Goal: Task Accomplishment & Management: Manage account settings

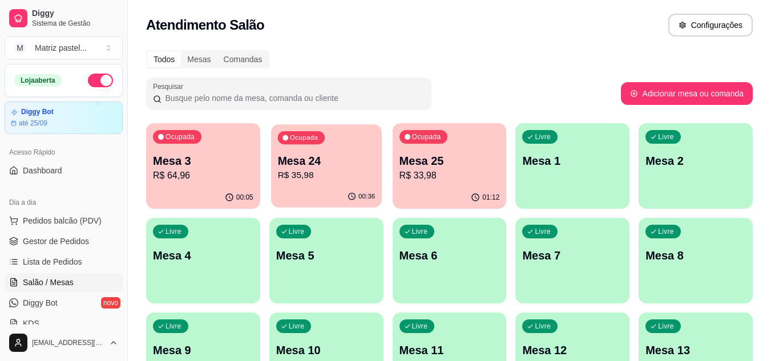
click at [307, 174] on p "R$ 35,98" at bounding box center [326, 175] width 98 height 13
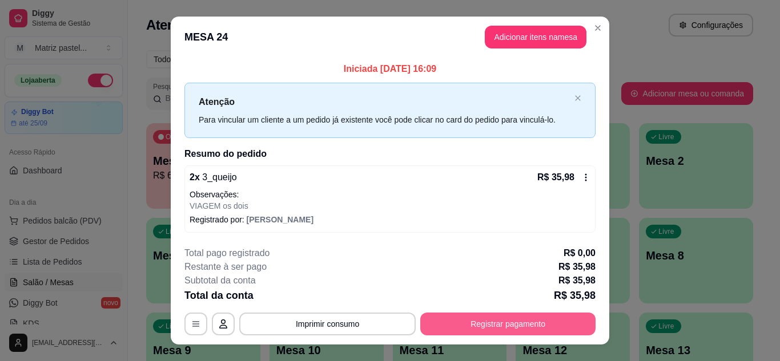
click at [495, 332] on button "Registrar pagamento" at bounding box center [507, 324] width 175 height 23
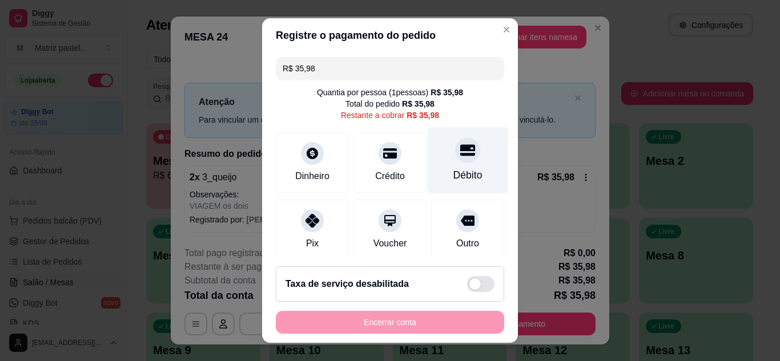
click at [455, 159] on div at bounding box center [467, 150] width 25 height 25
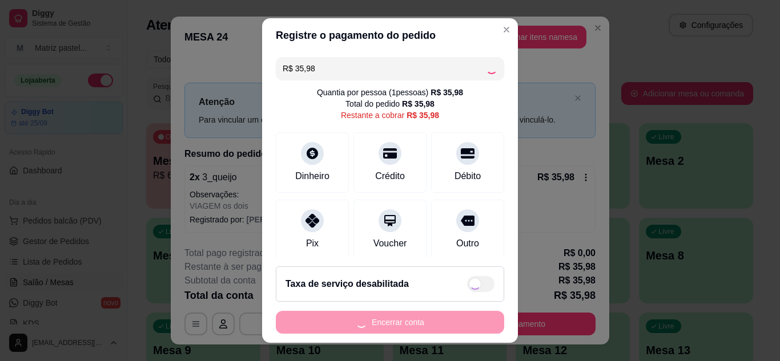
type input "R$ 0,00"
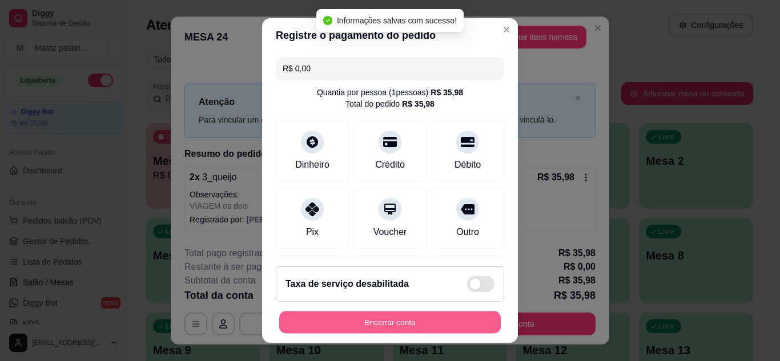
click at [426, 321] on button "Encerrar conta" at bounding box center [389, 323] width 221 height 22
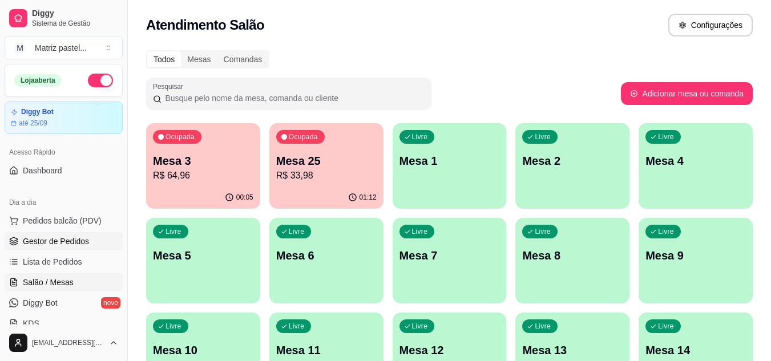
click at [57, 235] on link "Gestor de Pedidos" at bounding box center [64, 241] width 118 height 18
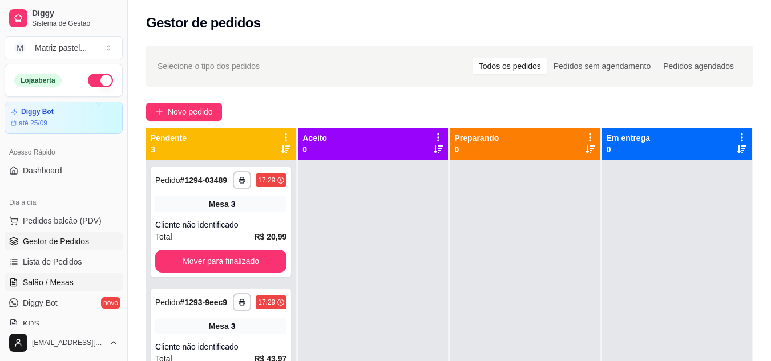
click at [43, 277] on span "Salão / Mesas" at bounding box center [48, 282] width 51 height 11
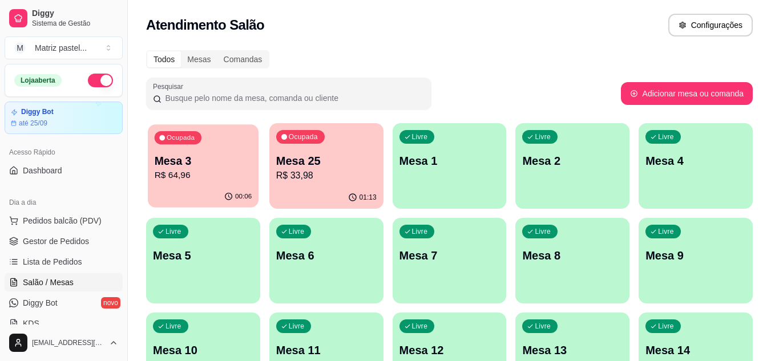
click at [170, 149] on div "Ocupada Mesa 3 R$ 64,96" at bounding box center [203, 155] width 111 height 62
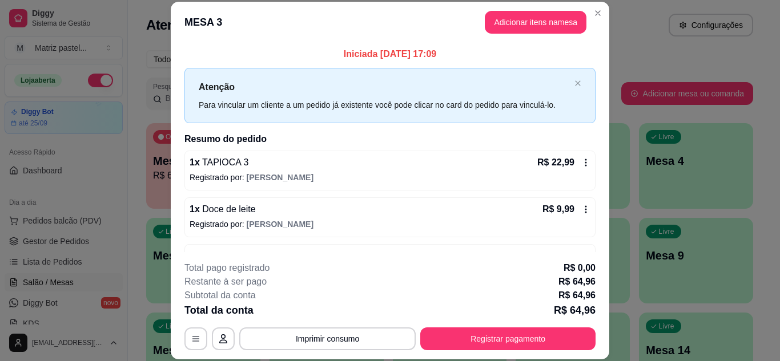
scroll to position [111, 0]
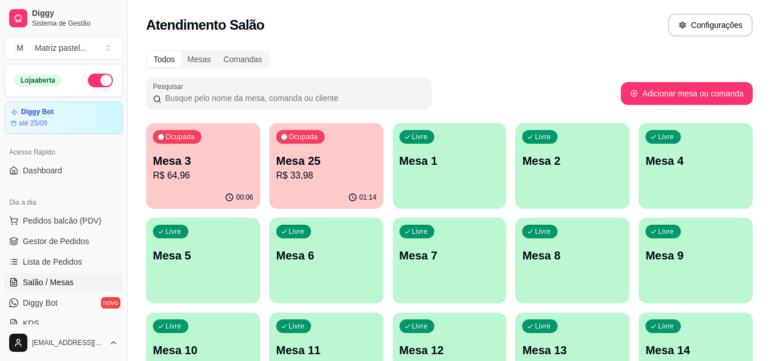
click at [325, 150] on div "Ocupada Mesa 25 R$ 33,98" at bounding box center [326, 154] width 114 height 63
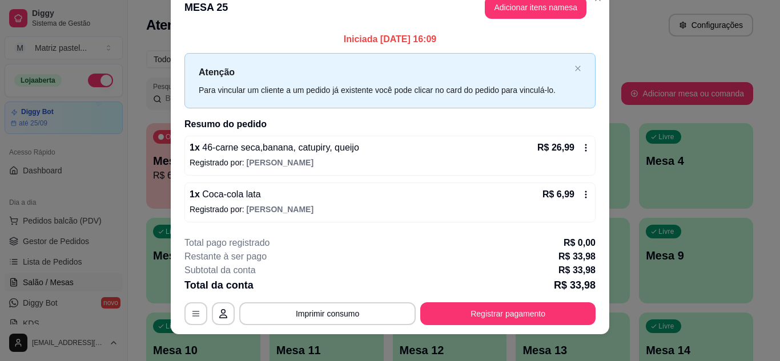
scroll to position [30, 0]
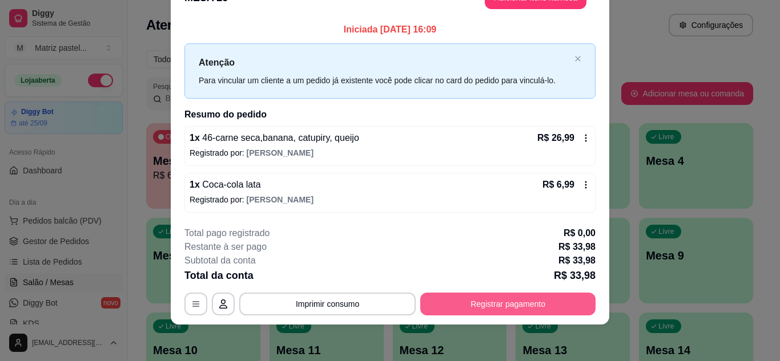
click at [450, 296] on button "Registrar pagamento" at bounding box center [507, 304] width 175 height 23
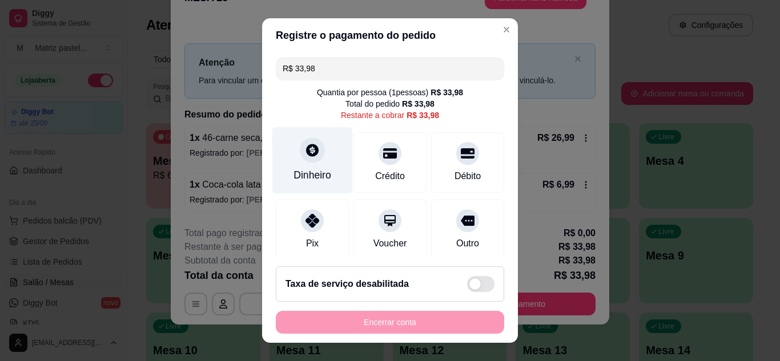
click at [320, 171] on div "Dinheiro" at bounding box center [312, 175] width 38 height 15
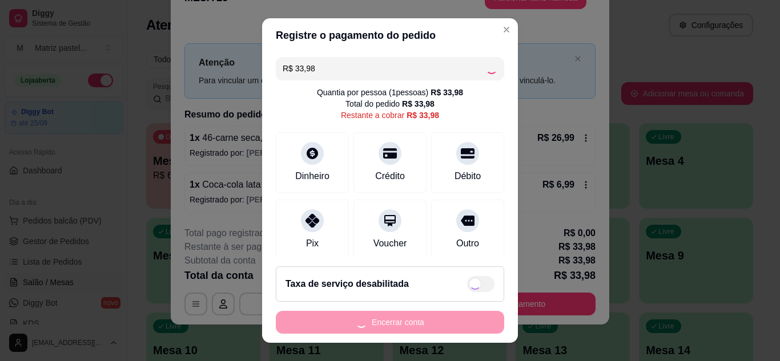
type input "R$ 0,00"
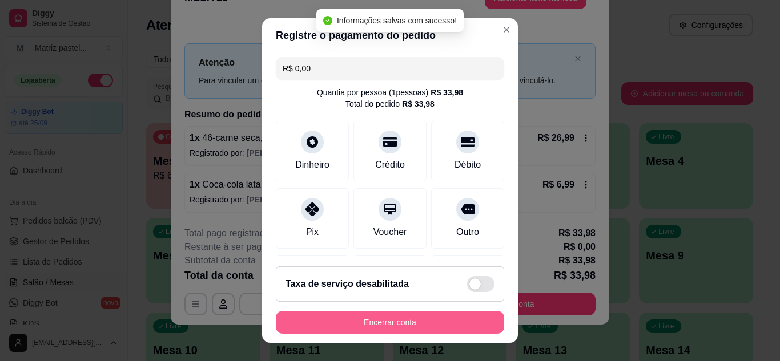
click at [398, 329] on button "Encerrar conta" at bounding box center [390, 322] width 228 height 23
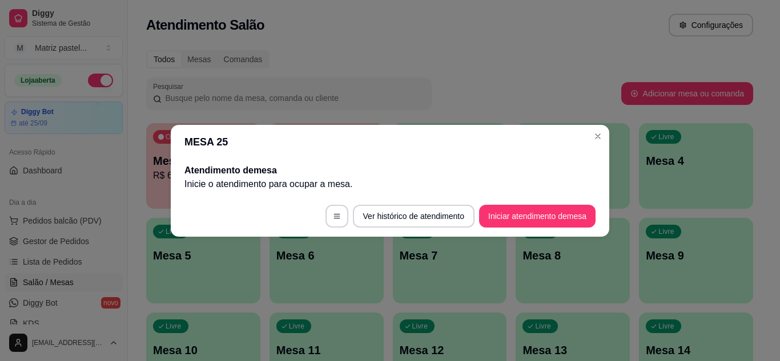
scroll to position [0, 0]
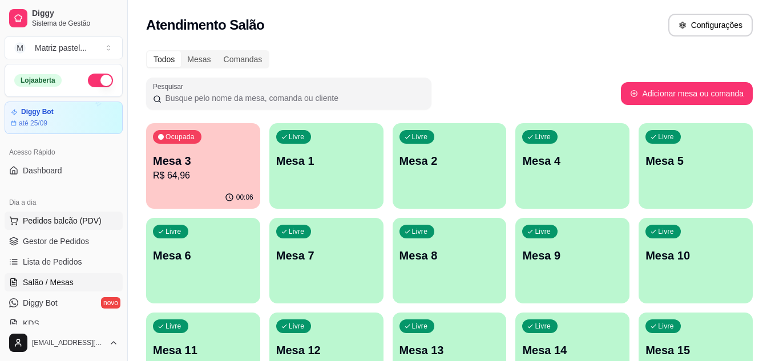
click at [51, 216] on span "Pedidos balcão (PDV)" at bounding box center [62, 220] width 79 height 11
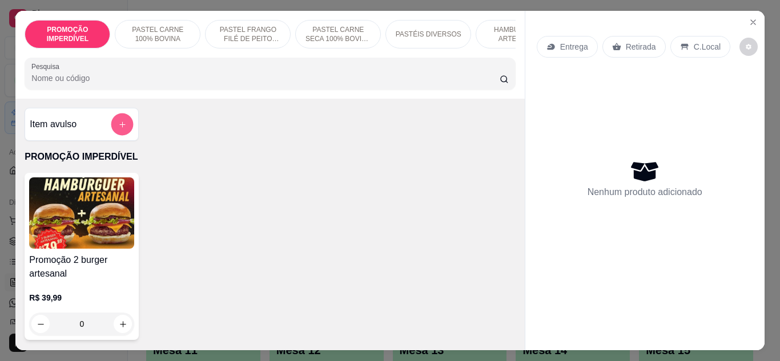
click at [119, 127] on icon "add-separate-item" at bounding box center [122, 125] width 6 height 6
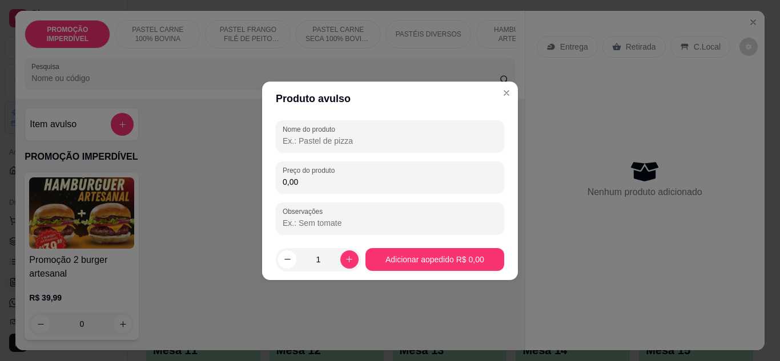
click at [315, 151] on div "Nome do produto" at bounding box center [390, 136] width 228 height 32
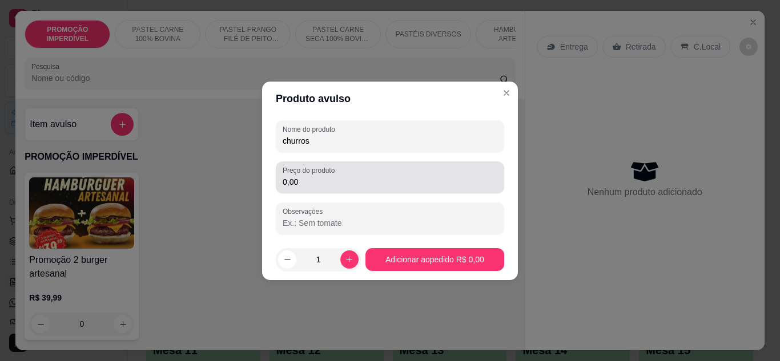
type input "churros"
click at [353, 191] on div "Preço do produto 0,00" at bounding box center [390, 178] width 228 height 32
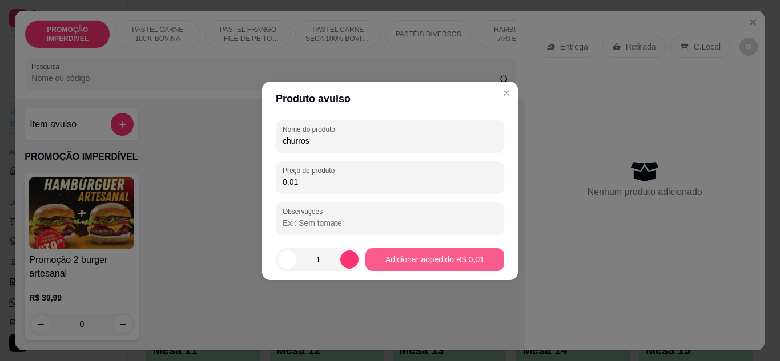
type input "0,01"
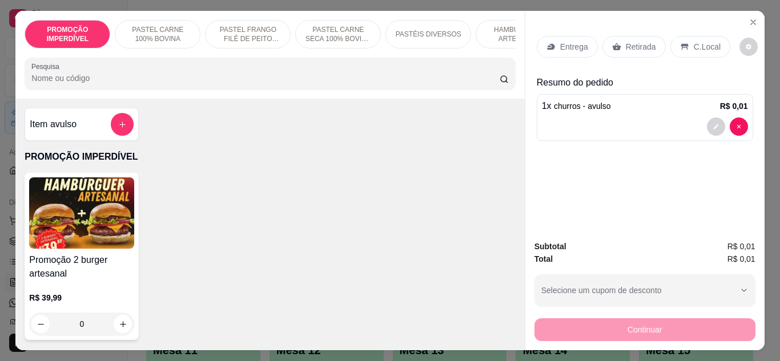
click at [563, 41] on p "Entrega" at bounding box center [574, 46] width 28 height 11
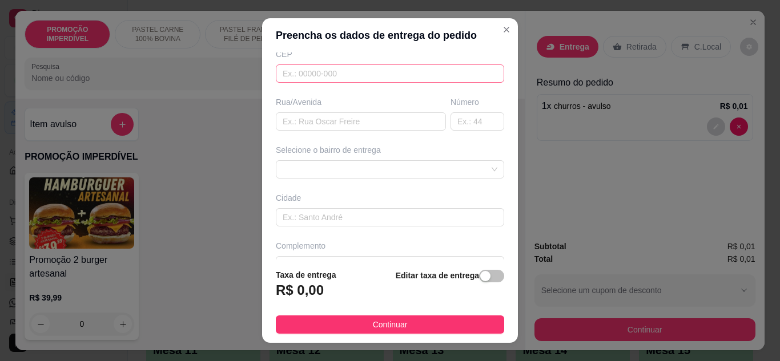
scroll to position [177, 0]
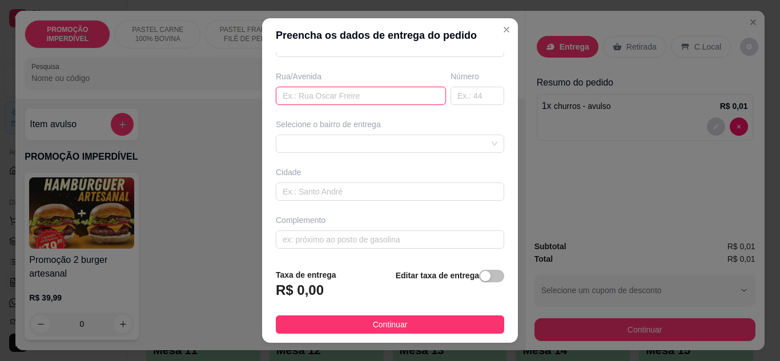
click at [360, 95] on input "text" at bounding box center [361, 96] width 170 height 18
type input "av duque de caxias"
click at [457, 89] on input "text" at bounding box center [477, 96] width 54 height 18
click at [403, 151] on div at bounding box center [390, 144] width 228 height 18
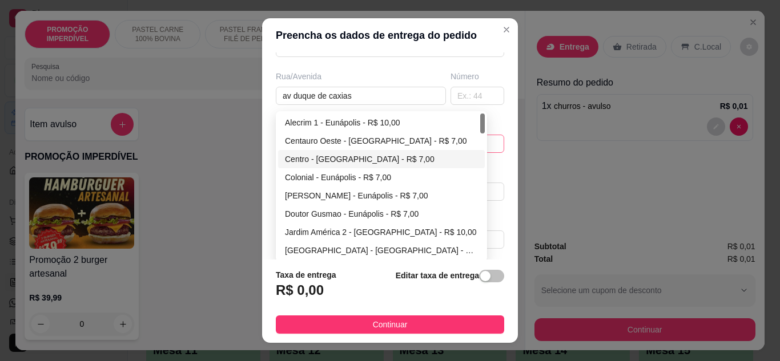
click at [342, 163] on div "Centro - [GEOGRAPHIC_DATA] - R$ 7,00" at bounding box center [381, 159] width 193 height 13
type input "Eunápolis"
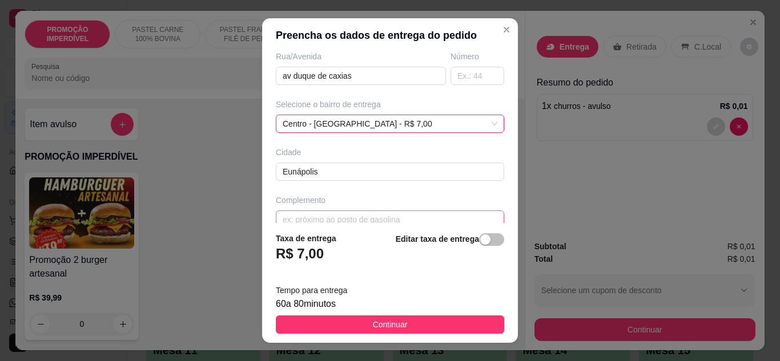
scroll to position [213, 0]
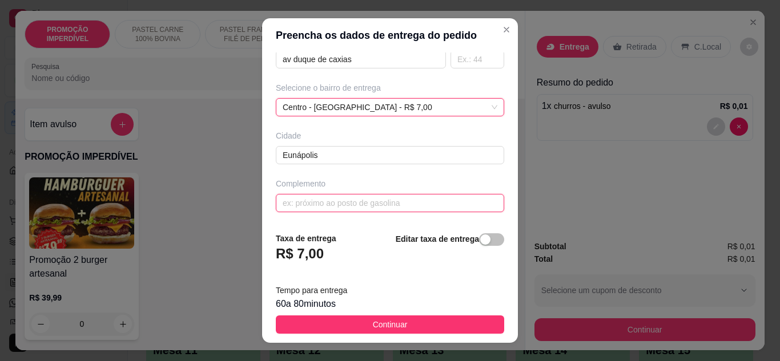
click at [322, 200] on input "text" at bounding box center [390, 203] width 228 height 18
type input "carrinho de churros"
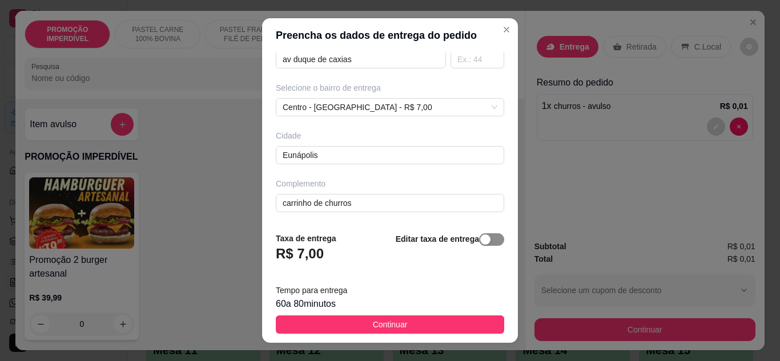
click at [479, 239] on span "button" at bounding box center [491, 239] width 25 height 13
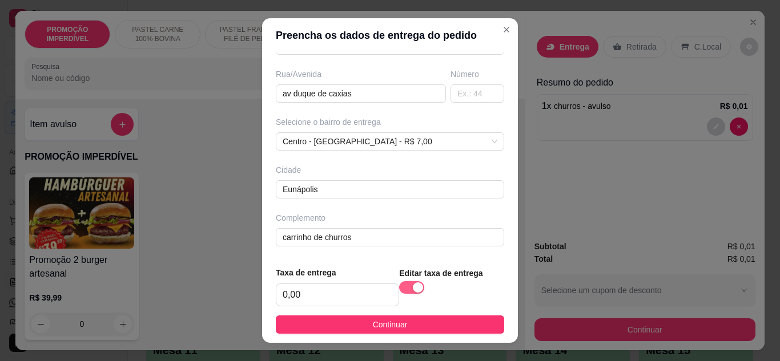
scroll to position [179, 0]
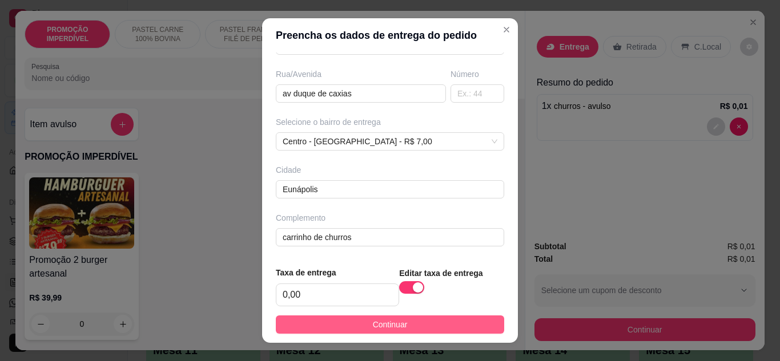
click at [412, 325] on button "Continuar" at bounding box center [390, 325] width 228 height 18
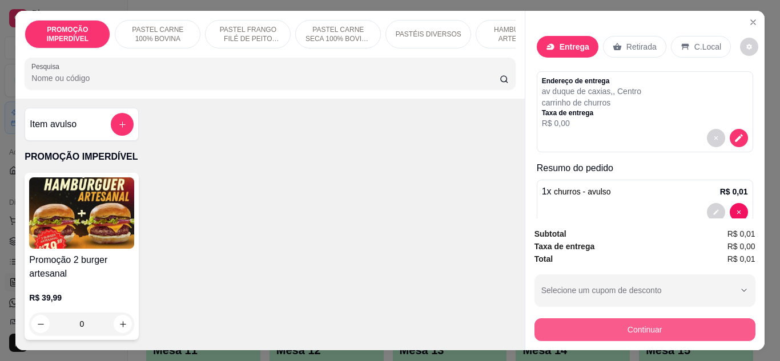
click at [569, 319] on button "Continuar" at bounding box center [644, 330] width 221 height 23
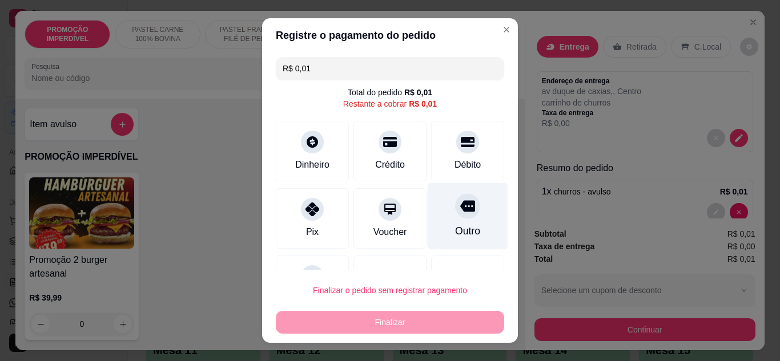
click at [449, 220] on div "Outro" at bounding box center [468, 216] width 80 height 67
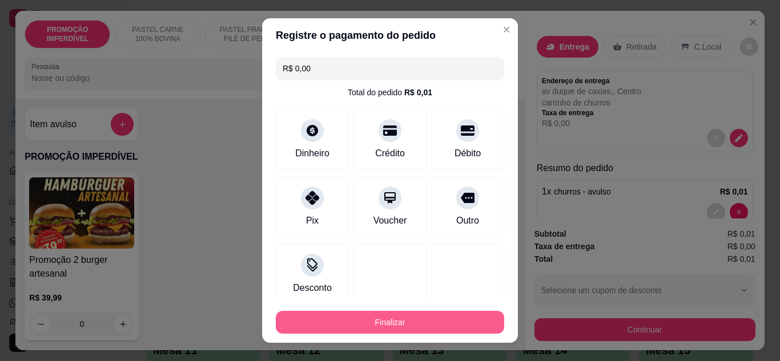
click at [394, 322] on button "Finalizar" at bounding box center [390, 322] width 228 height 23
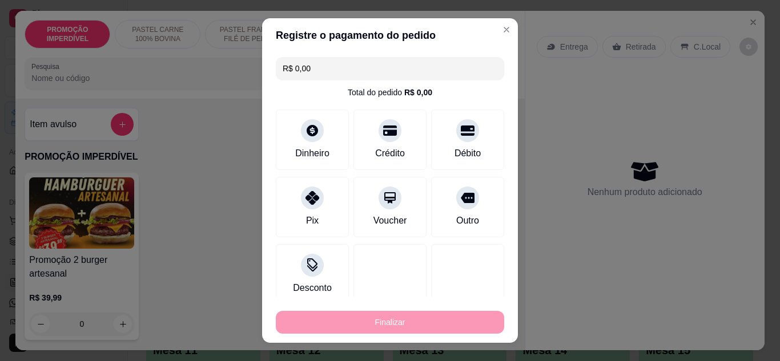
type input "-R$ 0,01"
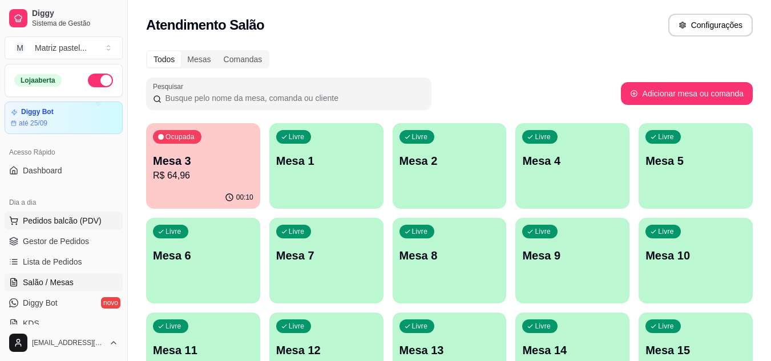
click at [62, 219] on span "Pedidos balcão (PDV)" at bounding box center [62, 220] width 79 height 11
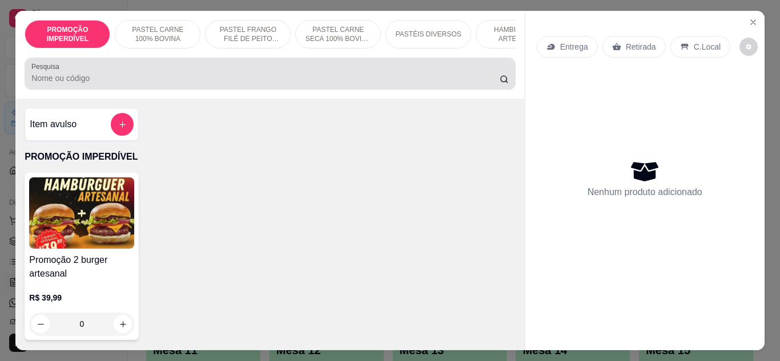
click at [178, 84] on input "Pesquisa" at bounding box center [265, 77] width 468 height 11
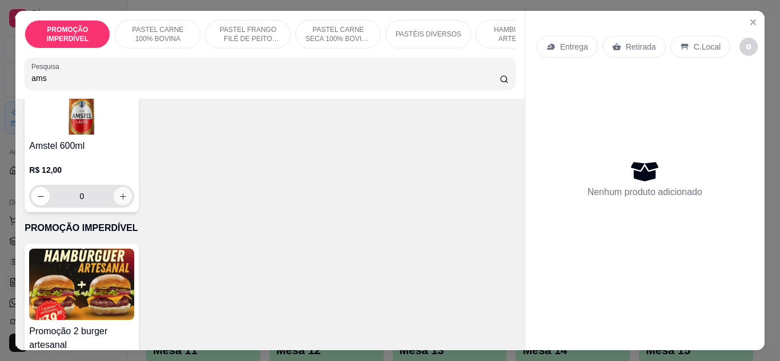
type input "ams"
click at [121, 200] on icon "increase-product-quantity" at bounding box center [123, 197] width 6 height 6
type input "1"
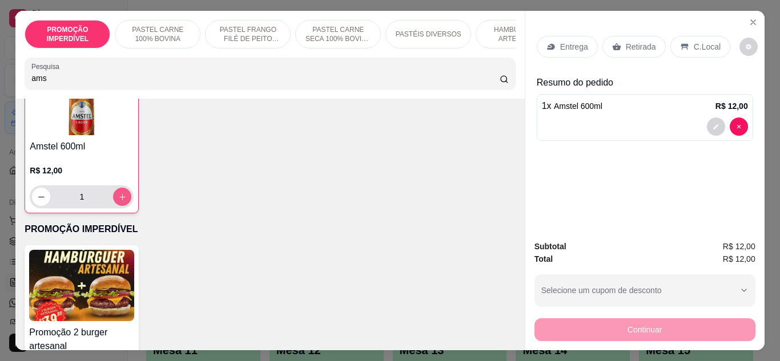
scroll to position [115, 0]
click at [121, 201] on icon "increase-product-quantity" at bounding box center [122, 196] width 9 height 9
type input "2"
click at [121, 199] on icon "increase-product-quantity" at bounding box center [122, 197] width 6 height 6
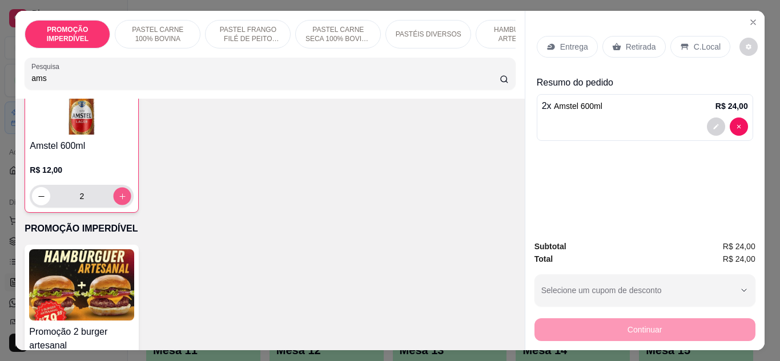
type input "3"
click at [121, 201] on icon "increase-product-quantity" at bounding box center [122, 196] width 9 height 9
type input "4"
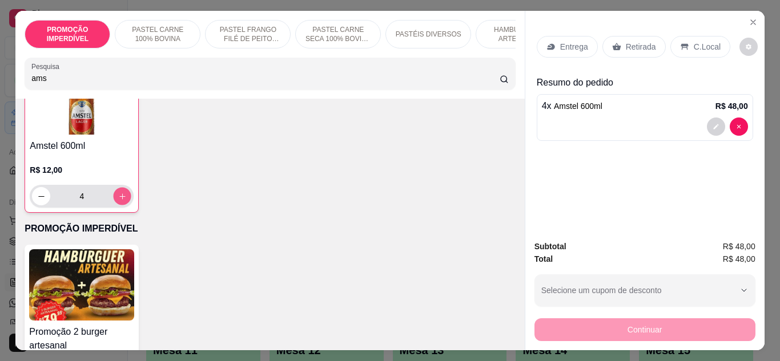
click at [121, 201] on icon "increase-product-quantity" at bounding box center [122, 196] width 9 height 9
type input "5"
click at [560, 45] on p "Entrega" at bounding box center [574, 46] width 28 height 11
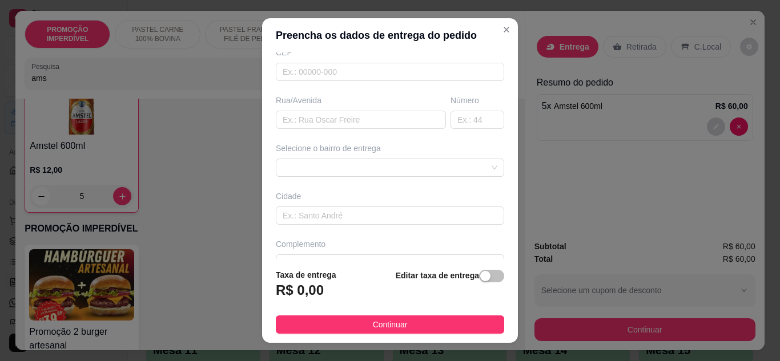
scroll to position [177, 0]
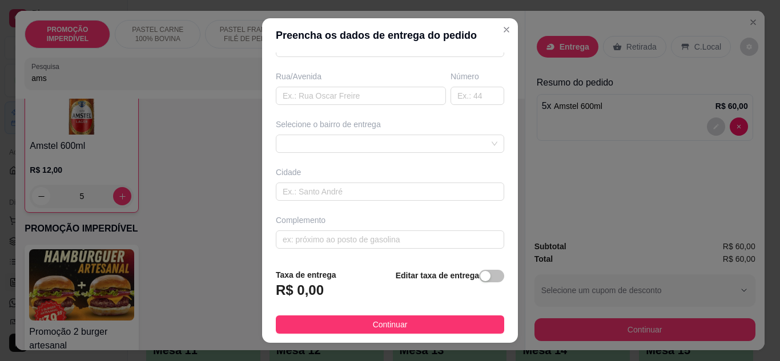
click at [328, 82] on div "Rua/Avenida" at bounding box center [361, 76] width 170 height 11
click at [335, 91] on input "text" at bounding box center [361, 96] width 170 height 18
type input "rua Q"
click at [460, 98] on input "text" at bounding box center [477, 96] width 54 height 18
click at [404, 186] on div "Preencha os dados de entrega do pedido Busque pelo cliente Número de contato No…" at bounding box center [390, 180] width 780 height 361
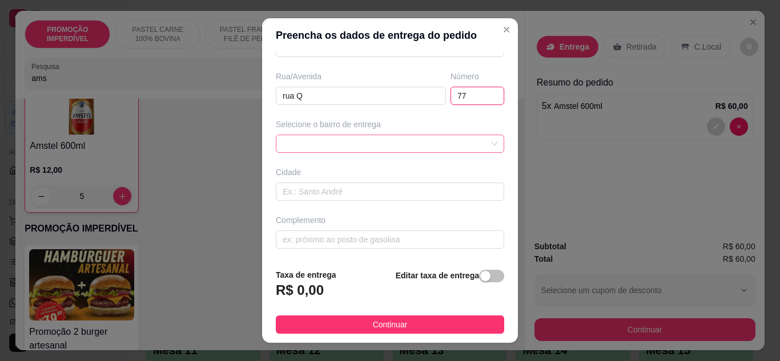
click at [400, 139] on div at bounding box center [390, 144] width 228 height 18
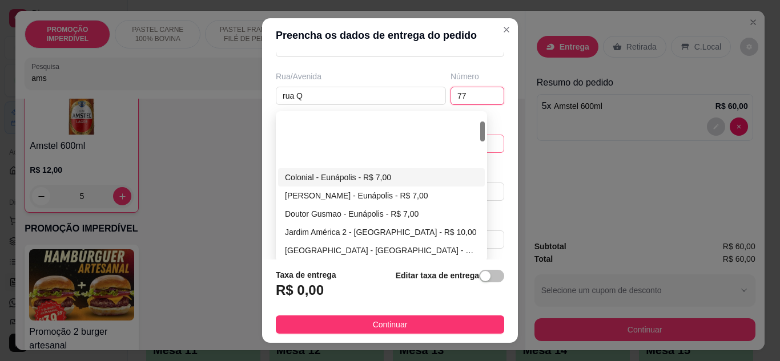
scroll to position [57, 0]
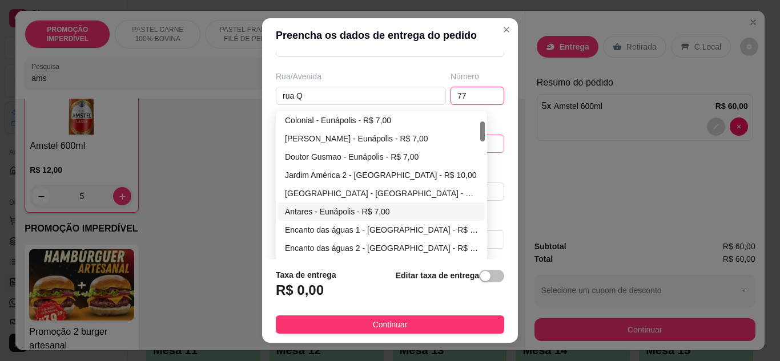
type input "77"
click at [320, 209] on div "Antares - Eunápolis - R$ 7,00" at bounding box center [381, 211] width 193 height 13
type input "Eunápolis"
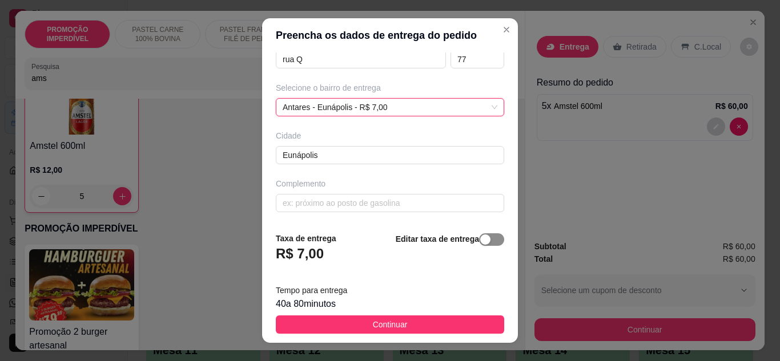
click at [479, 241] on span "button" at bounding box center [491, 239] width 25 height 13
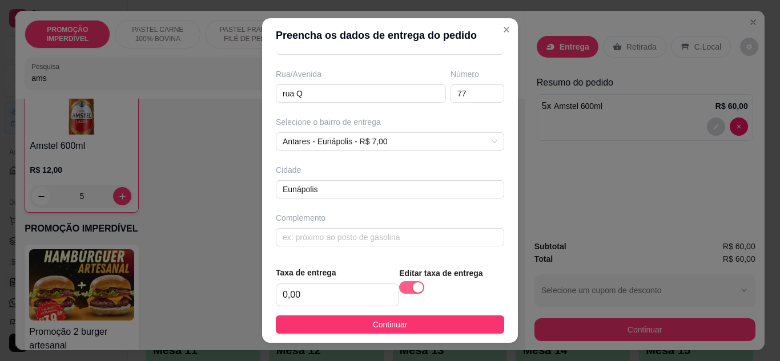
scroll to position [179, 0]
click at [430, 335] on footer "Taxa de entrega 0,00 Editar taxa de entrega Continuar" at bounding box center [390, 300] width 256 height 86
click at [434, 329] on button "Continuar" at bounding box center [390, 325] width 228 height 18
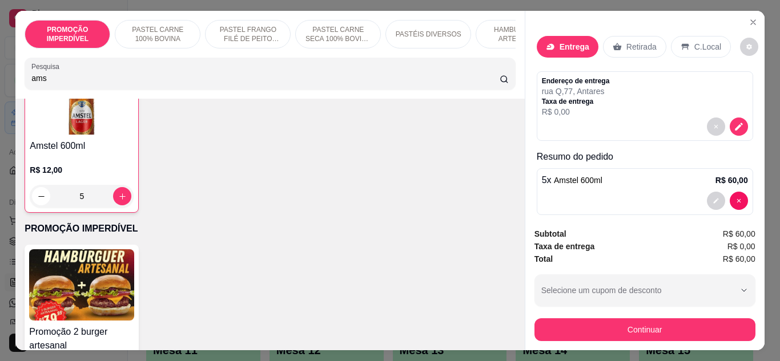
click at [586, 338] on div "Subtotal R$ 60,00 Taxa de entrega R$ 0,00 Total R$ 60,00 Selecione um cupom de …" at bounding box center [644, 285] width 239 height 132
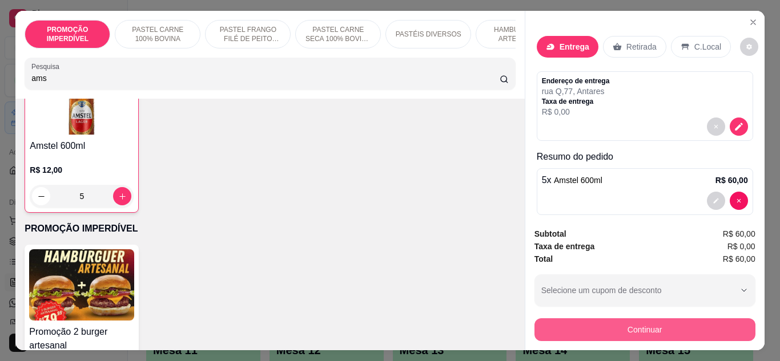
click at [571, 329] on button "Continuar" at bounding box center [644, 330] width 221 height 23
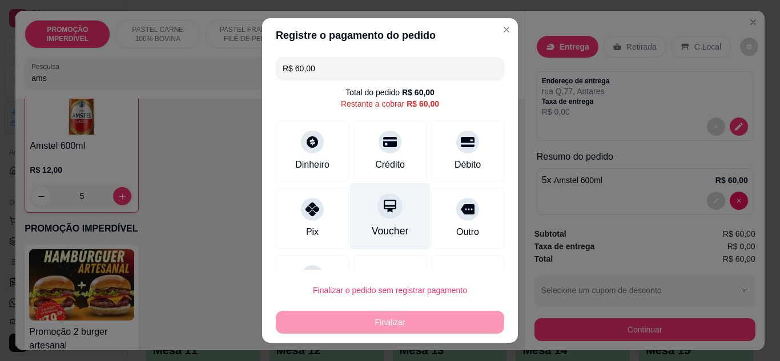
scroll to position [50, 0]
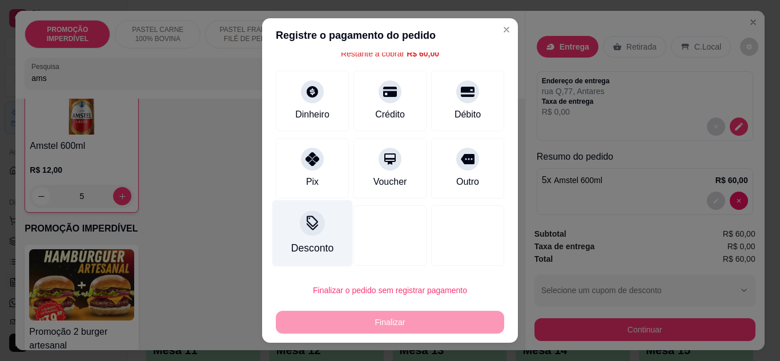
click at [305, 226] on icon at bounding box center [312, 223] width 15 height 15
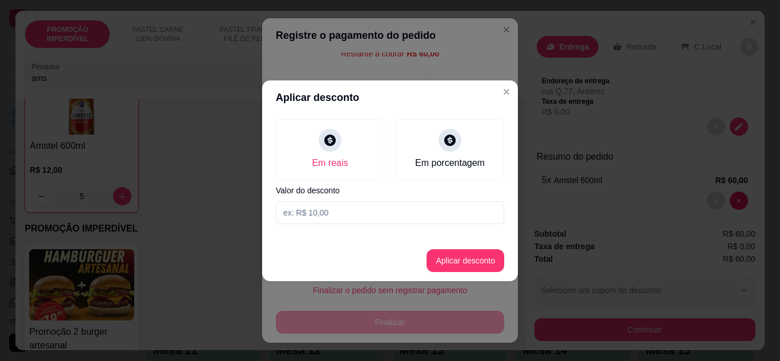
click at [329, 218] on input at bounding box center [390, 213] width 228 height 23
drag, startPoint x: 331, startPoint y: 217, endPoint x: 386, endPoint y: 222, distance: 56.1
click at [358, 222] on input "59,99" at bounding box center [390, 213] width 228 height 23
type input "59,99"
click at [465, 256] on button "Aplicar desconto" at bounding box center [465, 260] width 75 height 22
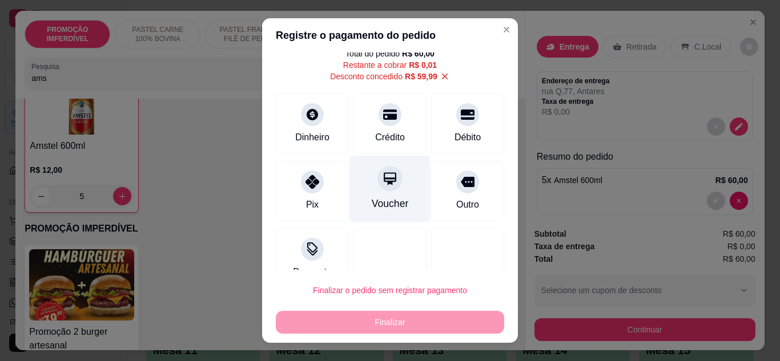
scroll to position [57, 0]
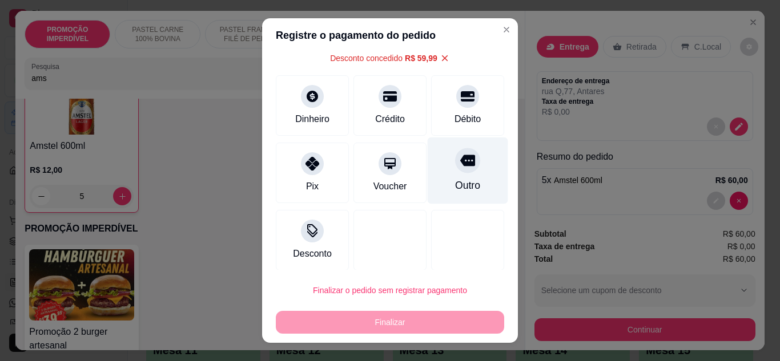
click at [455, 184] on div "Outro" at bounding box center [467, 185] width 25 height 15
type input "R$ 0,00"
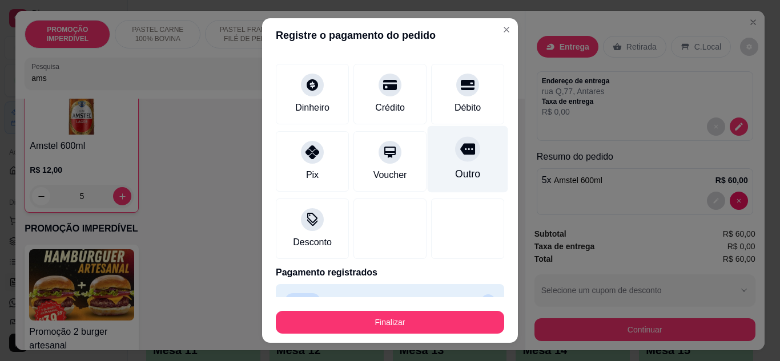
scroll to position [46, 0]
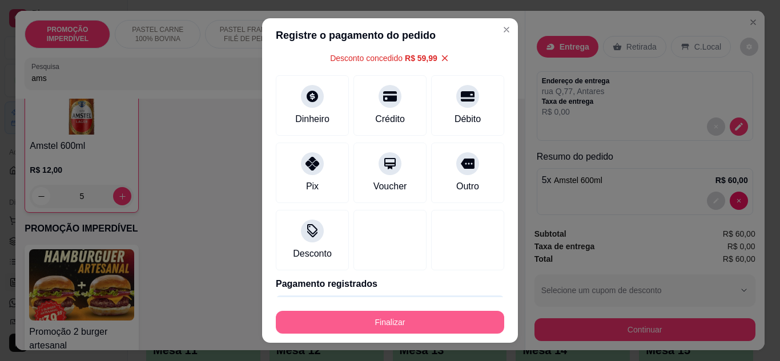
click at [422, 329] on button "Finalizar" at bounding box center [390, 322] width 228 height 23
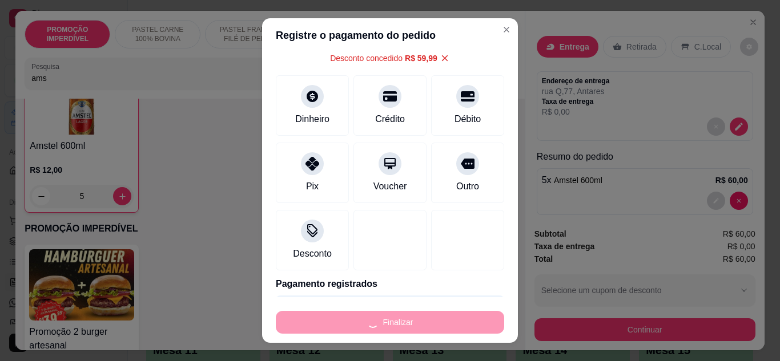
type input "0"
type input "-R$ 60,00"
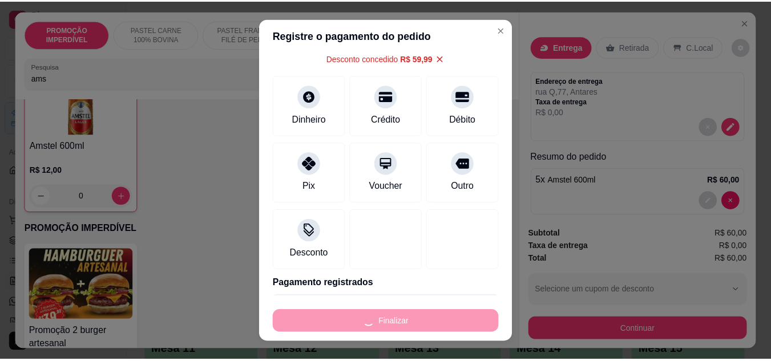
scroll to position [114, 0]
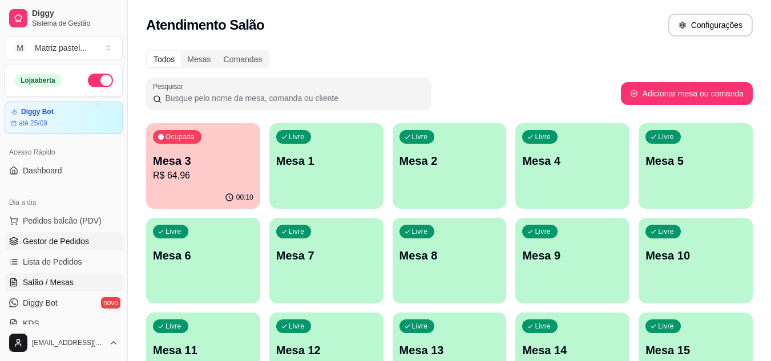
click at [43, 242] on span "Gestor de Pedidos" at bounding box center [56, 241] width 66 height 11
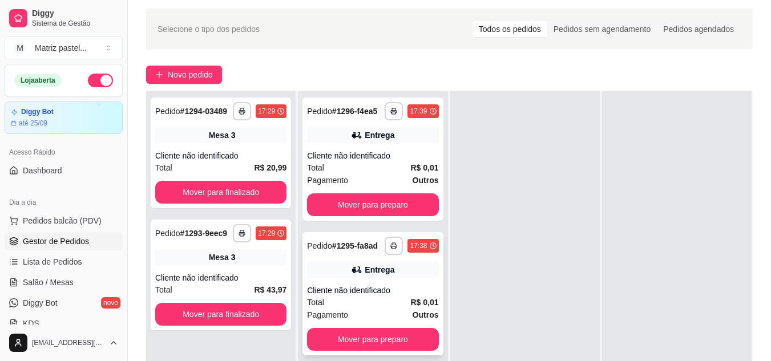
scroll to position [57, 0]
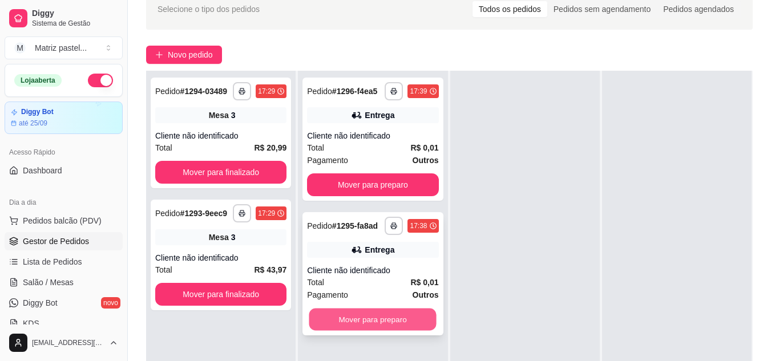
click at [358, 318] on button "Mover para preparo" at bounding box center [372, 320] width 127 height 22
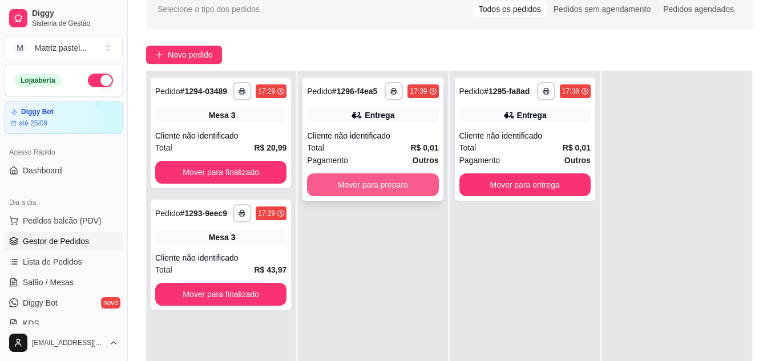
click at [372, 178] on button "Mover para preparo" at bounding box center [372, 185] width 131 height 23
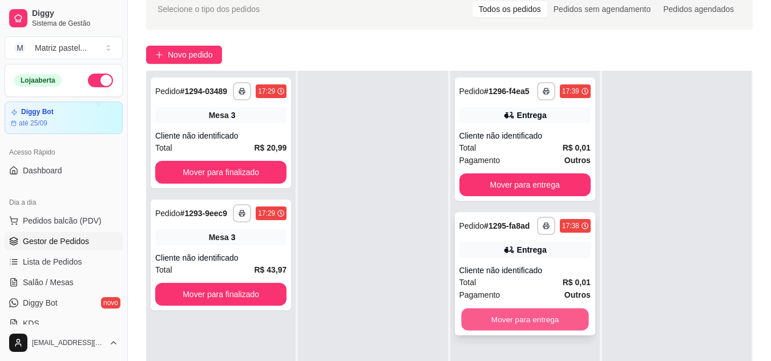
click at [539, 328] on button "Mover para entrega" at bounding box center [524, 320] width 127 height 22
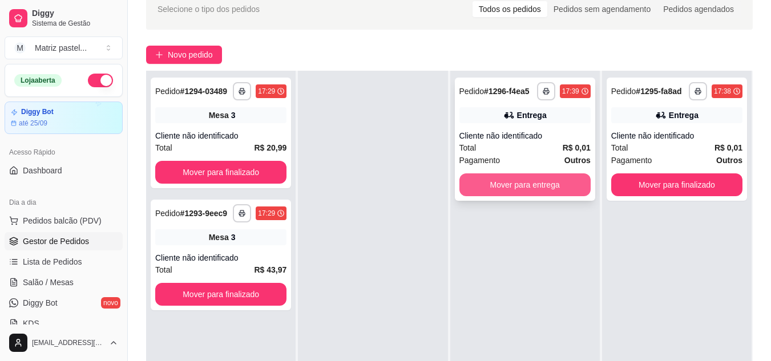
click at [518, 193] on button "Mover para entrega" at bounding box center [525, 185] width 131 height 23
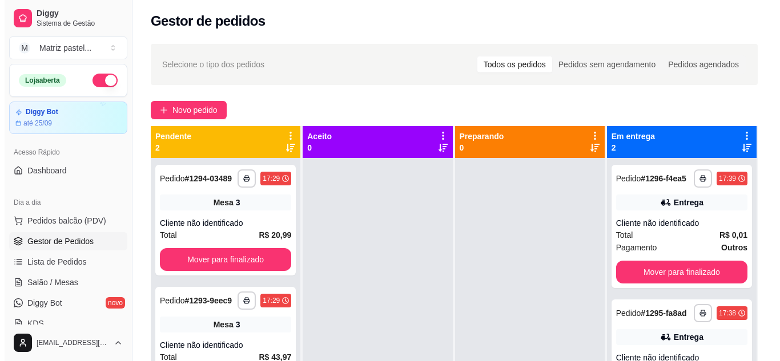
scroll to position [0, 0]
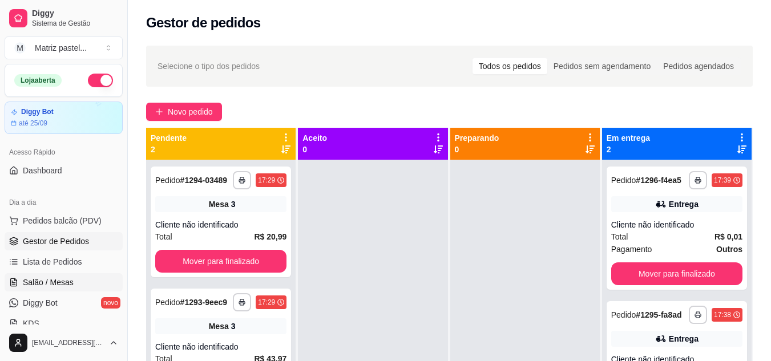
click at [50, 282] on span "Salão / Mesas" at bounding box center [48, 282] width 51 height 11
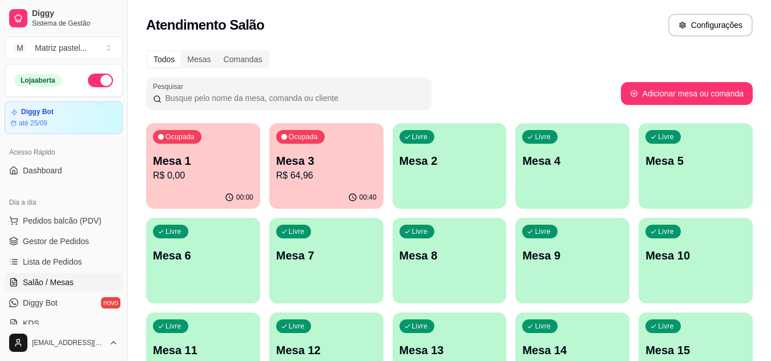
click at [305, 179] on p "R$ 64,96" at bounding box center [326, 176] width 100 height 14
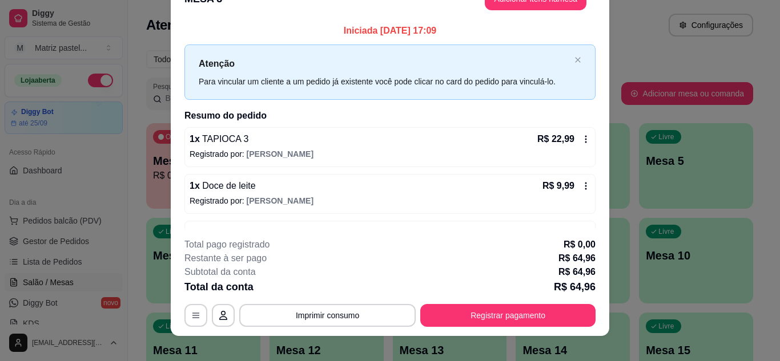
scroll to position [35, 0]
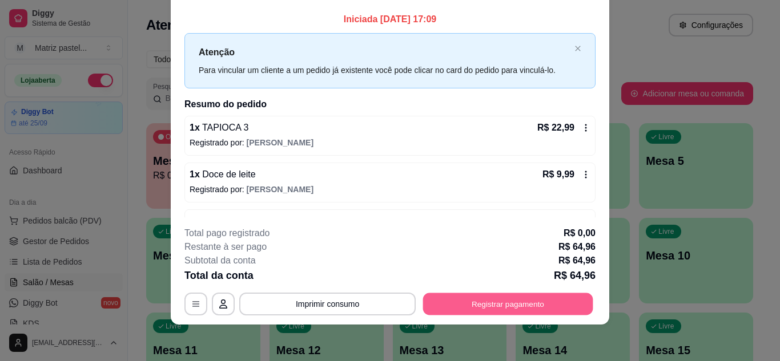
click at [510, 301] on button "Registrar pagamento" at bounding box center [508, 304] width 170 height 22
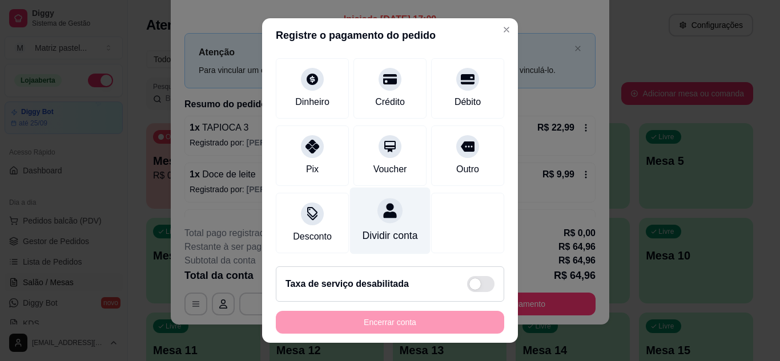
scroll to position [88, 0]
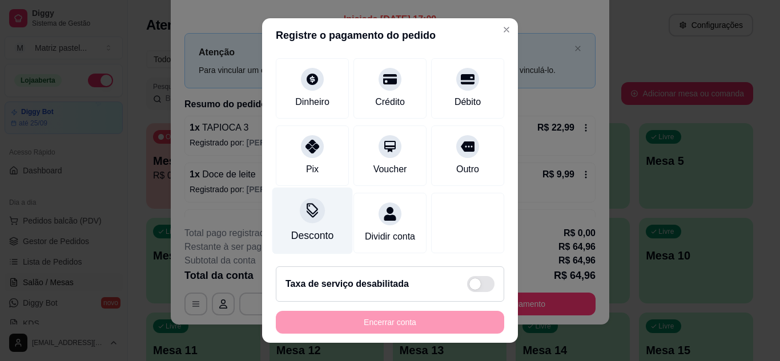
click at [292, 228] on div "Desconto" at bounding box center [312, 235] width 42 height 15
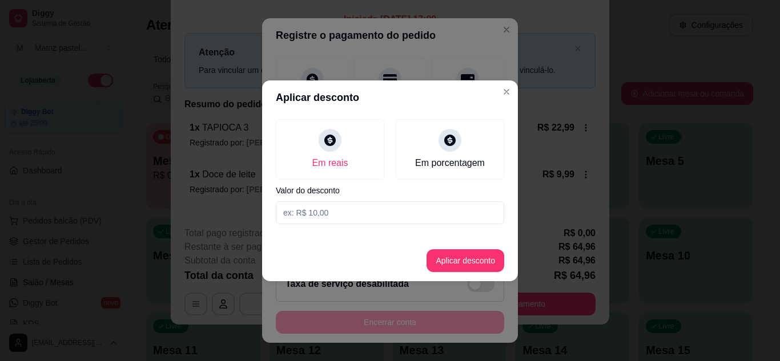
click at [342, 211] on input at bounding box center [390, 213] width 228 height 23
type input "64,95"
click at [462, 264] on button "Aplicar desconto" at bounding box center [465, 260] width 78 height 23
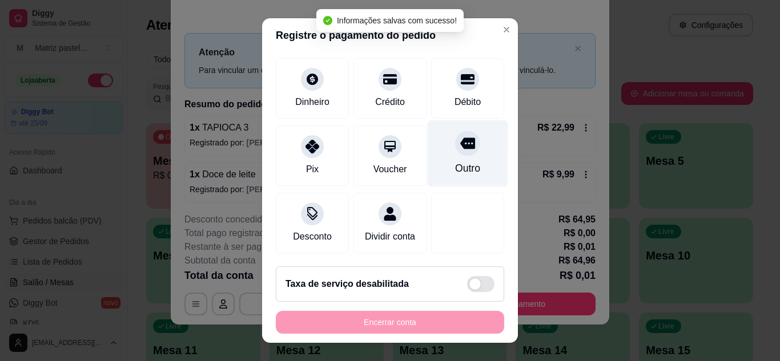
scroll to position [99, 0]
click at [465, 147] on div "Outro" at bounding box center [468, 153] width 80 height 67
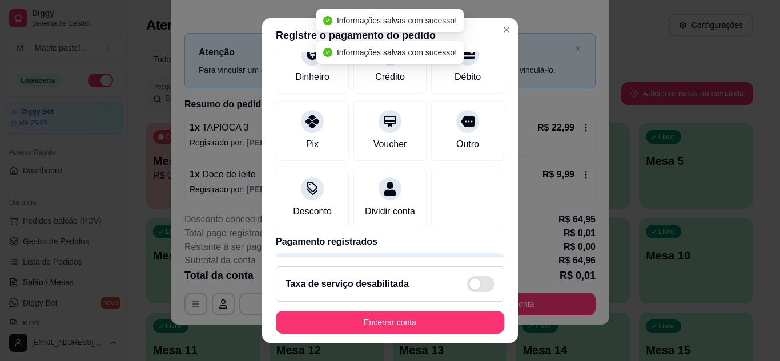
type input "R$ 0,00"
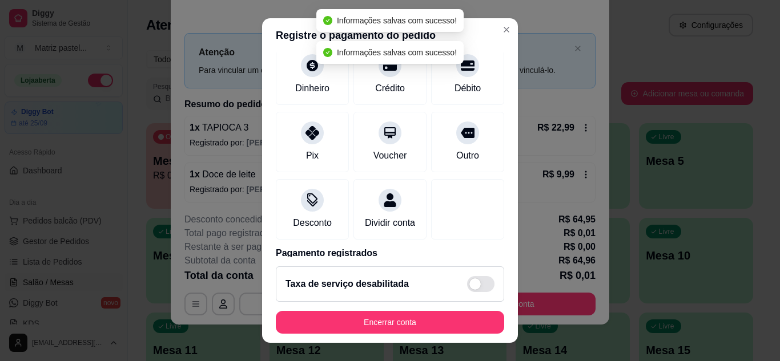
click at [414, 337] on footer "Taxa de serviço desabilitada Encerrar conta" at bounding box center [390, 300] width 256 height 86
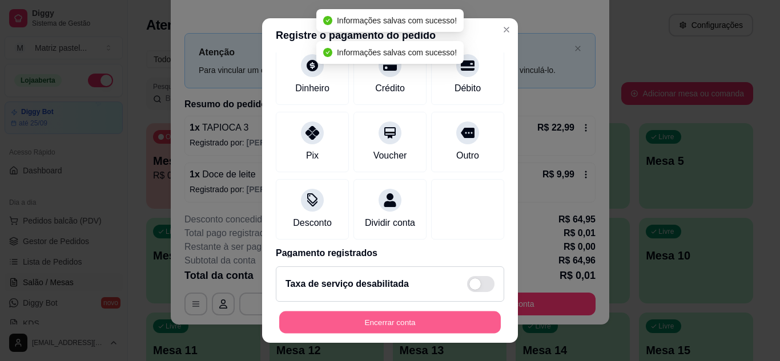
click at [418, 321] on button "Encerrar conta" at bounding box center [389, 323] width 221 height 22
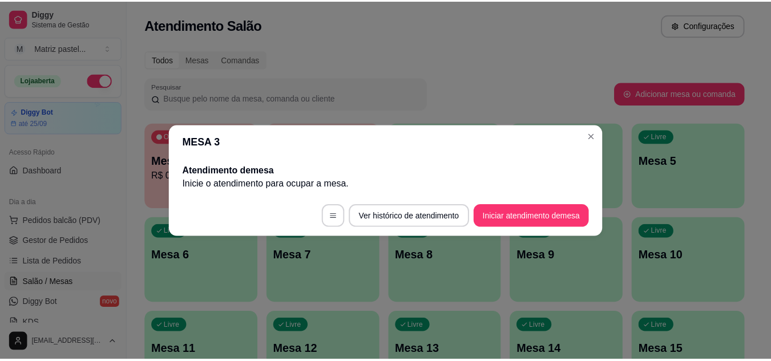
scroll to position [0, 0]
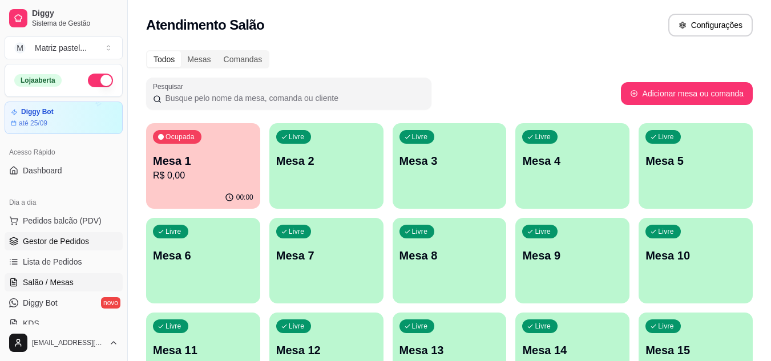
click at [55, 245] on span "Gestor de Pedidos" at bounding box center [56, 241] width 66 height 11
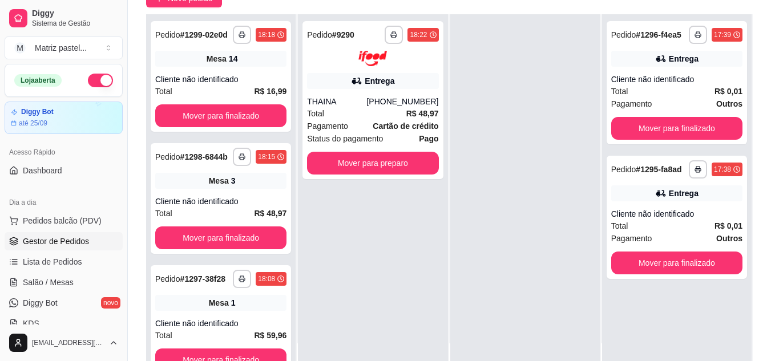
scroll to position [114, 0]
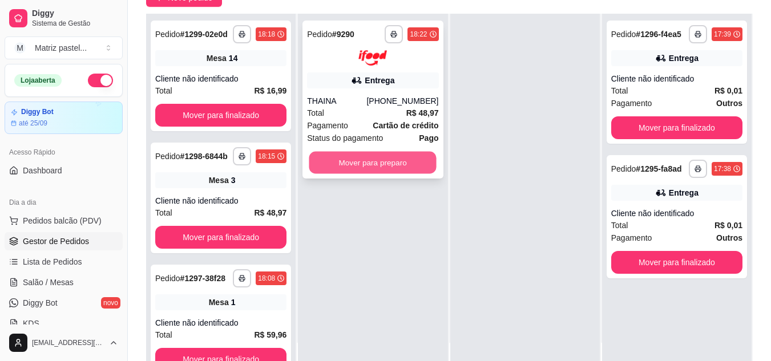
click at [389, 167] on button "Mover para preparo" at bounding box center [372, 162] width 127 height 22
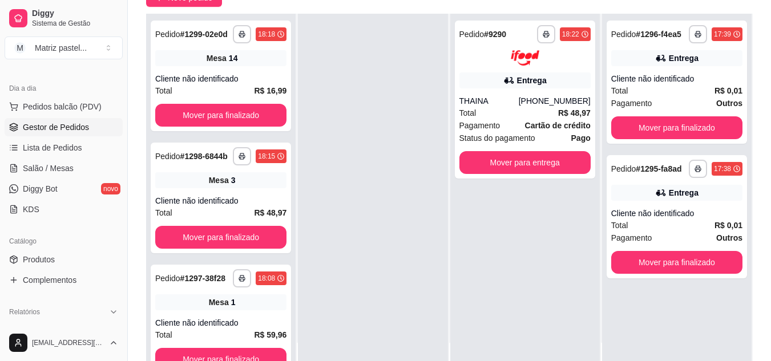
click at [63, 157] on ul "Pedidos balcão (PDV) Gestor de Pedidos Lista de Pedidos Salão / Mesas Diggy Bot…" at bounding box center [64, 158] width 118 height 121
click at [67, 151] on span "Lista de Pedidos" at bounding box center [52, 147] width 59 height 11
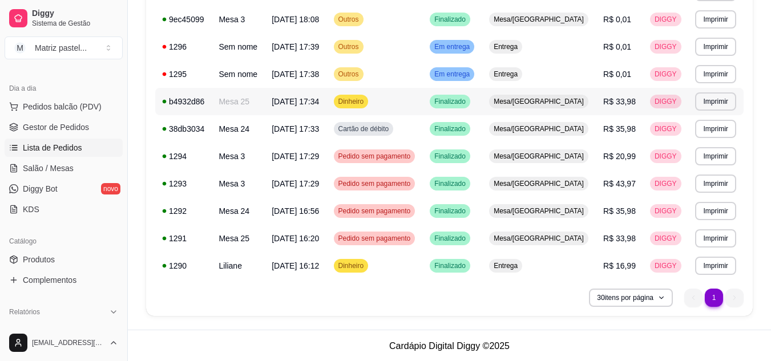
scroll to position [270, 0]
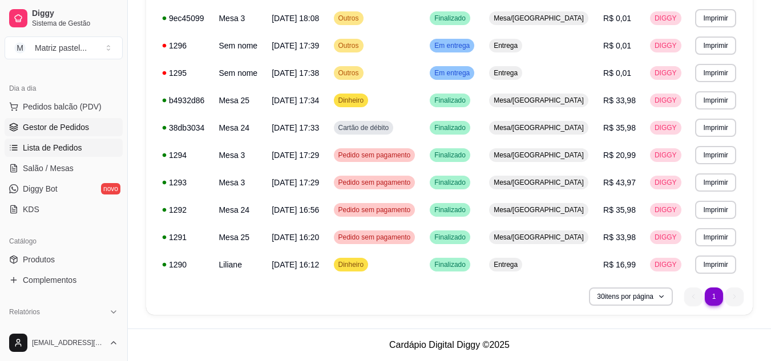
click at [60, 124] on span "Gestor de Pedidos" at bounding box center [56, 127] width 66 height 11
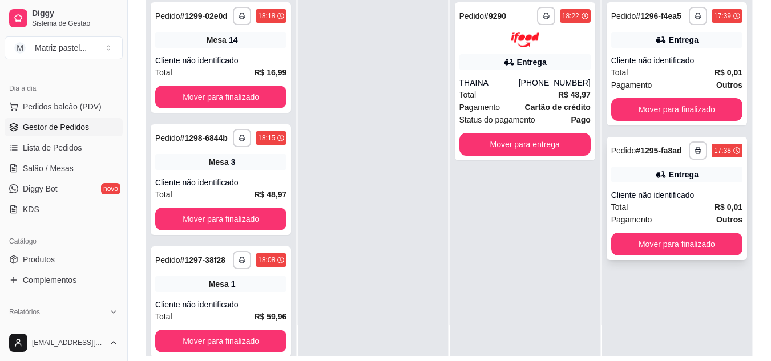
scroll to position [174, 0]
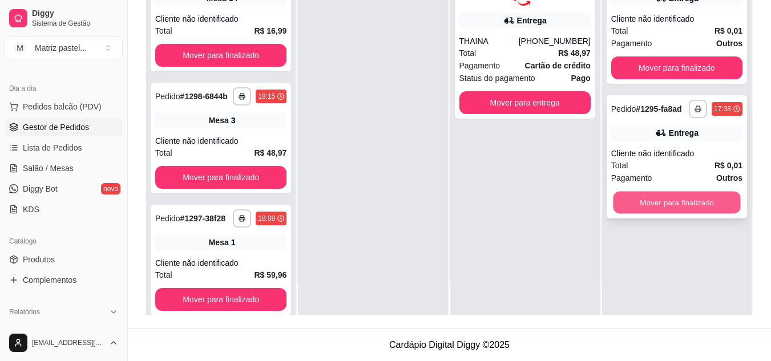
click at [651, 198] on button "Mover para finalizado" at bounding box center [676, 203] width 127 height 22
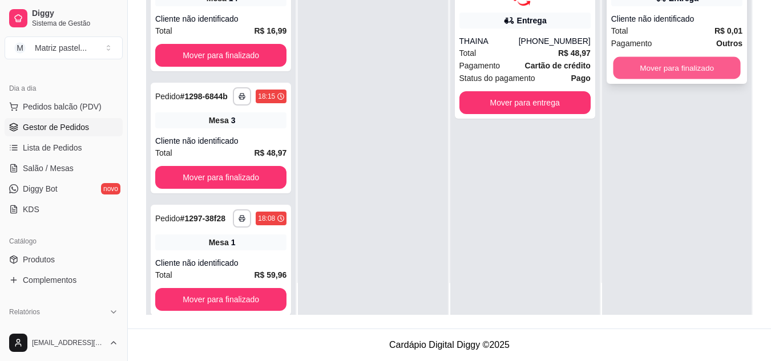
click at [679, 61] on button "Mover para finalizado" at bounding box center [676, 68] width 127 height 22
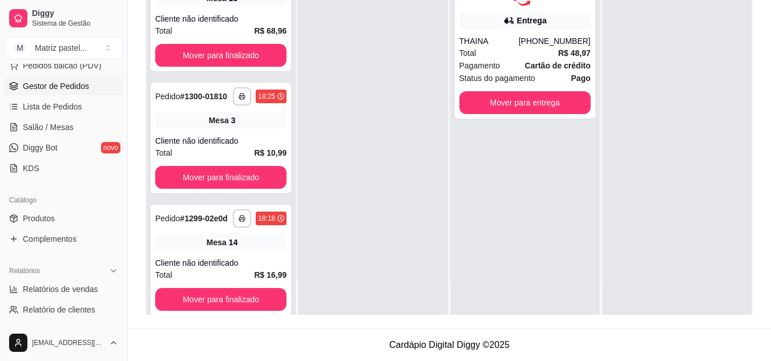
scroll to position [171, 0]
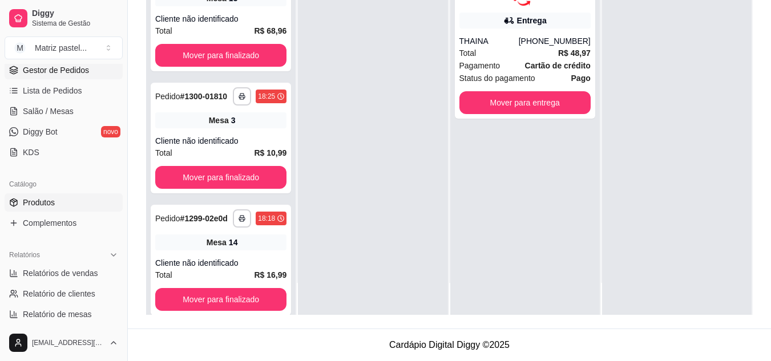
click at [54, 208] on span "Produtos" at bounding box center [39, 202] width 32 height 11
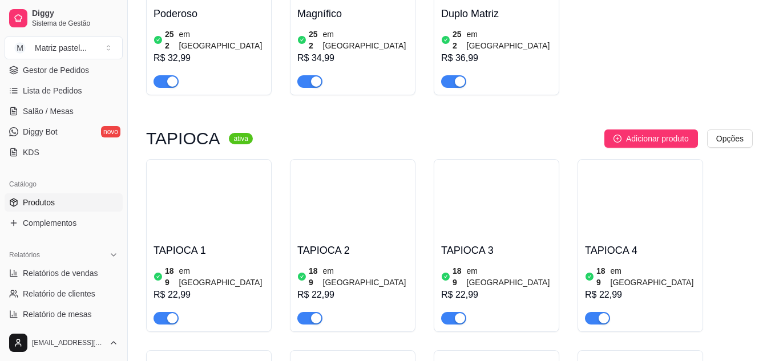
scroll to position [3757, 0]
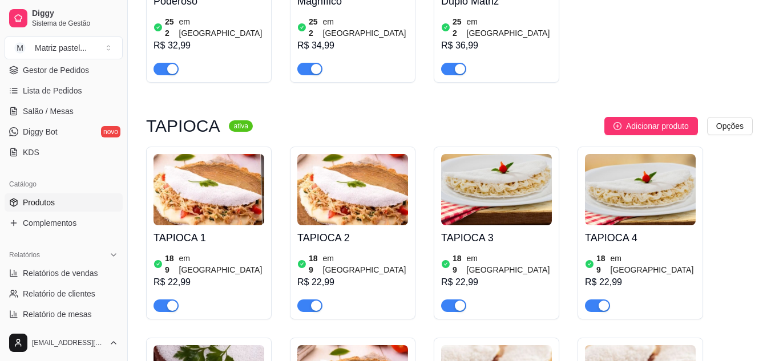
click at [53, 74] on span "Gestor de Pedidos" at bounding box center [56, 70] width 66 height 11
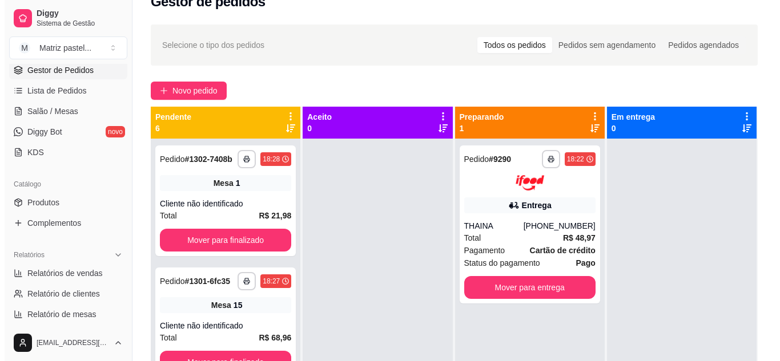
scroll to position [57, 0]
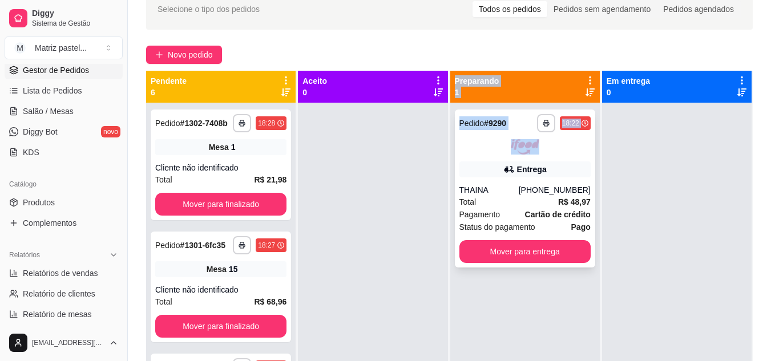
drag, startPoint x: 449, startPoint y: 159, endPoint x: 458, endPoint y: 159, distance: 9.1
click at [453, 159] on div "**********" at bounding box center [449, 251] width 607 height 361
click at [468, 163] on div "Entrega" at bounding box center [525, 170] width 131 height 16
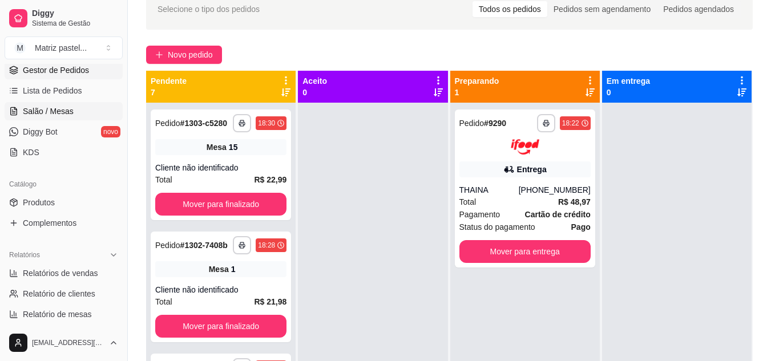
click at [58, 115] on span "Salão / Mesas" at bounding box center [48, 111] width 51 height 11
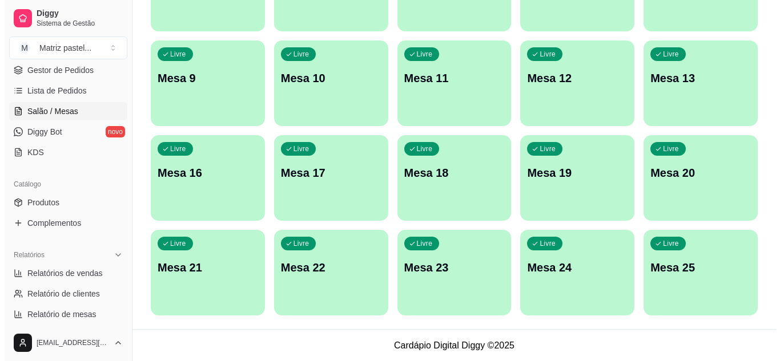
scroll to position [273, 0]
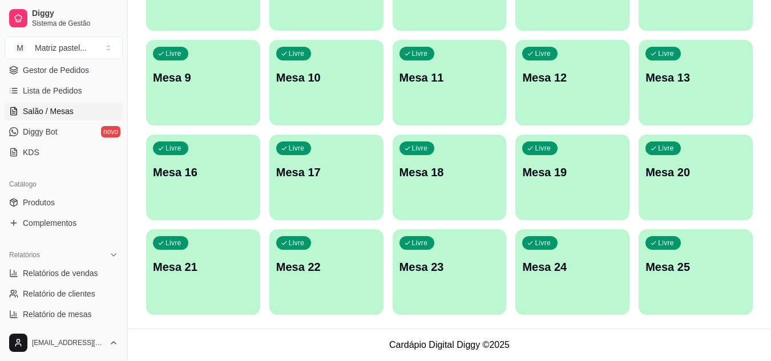
click at [667, 260] on p "Mesa 25" at bounding box center [696, 267] width 100 height 16
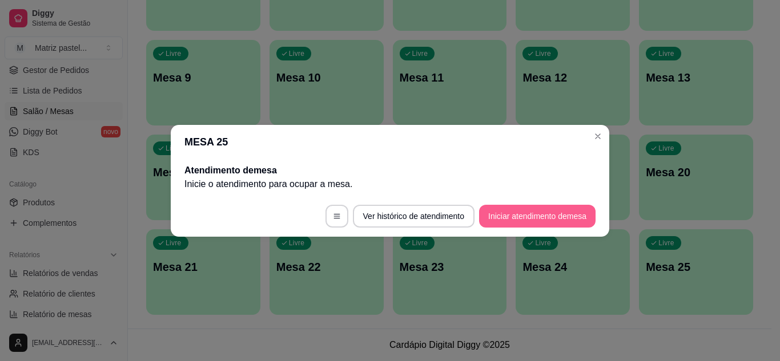
click at [539, 223] on button "Iniciar atendimento de mesa" at bounding box center [537, 216] width 116 height 23
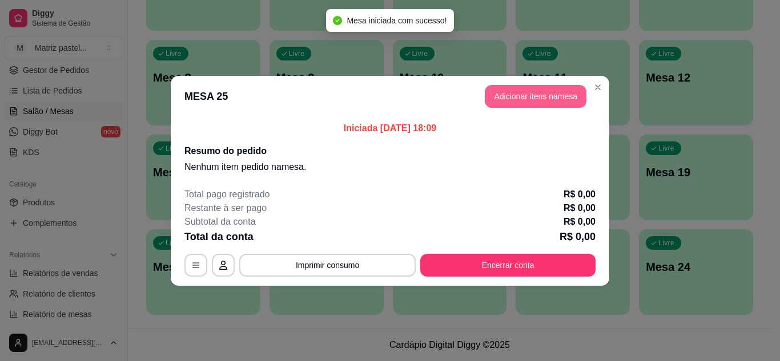
click at [570, 94] on button "Adicionar itens na mesa" at bounding box center [536, 96] width 102 height 23
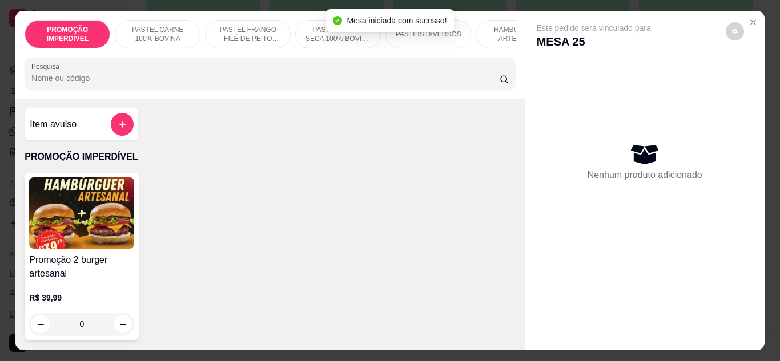
click at [168, 82] on input "Pesquisa" at bounding box center [265, 77] width 468 height 11
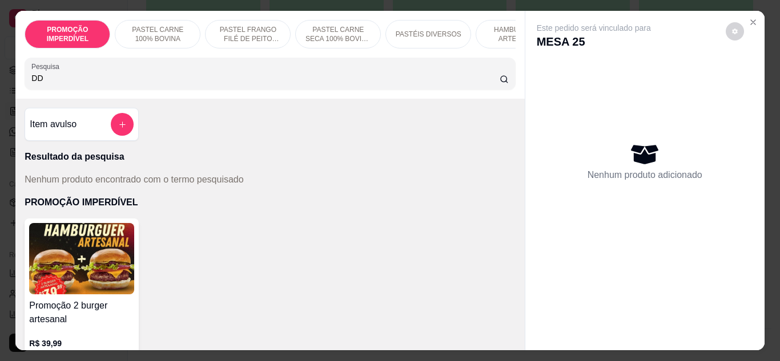
type input "D"
click at [3, 86] on div "PROMOÇÃO IMPERDÍVEL PASTEL CARNE 100% BOVINA PASTEL FRANGO FILÉ DE PEITO DESFIA…" at bounding box center [390, 180] width 780 height 361
click at [199, 82] on div at bounding box center [269, 73] width 477 height 23
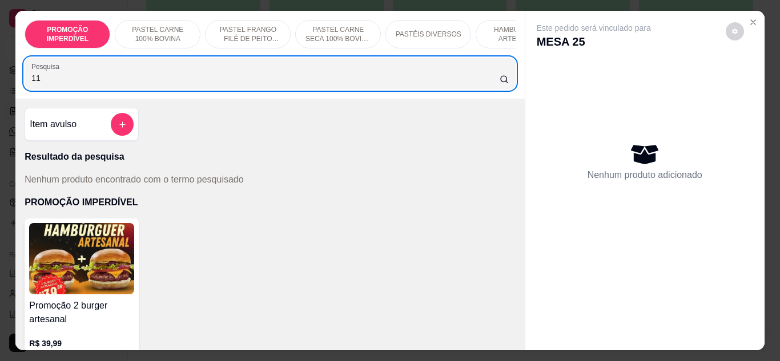
type input "1"
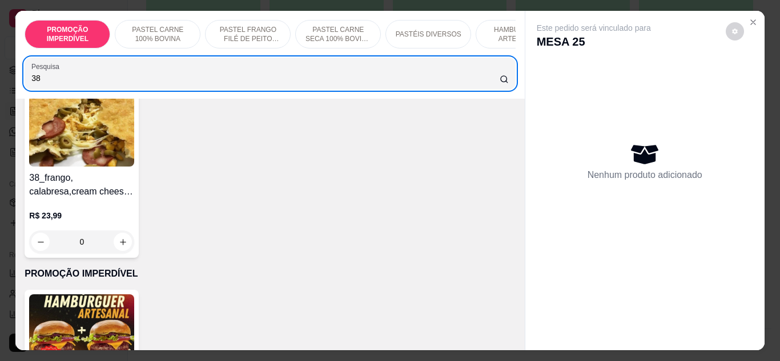
scroll to position [114, 0]
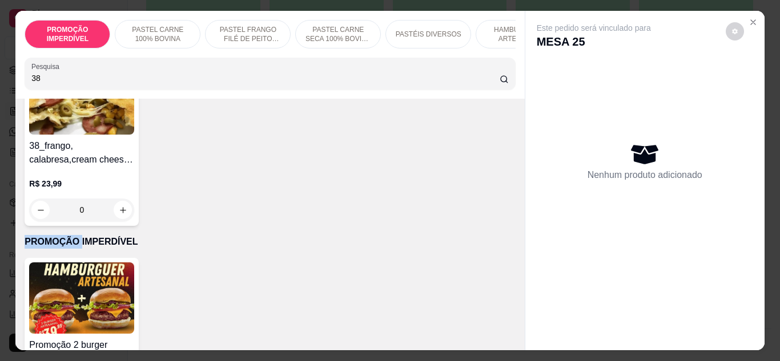
click at [116, 214] on div "0" at bounding box center [81, 210] width 105 height 23
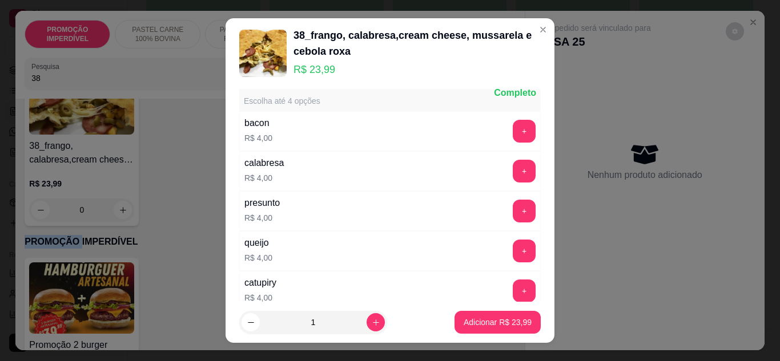
scroll to position [0, 0]
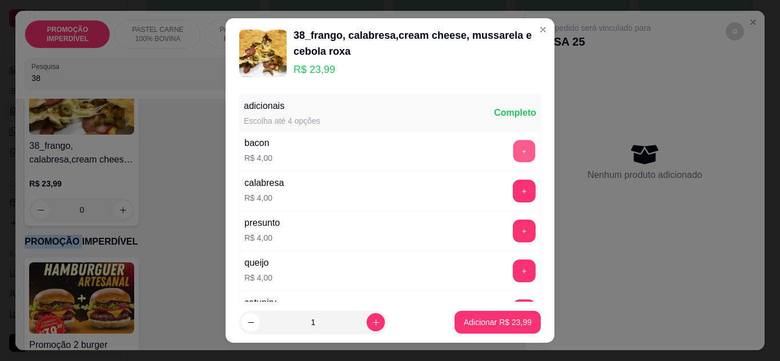
click at [513, 156] on button "+" at bounding box center [524, 151] width 22 height 22
click at [465, 321] on p "Adicionar R$ 27,99" at bounding box center [498, 322] width 68 height 11
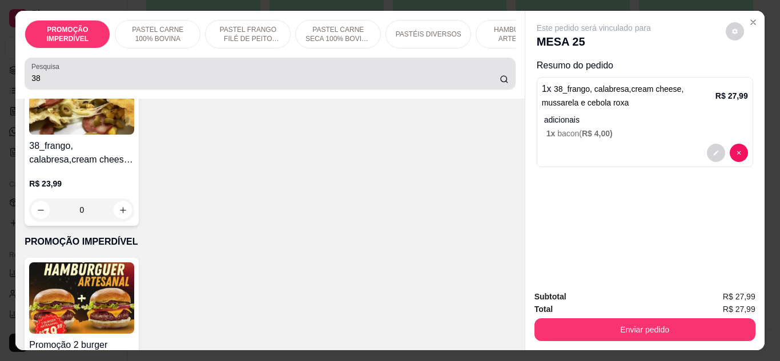
drag, startPoint x: 92, startPoint y: 75, endPoint x: 63, endPoint y: 80, distance: 29.7
click at [63, 80] on div "38" at bounding box center [269, 73] width 477 height 23
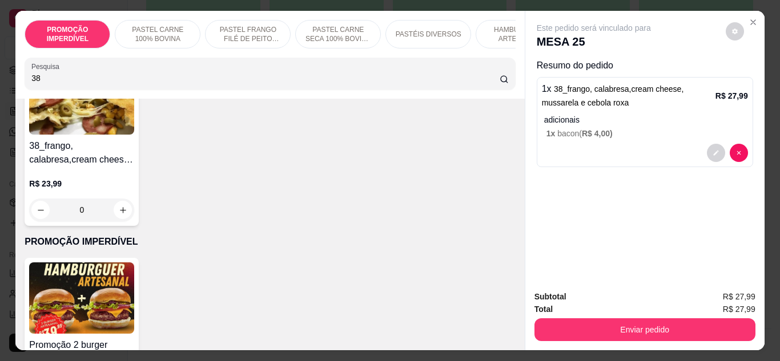
drag, startPoint x: 63, startPoint y: 80, endPoint x: 19, endPoint y: 86, distance: 44.9
click at [25, 86] on div "Pesquisa 38" at bounding box center [270, 74] width 490 height 32
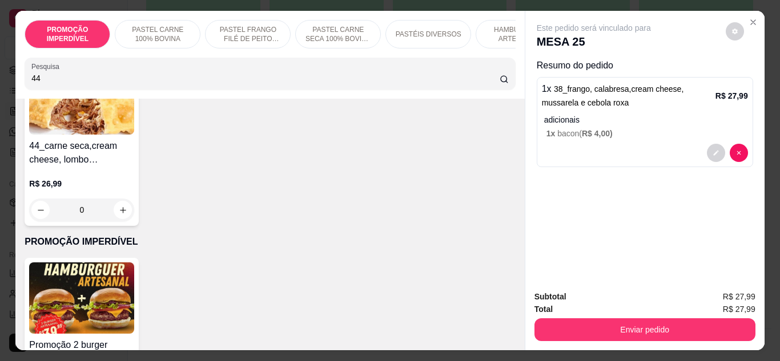
type input "44"
click at [121, 215] on div "0" at bounding box center [81, 210] width 105 height 23
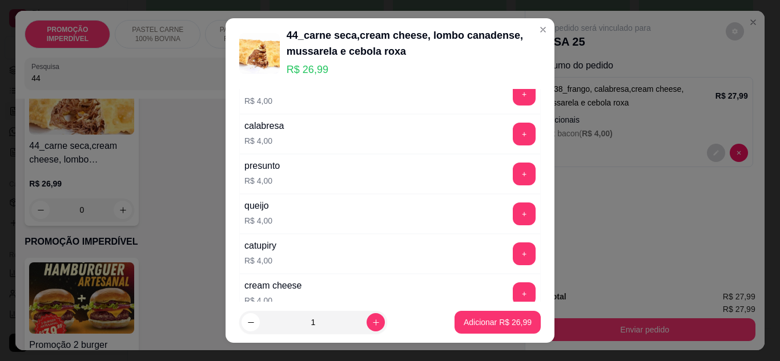
scroll to position [114, 0]
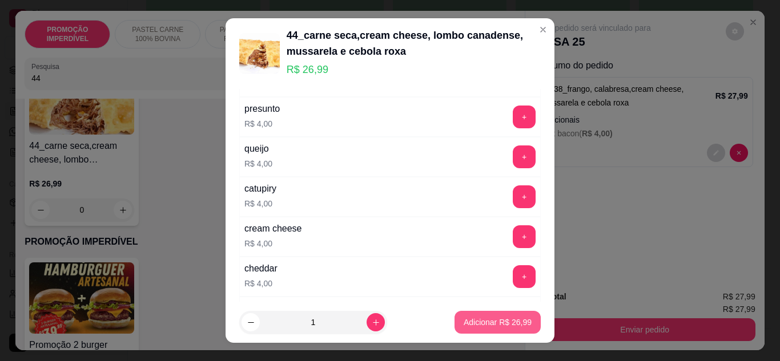
click at [464, 325] on p "Adicionar R$ 26,99" at bounding box center [498, 322] width 68 height 11
type input "1"
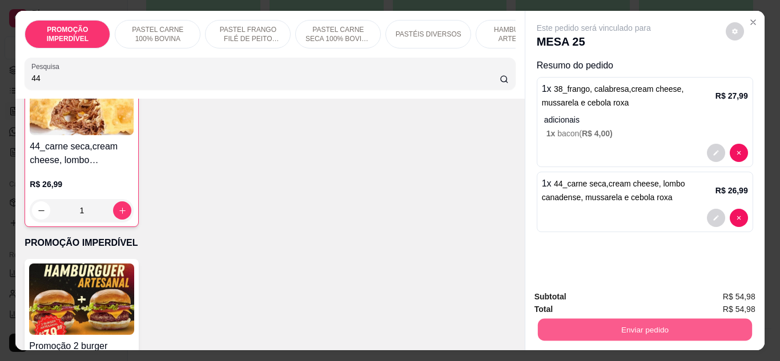
click at [571, 316] on div "Enviar pedido" at bounding box center [644, 329] width 221 height 26
click at [553, 319] on button "Enviar pedido" at bounding box center [644, 330] width 221 height 23
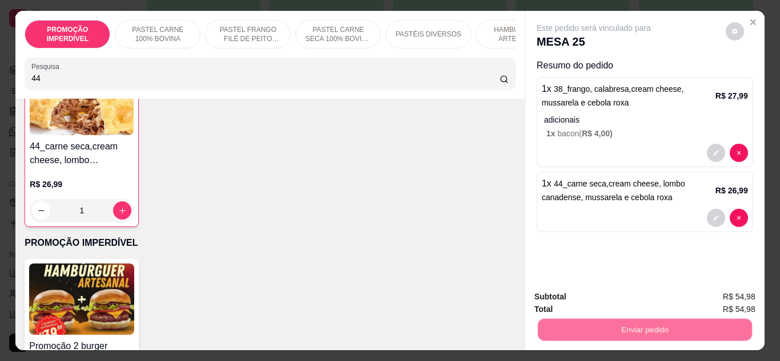
click at [542, 291] on div "Não registrar e enviar pedido Sim, quero registrar" at bounding box center [639, 300] width 195 height 18
click at [555, 299] on button "Não registrar e enviar pedido" at bounding box center [606, 297] width 115 height 21
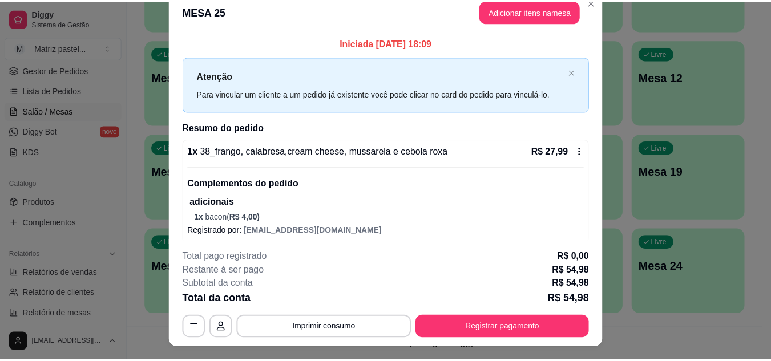
scroll to position [0, 0]
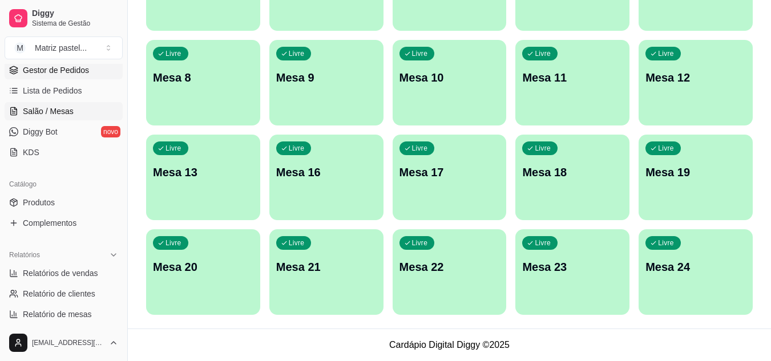
click at [59, 75] on span "Gestor de Pedidos" at bounding box center [56, 70] width 66 height 11
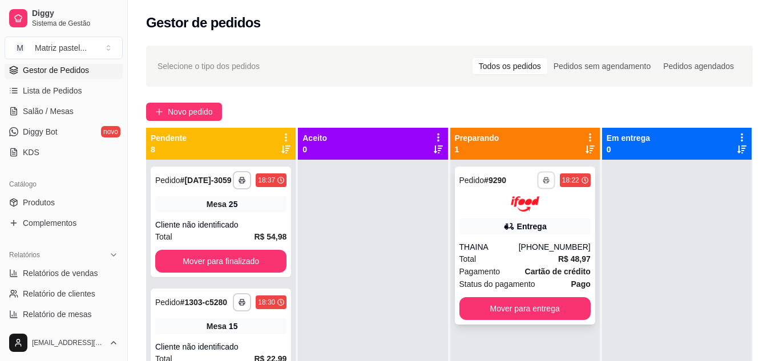
click at [543, 182] on icon "button" at bounding box center [546, 180] width 7 height 7
click at [498, 221] on button "IMPRESSORA" at bounding box center [509, 220] width 83 height 18
click at [34, 110] on span "Salão / Mesas" at bounding box center [48, 111] width 51 height 11
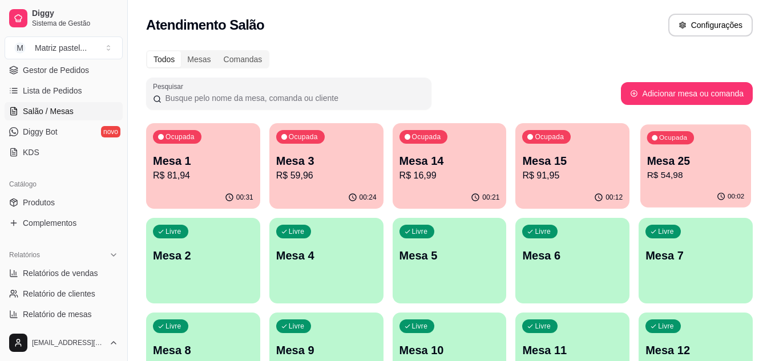
click at [678, 175] on p "R$ 54,98" at bounding box center [696, 175] width 98 height 13
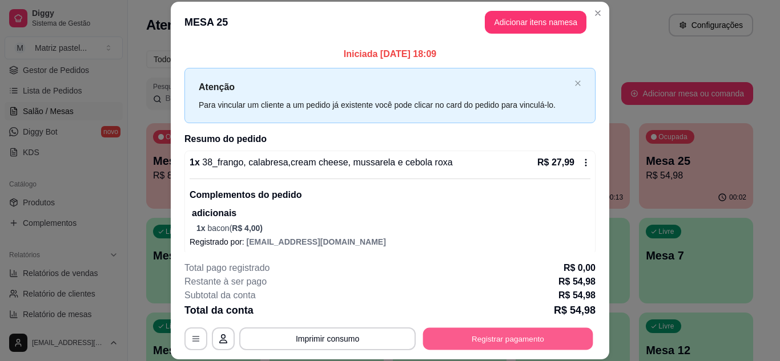
click at [528, 345] on button "Registrar pagamento" at bounding box center [508, 339] width 170 height 22
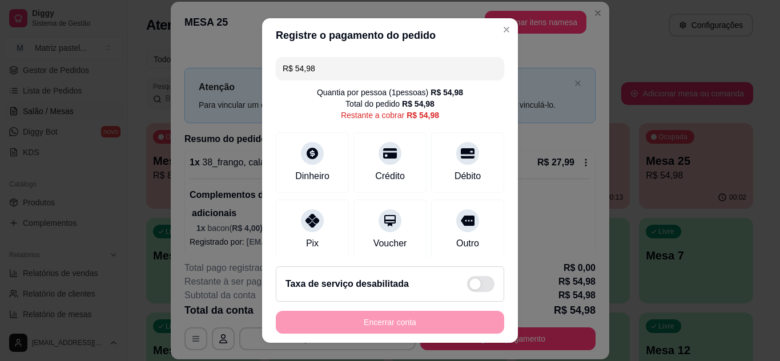
click at [373, 79] on input "R$ 54,98" at bounding box center [390, 68] width 215 height 23
click at [372, 78] on input "R$ 54,98" at bounding box center [390, 68] width 215 height 23
click at [453, 175] on div "Débito" at bounding box center [467, 175] width 29 height 15
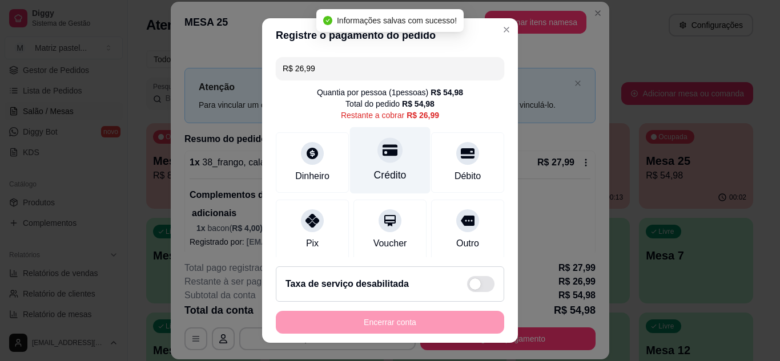
click at [381, 171] on div "Crédito" at bounding box center [390, 175] width 33 height 15
type input "R$ 0,00"
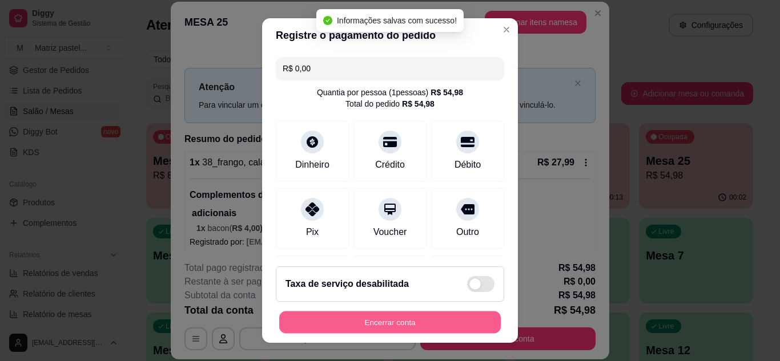
click at [390, 330] on button "Encerrar conta" at bounding box center [389, 323] width 221 height 22
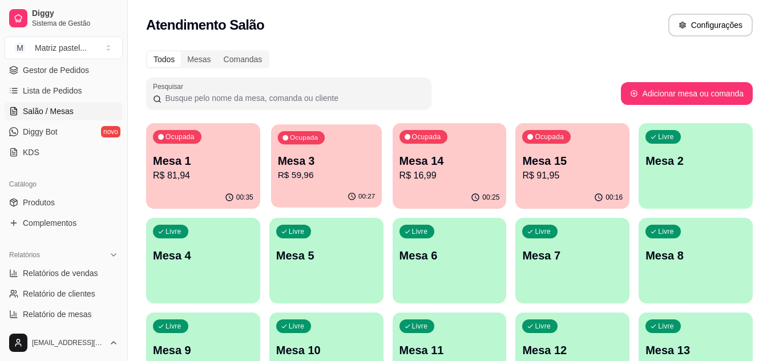
click at [312, 177] on p "R$ 59,96" at bounding box center [326, 175] width 98 height 13
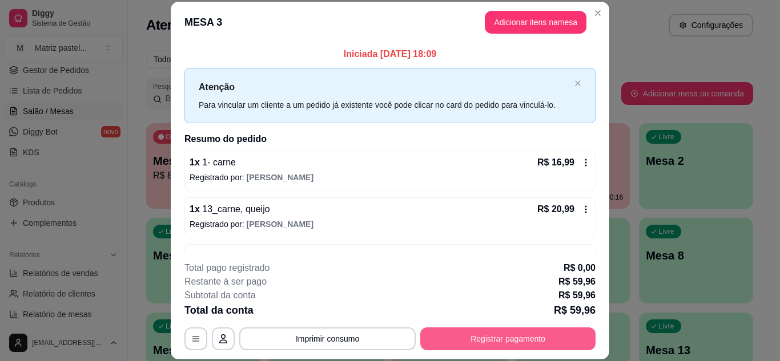
click at [543, 344] on button "Registrar pagamento" at bounding box center [507, 339] width 175 height 23
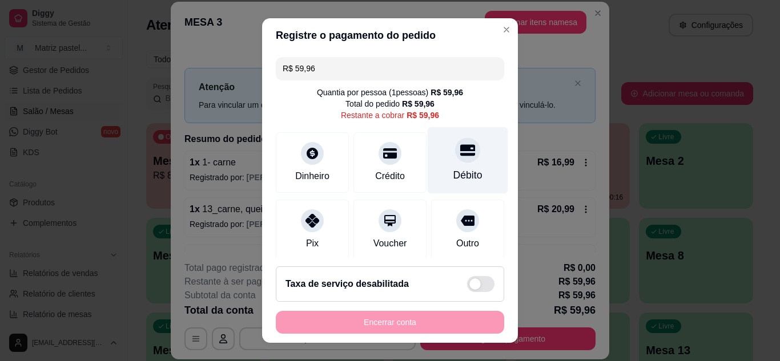
click at [451, 167] on div "Débito" at bounding box center [468, 160] width 80 height 67
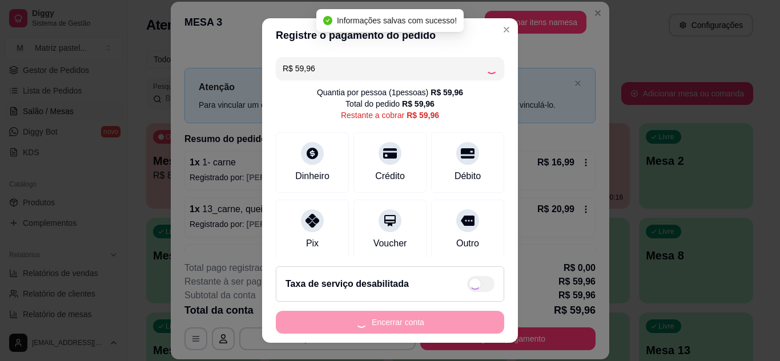
type input "R$ 0,00"
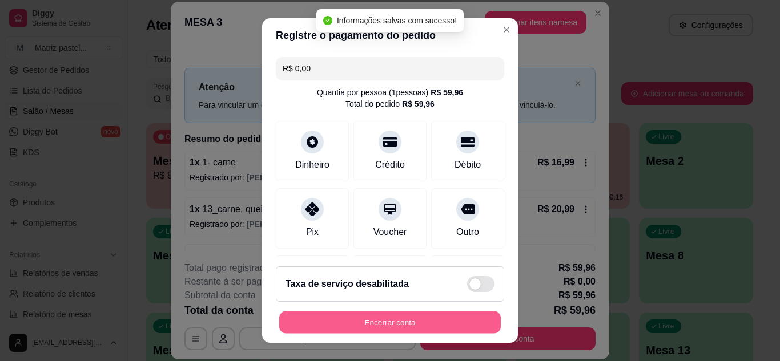
click at [396, 319] on button "Encerrar conta" at bounding box center [389, 323] width 221 height 22
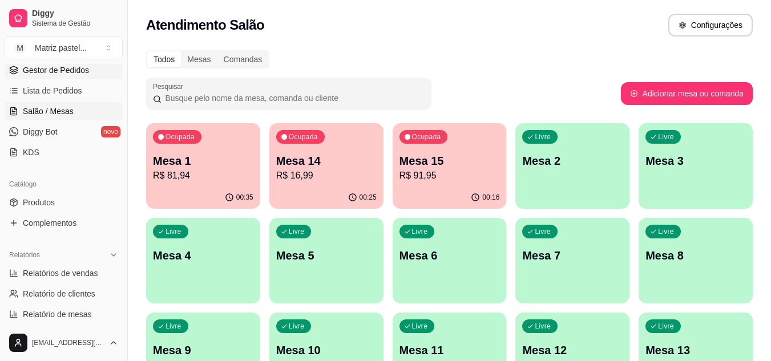
click at [61, 75] on span "Gestor de Pedidos" at bounding box center [56, 70] width 66 height 11
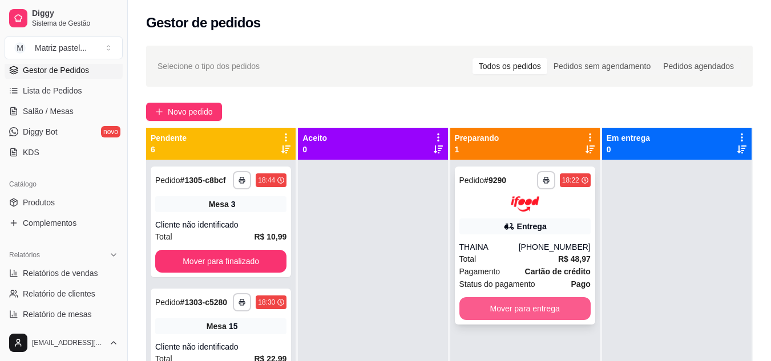
click at [537, 319] on button "Mover para entrega" at bounding box center [525, 308] width 131 height 23
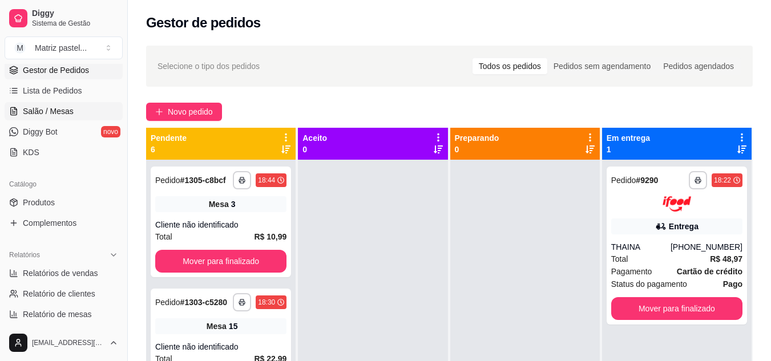
click at [38, 111] on span "Salão / Mesas" at bounding box center [48, 111] width 51 height 11
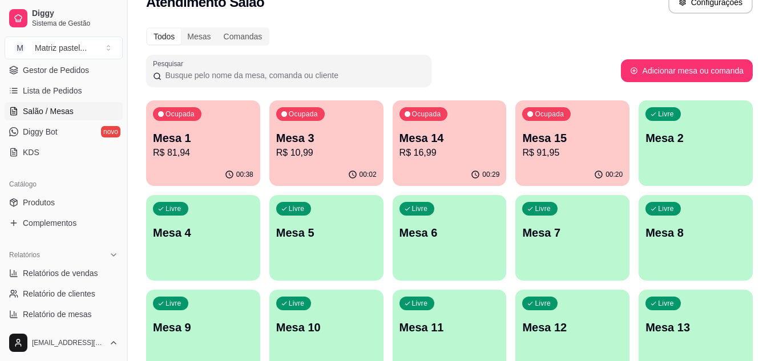
scroll to position [57, 0]
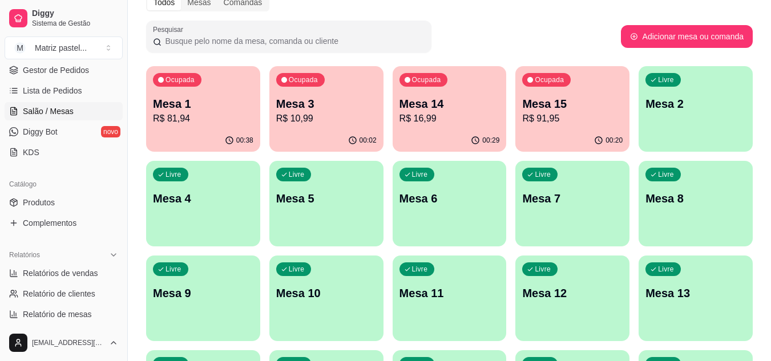
click at [441, 127] on div "Ocupada Mesa 14 R$ 16,99" at bounding box center [450, 97] width 114 height 63
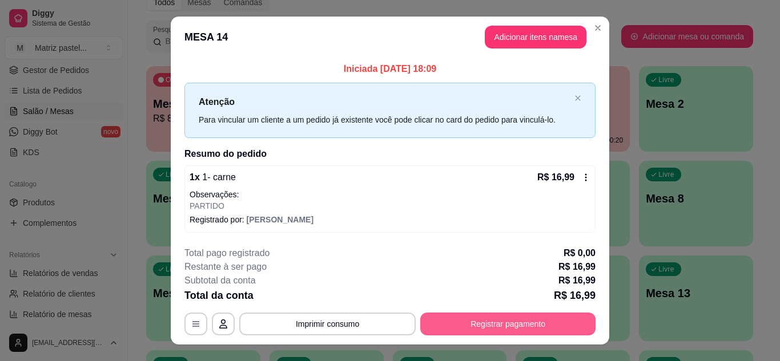
click at [532, 319] on button "Registrar pagamento" at bounding box center [507, 324] width 175 height 23
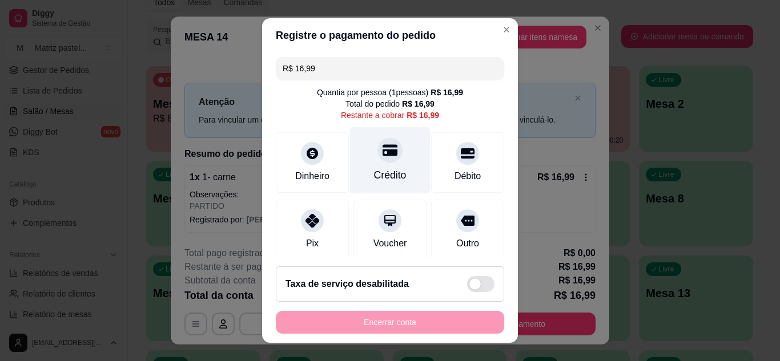
click at [382, 165] on div "Crédito" at bounding box center [390, 160] width 80 height 67
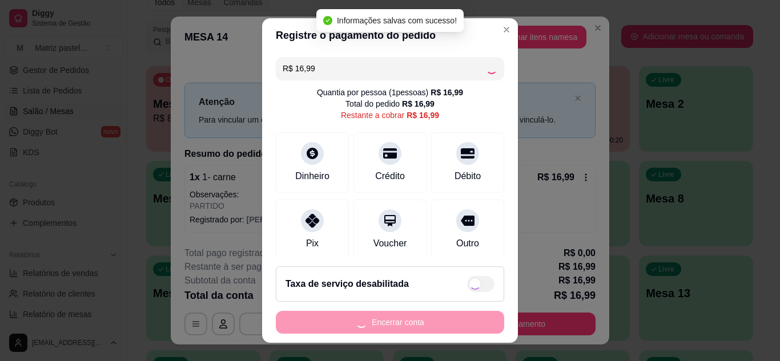
type input "R$ 0,00"
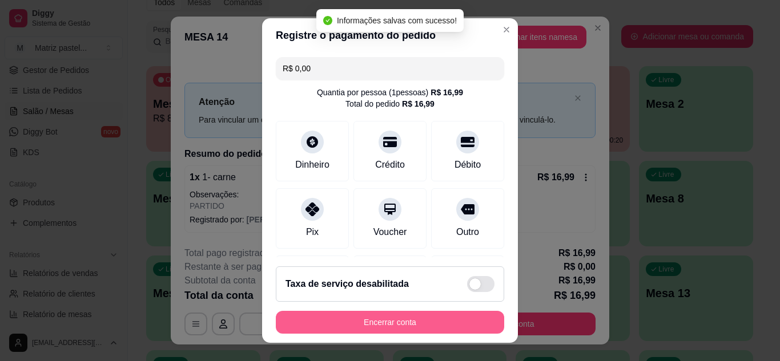
click at [385, 329] on button "Encerrar conta" at bounding box center [390, 322] width 228 height 23
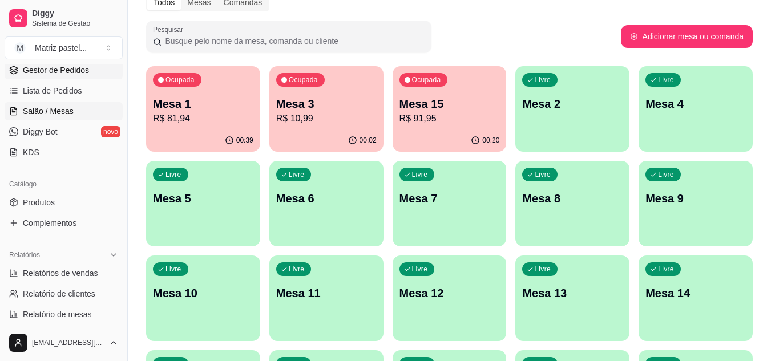
click at [33, 72] on span "Gestor de Pedidos" at bounding box center [56, 70] width 66 height 11
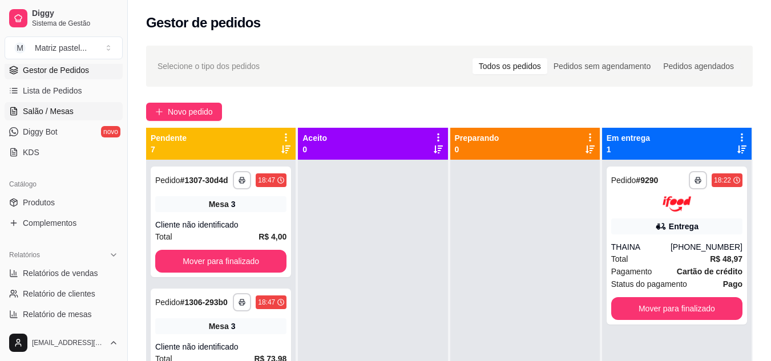
click at [51, 114] on span "Salão / Mesas" at bounding box center [48, 111] width 51 height 11
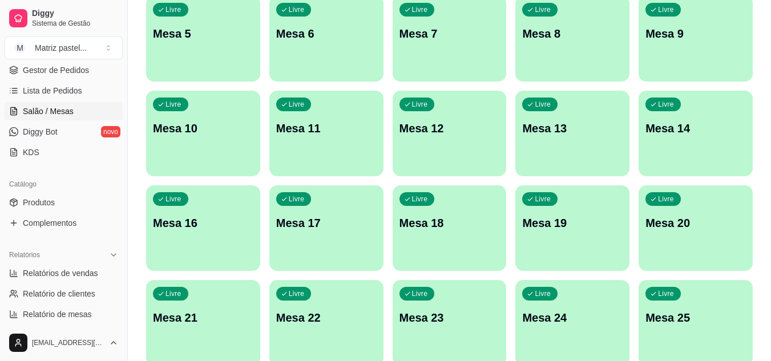
scroll to position [273, 0]
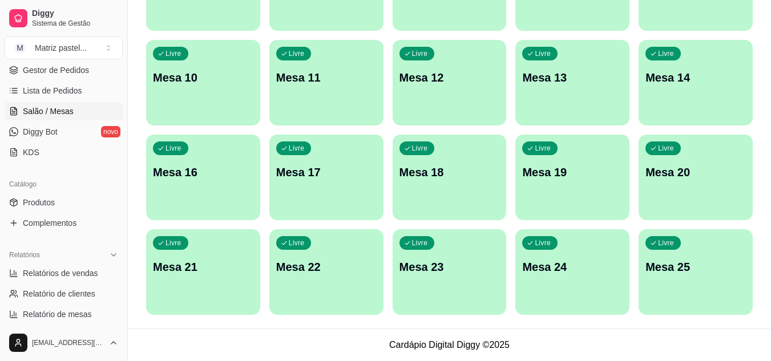
click at [648, 251] on div "Livre Mesa 25" at bounding box center [696, 265] width 114 height 72
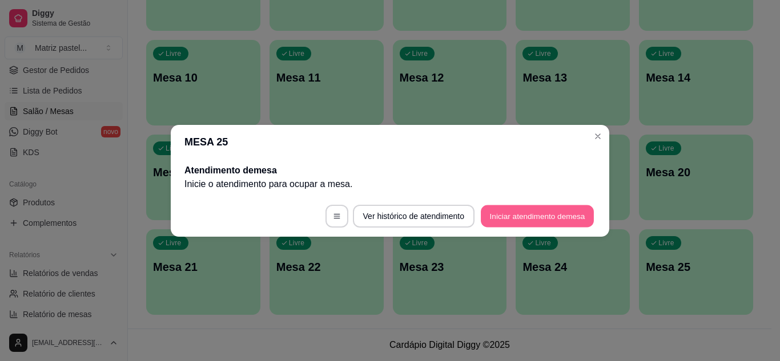
click at [490, 213] on button "Iniciar atendimento de mesa" at bounding box center [537, 216] width 113 height 22
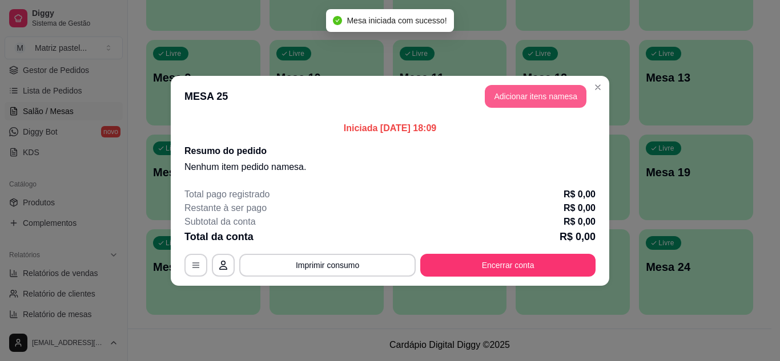
click at [511, 94] on button "Adicionar itens na mesa" at bounding box center [536, 96] width 102 height 23
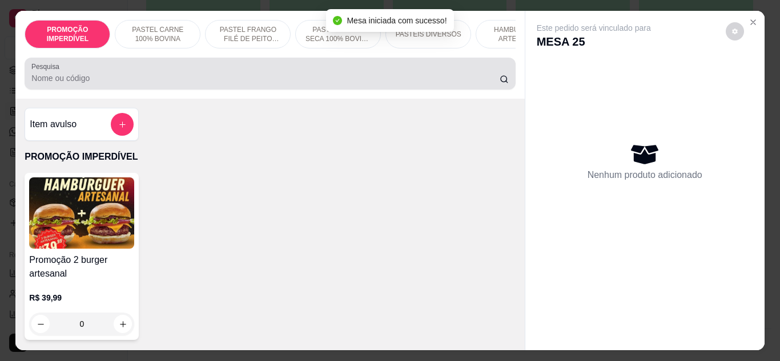
click at [249, 89] on div "Pesquisa" at bounding box center [270, 74] width 490 height 32
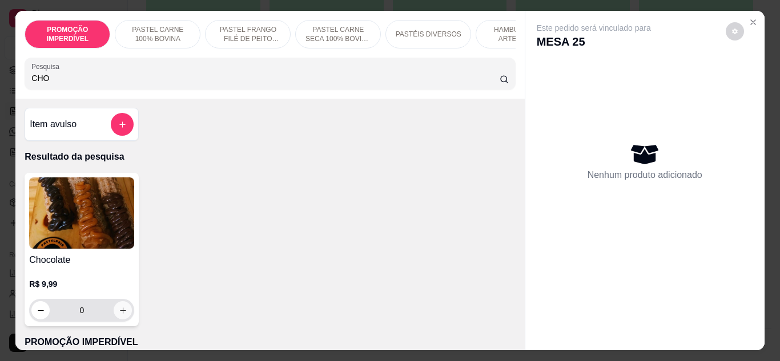
type input "CHO"
click at [124, 317] on button "increase-product-quantity" at bounding box center [123, 310] width 18 height 18
type input "1"
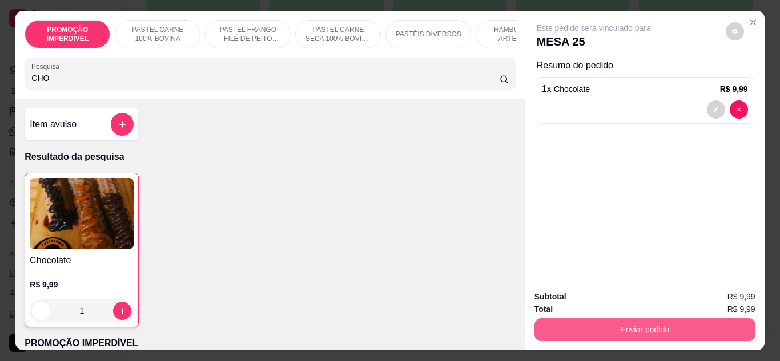
click at [625, 328] on button "Enviar pedido" at bounding box center [644, 330] width 221 height 23
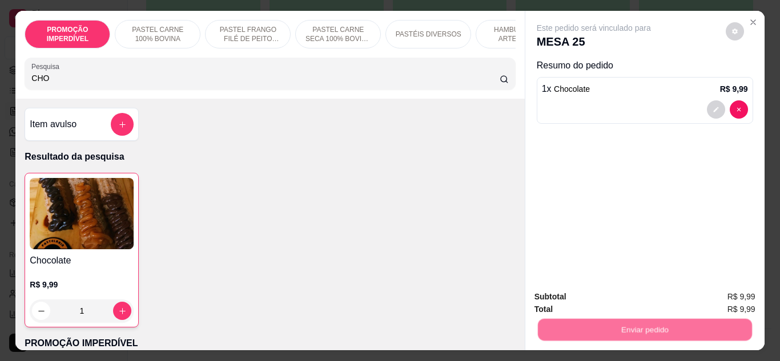
click at [591, 300] on button "Não registrar e enviar pedido" at bounding box center [606, 297] width 115 height 21
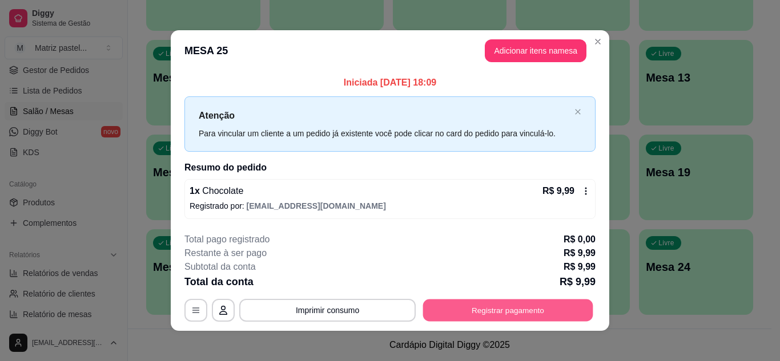
click at [517, 303] on button "Registrar pagamento" at bounding box center [508, 311] width 170 height 22
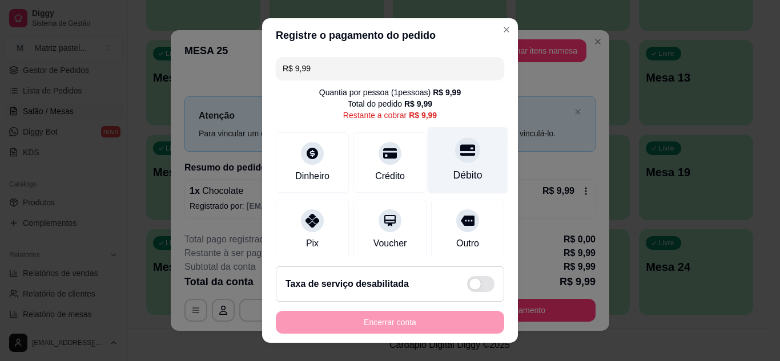
click at [464, 174] on div "Débito" at bounding box center [467, 175] width 29 height 15
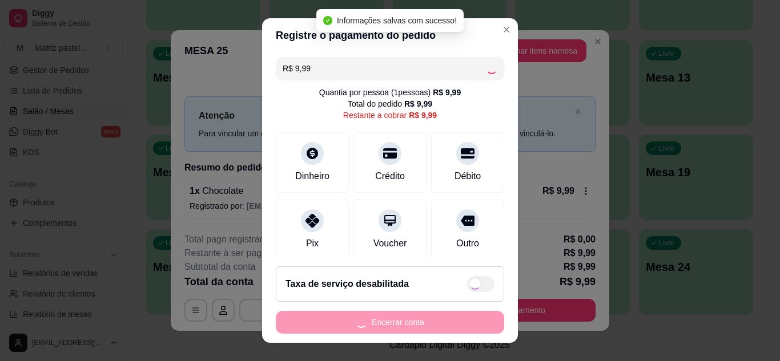
type input "R$ 0,00"
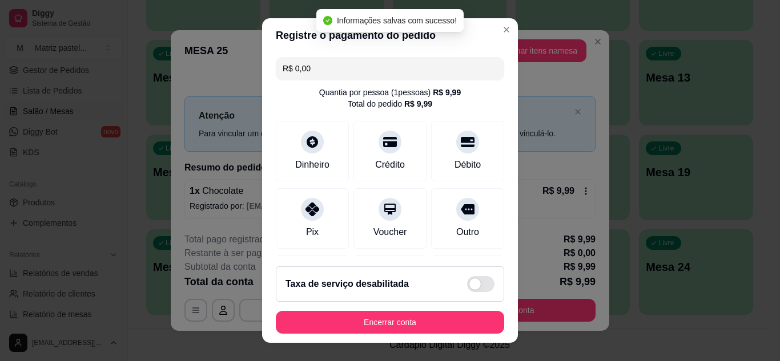
click at [373, 332] on button "Encerrar conta" at bounding box center [390, 322] width 228 height 23
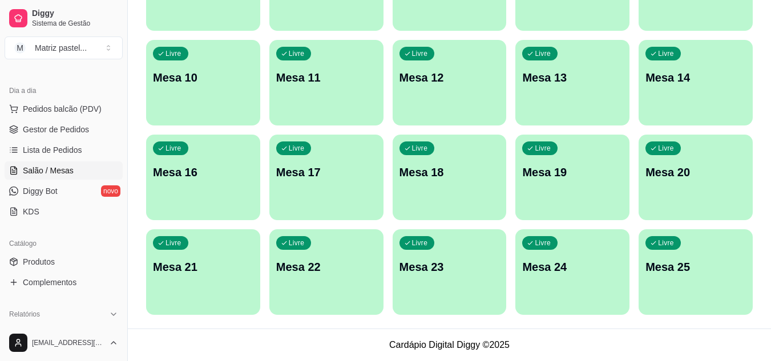
scroll to position [57, 0]
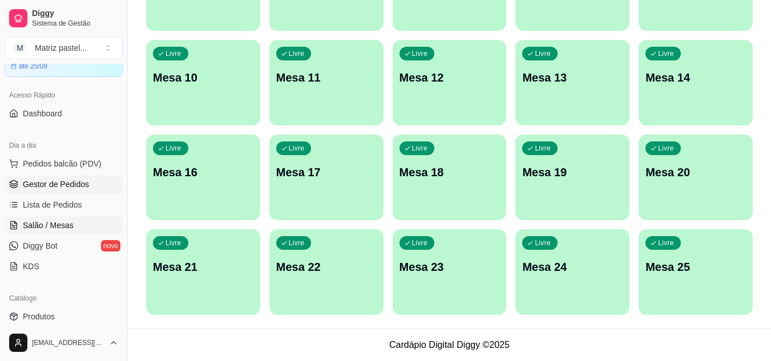
click at [49, 184] on span "Gestor de Pedidos" at bounding box center [56, 184] width 66 height 11
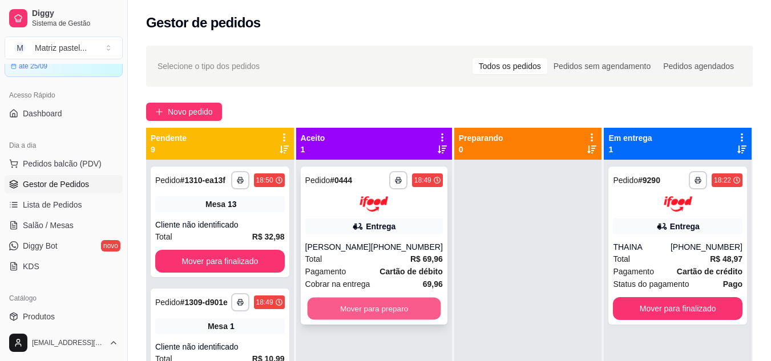
click at [314, 312] on button "Mover para preparo" at bounding box center [374, 308] width 134 height 22
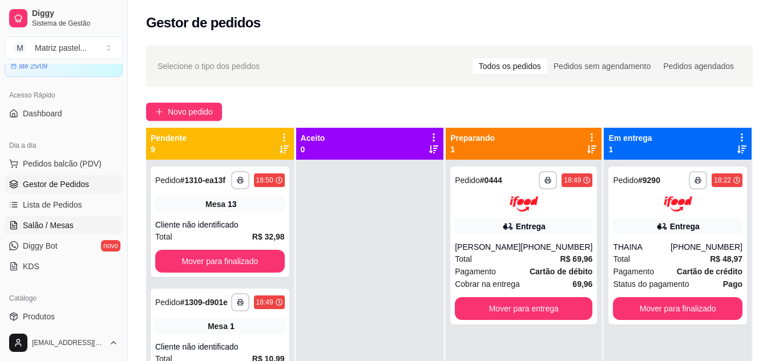
click at [79, 226] on link "Salão / Mesas" at bounding box center [64, 225] width 118 height 18
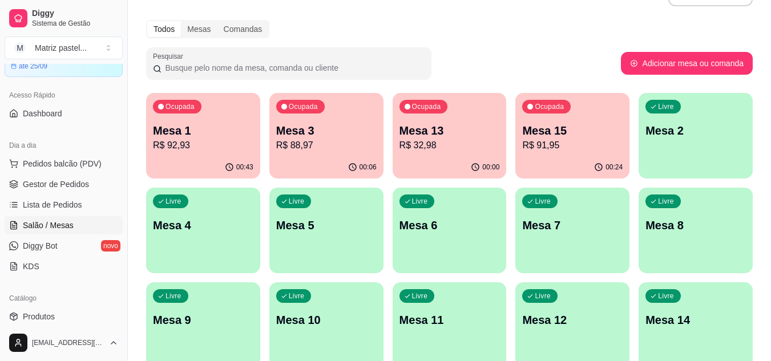
scroll to position [57, 0]
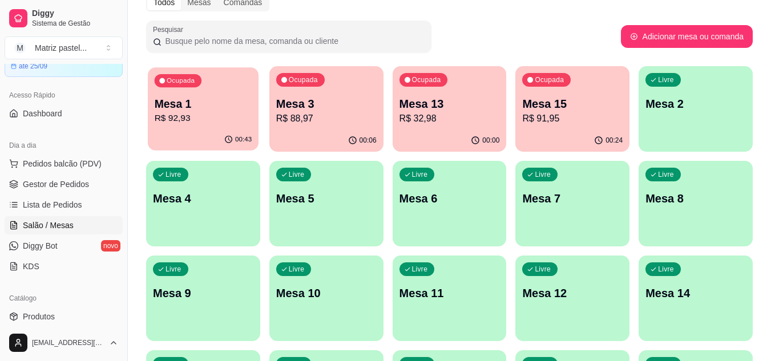
click at [234, 118] on p "R$ 92,93" at bounding box center [204, 118] width 98 height 13
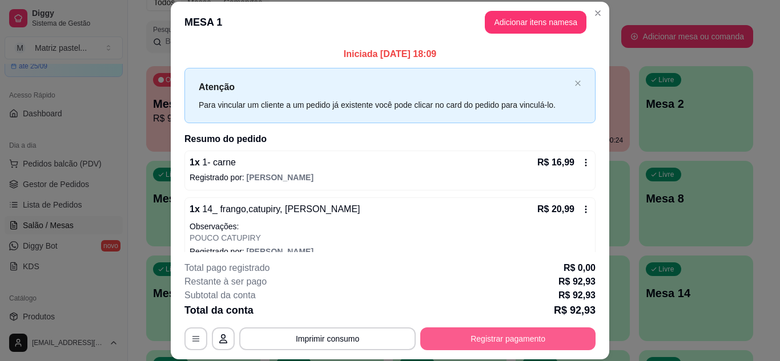
click at [502, 340] on button "Registrar pagamento" at bounding box center [507, 339] width 175 height 23
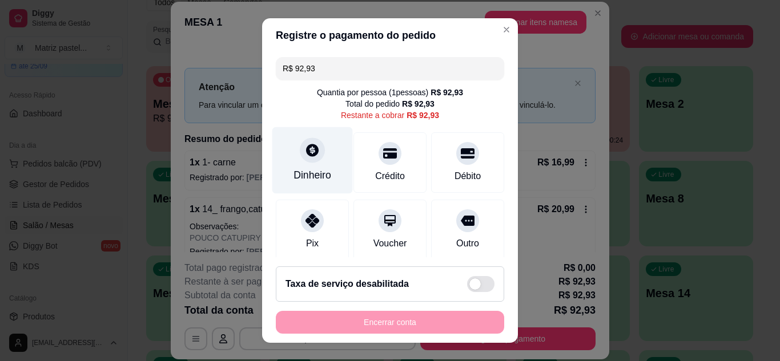
click at [301, 167] on div "Dinheiro" at bounding box center [312, 160] width 80 height 67
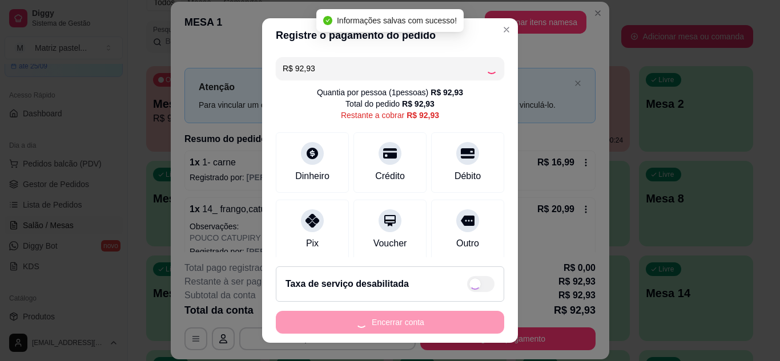
type input "R$ 0,00"
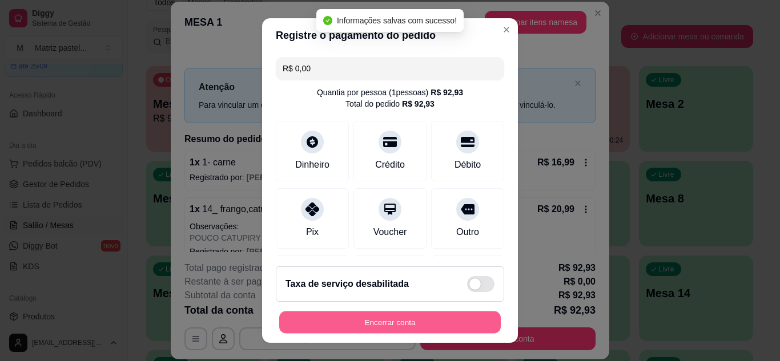
click at [417, 323] on button "Encerrar conta" at bounding box center [389, 323] width 221 height 22
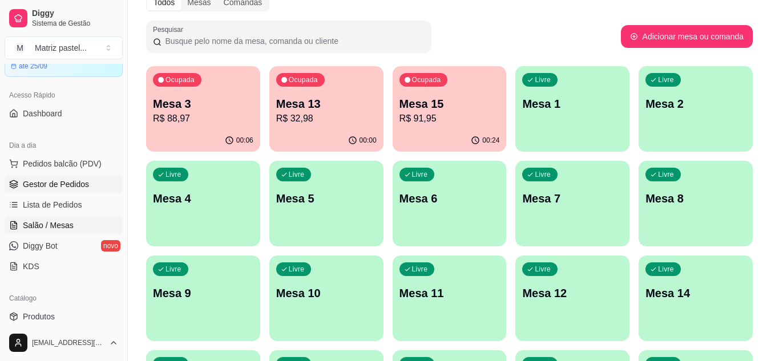
click at [60, 190] on link "Gestor de Pedidos" at bounding box center [64, 184] width 118 height 18
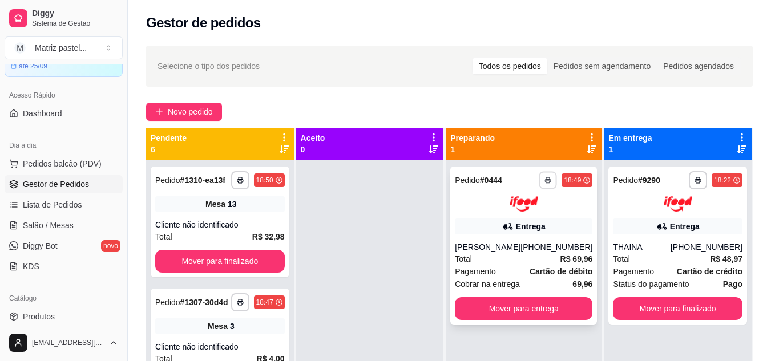
click at [539, 178] on button "button" at bounding box center [548, 180] width 18 height 18
click at [532, 215] on button "IMPRESSORA" at bounding box center [509, 220] width 80 height 18
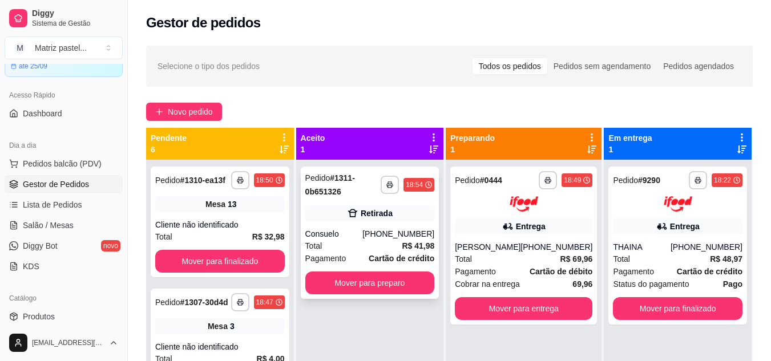
click at [406, 269] on div "**********" at bounding box center [370, 233] width 139 height 132
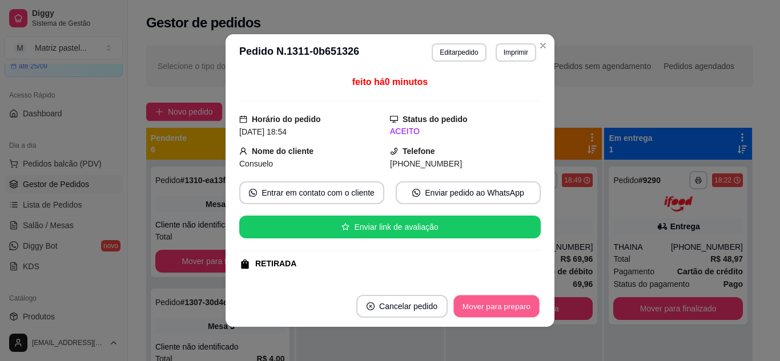
click at [483, 303] on button "Mover para preparo" at bounding box center [496, 307] width 86 height 22
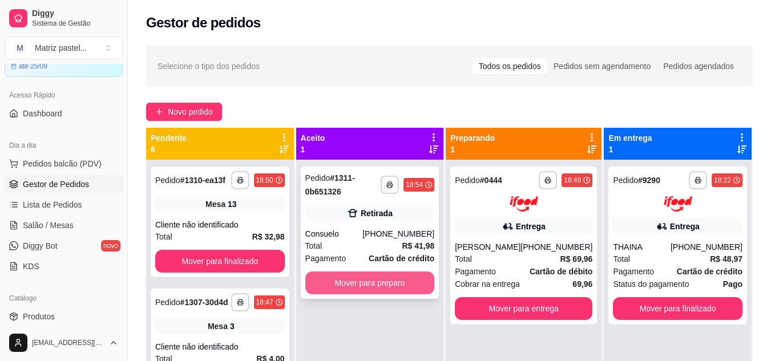
click at [373, 283] on button "Mover para preparo" at bounding box center [370, 283] width 130 height 23
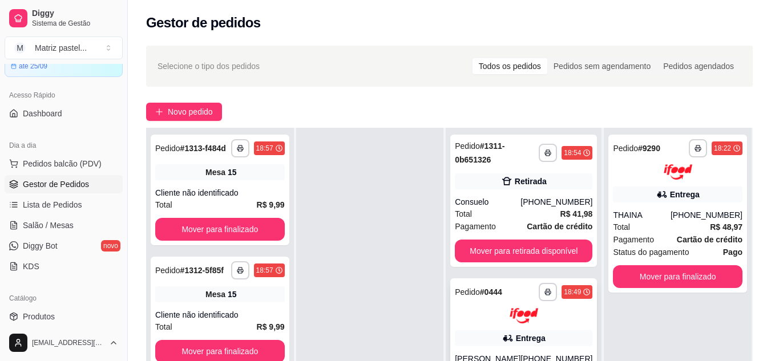
scroll to position [57, 0]
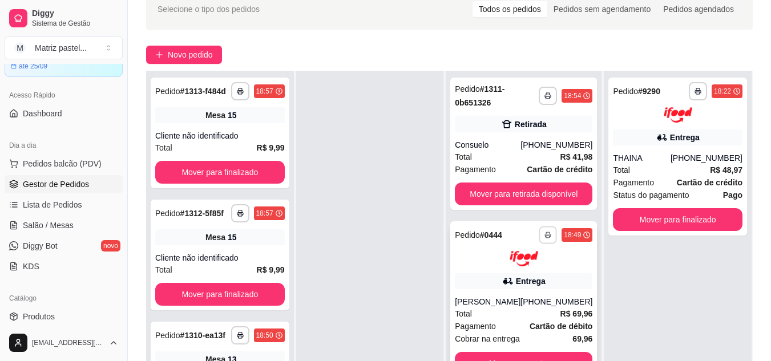
click at [539, 233] on button "button" at bounding box center [548, 235] width 18 height 18
click at [499, 273] on button "IMPRESSORA" at bounding box center [509, 275] width 83 height 18
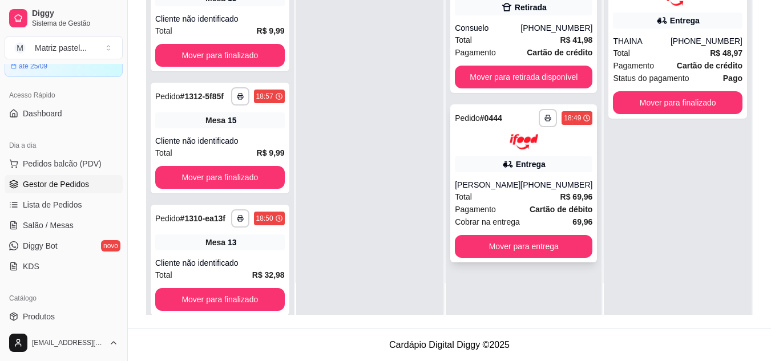
click at [527, 243] on button "Mover para entrega" at bounding box center [524, 246] width 138 height 23
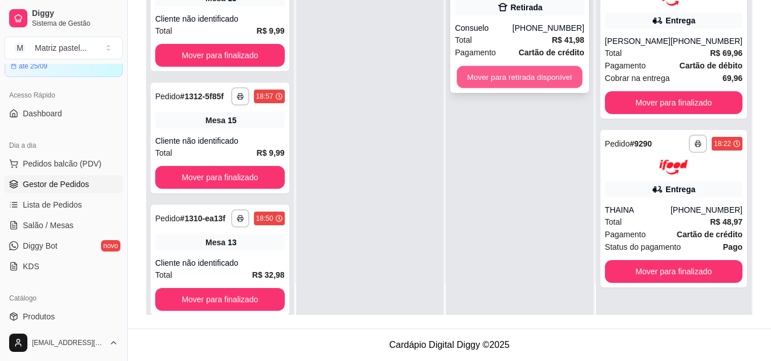
click at [507, 78] on button "Mover para retirada disponível" at bounding box center [520, 77] width 126 height 22
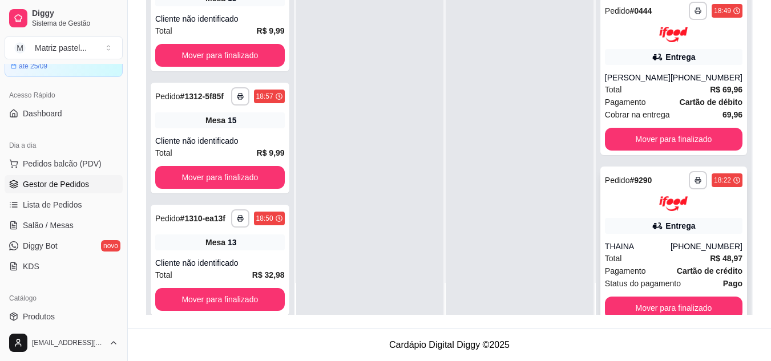
scroll to position [132, 0]
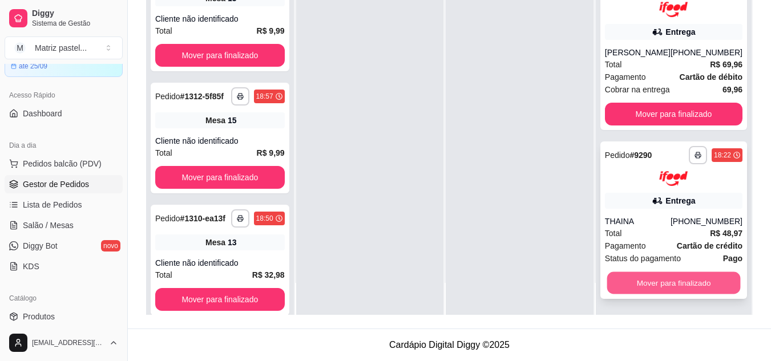
click at [618, 275] on button "Mover para finalizado" at bounding box center [674, 283] width 134 height 22
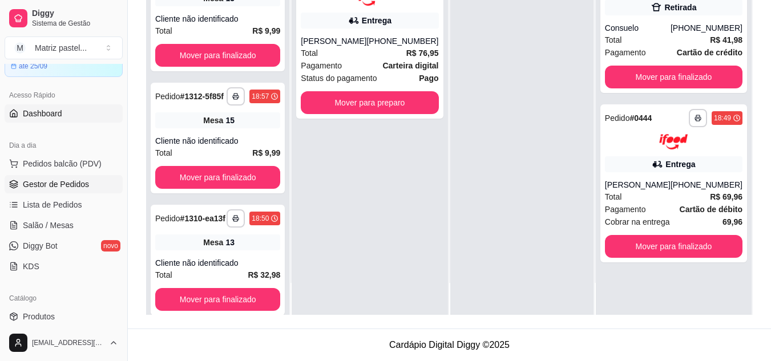
scroll to position [0, 0]
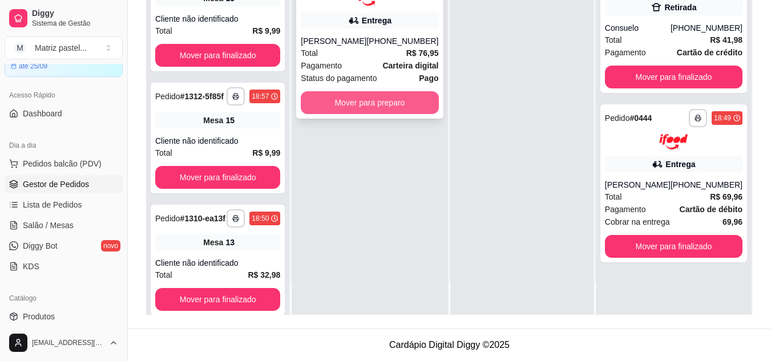
click at [352, 103] on button "Mover para preparo" at bounding box center [370, 102] width 138 height 23
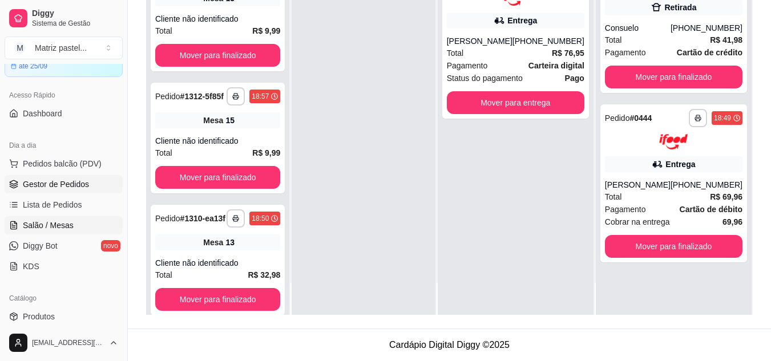
click at [82, 229] on link "Salão / Mesas" at bounding box center [64, 225] width 118 height 18
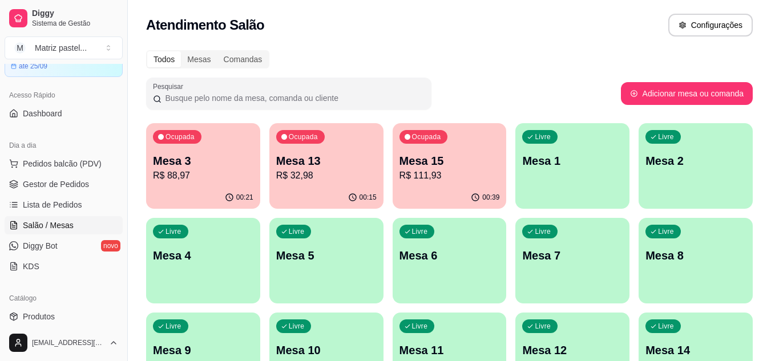
click at [430, 178] on p "R$ 111,93" at bounding box center [450, 176] width 100 height 14
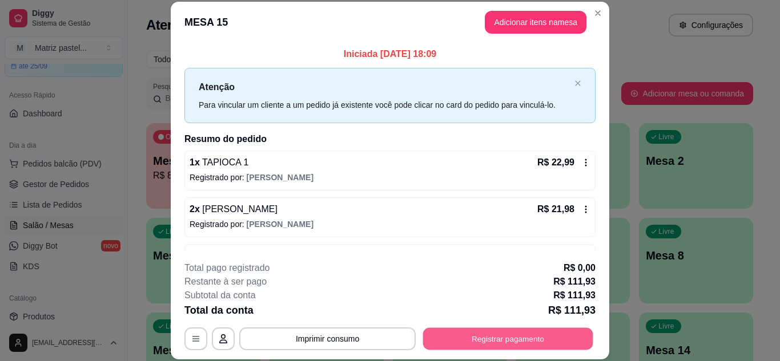
click at [502, 344] on button "Registrar pagamento" at bounding box center [508, 339] width 170 height 22
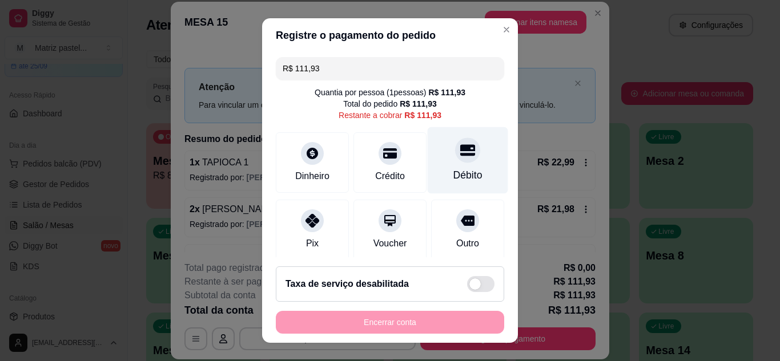
click at [460, 153] on icon at bounding box center [467, 150] width 15 height 15
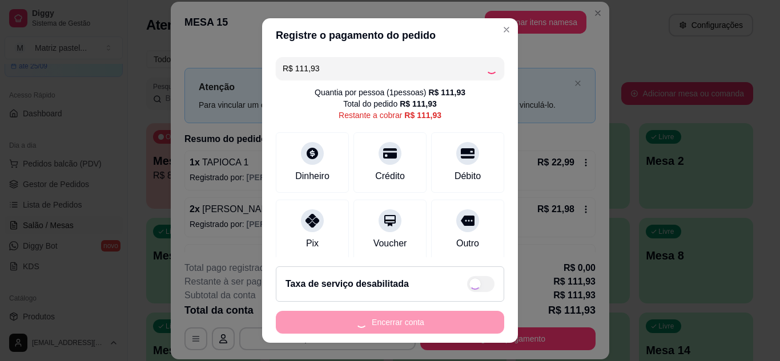
type input "R$ 0,00"
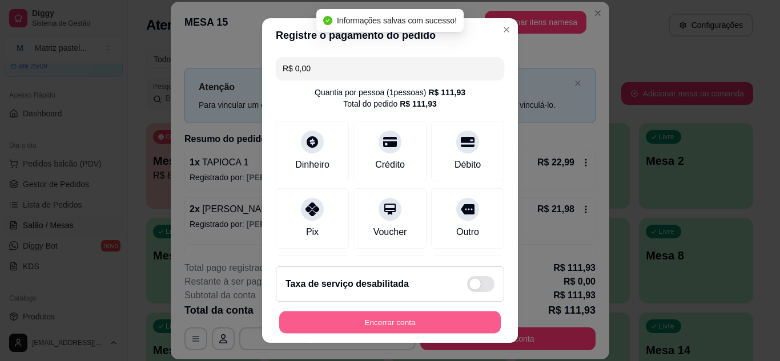
click at [404, 312] on button "Encerrar conta" at bounding box center [389, 323] width 221 height 22
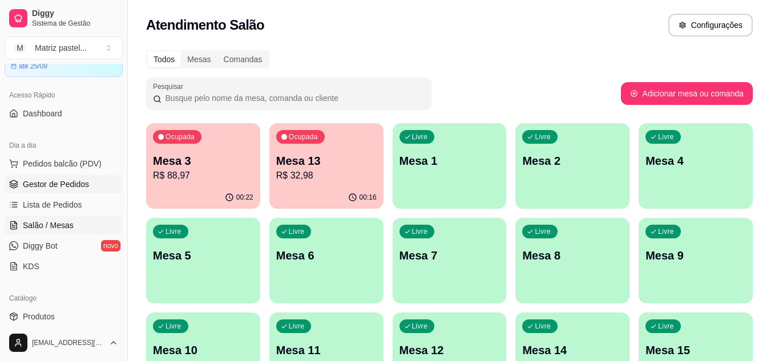
click at [51, 192] on link "Gestor de Pedidos" at bounding box center [64, 184] width 118 height 18
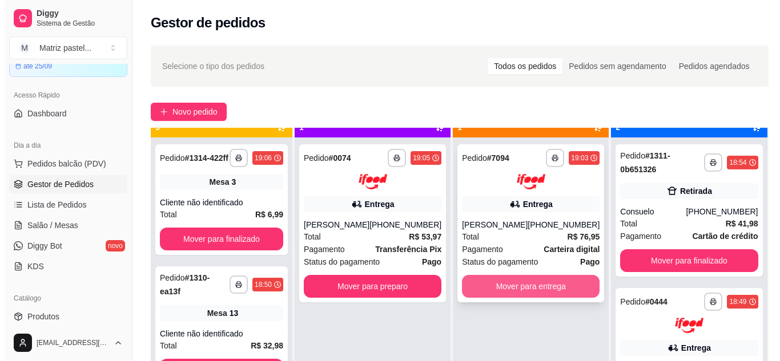
scroll to position [32, 0]
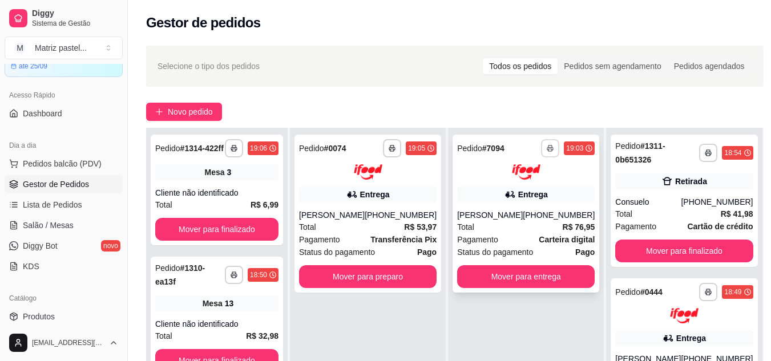
click at [541, 151] on button "button" at bounding box center [550, 148] width 18 height 18
click at [506, 190] on button "IMPRESSORA" at bounding box center [509, 188] width 83 height 18
click at [390, 151] on icon "button" at bounding box center [392, 148] width 7 height 7
click at [374, 189] on button "IMPRESSORA" at bounding box center [360, 188] width 80 height 18
click at [217, 178] on span "Mesa" at bounding box center [215, 172] width 20 height 11
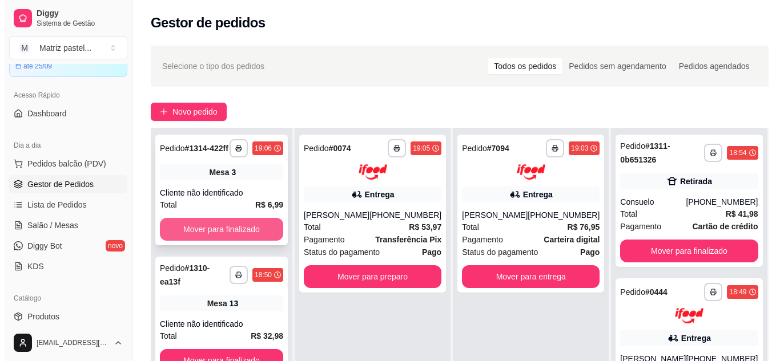
scroll to position [57, 0]
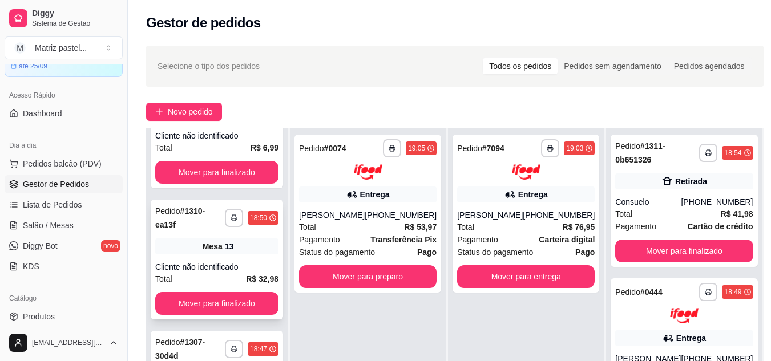
click at [203, 269] on div "**********" at bounding box center [217, 260] width 132 height 120
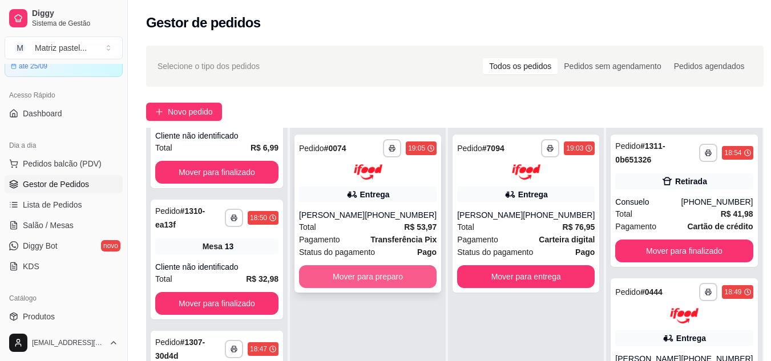
click at [387, 278] on button "Mover para preparo" at bounding box center [368, 276] width 138 height 23
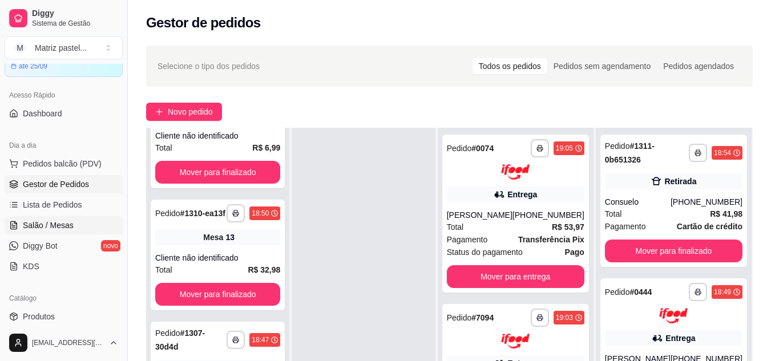
click at [49, 221] on span "Salão / Mesas" at bounding box center [48, 225] width 51 height 11
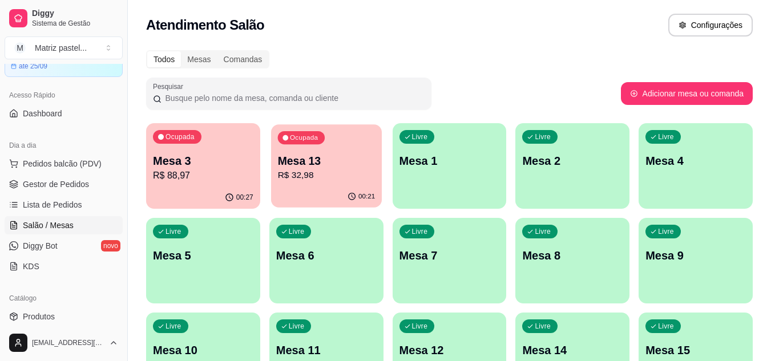
click at [329, 177] on p "R$ 32,98" at bounding box center [326, 175] width 98 height 13
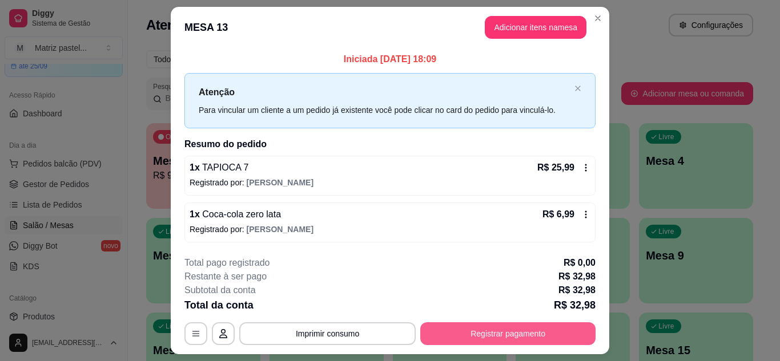
click at [491, 329] on button "Registrar pagamento" at bounding box center [507, 334] width 175 height 23
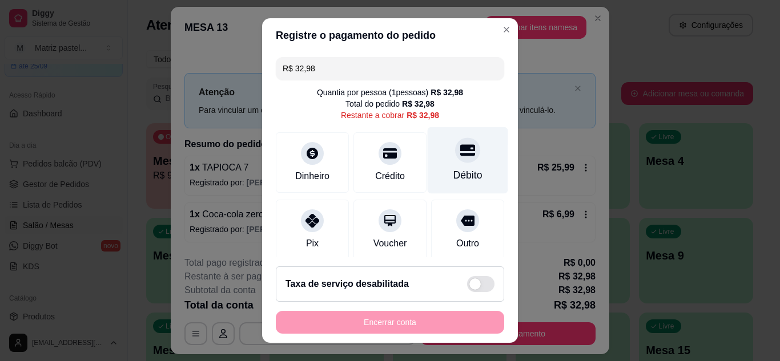
click at [442, 167] on div "Débito" at bounding box center [468, 160] width 80 height 67
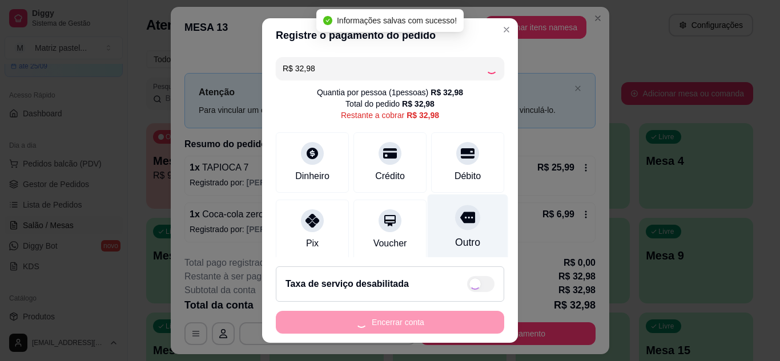
type input "R$ 0,00"
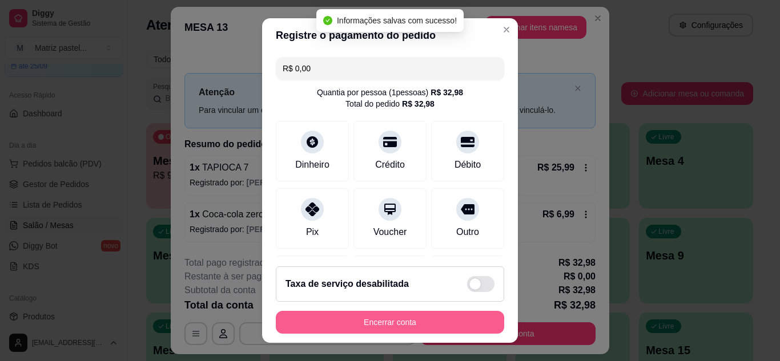
click at [398, 317] on button "Encerrar conta" at bounding box center [390, 322] width 228 height 23
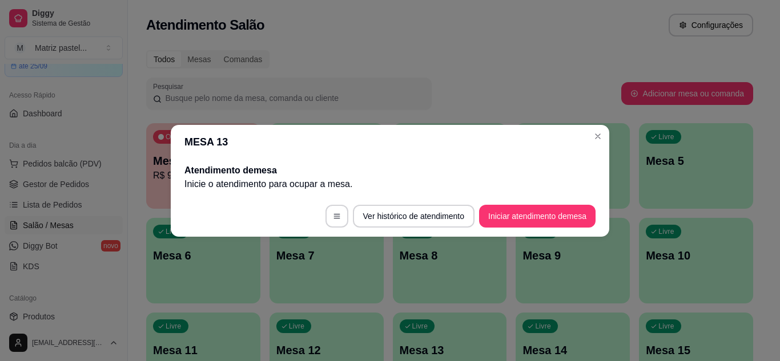
click at [588, 138] on header "MESA 13" at bounding box center [390, 142] width 438 height 34
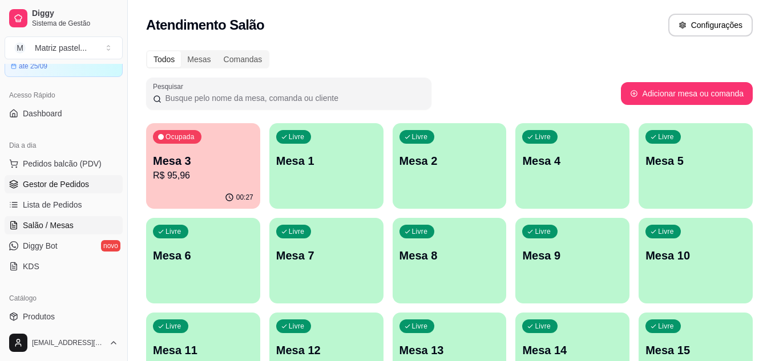
click at [45, 186] on span "Gestor de Pedidos" at bounding box center [56, 184] width 66 height 11
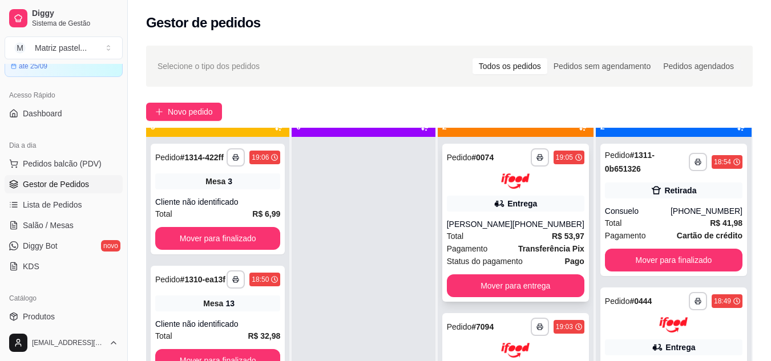
scroll to position [32, 0]
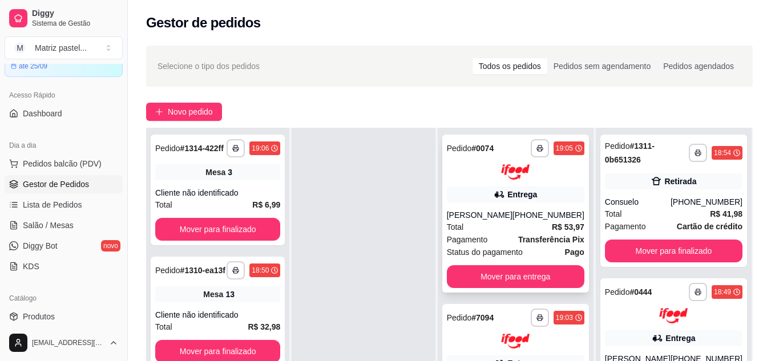
click at [533, 153] on button "button" at bounding box center [540, 148] width 18 height 18
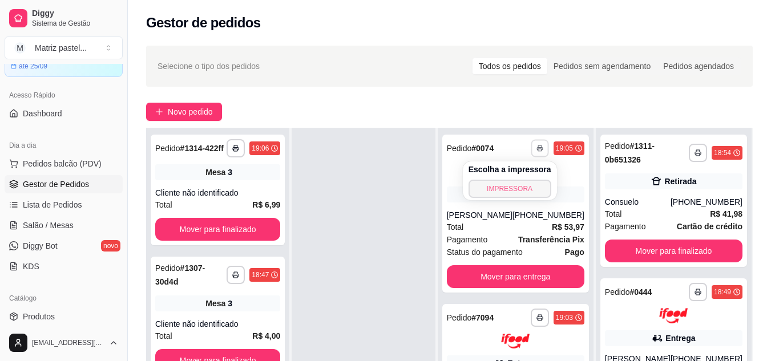
click at [509, 195] on button "IMPRESSORA" at bounding box center [510, 189] width 83 height 18
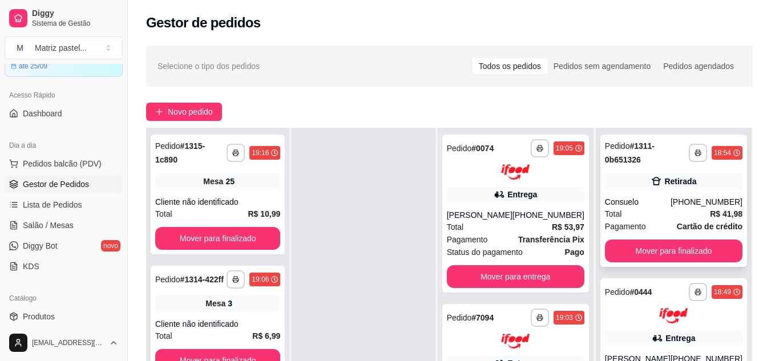
scroll to position [57, 0]
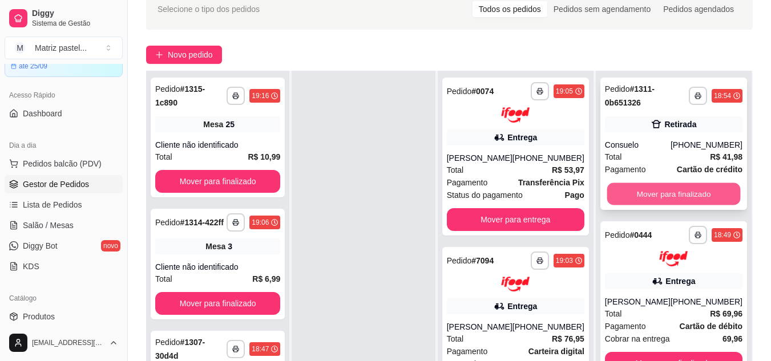
click at [651, 194] on button "Mover para finalizado" at bounding box center [674, 194] width 134 height 22
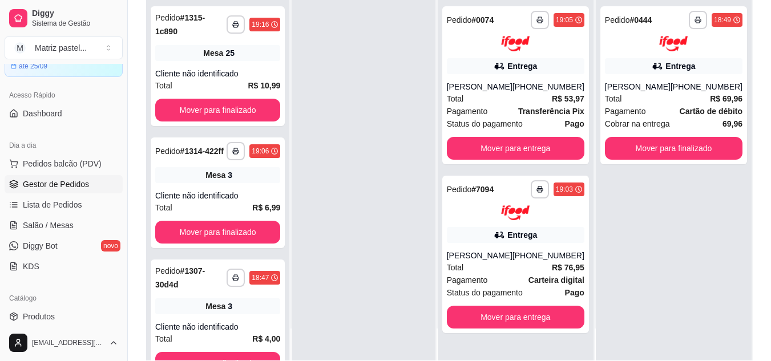
scroll to position [171, 0]
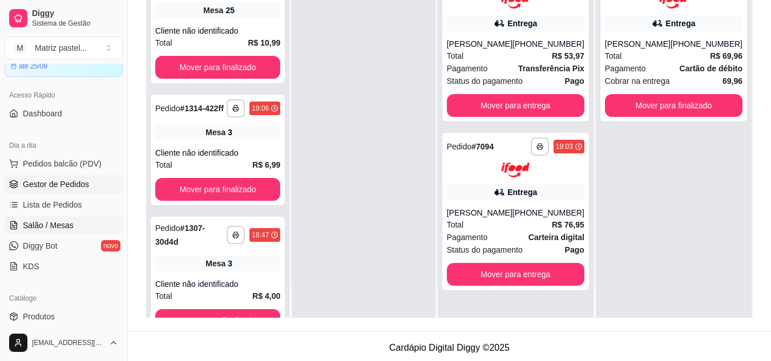
click at [51, 225] on span "Salão / Mesas" at bounding box center [48, 225] width 51 height 11
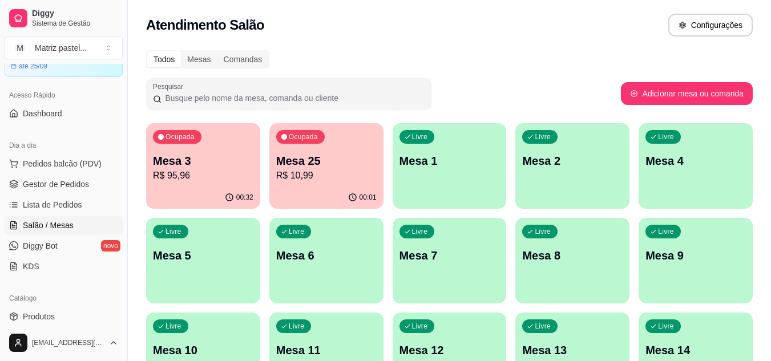
scroll to position [57, 0]
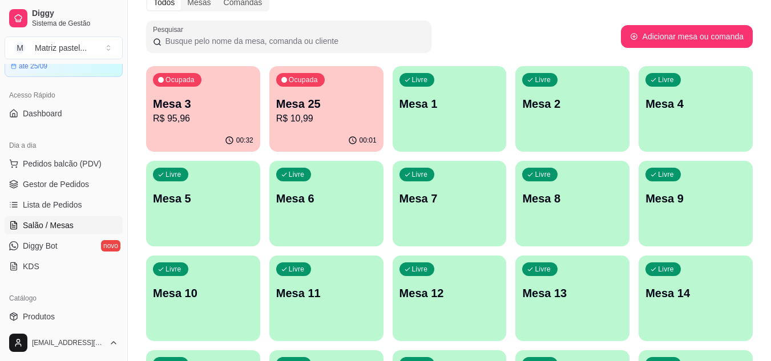
click at [323, 128] on div "Ocupada Mesa 25 R$ 10,99" at bounding box center [326, 97] width 114 height 63
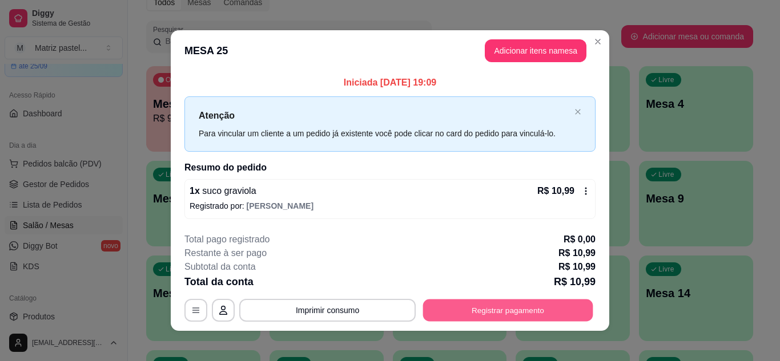
click at [499, 314] on button "Registrar pagamento" at bounding box center [508, 311] width 170 height 22
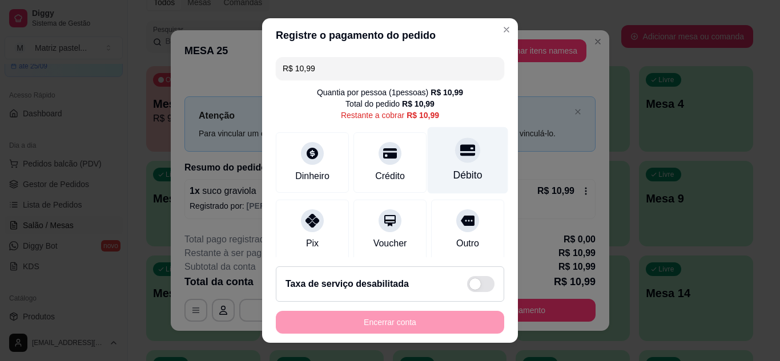
click at [460, 149] on icon at bounding box center [467, 149] width 15 height 11
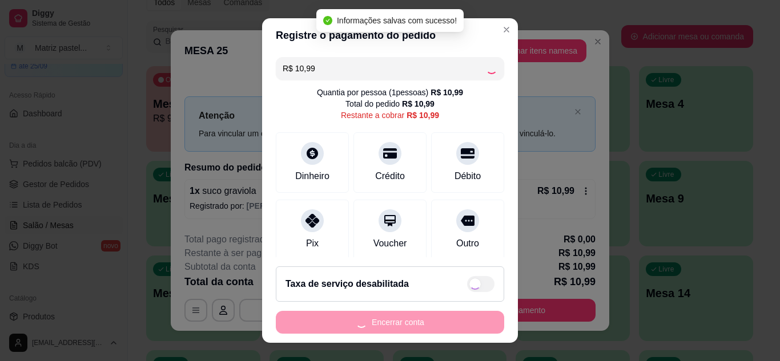
type input "R$ 0,00"
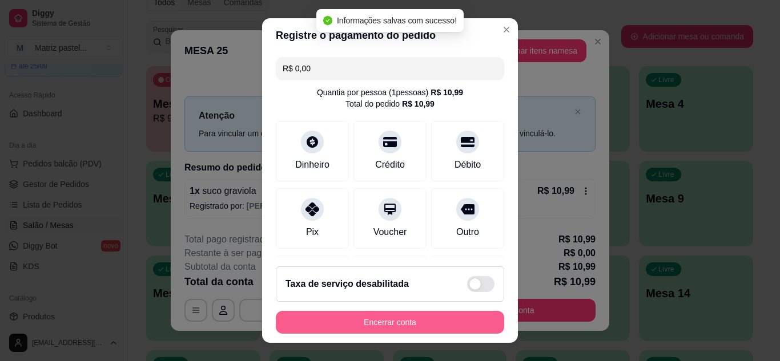
click at [394, 334] on div "Encerrar conta" at bounding box center [390, 322] width 228 height 23
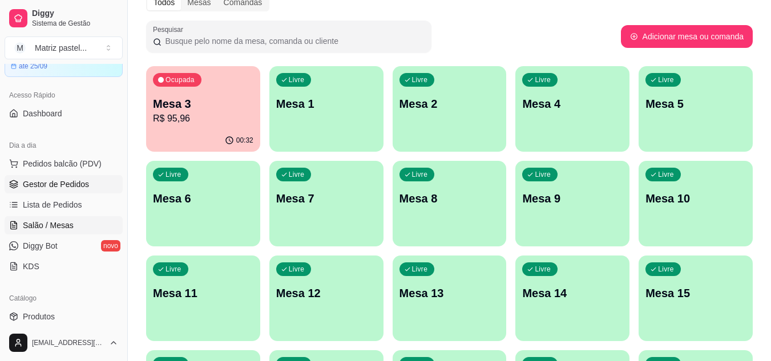
click at [74, 188] on span "Gestor de Pedidos" at bounding box center [56, 184] width 66 height 11
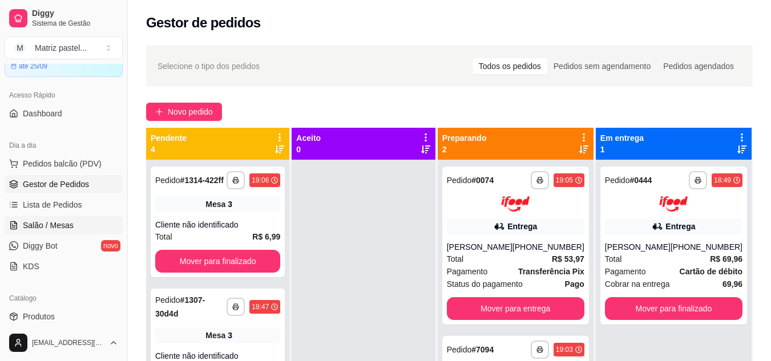
click at [37, 220] on span "Salão / Mesas" at bounding box center [48, 225] width 51 height 11
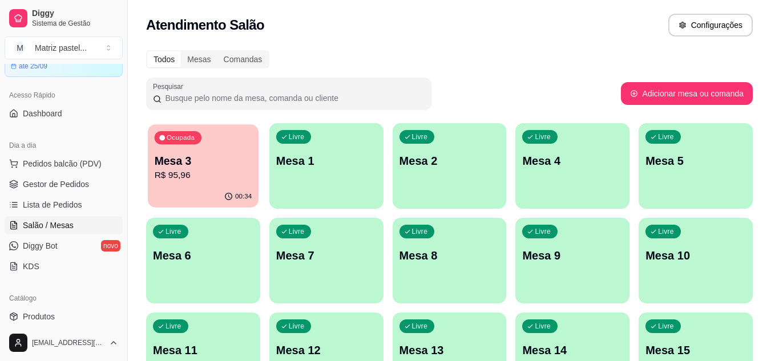
click at [244, 172] on p "R$ 95,96" at bounding box center [204, 175] width 98 height 13
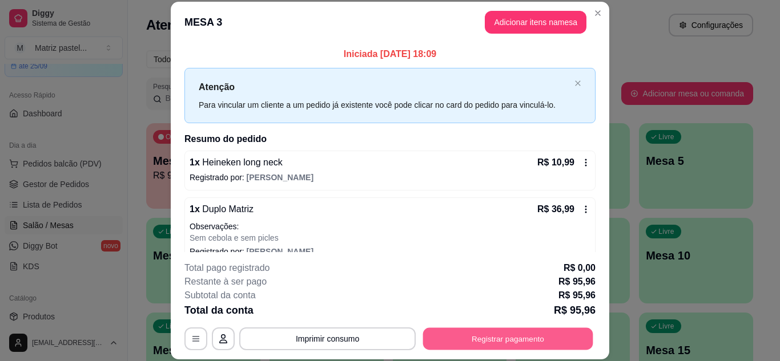
click at [456, 335] on button "Registrar pagamento" at bounding box center [508, 339] width 170 height 22
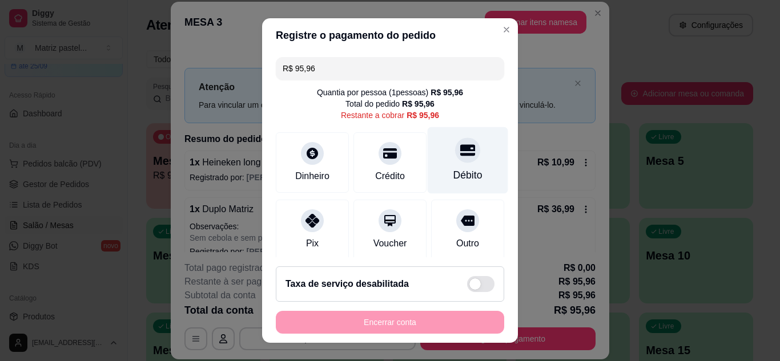
click at [453, 172] on div "Débito" at bounding box center [467, 175] width 29 height 15
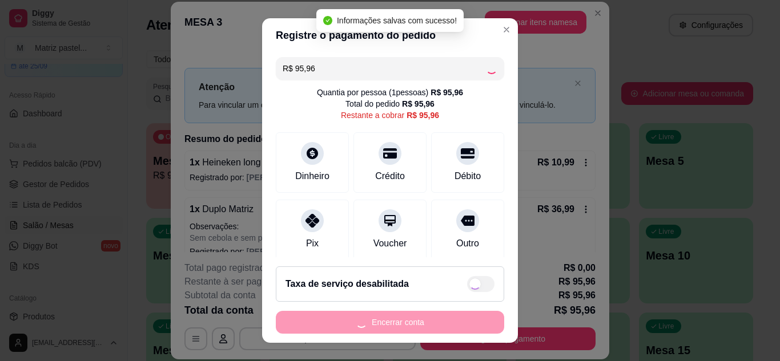
type input "R$ 0,00"
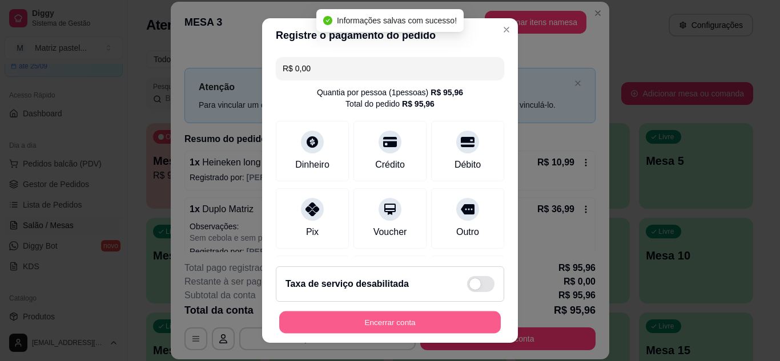
click at [392, 333] on button "Encerrar conta" at bounding box center [389, 323] width 221 height 22
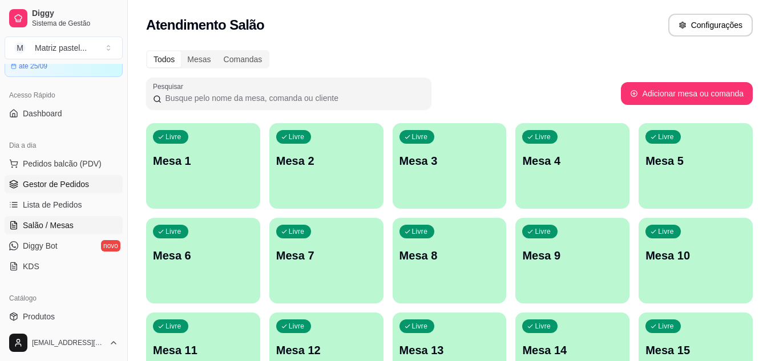
click at [76, 182] on span "Gestor de Pedidos" at bounding box center [56, 184] width 66 height 11
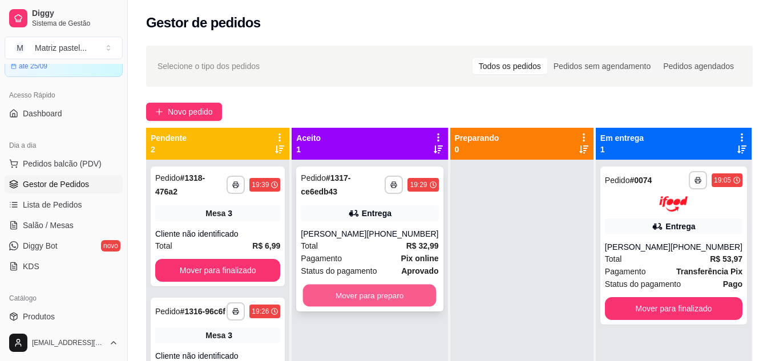
click at [387, 300] on button "Mover para preparo" at bounding box center [370, 296] width 134 height 22
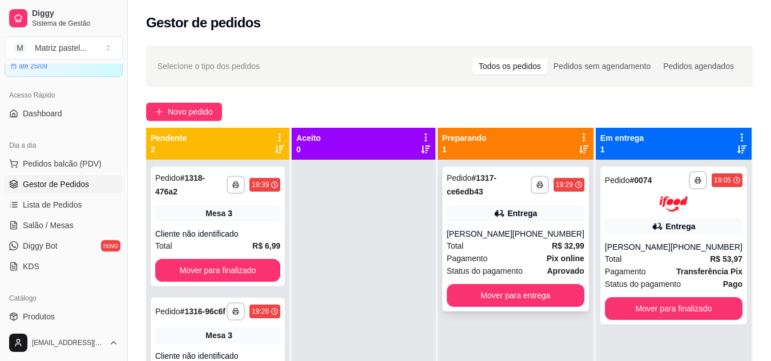
click at [478, 225] on div "**********" at bounding box center [515, 239] width 147 height 145
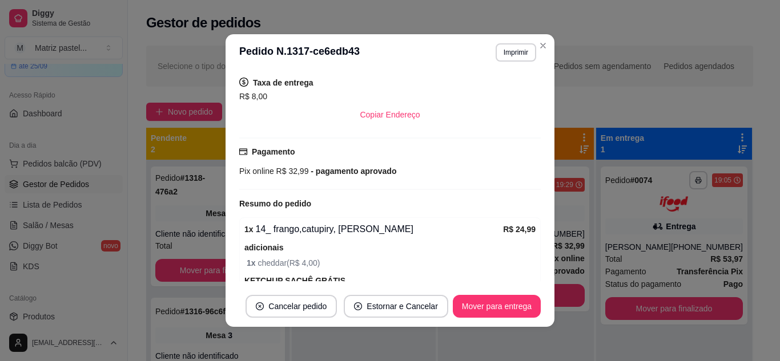
scroll to position [398, 0]
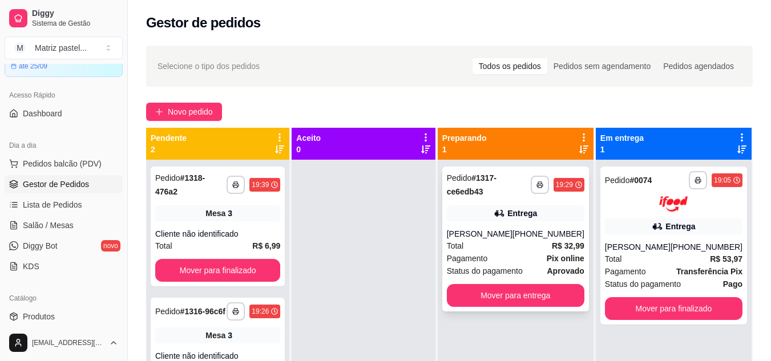
click at [472, 229] on div "[PERSON_NAME]" at bounding box center [480, 233] width 66 height 11
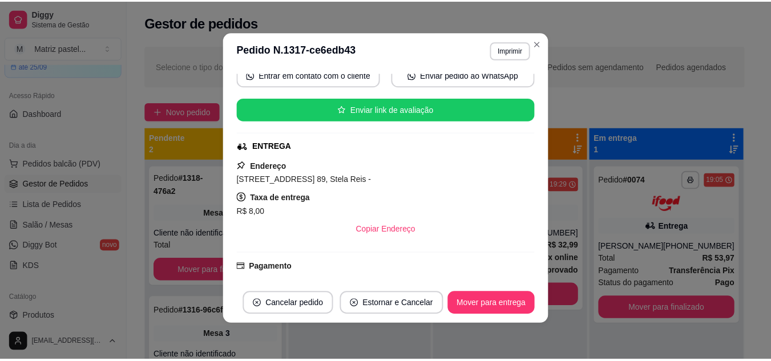
scroll to position [115, 0]
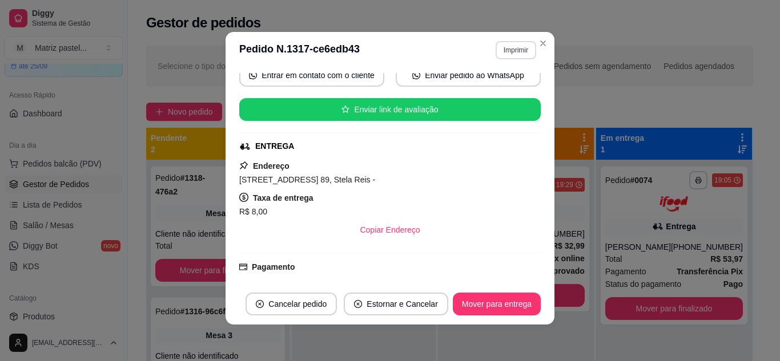
click at [495, 47] on button "Imprimir" at bounding box center [515, 50] width 41 height 18
click at [489, 83] on button "IMPRESSORA" at bounding box center [491, 90] width 83 height 18
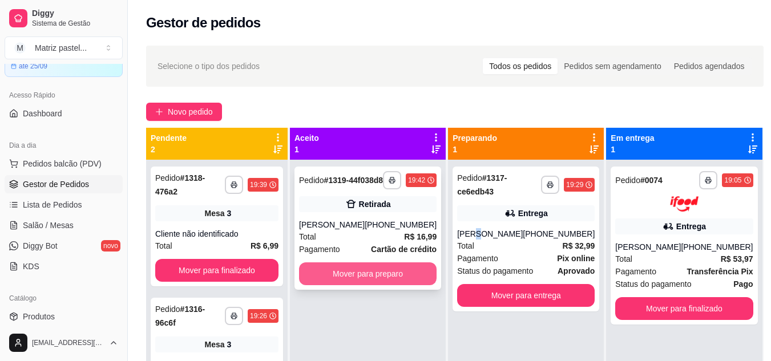
click at [345, 285] on button "Mover para preparo" at bounding box center [368, 274] width 138 height 23
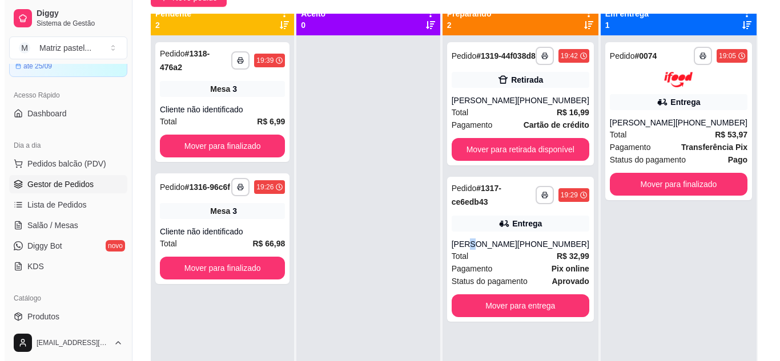
scroll to position [0, 0]
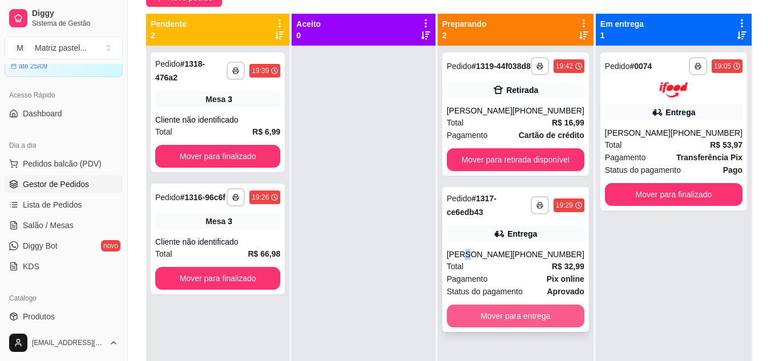
click at [536, 325] on button "Mover para entrega" at bounding box center [516, 316] width 138 height 23
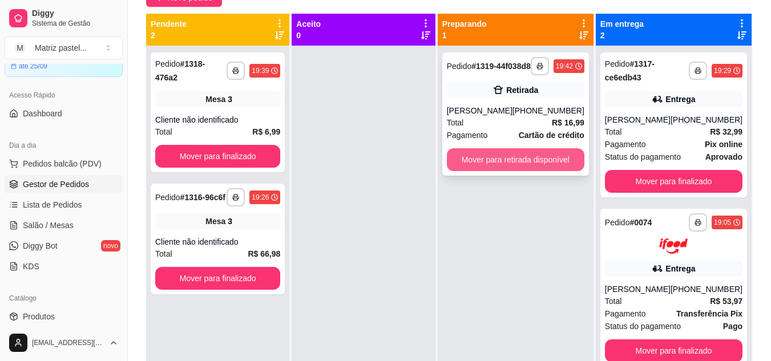
click at [517, 171] on button "Mover para retirada disponível" at bounding box center [516, 159] width 138 height 23
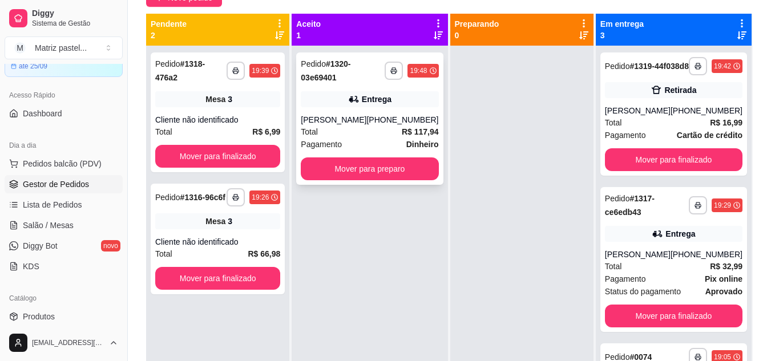
click at [364, 107] on div "Entrega" at bounding box center [370, 99] width 138 height 16
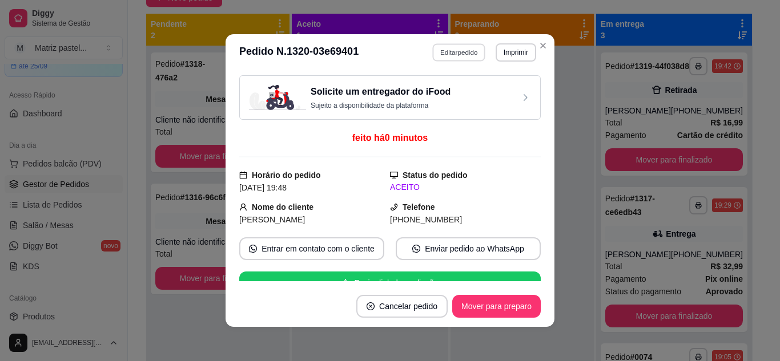
click at [451, 54] on button "Editar pedido" at bounding box center [459, 52] width 53 height 18
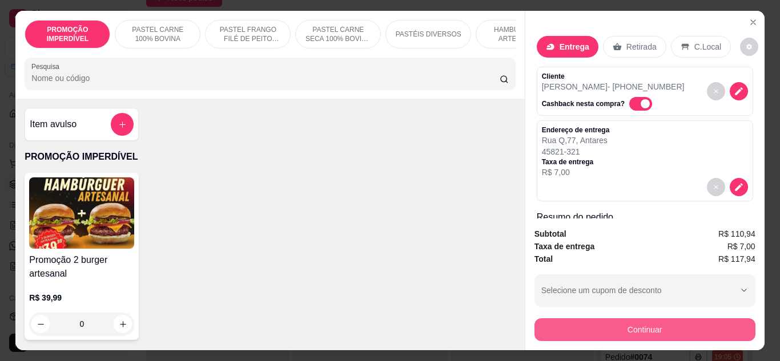
click at [609, 327] on button "Continuar" at bounding box center [644, 330] width 221 height 23
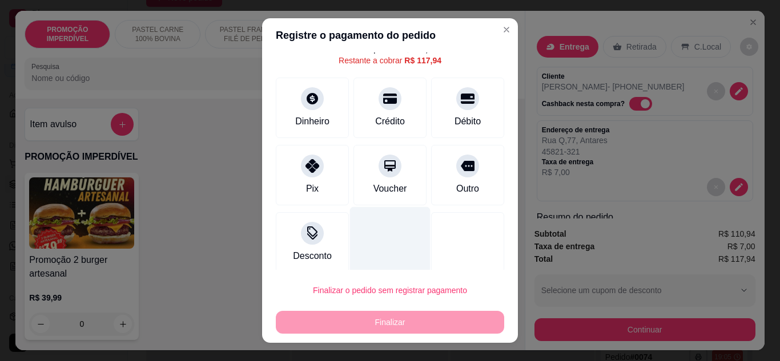
scroll to position [50, 0]
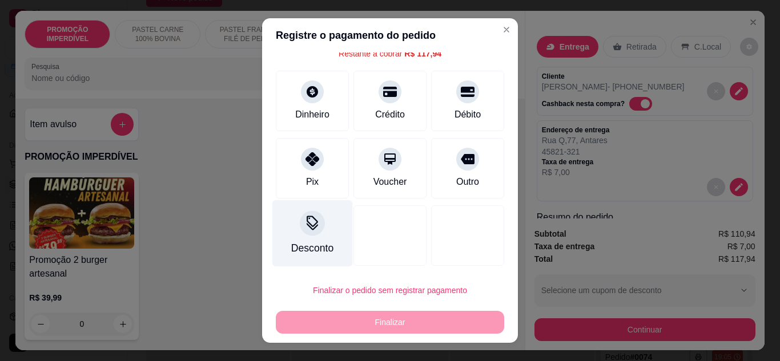
click at [295, 214] on div "Desconto" at bounding box center [312, 233] width 80 height 67
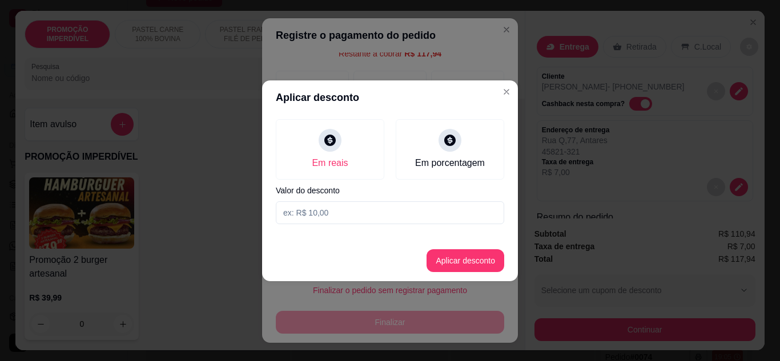
click at [333, 205] on input at bounding box center [390, 213] width 228 height 23
type input "117,93"
click at [445, 256] on button "Aplicar desconto" at bounding box center [465, 260] width 75 height 22
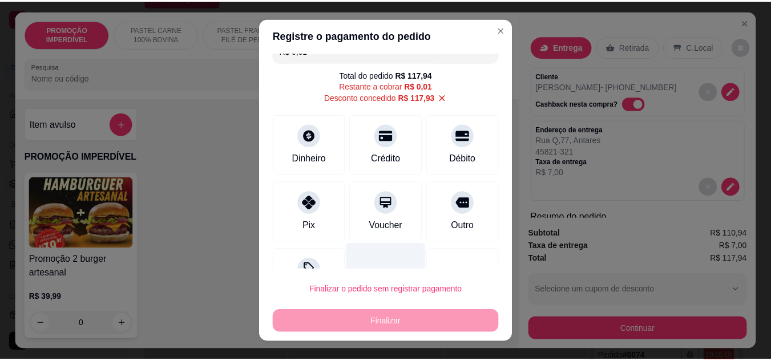
scroll to position [0, 0]
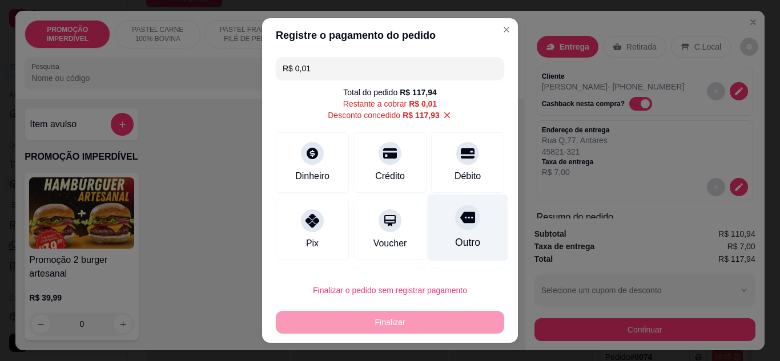
click at [460, 216] on icon at bounding box center [467, 217] width 15 height 11
type input "R$ 0,00"
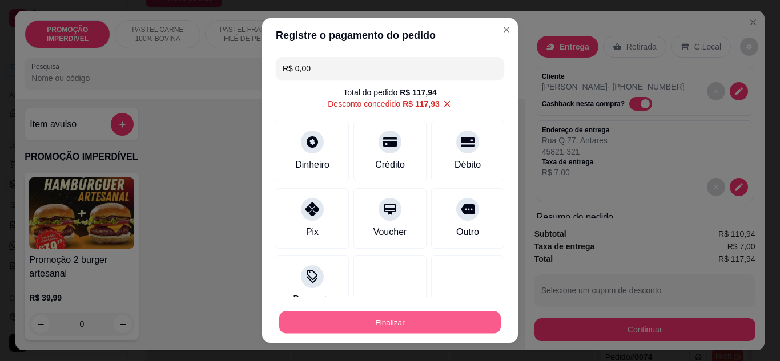
click at [384, 326] on button "Finalizar" at bounding box center [389, 323] width 221 height 22
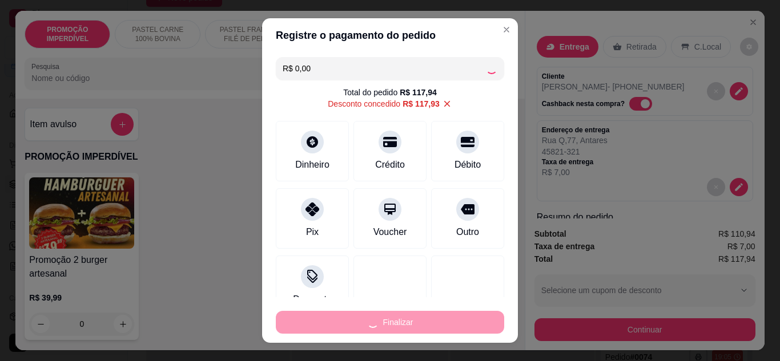
type input "0"
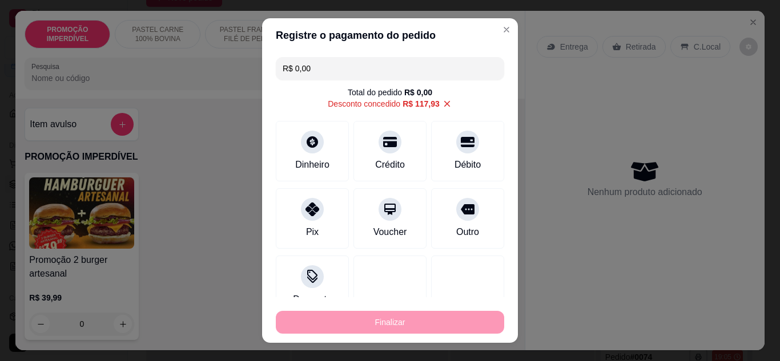
type input "-R$ 117,94"
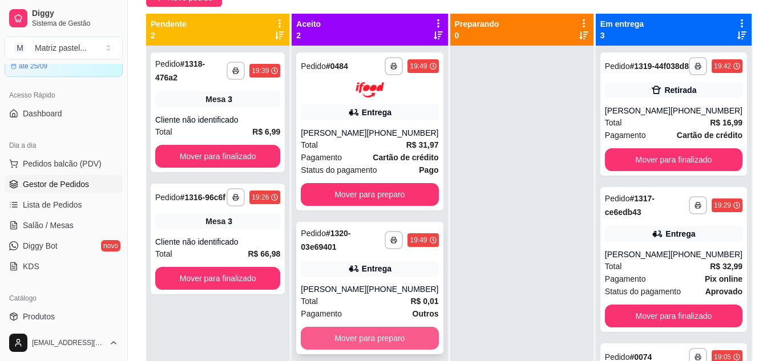
click at [376, 339] on button "Mover para preparo" at bounding box center [370, 338] width 138 height 23
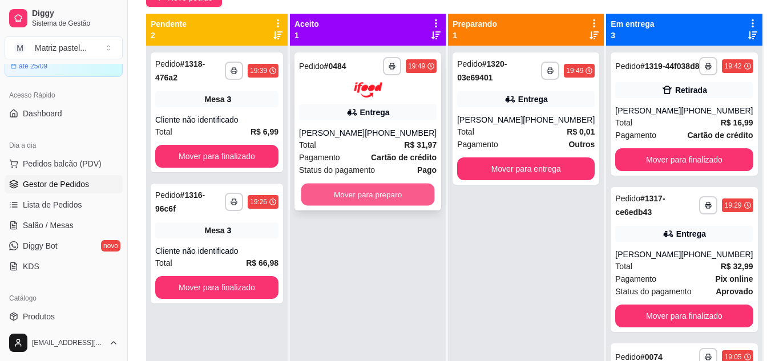
click at [355, 191] on button "Mover para preparo" at bounding box center [368, 194] width 134 height 22
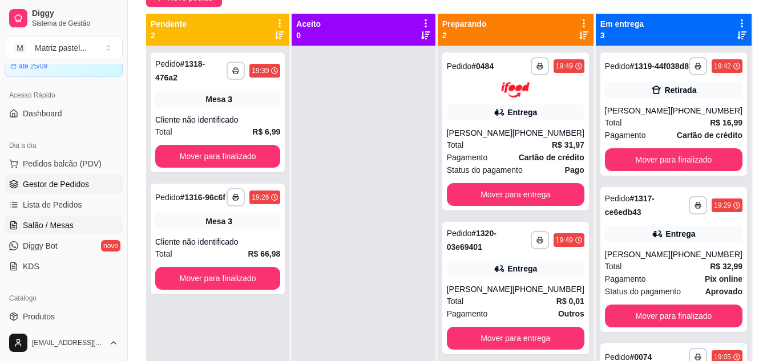
click at [68, 230] on span "Salão / Mesas" at bounding box center [48, 225] width 51 height 11
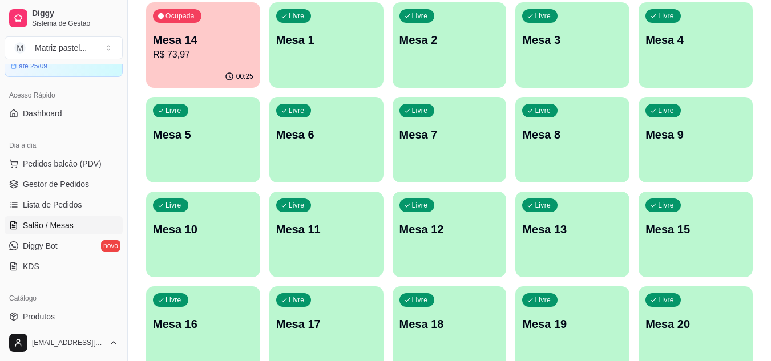
scroll to position [57, 0]
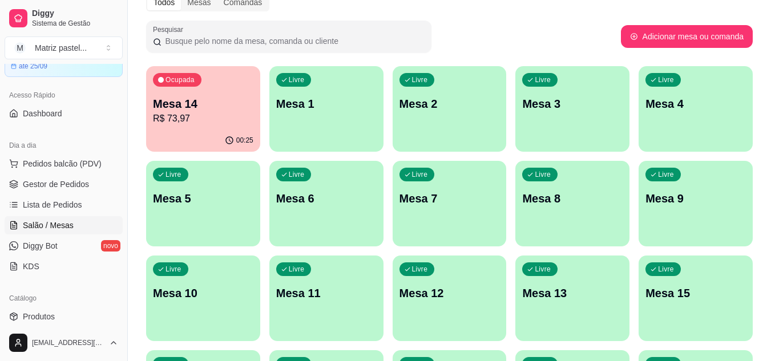
click at [175, 96] on p "Mesa 14" at bounding box center [203, 104] width 100 height 16
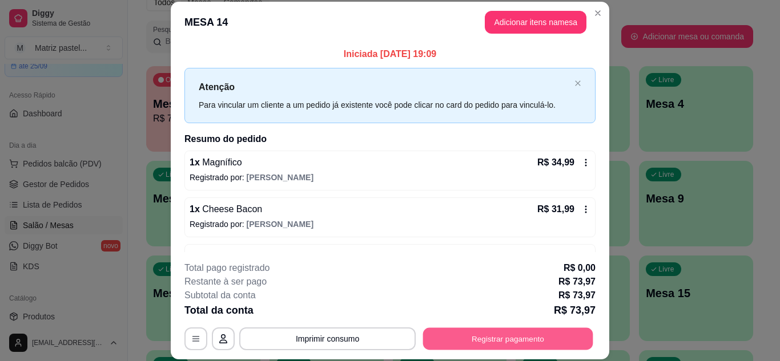
click at [491, 345] on button "Registrar pagamento" at bounding box center [508, 339] width 170 height 22
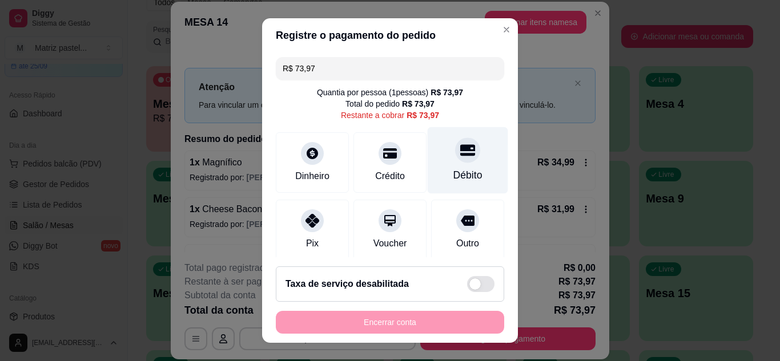
click at [455, 162] on div at bounding box center [467, 150] width 25 height 25
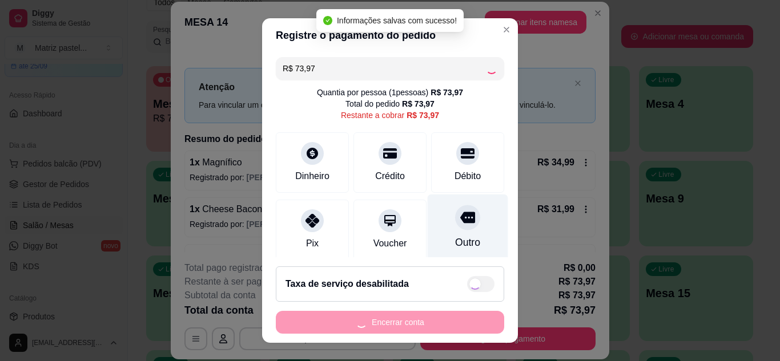
type input "R$ 0,00"
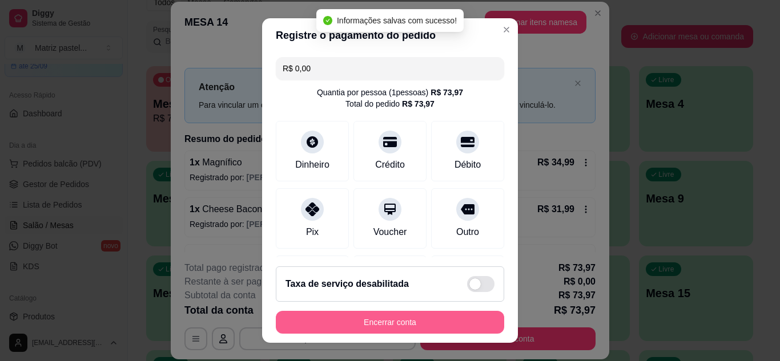
click at [414, 323] on button "Encerrar conta" at bounding box center [390, 322] width 228 height 23
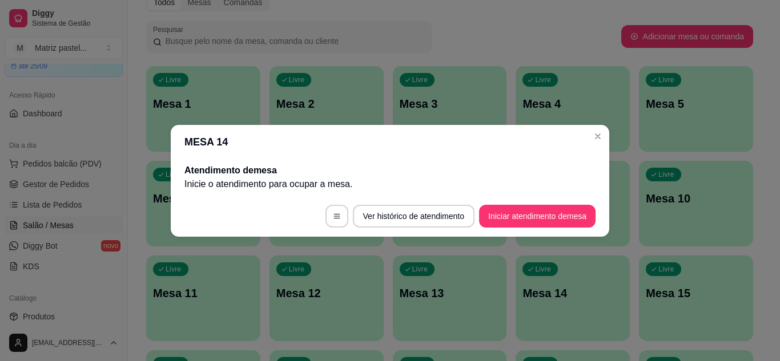
click at [598, 146] on header "MESA 14" at bounding box center [390, 142] width 438 height 34
click at [588, 136] on header "MESA 14" at bounding box center [390, 142] width 438 height 34
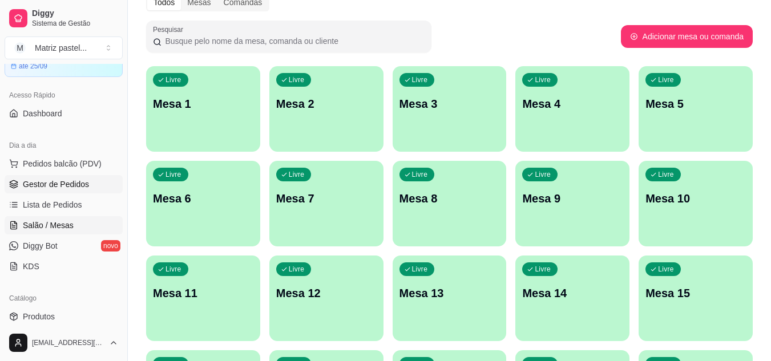
click at [64, 186] on span "Gestor de Pedidos" at bounding box center [56, 184] width 66 height 11
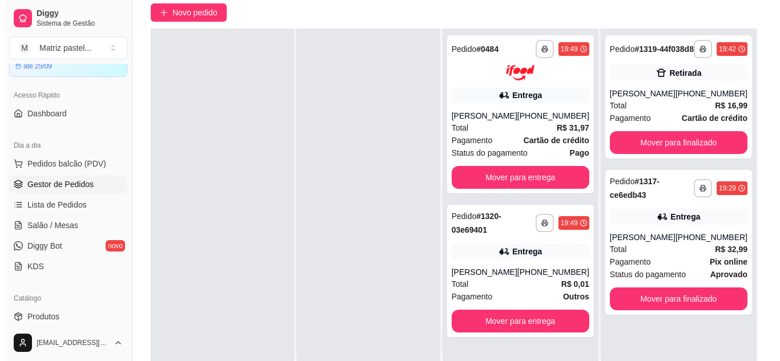
scroll to position [171, 0]
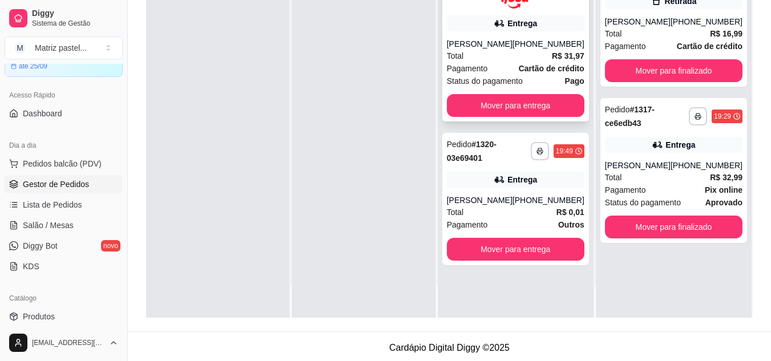
click at [487, 43] on div "[PERSON_NAME]" at bounding box center [480, 43] width 66 height 11
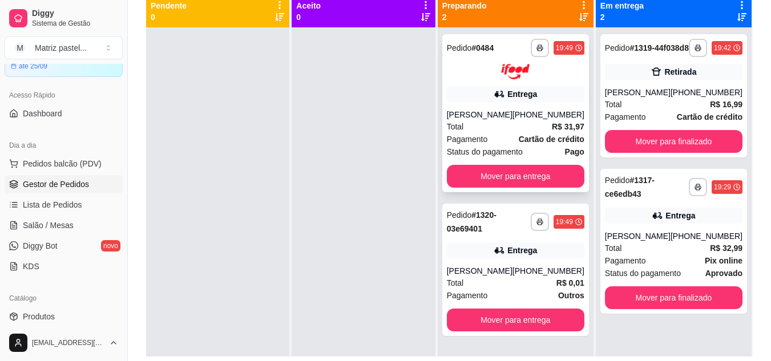
scroll to position [114, 0]
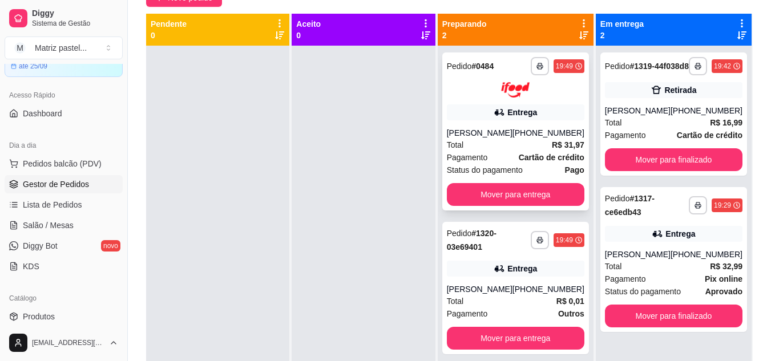
click at [531, 65] on button "button" at bounding box center [540, 66] width 18 height 18
click at [525, 103] on button "IMPRESSORA" at bounding box center [509, 106] width 83 height 18
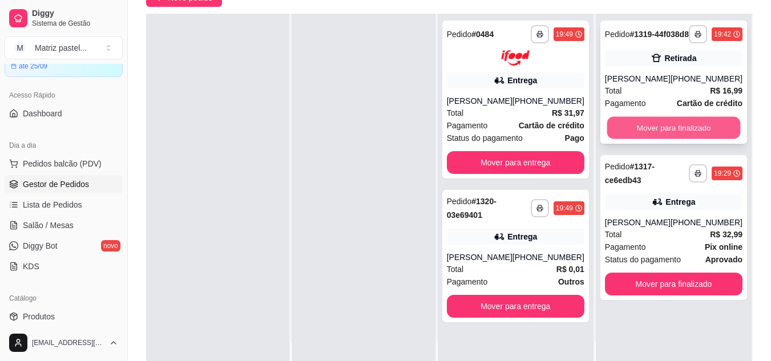
click at [638, 136] on button "Mover para finalizado" at bounding box center [674, 128] width 134 height 22
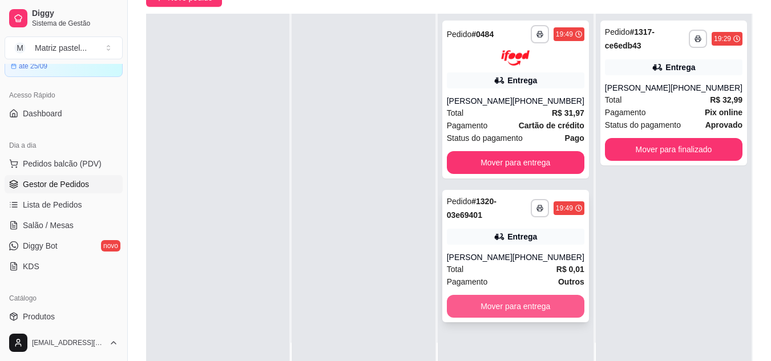
click at [515, 310] on button "Mover para entrega" at bounding box center [516, 306] width 138 height 23
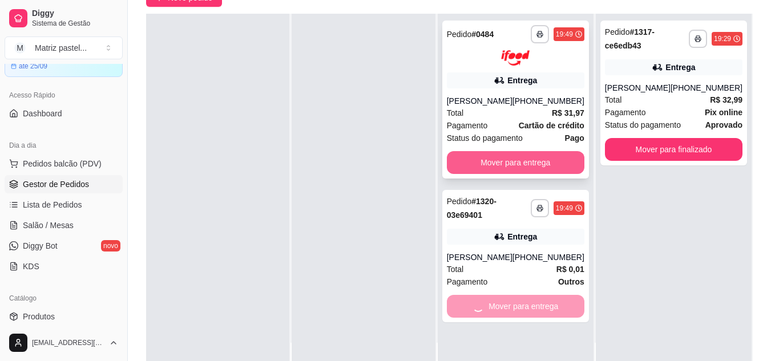
click at [508, 166] on button "Mover para entrega" at bounding box center [516, 162] width 138 height 23
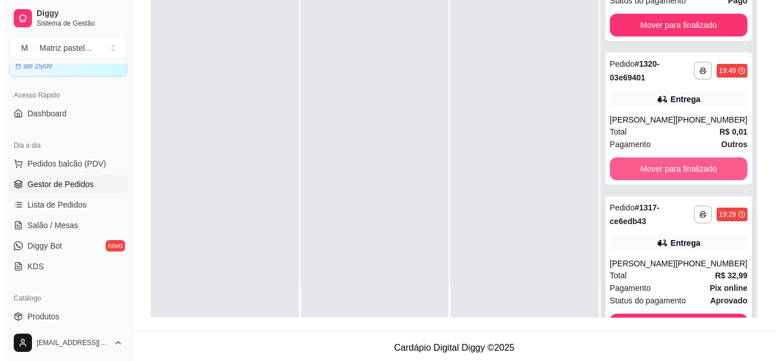
scroll to position [120, 0]
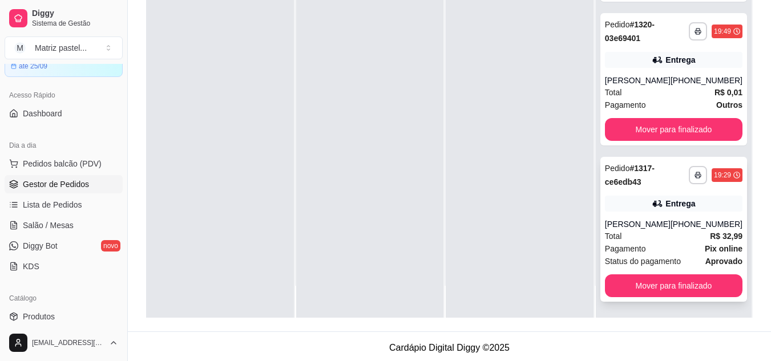
click at [637, 229] on div "[PERSON_NAME]" at bounding box center [638, 224] width 66 height 11
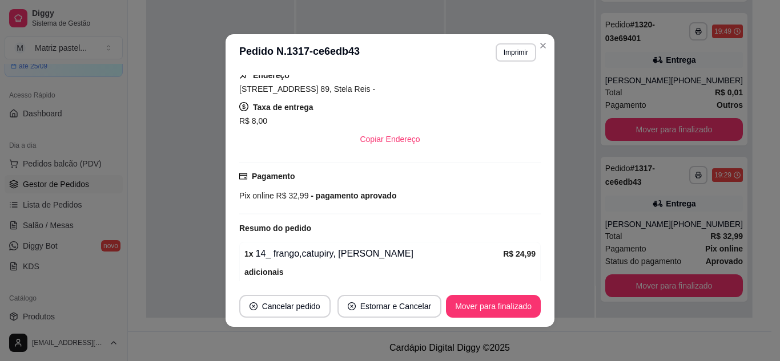
scroll to position [284, 0]
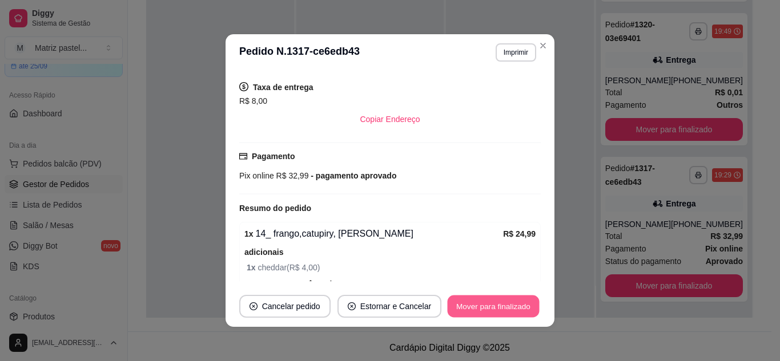
click at [477, 305] on button "Mover para finalizado" at bounding box center [494, 307] width 92 height 22
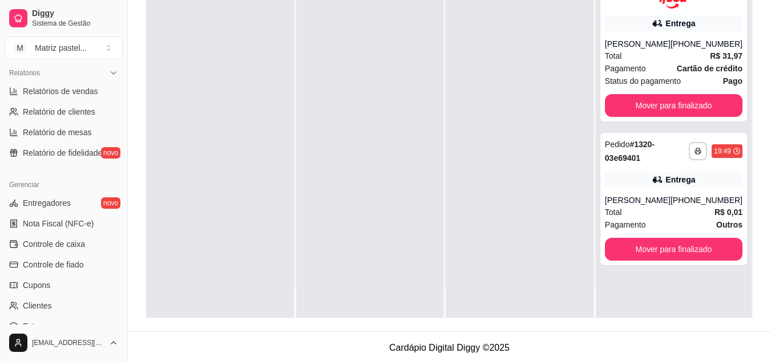
scroll to position [457, 0]
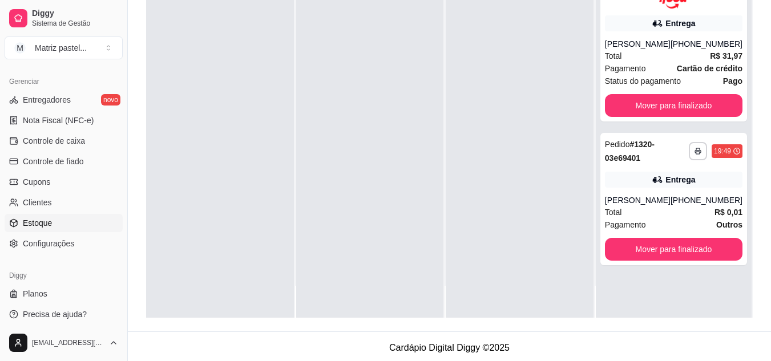
click at [42, 229] on link "Estoque" at bounding box center [64, 223] width 118 height 18
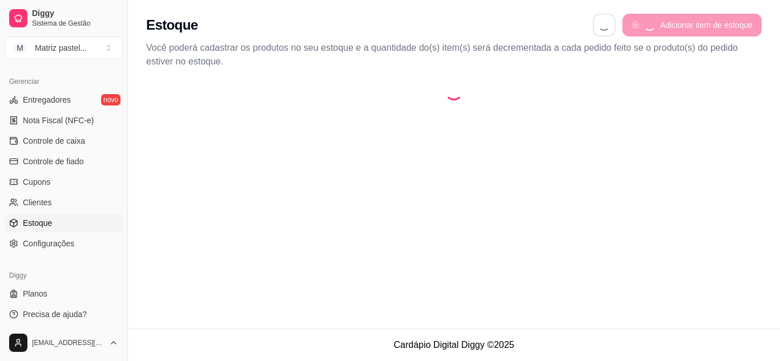
select select "QUANTITY_ORDER"
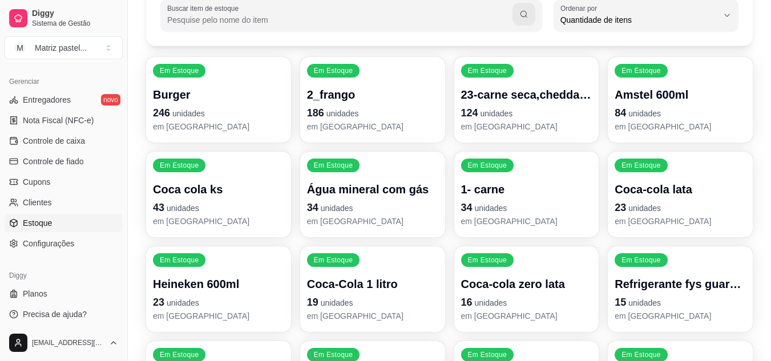
scroll to position [114, 0]
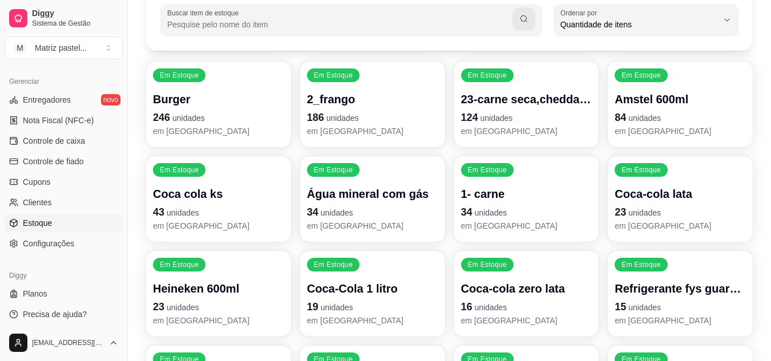
click at [376, 131] on p "em [GEOGRAPHIC_DATA]" at bounding box center [372, 131] width 131 height 11
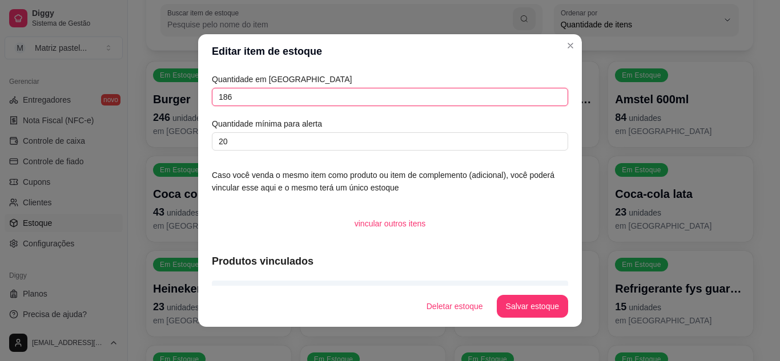
click at [297, 97] on input "186" at bounding box center [390, 97] width 356 height 18
type input "258"
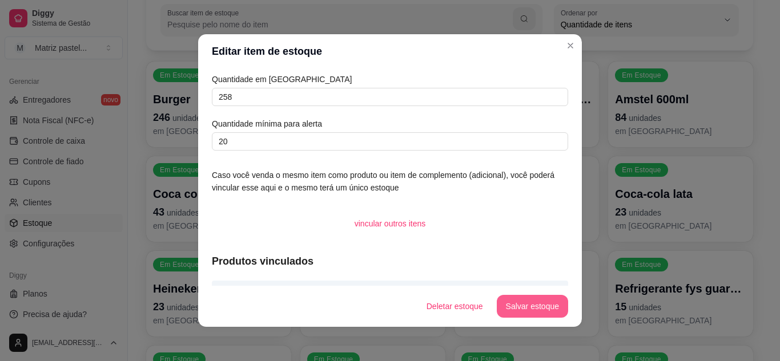
click at [509, 312] on button "Salvar estoque" at bounding box center [532, 306] width 71 height 23
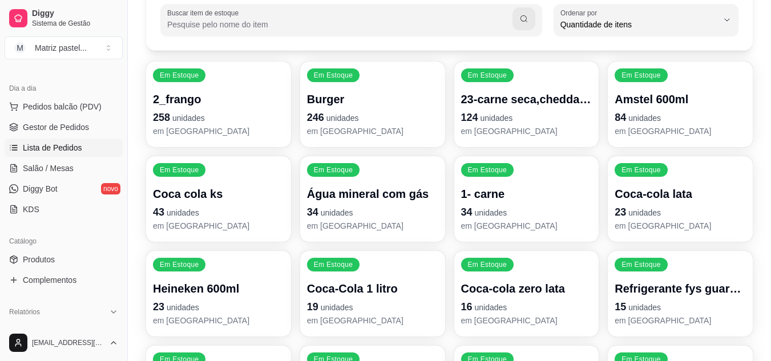
click at [46, 146] on span "Lista de Pedidos" at bounding box center [52, 147] width 59 height 11
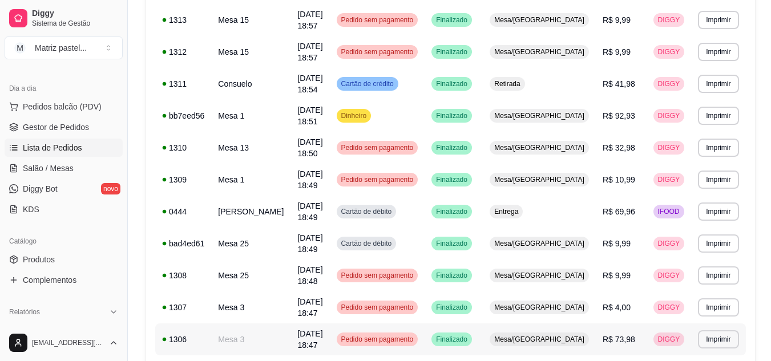
scroll to position [685, 0]
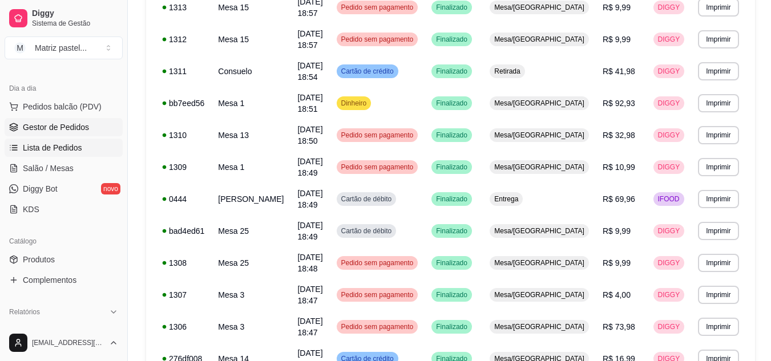
click at [53, 130] on span "Gestor de Pedidos" at bounding box center [56, 127] width 66 height 11
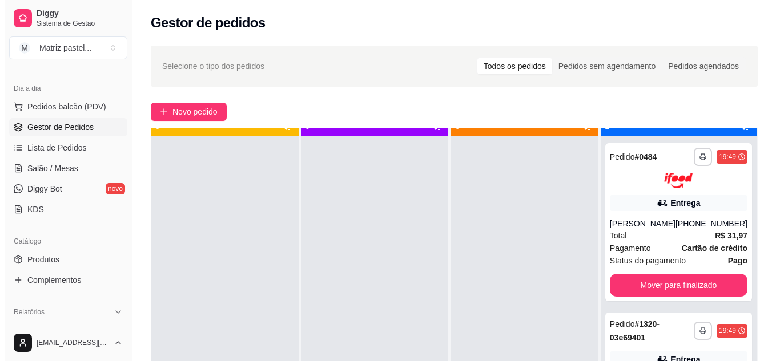
scroll to position [32, 0]
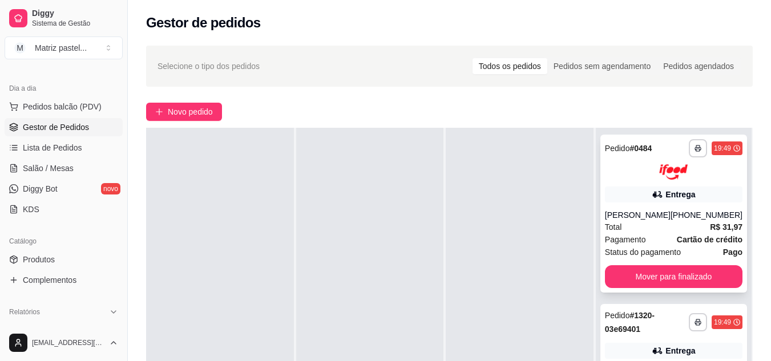
click at [618, 196] on div "Entrega" at bounding box center [674, 195] width 138 height 16
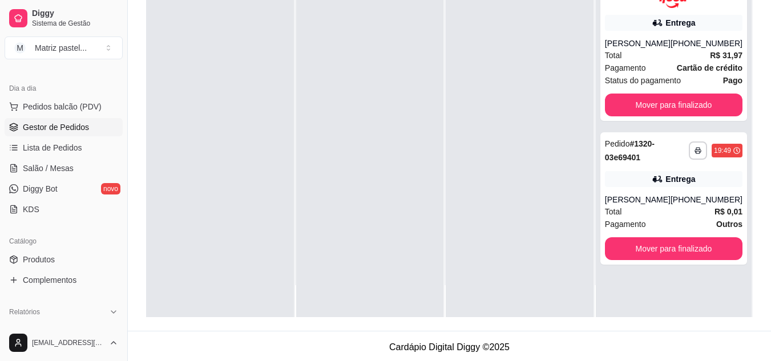
scroll to position [174, 0]
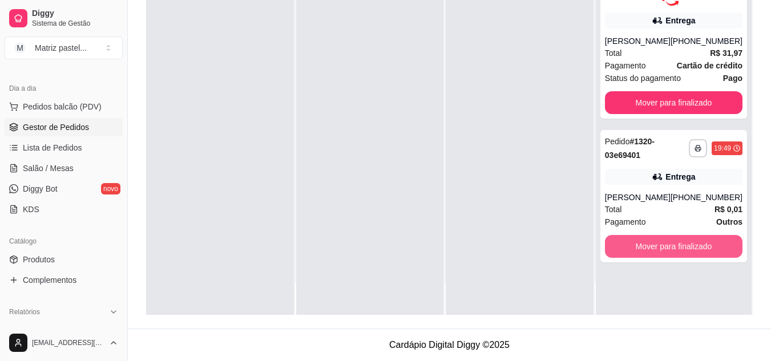
click at [651, 241] on button "Mover para finalizado" at bounding box center [674, 246] width 138 height 23
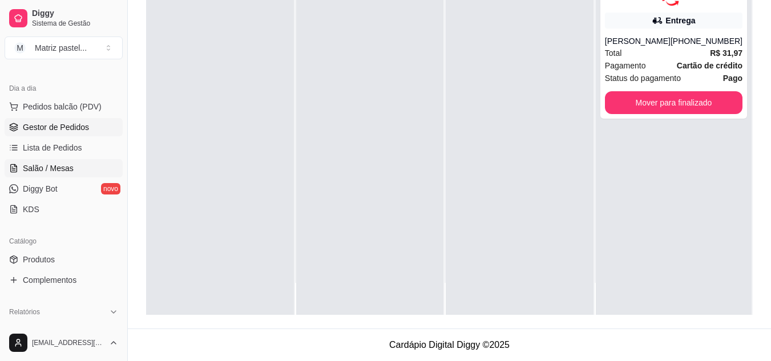
click at [48, 174] on link "Salão / Mesas" at bounding box center [64, 168] width 118 height 18
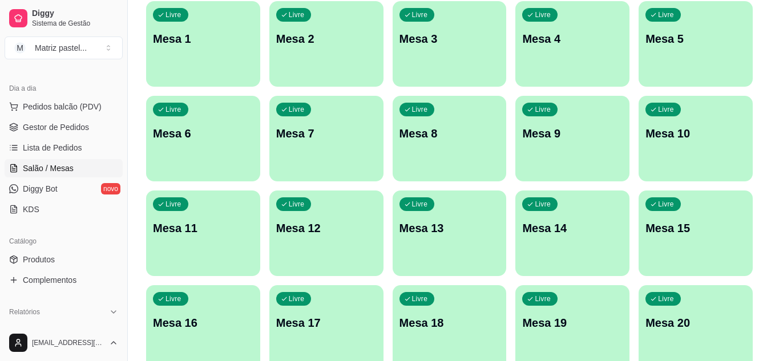
scroll to position [57, 0]
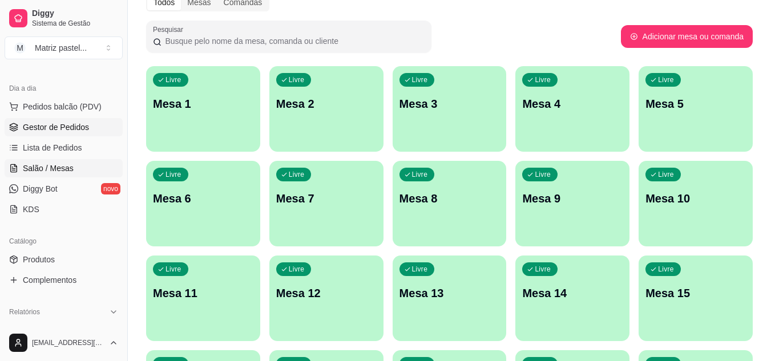
click at [77, 128] on span "Gestor de Pedidos" at bounding box center [56, 127] width 66 height 11
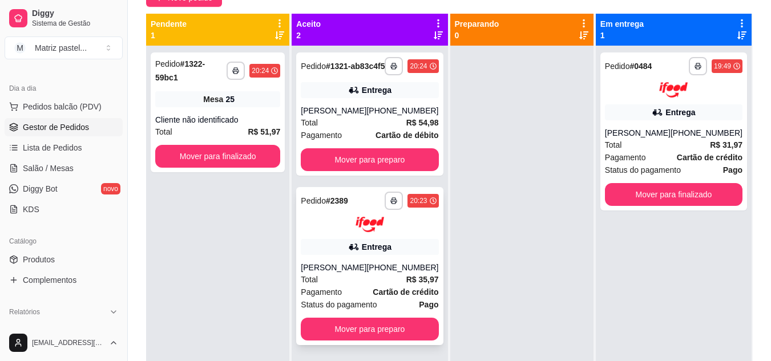
scroll to position [32, 0]
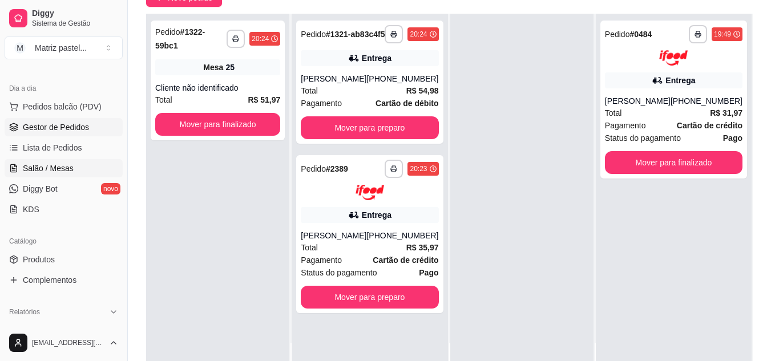
click at [51, 167] on span "Salão / Mesas" at bounding box center [48, 168] width 51 height 11
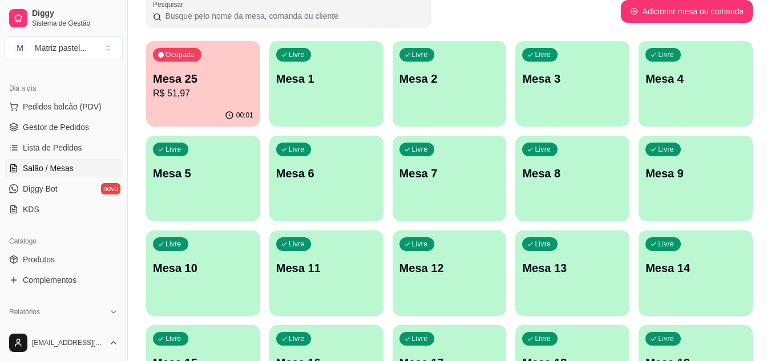
scroll to position [114, 0]
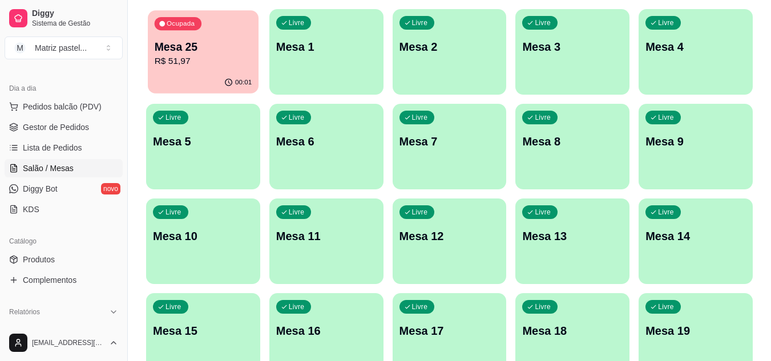
click at [220, 62] on p "R$ 51,97" at bounding box center [204, 61] width 98 height 13
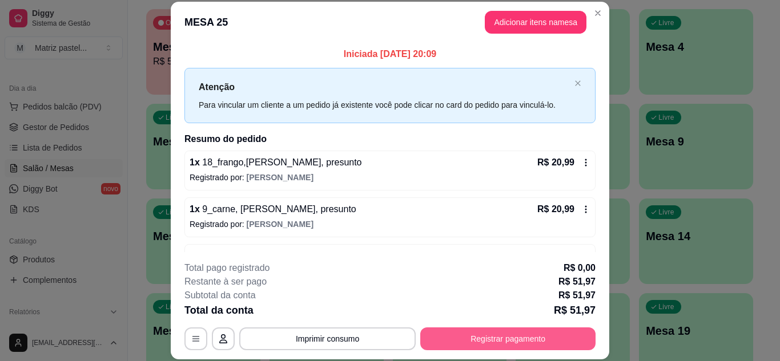
click at [478, 337] on button "Registrar pagamento" at bounding box center [507, 339] width 175 height 23
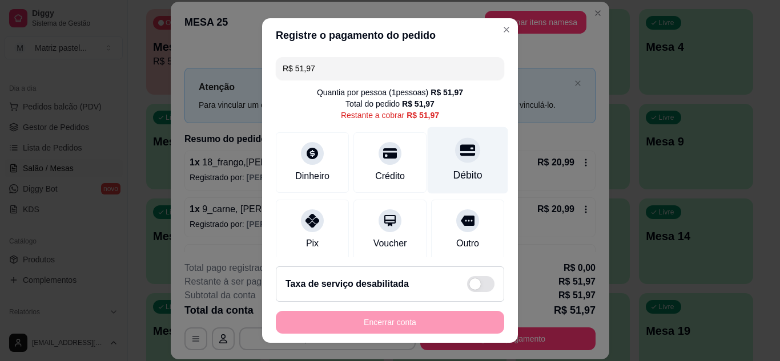
click at [468, 160] on div "Débito" at bounding box center [468, 160] width 80 height 67
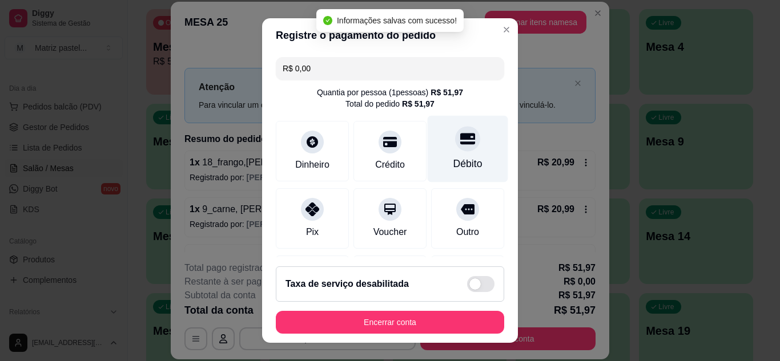
type input "R$ 0,00"
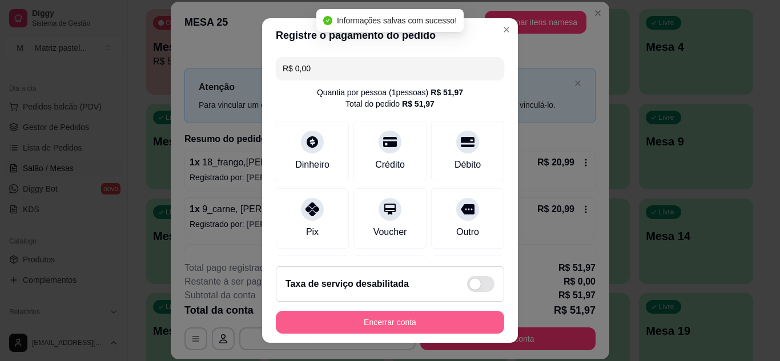
click at [400, 324] on button "Encerrar conta" at bounding box center [390, 322] width 228 height 23
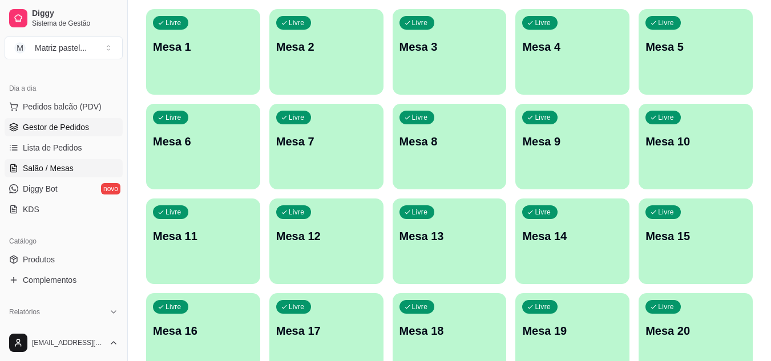
click at [50, 130] on span "Gestor de Pedidos" at bounding box center [56, 127] width 66 height 11
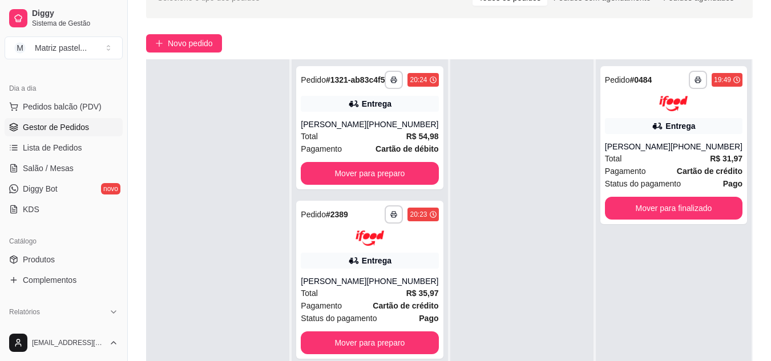
scroll to position [171, 0]
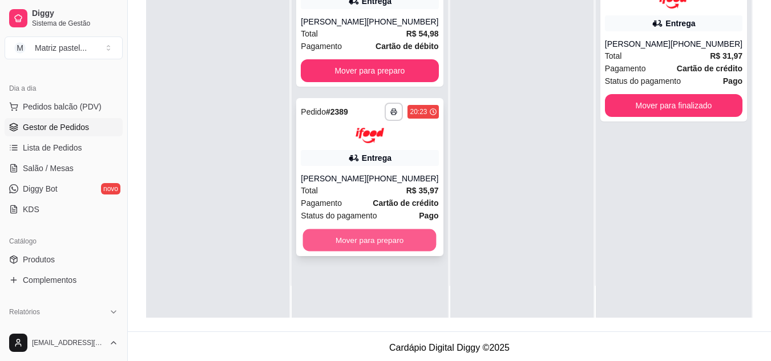
click at [366, 251] on button "Mover para preparo" at bounding box center [370, 240] width 134 height 22
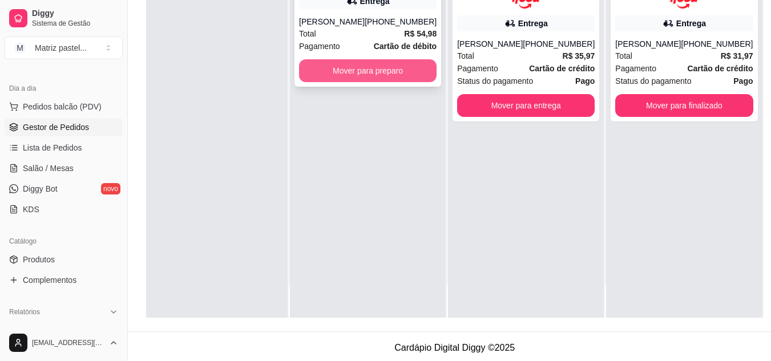
click at [371, 82] on button "Mover para preparo" at bounding box center [368, 70] width 138 height 23
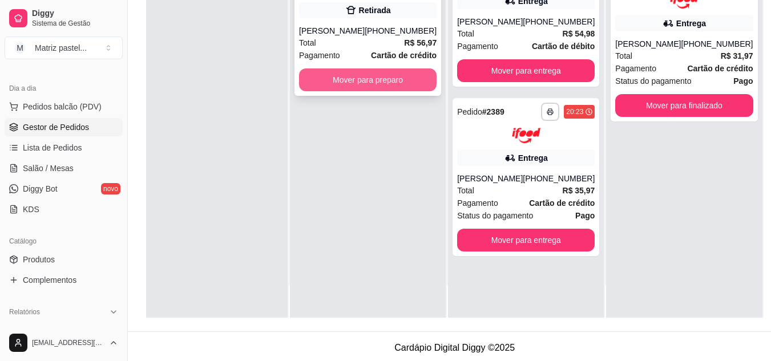
click at [319, 78] on button "Mover para preparo" at bounding box center [368, 79] width 138 height 23
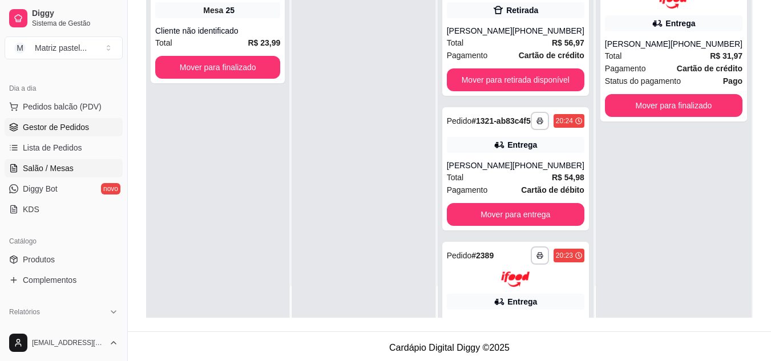
click at [58, 177] on link "Salão / Mesas" at bounding box center [64, 168] width 118 height 18
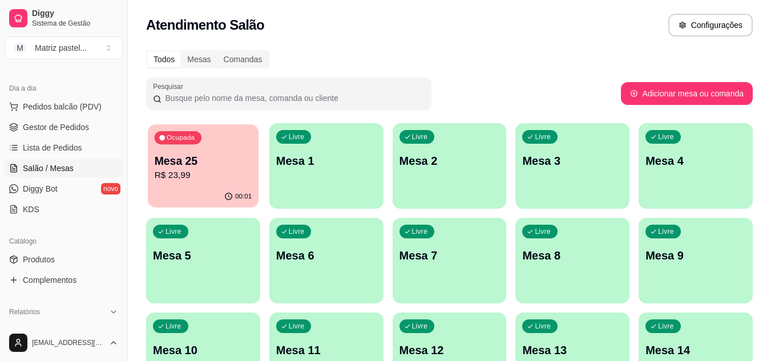
click at [204, 188] on div "00:01" at bounding box center [203, 197] width 111 height 22
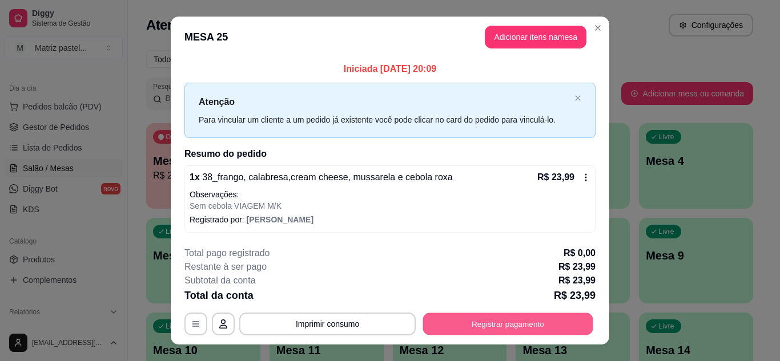
click at [474, 323] on button "Registrar pagamento" at bounding box center [508, 324] width 170 height 22
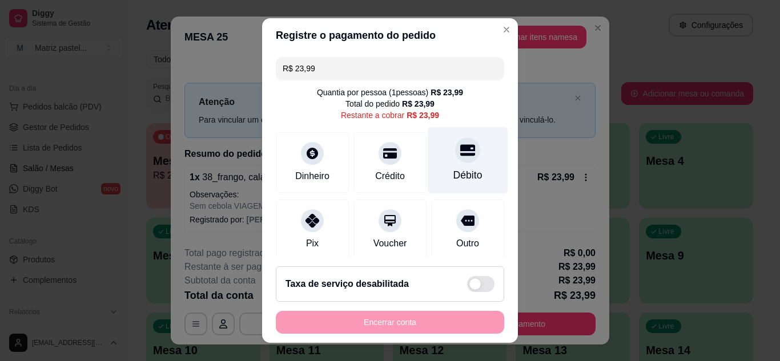
click at [458, 164] on div "Débito" at bounding box center [468, 160] width 80 height 67
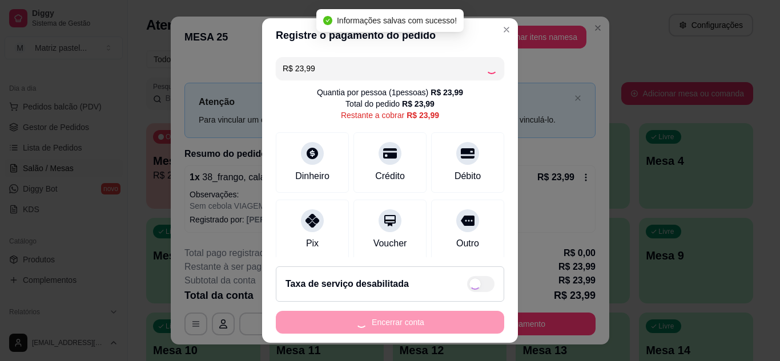
type input "R$ 0,00"
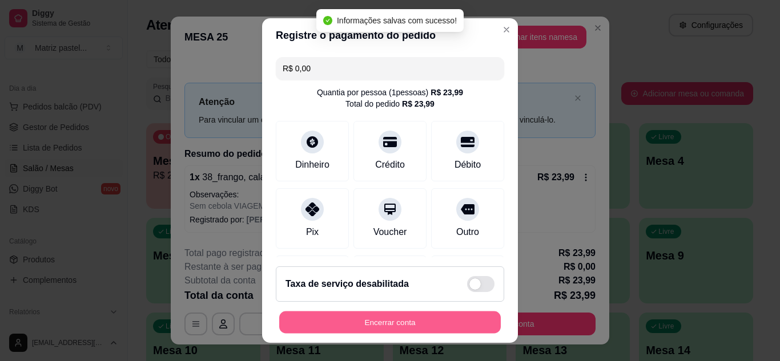
click at [420, 327] on button "Encerrar conta" at bounding box center [389, 323] width 221 height 22
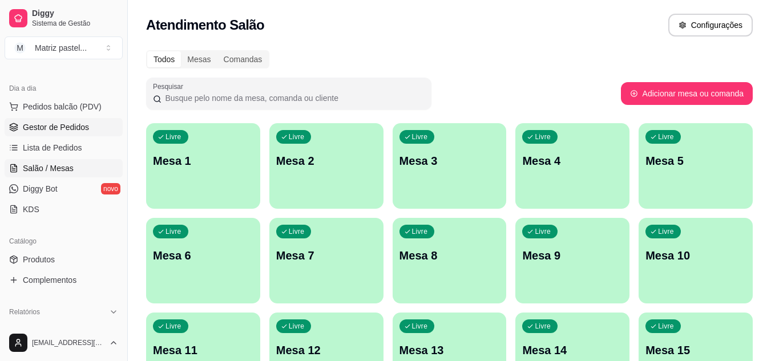
click at [82, 135] on link "Gestor de Pedidos" at bounding box center [64, 127] width 118 height 18
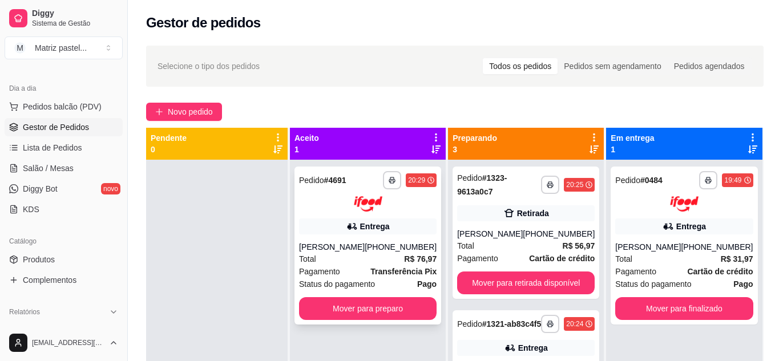
scroll to position [32, 0]
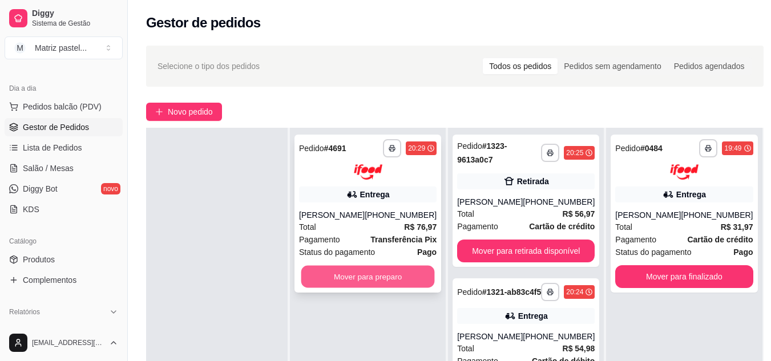
click at [365, 282] on button "Mover para preparo" at bounding box center [368, 276] width 134 height 22
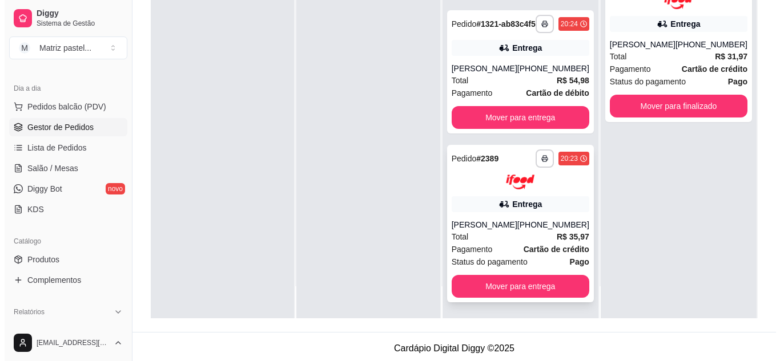
scroll to position [174, 0]
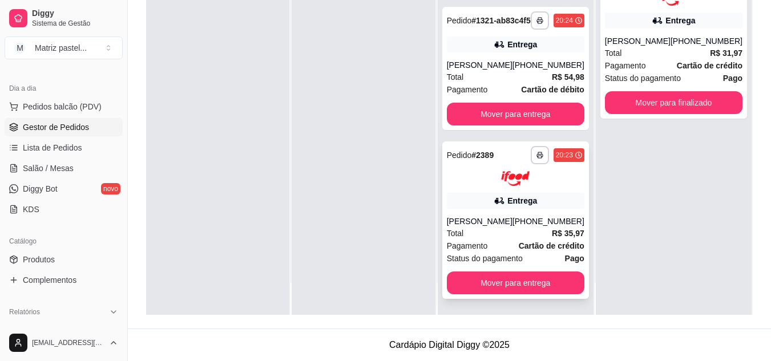
click at [499, 221] on div "[PERSON_NAME]" at bounding box center [480, 221] width 66 height 11
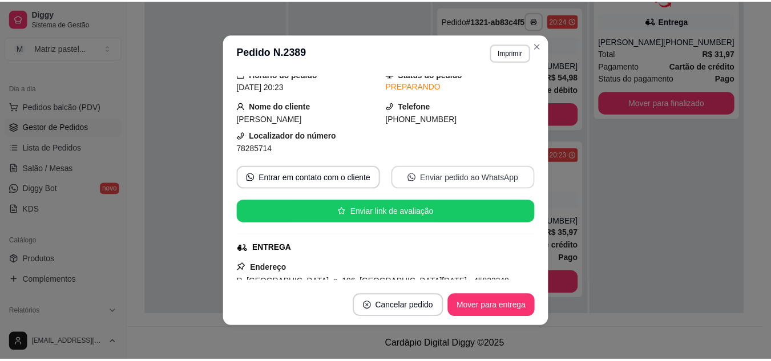
scroll to position [114, 0]
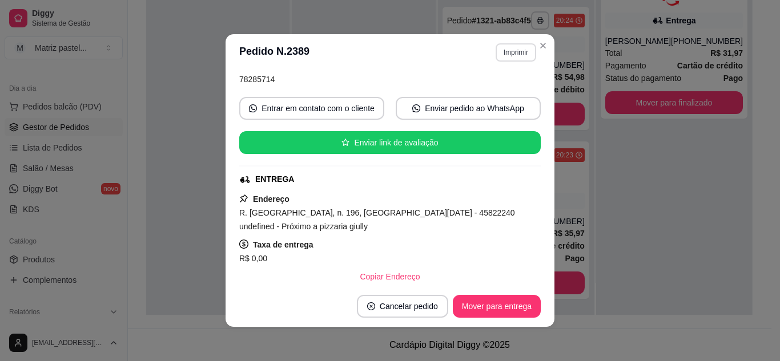
click at [505, 61] on button "Imprimir" at bounding box center [515, 52] width 41 height 18
click at [493, 92] on button "IMPRESSORA" at bounding box center [491, 92] width 83 height 18
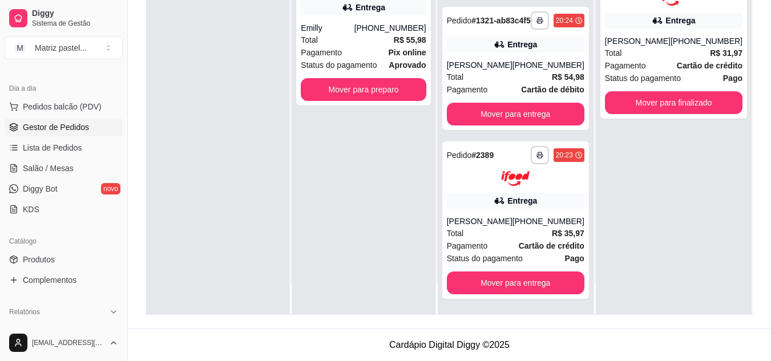
scroll to position [0, 0]
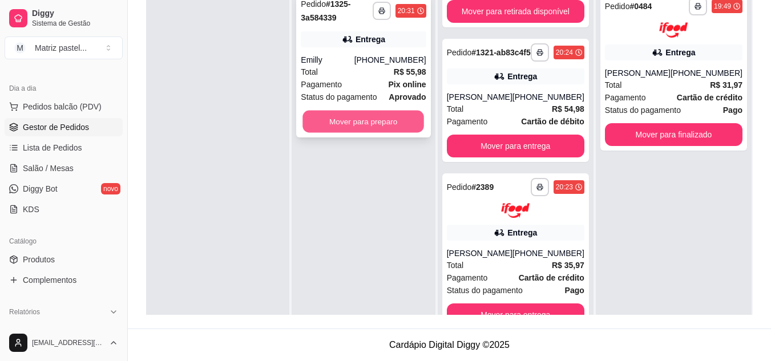
click at [384, 130] on button "Mover para preparo" at bounding box center [364, 122] width 122 height 22
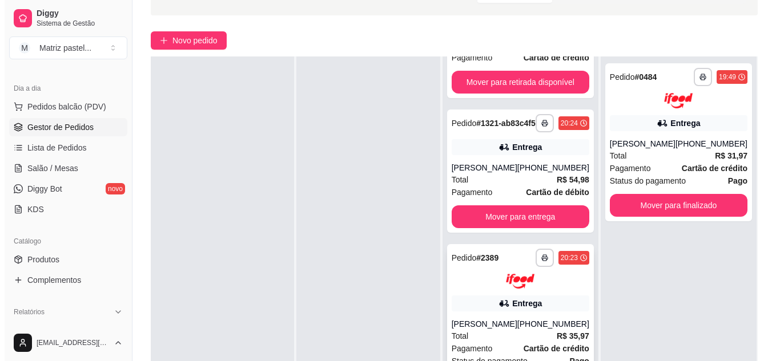
scroll to position [174, 0]
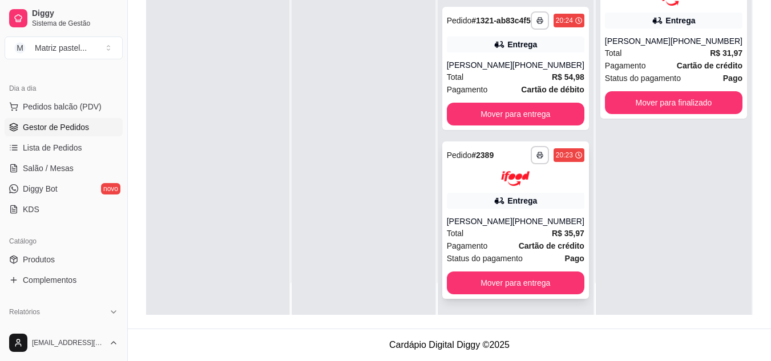
click at [485, 236] on div "Total R$ 35,97" at bounding box center [516, 233] width 138 height 13
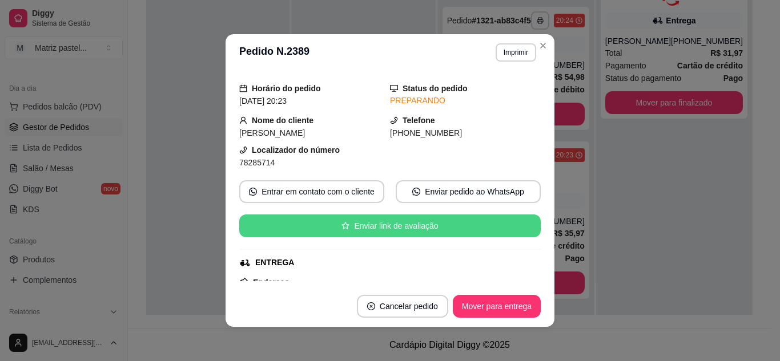
scroll to position [57, 0]
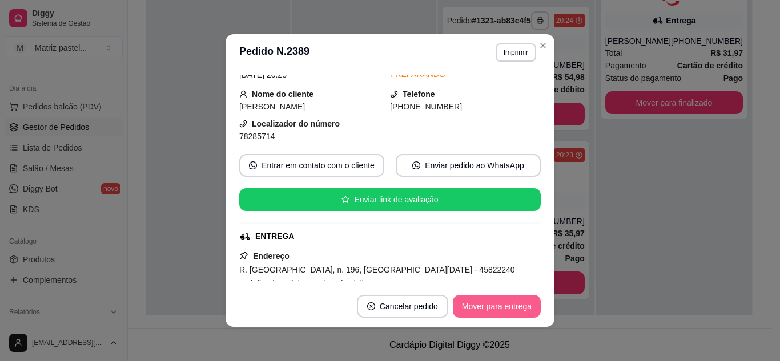
click at [486, 313] on button "Mover para entrega" at bounding box center [497, 306] width 88 height 23
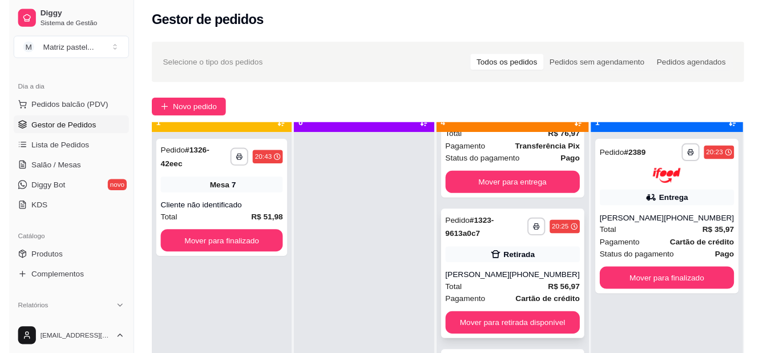
scroll to position [32, 0]
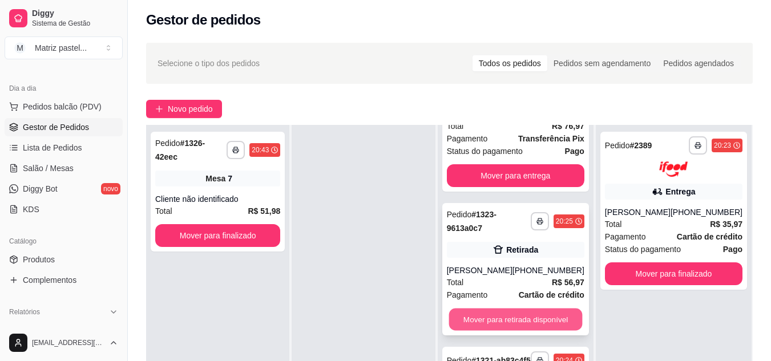
click at [487, 308] on button "Mover para retirada disponível" at bounding box center [516, 319] width 134 height 22
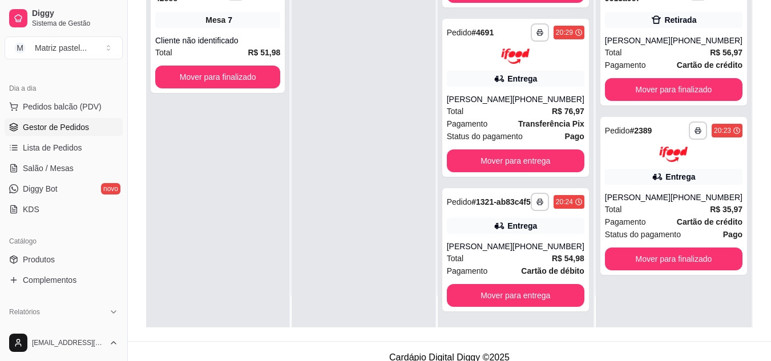
scroll to position [174, 0]
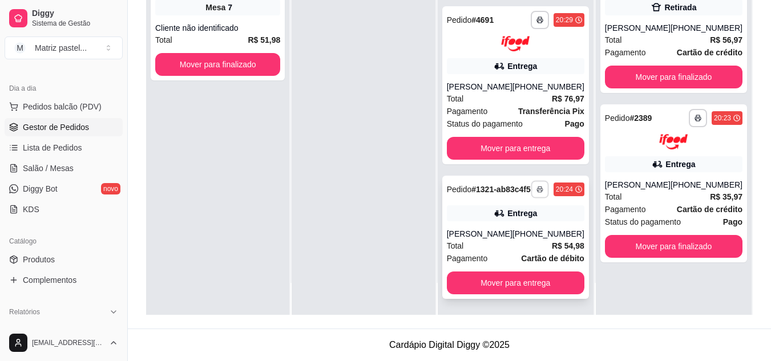
click at [534, 189] on button "button" at bounding box center [540, 189] width 18 height 18
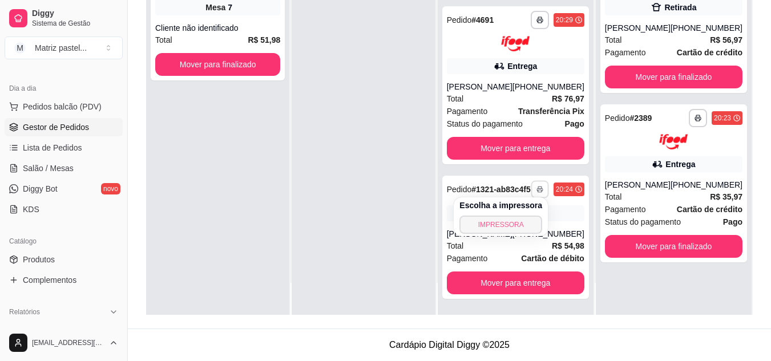
click at [501, 223] on button "IMPRESSORA" at bounding box center [501, 225] width 83 height 18
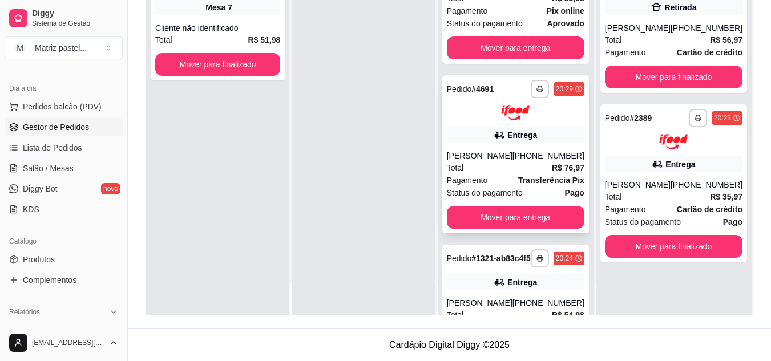
scroll to position [6, 0]
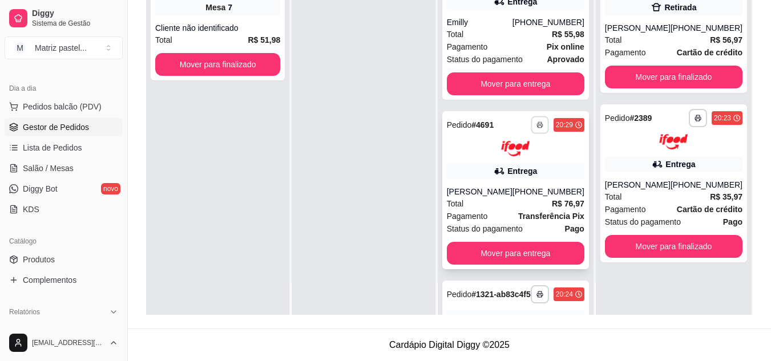
click at [532, 120] on button "button" at bounding box center [540, 125] width 18 height 18
click at [515, 166] on button "IMPRESSORA" at bounding box center [501, 165] width 83 height 18
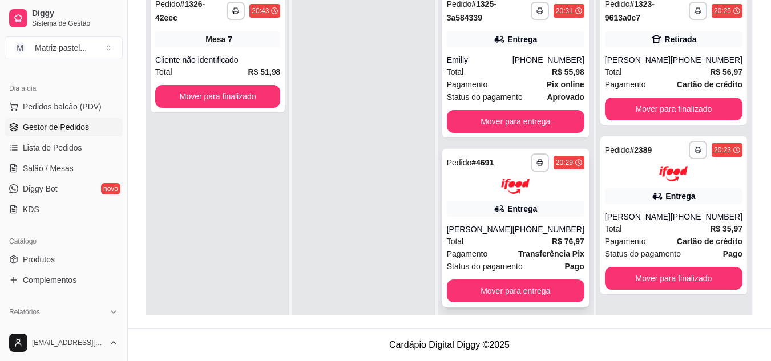
scroll to position [60, 0]
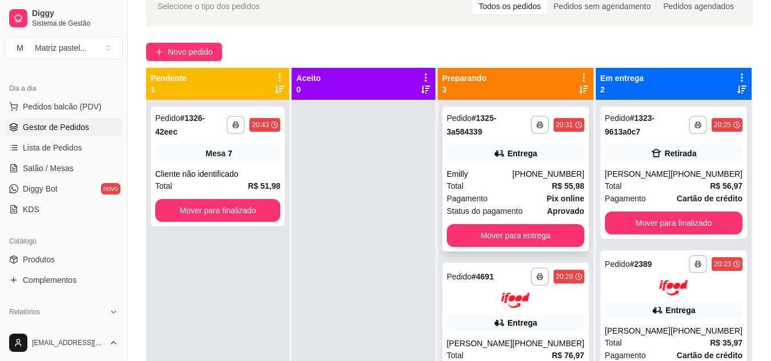
click at [522, 130] on div "Pedido # 1325-3a584339" at bounding box center [489, 124] width 84 height 27
click at [531, 132] on button "button" at bounding box center [540, 125] width 18 height 18
click at [516, 170] on button "IMPRESSORA" at bounding box center [501, 165] width 80 height 18
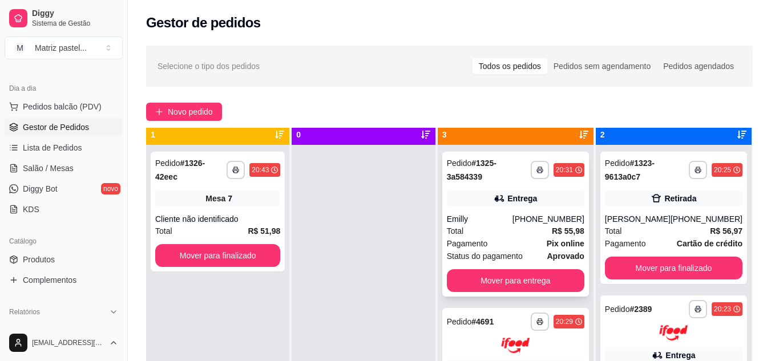
scroll to position [0, 0]
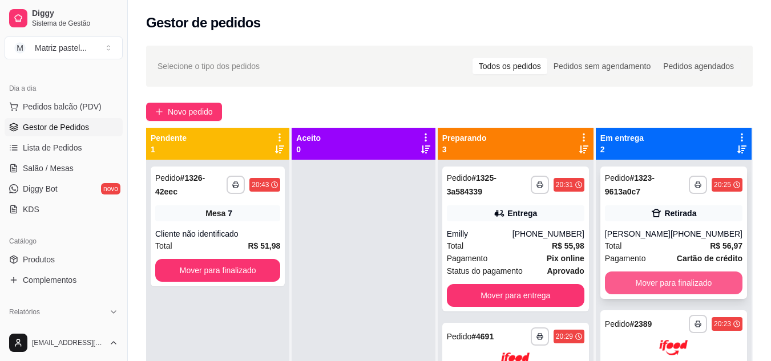
click at [647, 279] on button "Mover para finalizado" at bounding box center [674, 283] width 138 height 23
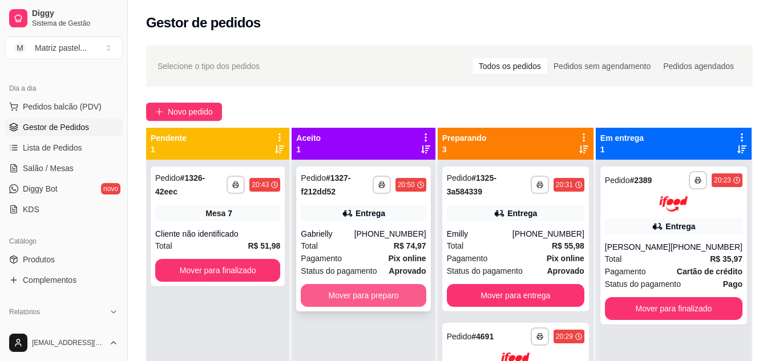
click at [384, 294] on button "Mover para preparo" at bounding box center [363, 295] width 125 height 23
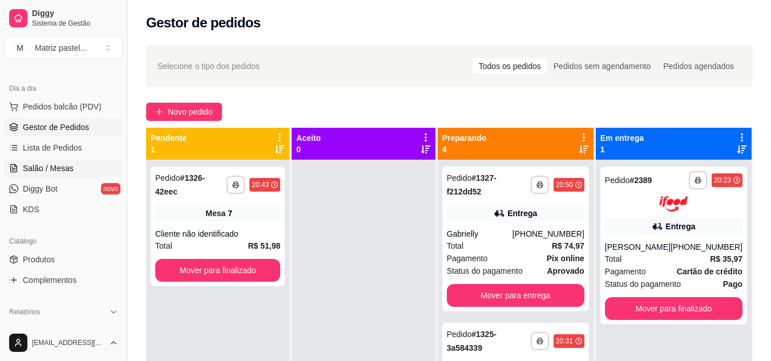
click at [69, 166] on span "Salão / Mesas" at bounding box center [48, 168] width 51 height 11
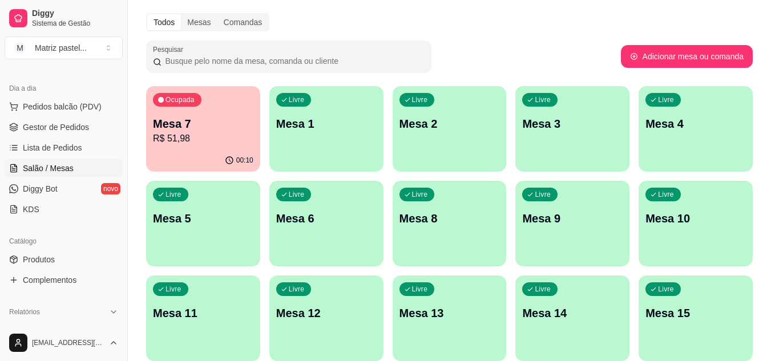
scroll to position [57, 0]
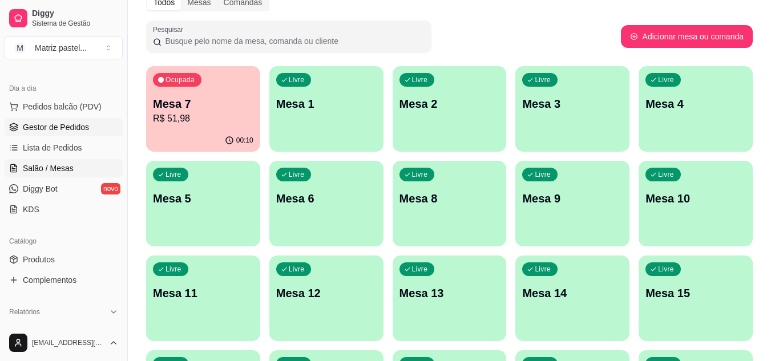
click at [71, 131] on span "Gestor de Pedidos" at bounding box center [56, 127] width 66 height 11
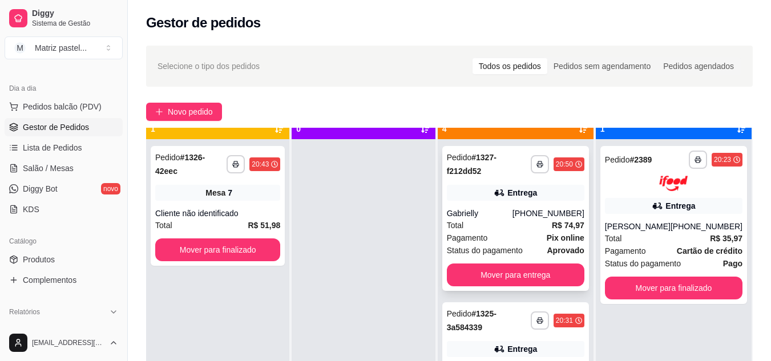
scroll to position [32, 0]
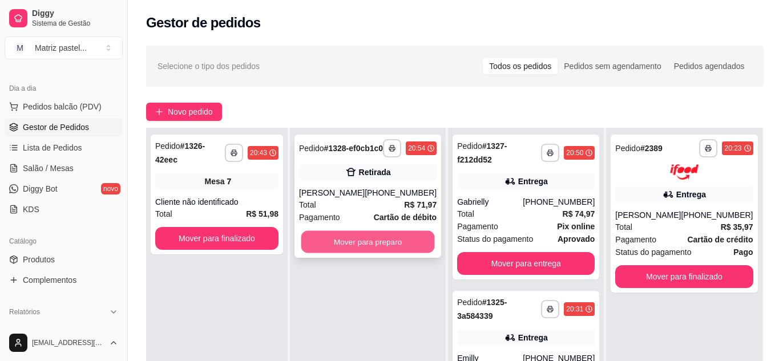
click at [333, 253] on button "Mover para preparo" at bounding box center [368, 242] width 134 height 22
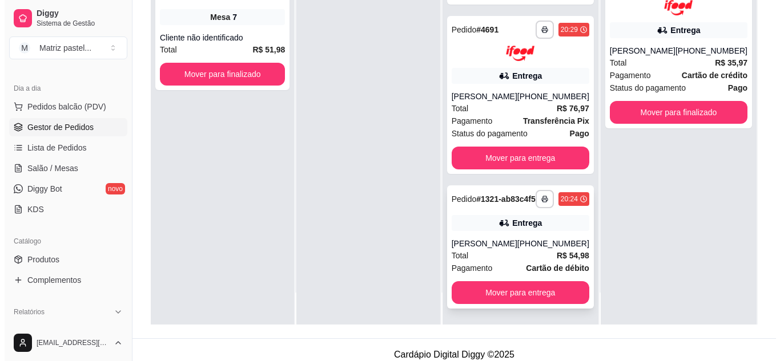
scroll to position [174, 0]
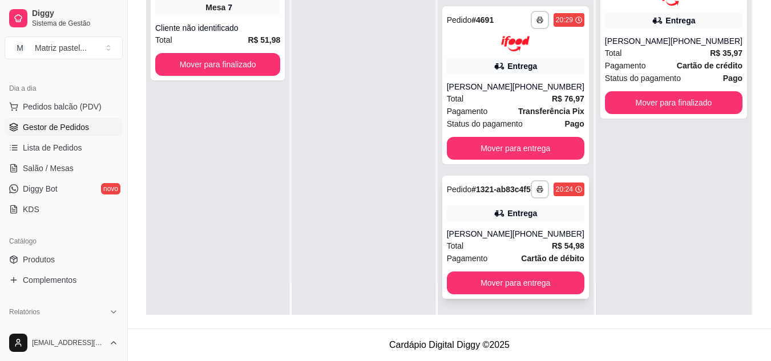
click at [485, 217] on div "Entrega" at bounding box center [516, 213] width 138 height 16
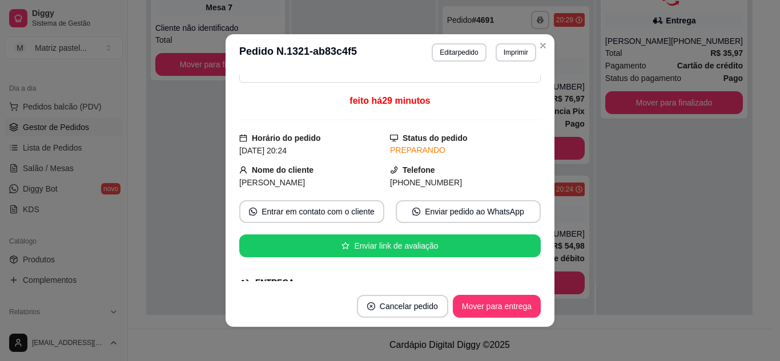
scroll to position [113, 0]
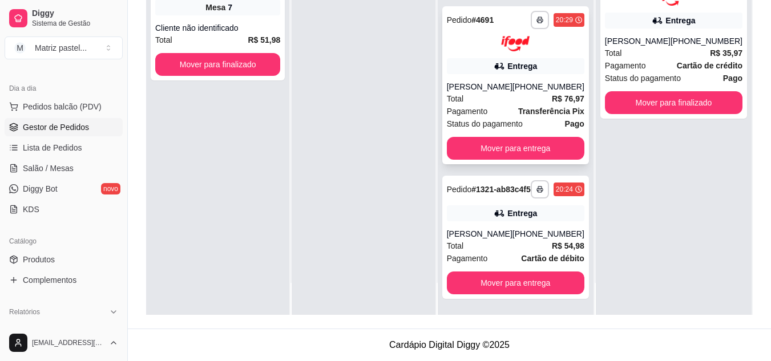
click at [531, 61] on div "Entrega" at bounding box center [522, 66] width 30 height 11
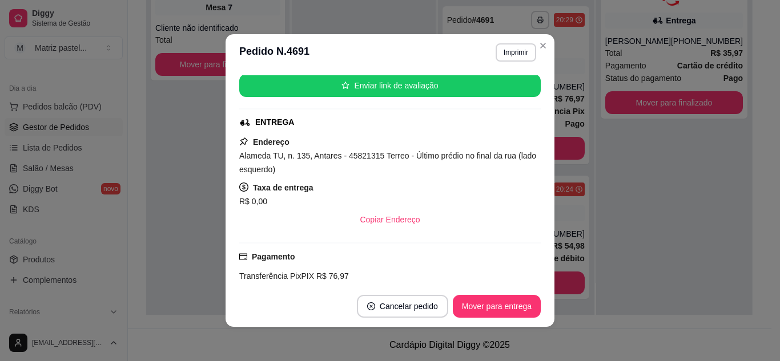
scroll to position [329, 0]
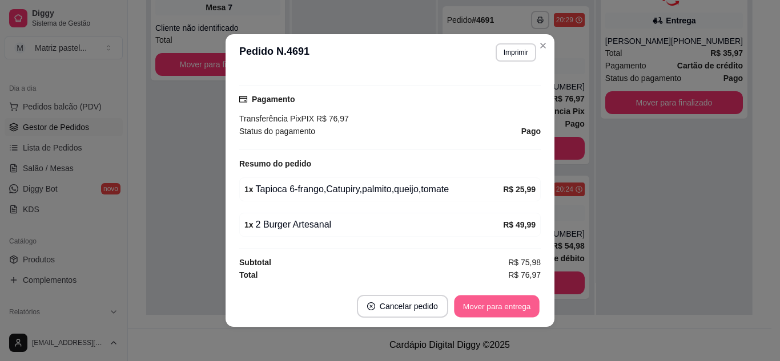
click at [484, 305] on button "Mover para entrega" at bounding box center [497, 307] width 86 height 22
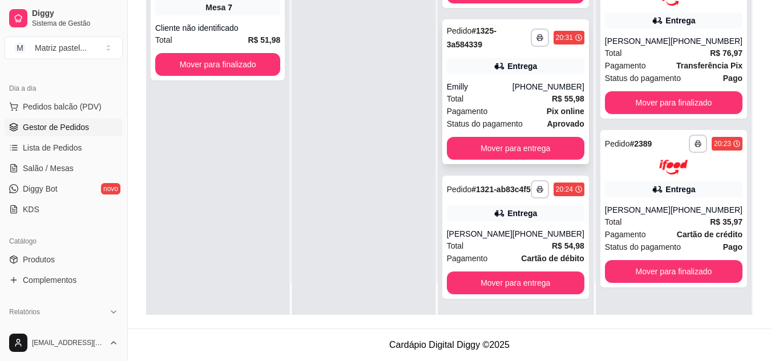
click at [534, 92] on div "Total R$ 55,98" at bounding box center [516, 98] width 138 height 13
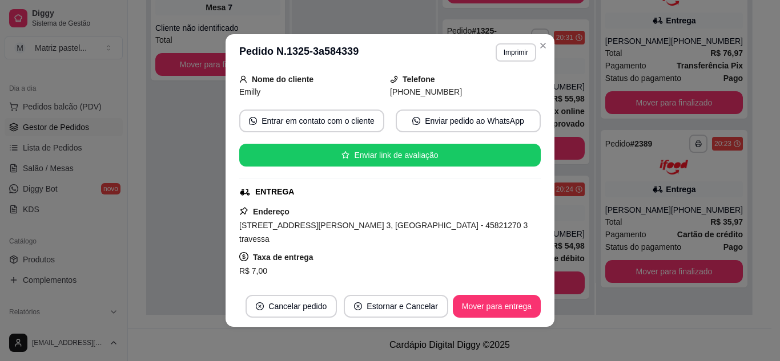
scroll to position [171, 0]
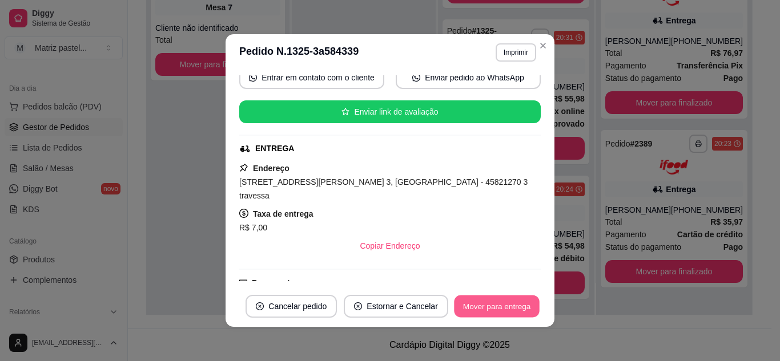
click at [490, 312] on button "Mover para entrega" at bounding box center [497, 307] width 86 height 22
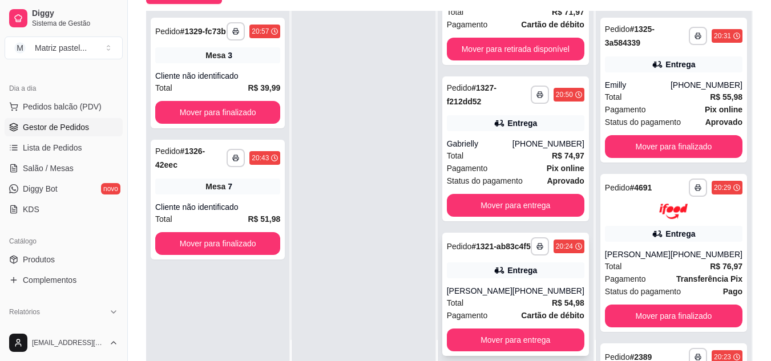
scroll to position [174, 0]
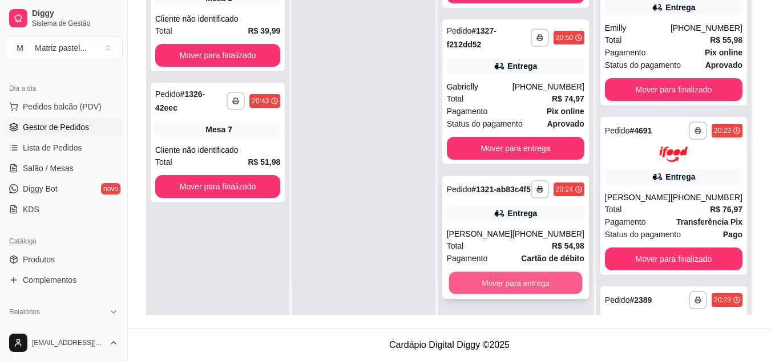
click at [525, 279] on button "Mover para entrega" at bounding box center [516, 283] width 134 height 22
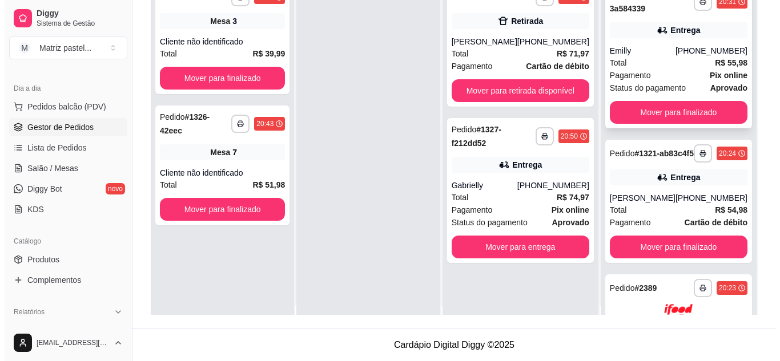
scroll to position [0, 0]
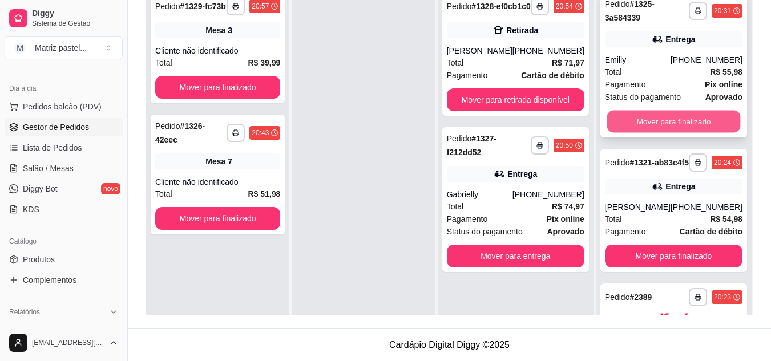
click at [677, 119] on button "Mover para finalizado" at bounding box center [674, 122] width 134 height 22
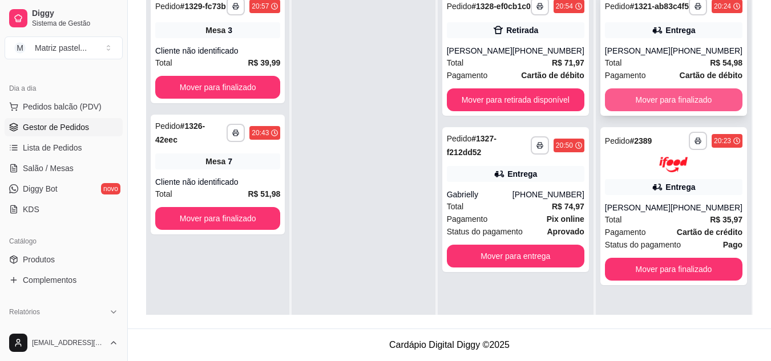
click at [648, 110] on button "Mover para finalizado" at bounding box center [674, 99] width 138 height 23
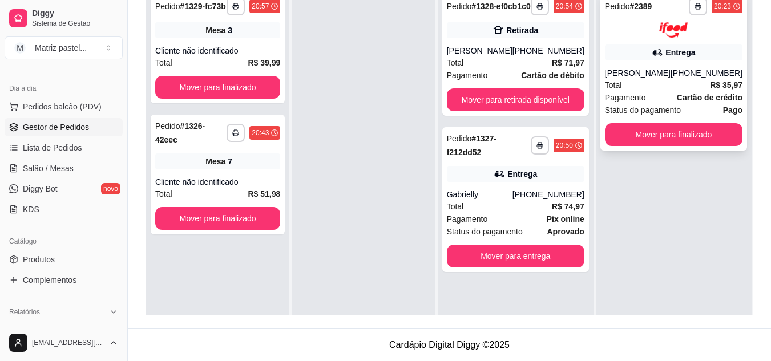
click at [638, 65] on div "**********" at bounding box center [674, 72] width 147 height 158
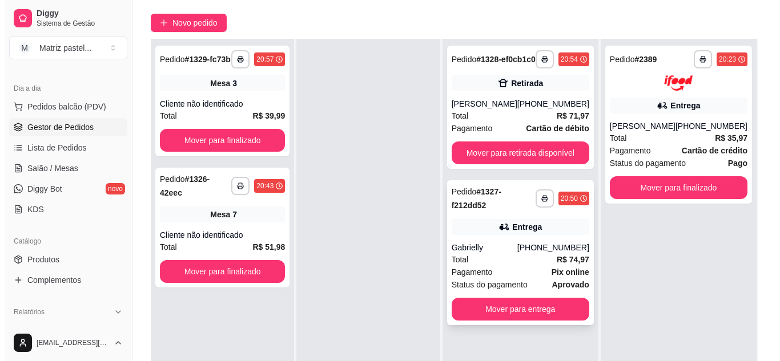
scroll to position [117, 0]
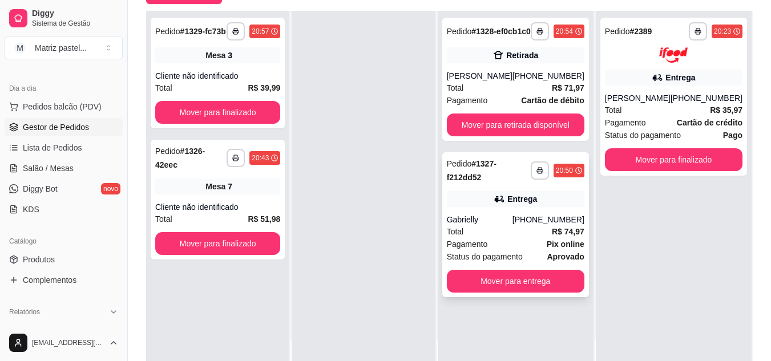
click at [489, 238] on div "Total R$ 74,97" at bounding box center [516, 231] width 138 height 13
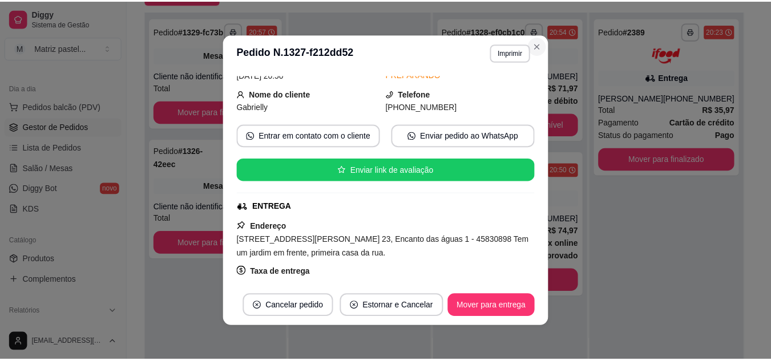
scroll to position [0, 0]
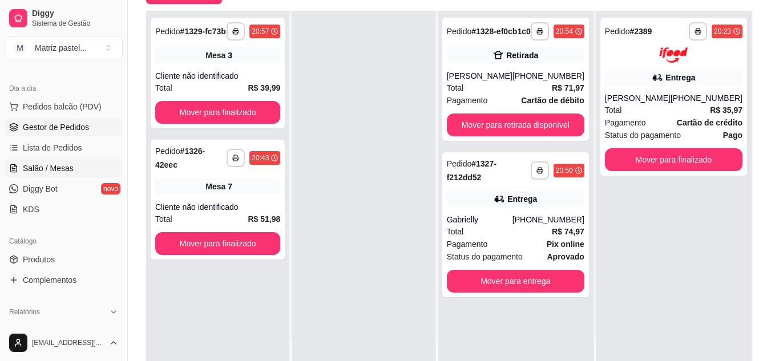
click at [82, 168] on link "Salão / Mesas" at bounding box center [64, 168] width 118 height 18
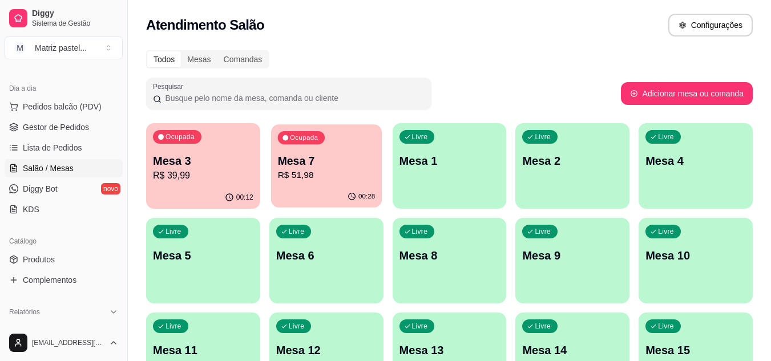
click at [332, 192] on div "00:28" at bounding box center [326, 197] width 111 height 22
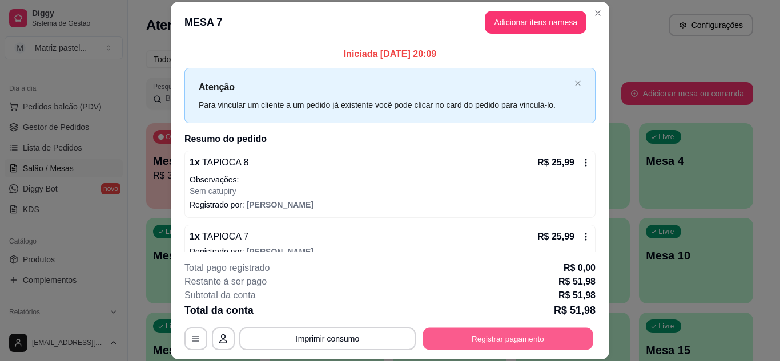
click at [454, 336] on button "Registrar pagamento" at bounding box center [508, 339] width 170 height 22
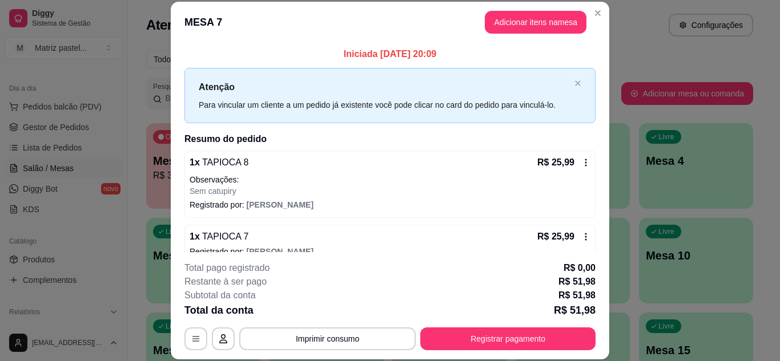
click at [453, 175] on div "Débito" at bounding box center [467, 175] width 29 height 15
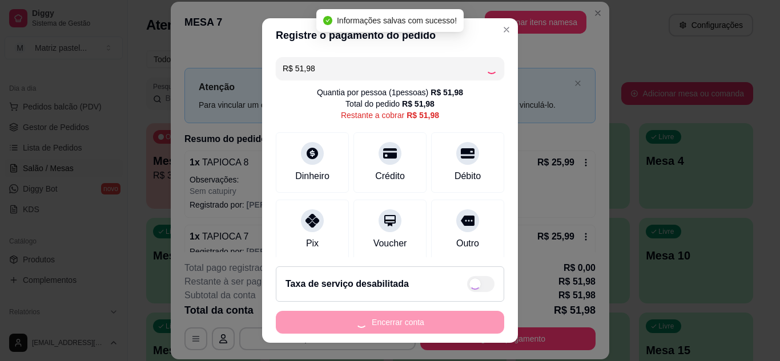
type input "R$ 0,00"
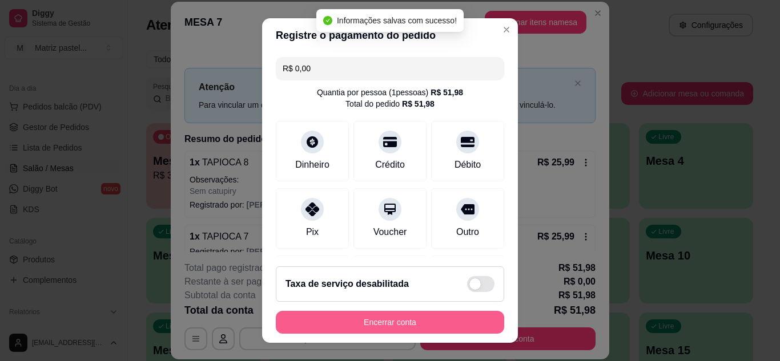
click at [412, 317] on button "Encerrar conta" at bounding box center [390, 322] width 228 height 23
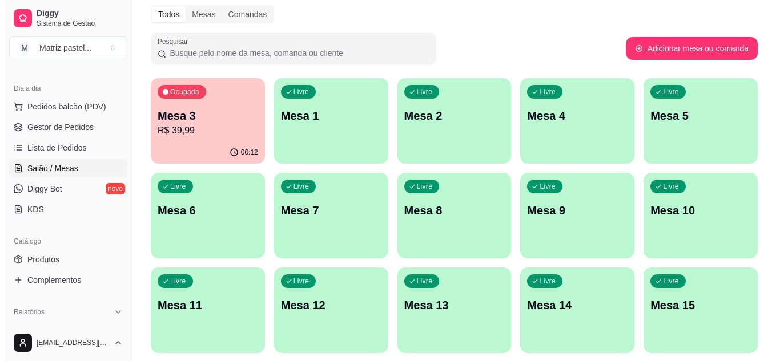
scroll to position [57, 0]
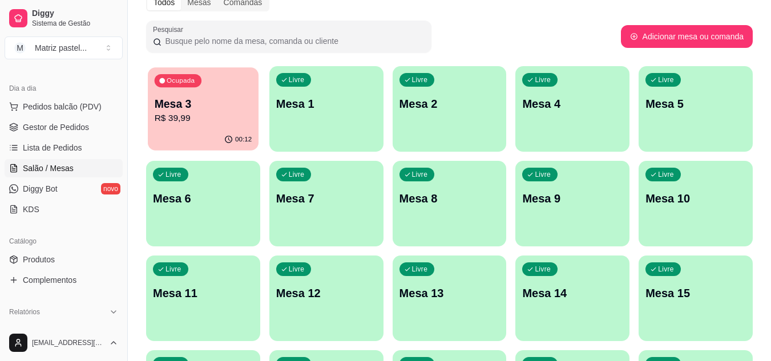
click at [201, 131] on div "00:12" at bounding box center [203, 140] width 111 height 22
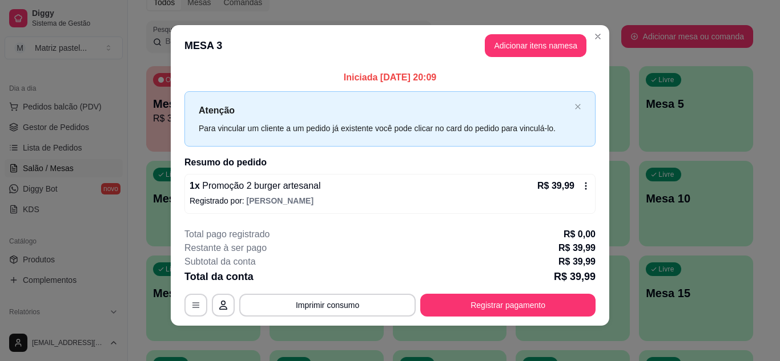
scroll to position [6, 0]
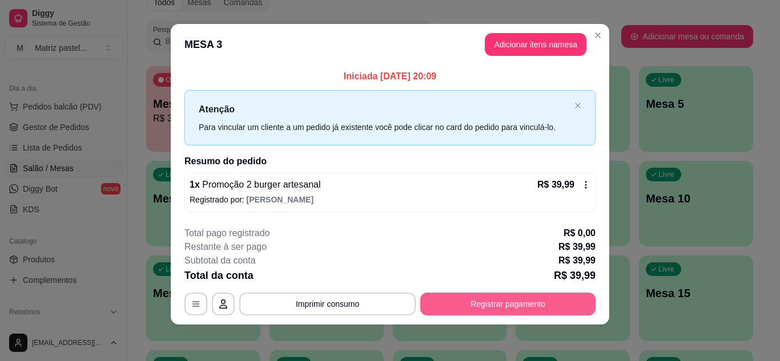
click at [494, 313] on button "Registrar pagamento" at bounding box center [507, 304] width 175 height 23
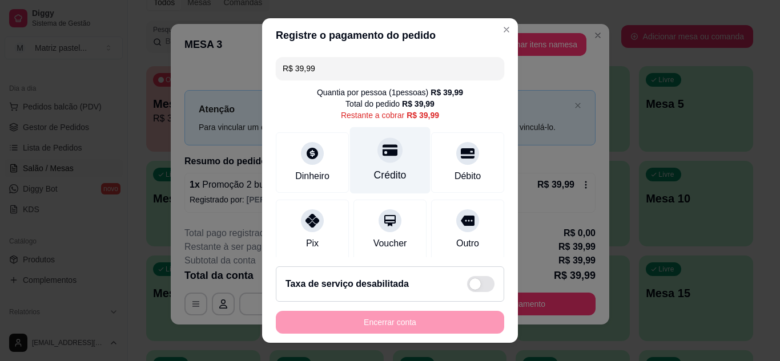
click at [382, 148] on icon at bounding box center [389, 150] width 15 height 15
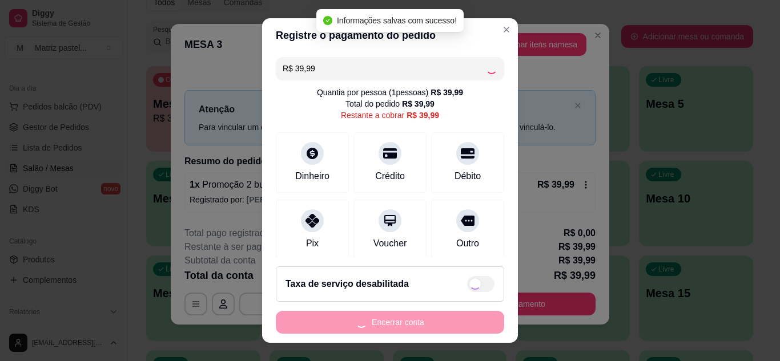
type input "R$ 0,00"
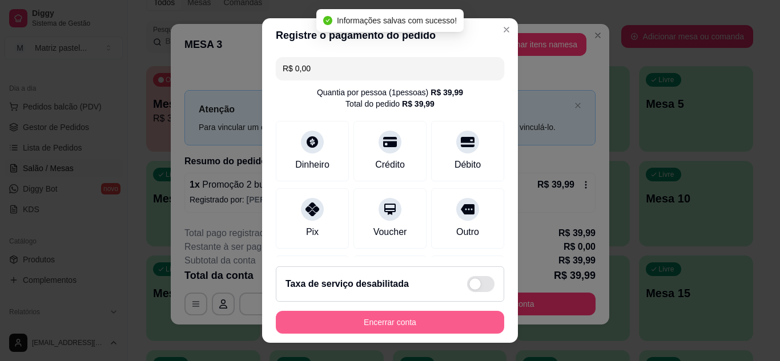
click at [432, 320] on button "Encerrar conta" at bounding box center [390, 322] width 228 height 23
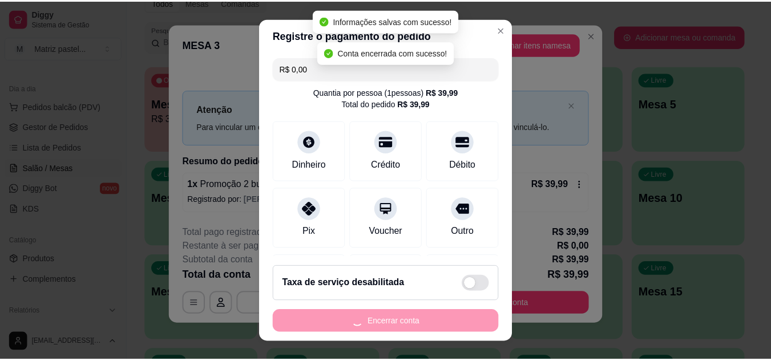
scroll to position [0, 0]
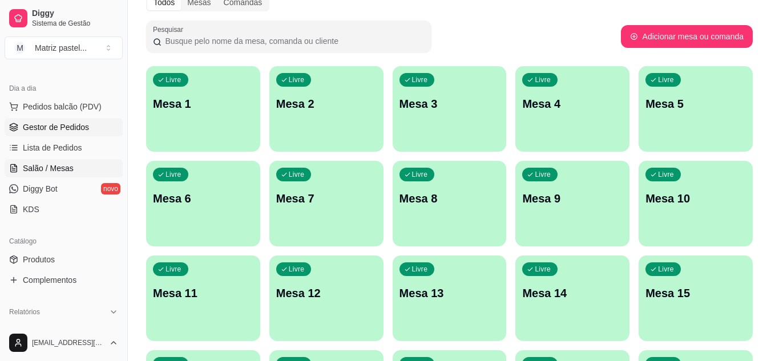
click at [54, 121] on link "Gestor de Pedidos" at bounding box center [64, 127] width 118 height 18
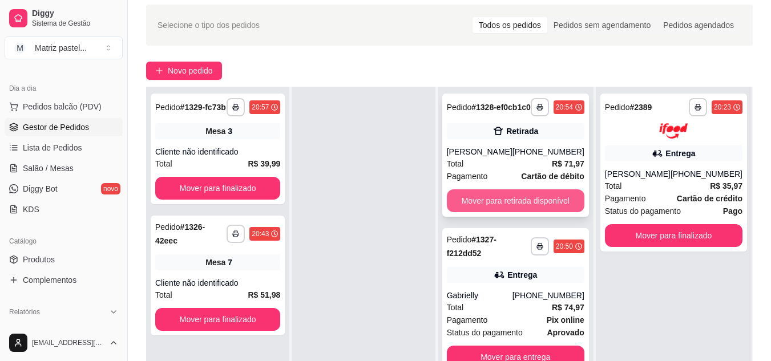
scroll to position [57, 0]
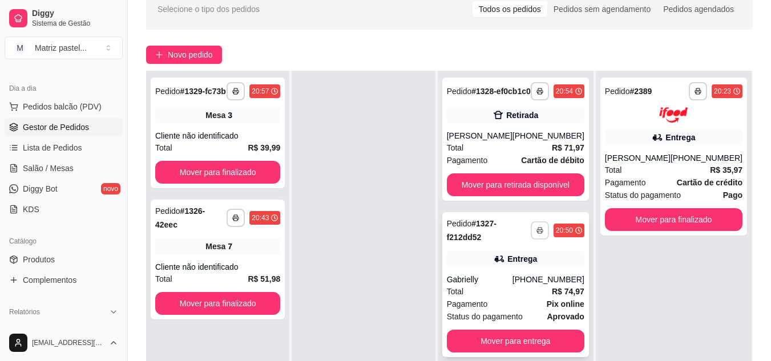
click at [535, 238] on button "button" at bounding box center [540, 230] width 18 height 18
click at [506, 277] on button "IMPRESSORA" at bounding box center [510, 280] width 80 height 18
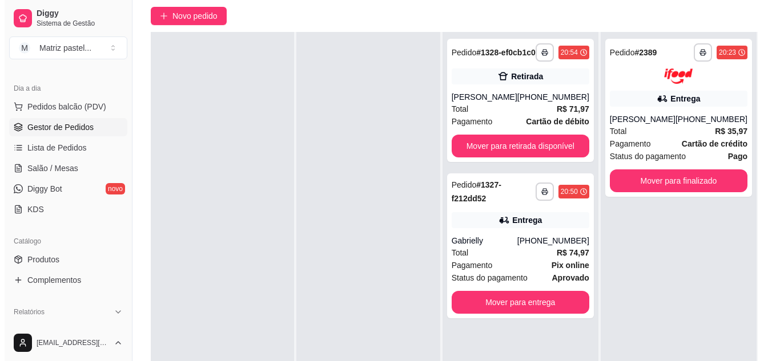
scroll to position [114, 0]
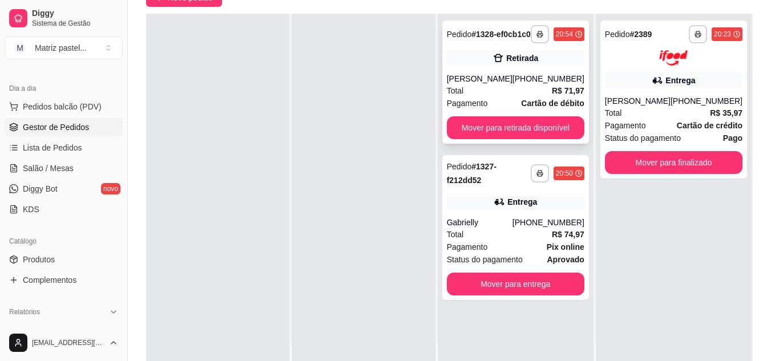
click at [482, 84] on div "[PERSON_NAME]" at bounding box center [480, 78] width 66 height 11
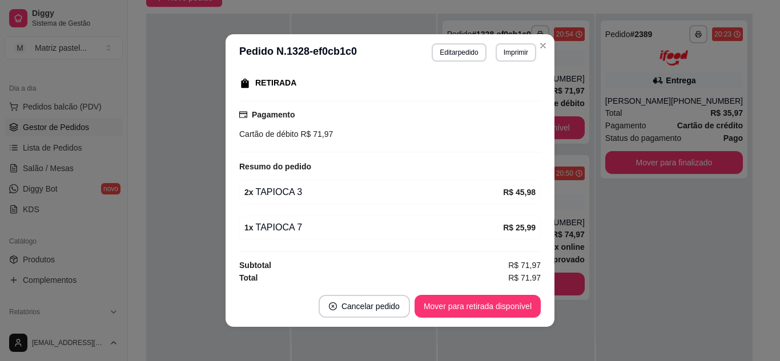
scroll to position [184, 0]
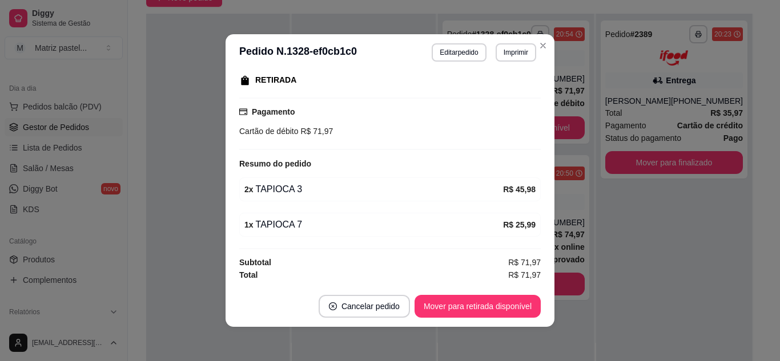
click at [537, 55] on header "**********" at bounding box center [389, 52] width 329 height 37
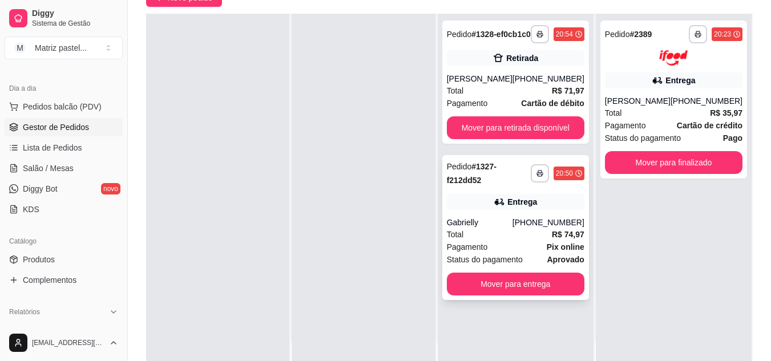
click at [526, 241] on div "Total R$ 74,97" at bounding box center [516, 234] width 138 height 13
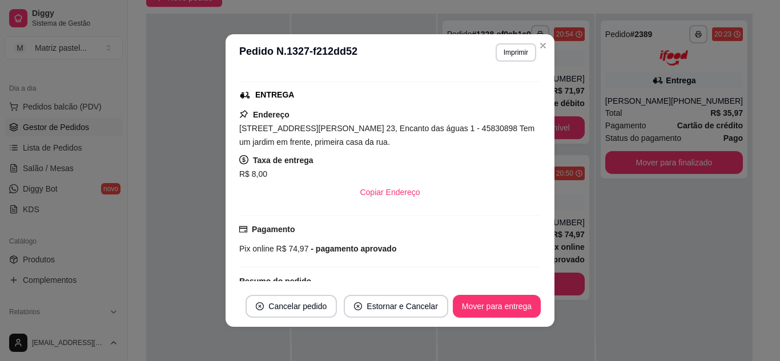
scroll to position [227, 0]
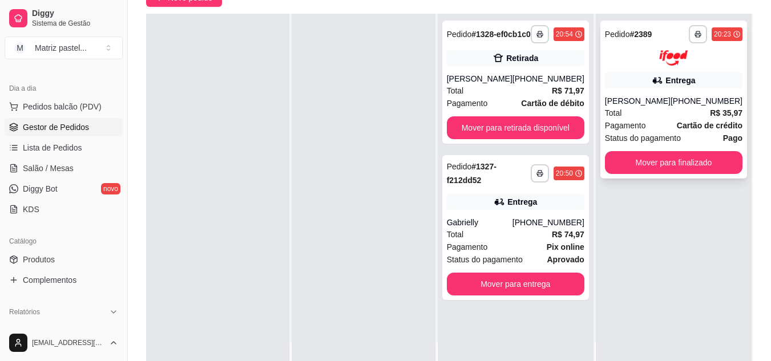
click at [655, 94] on div "**********" at bounding box center [674, 100] width 147 height 158
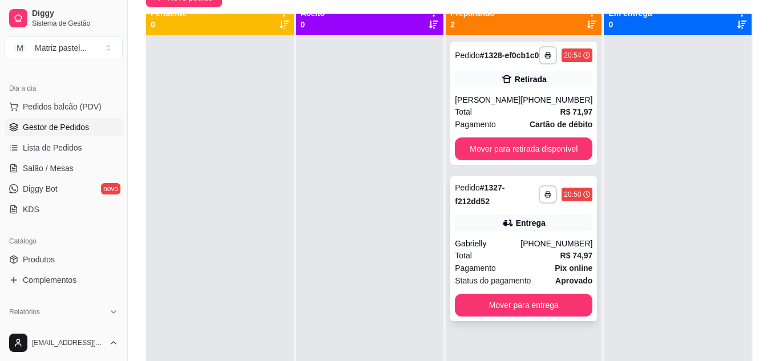
scroll to position [0, 0]
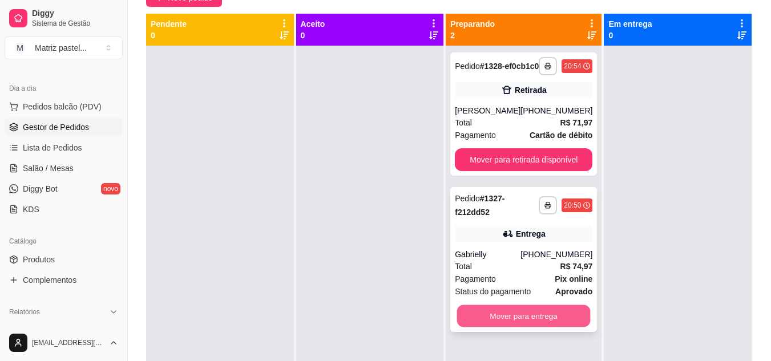
click at [506, 320] on button "Mover para entrega" at bounding box center [524, 316] width 134 height 22
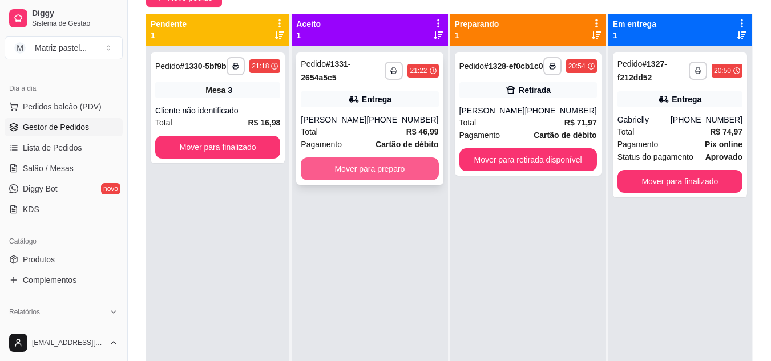
click at [412, 172] on button "Mover para preparo" at bounding box center [370, 169] width 138 height 23
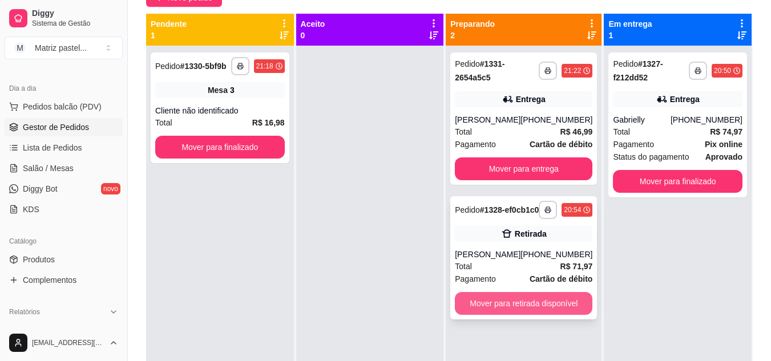
click at [501, 312] on button "Mover para retirada disponível" at bounding box center [524, 303] width 138 height 23
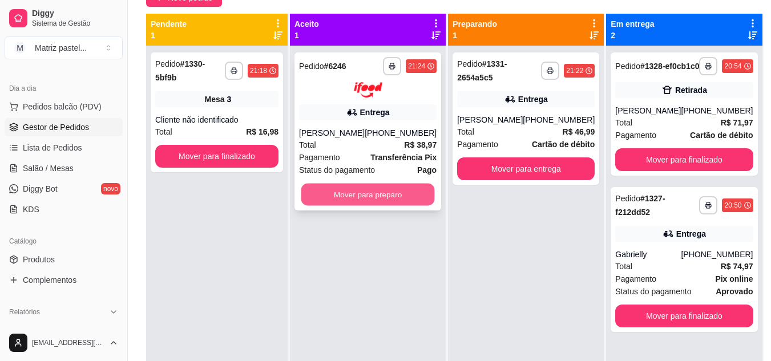
click at [389, 199] on button "Mover para preparo" at bounding box center [368, 194] width 134 height 22
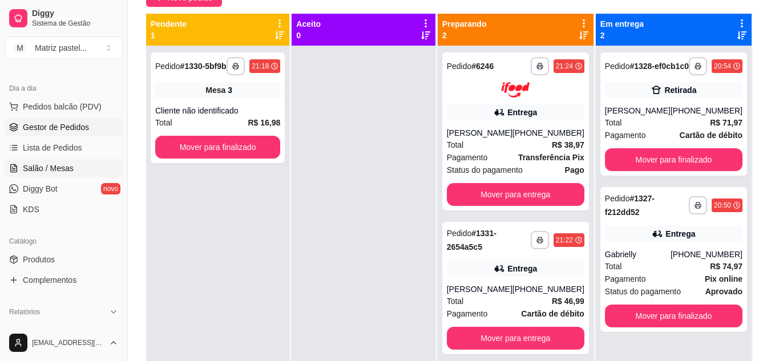
click at [47, 171] on span "Salão / Mesas" at bounding box center [48, 168] width 51 height 11
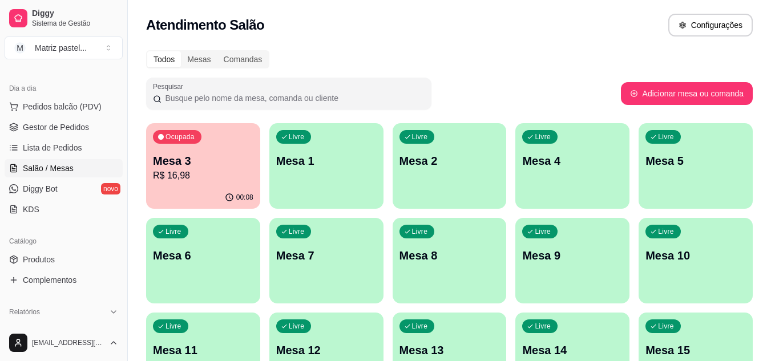
click at [240, 182] on p "R$ 16,98" at bounding box center [203, 176] width 100 height 14
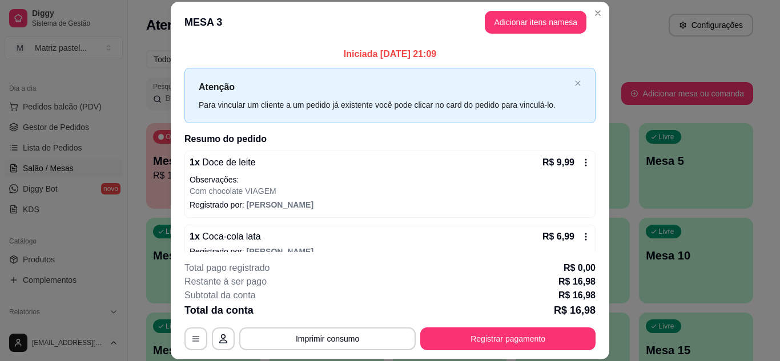
click at [463, 322] on div "**********" at bounding box center [389, 305] width 411 height 89
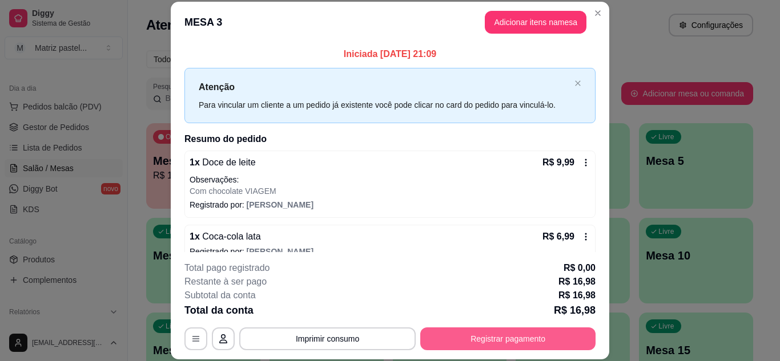
click at [463, 329] on button "Registrar pagamento" at bounding box center [507, 339] width 175 height 23
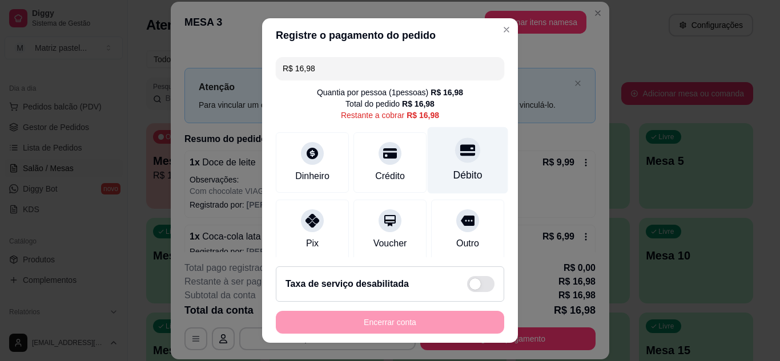
click at [449, 165] on div "Débito" at bounding box center [468, 160] width 80 height 67
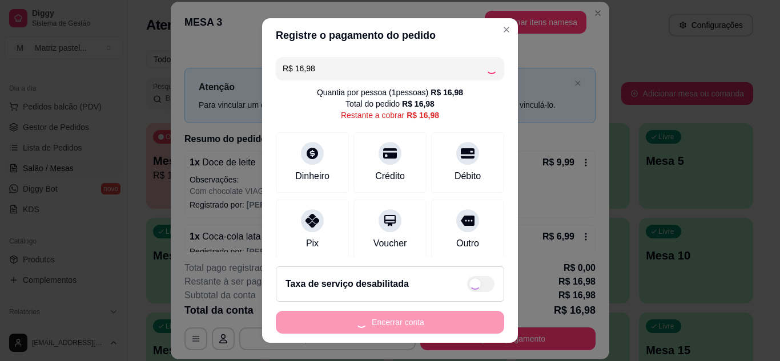
type input "R$ 0,00"
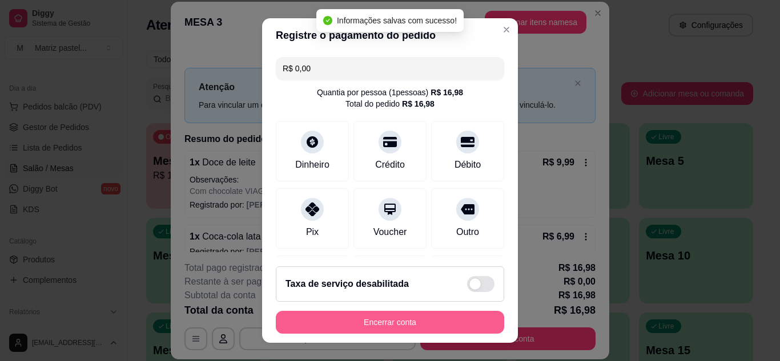
click at [393, 325] on button "Encerrar conta" at bounding box center [390, 322] width 228 height 23
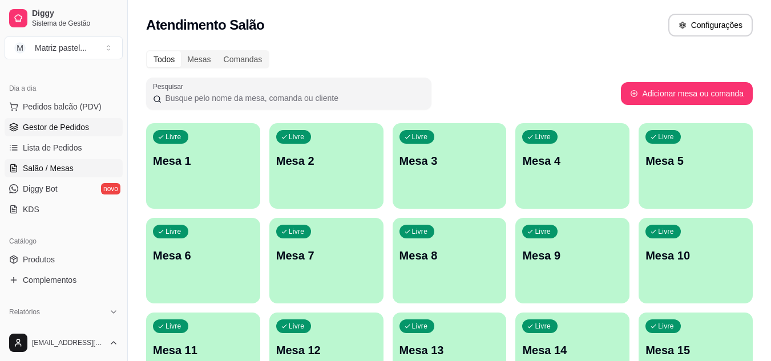
click at [61, 133] on link "Gestor de Pedidos" at bounding box center [64, 127] width 118 height 18
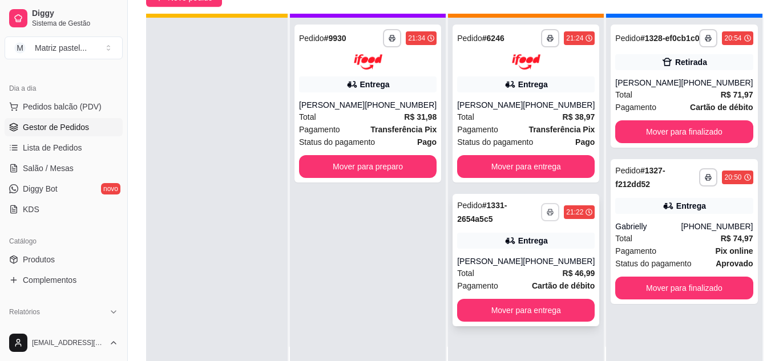
scroll to position [32, 0]
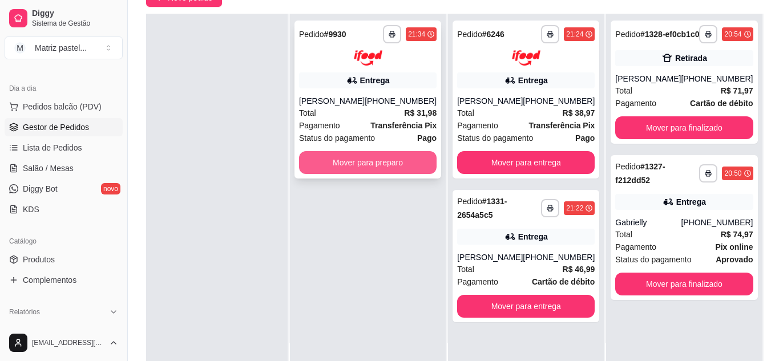
click at [400, 162] on button "Mover para preparo" at bounding box center [368, 162] width 138 height 23
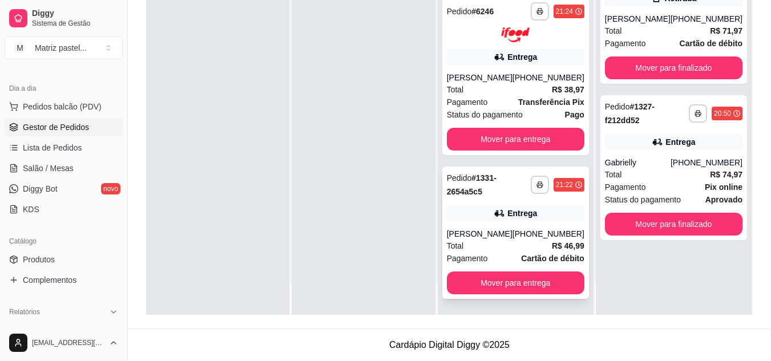
scroll to position [144, 0]
click at [531, 187] on button "button" at bounding box center [540, 185] width 18 height 18
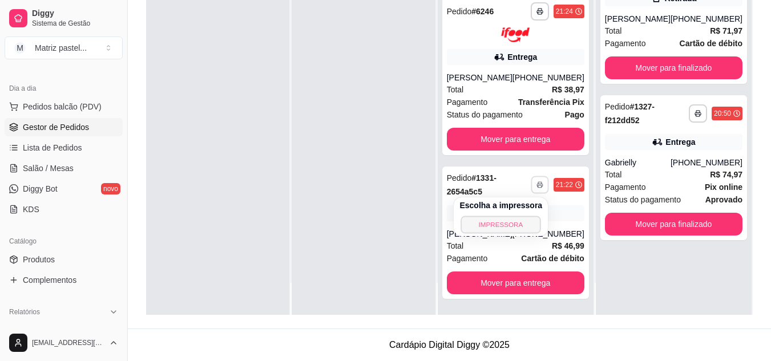
click at [486, 224] on button "IMPRESSORA" at bounding box center [501, 225] width 80 height 18
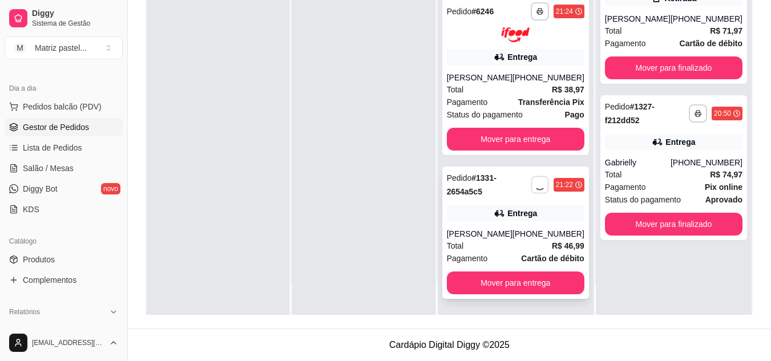
scroll to position [87, 0]
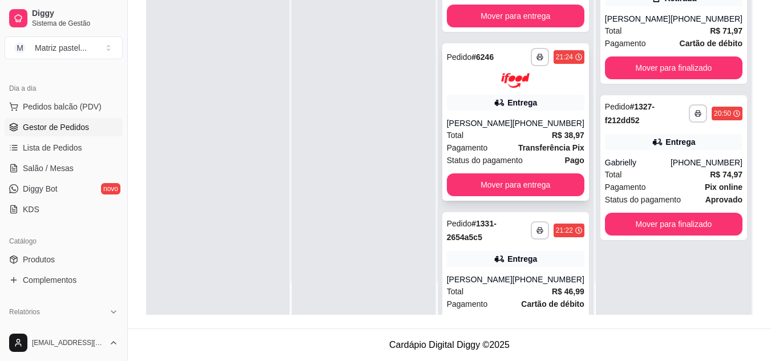
click at [519, 64] on div "**********" at bounding box center [516, 57] width 138 height 18
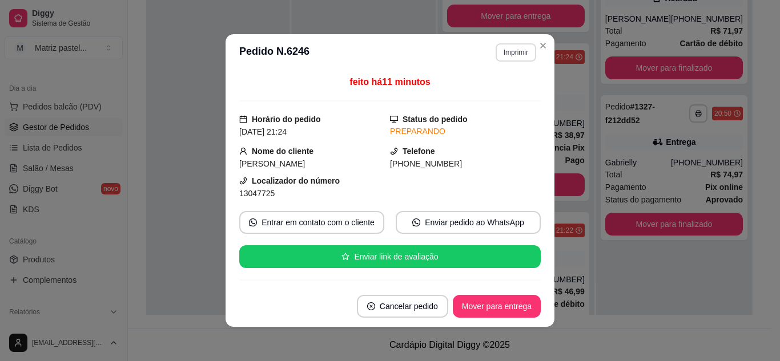
click at [498, 58] on button "Imprimir" at bounding box center [515, 52] width 41 height 18
click at [480, 101] on button "IMPRESSORA" at bounding box center [491, 92] width 83 height 18
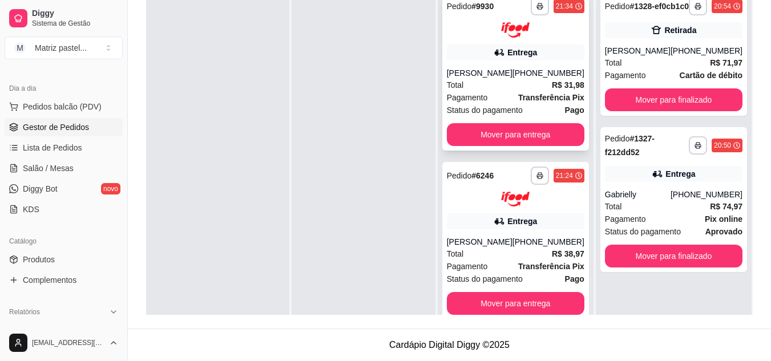
scroll to position [117, 0]
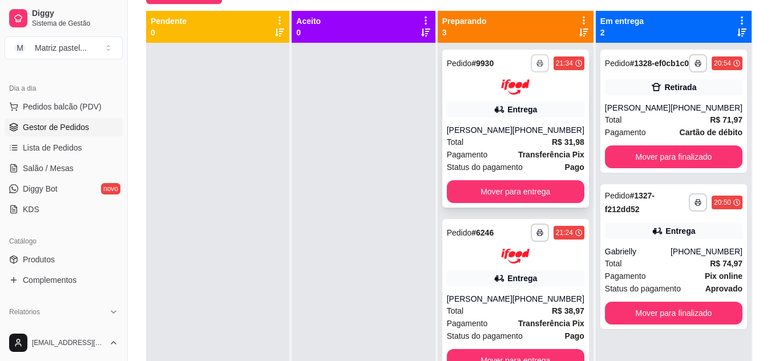
click at [531, 65] on button "button" at bounding box center [540, 63] width 18 height 18
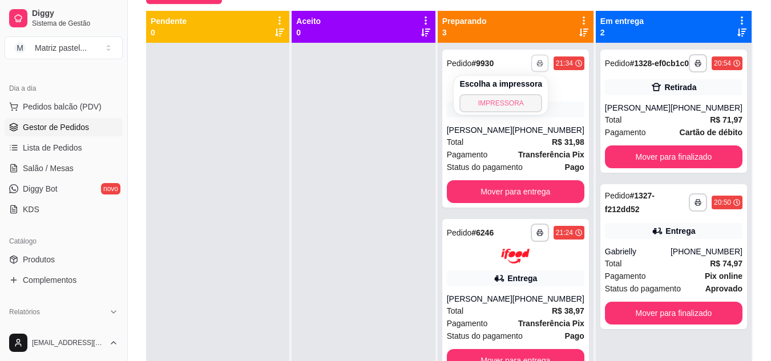
click at [505, 107] on button "IMPRESSORA" at bounding box center [501, 103] width 83 height 18
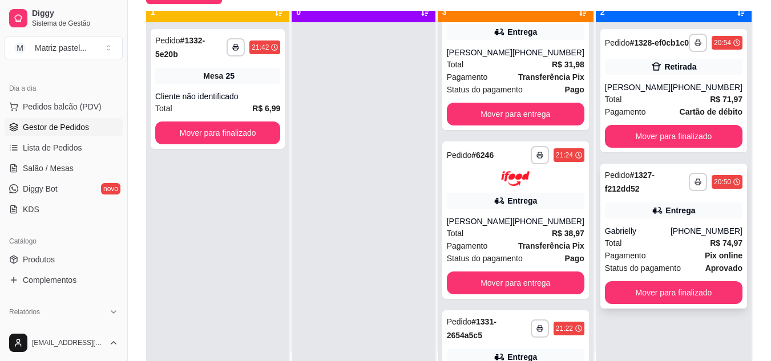
scroll to position [32, 0]
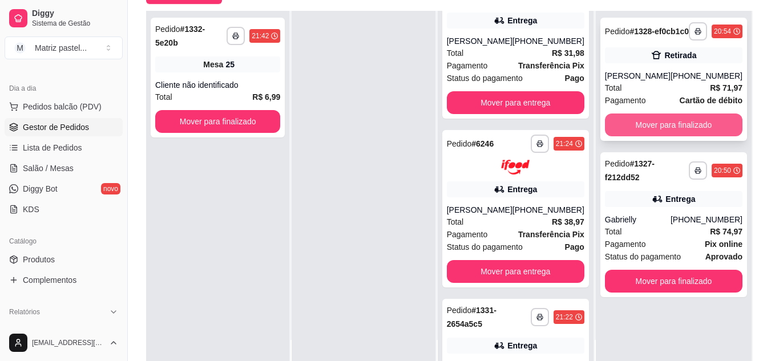
click at [702, 136] on button "Mover para finalizado" at bounding box center [674, 125] width 138 height 23
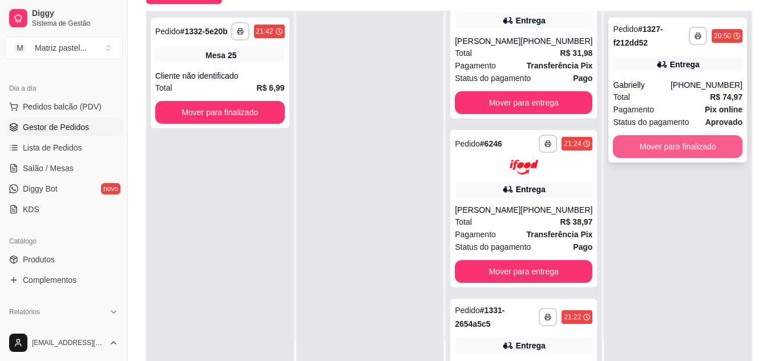
click at [664, 143] on button "Mover para finalizado" at bounding box center [678, 146] width 130 height 23
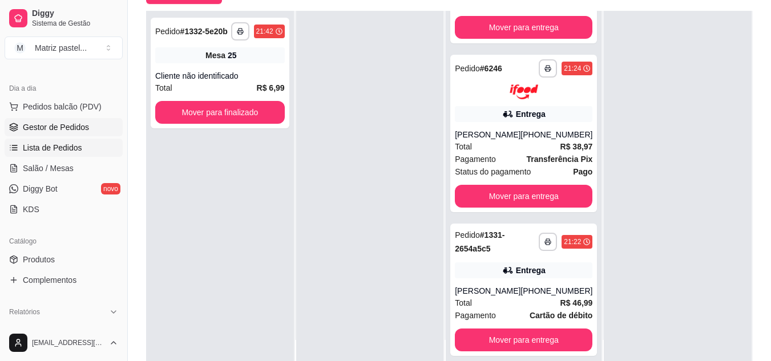
click at [43, 153] on span "Lista de Pedidos" at bounding box center [52, 147] width 59 height 11
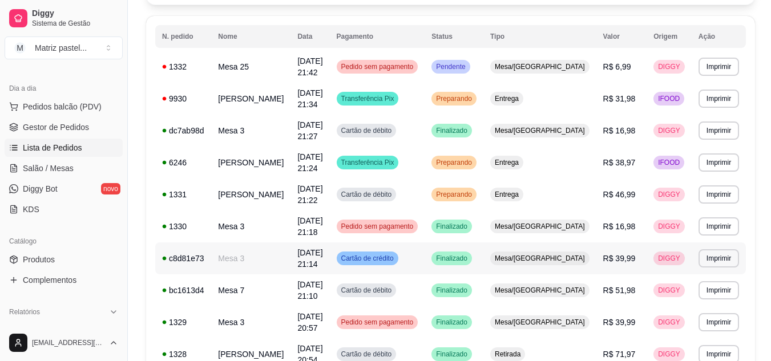
scroll to position [171, 0]
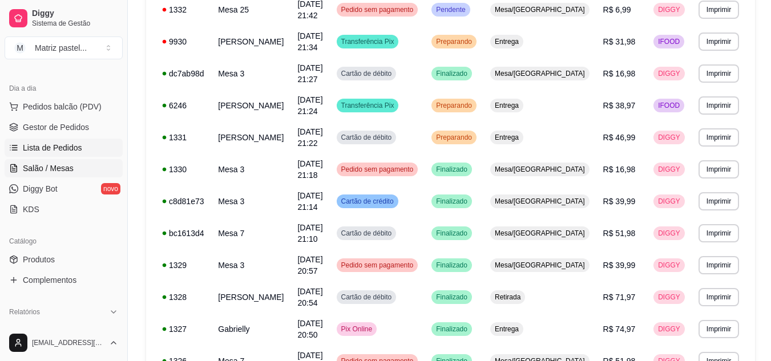
click at [51, 166] on span "Salão / Mesas" at bounding box center [48, 168] width 51 height 11
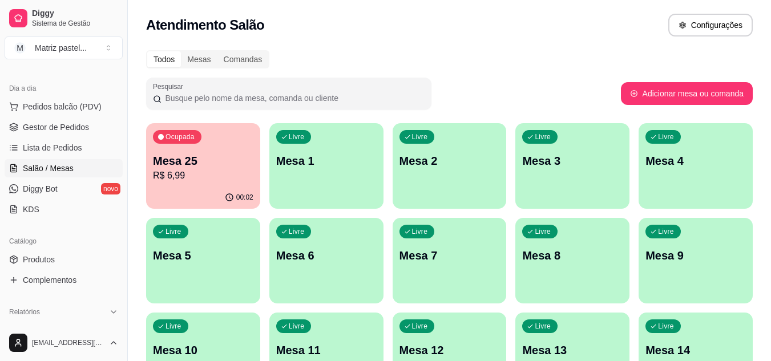
click at [237, 175] on p "R$ 6,99" at bounding box center [203, 176] width 100 height 14
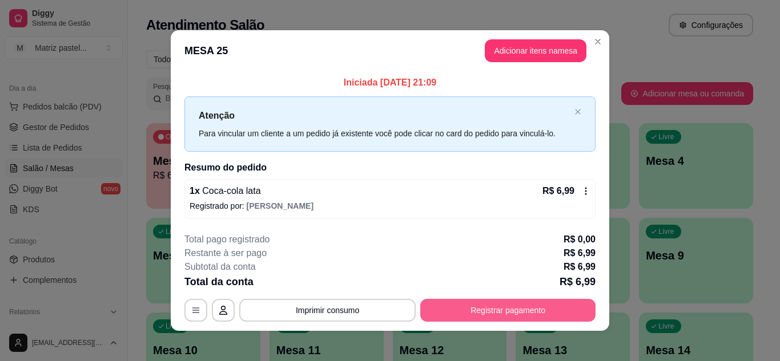
click at [552, 308] on button "Registrar pagamento" at bounding box center [507, 310] width 175 height 23
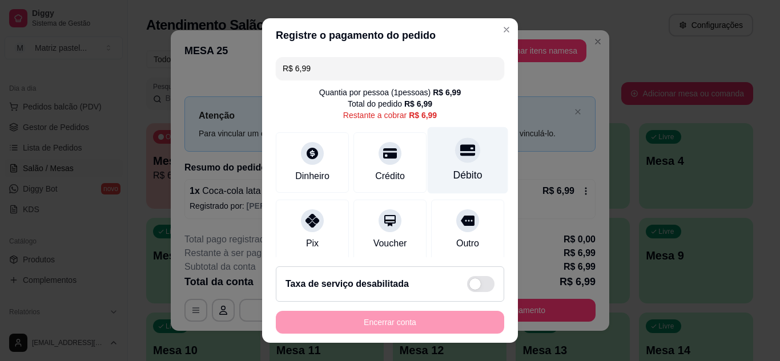
click at [457, 164] on div "Débito" at bounding box center [468, 160] width 80 height 67
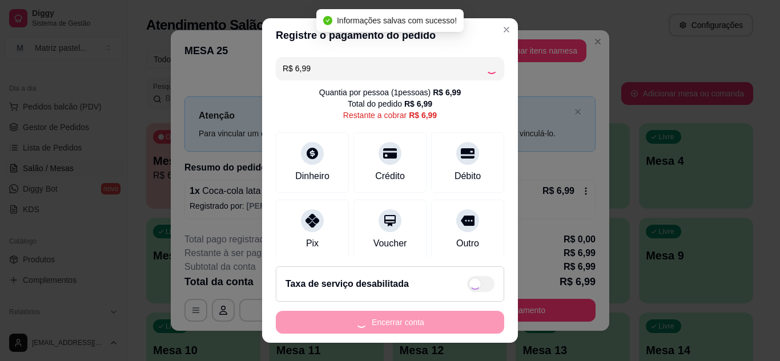
type input "R$ 0,00"
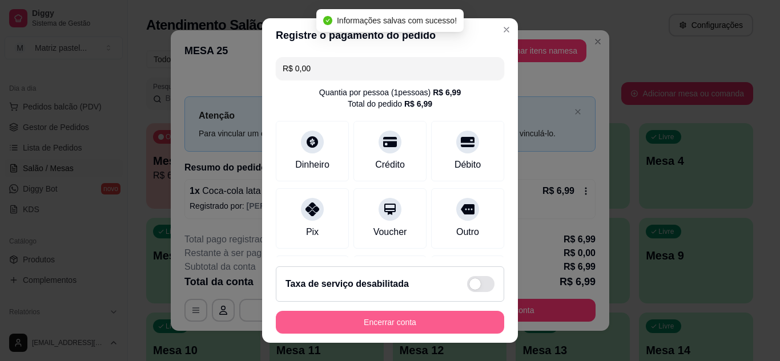
click at [399, 324] on button "Encerrar conta" at bounding box center [390, 322] width 228 height 23
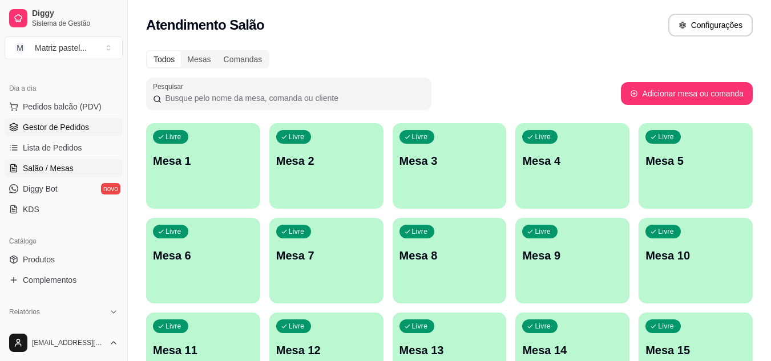
click at [57, 124] on span "Gestor de Pedidos" at bounding box center [56, 127] width 66 height 11
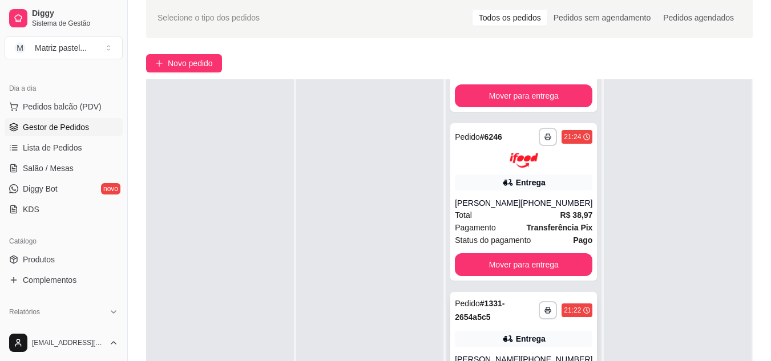
scroll to position [114, 0]
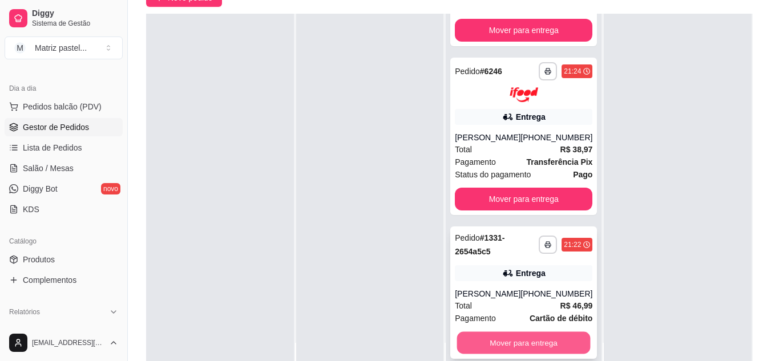
click at [522, 332] on button "Mover para entrega" at bounding box center [524, 343] width 134 height 22
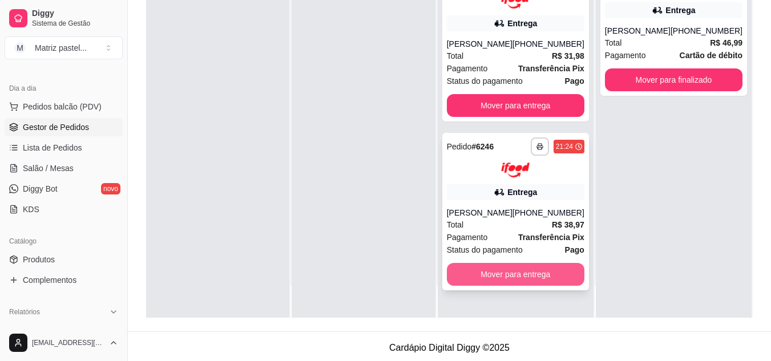
scroll to position [0, 0]
click at [527, 275] on button "Mover para entrega" at bounding box center [516, 274] width 138 height 23
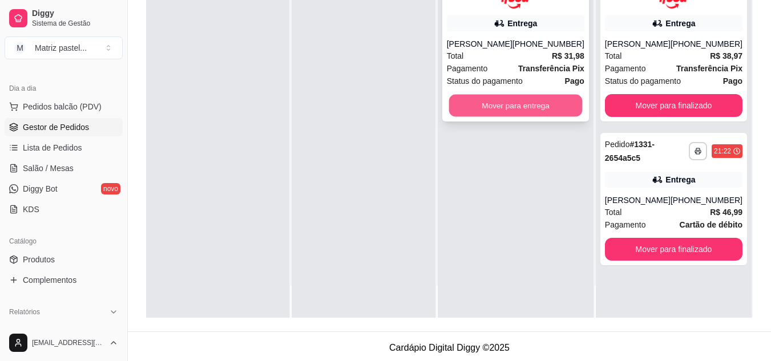
click at [551, 107] on button "Mover para entrega" at bounding box center [516, 105] width 134 height 22
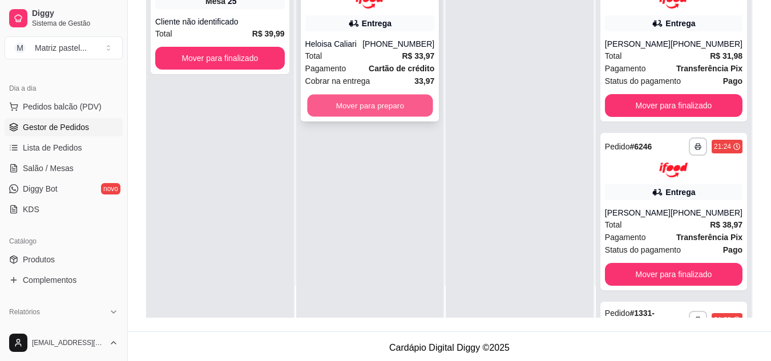
click at [352, 114] on button "Mover para preparo" at bounding box center [370, 105] width 126 height 22
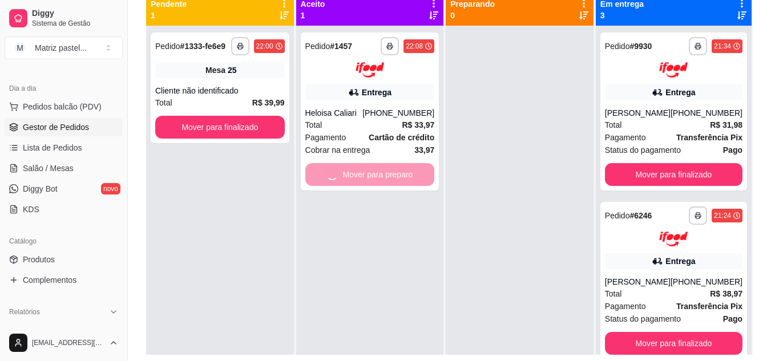
scroll to position [114, 0]
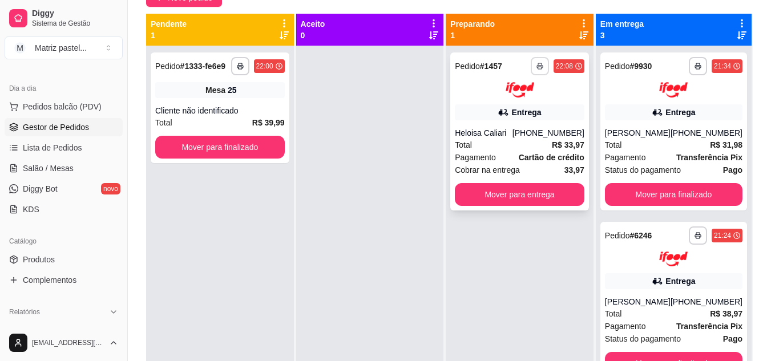
click at [538, 63] on icon "button" at bounding box center [540, 66] width 7 height 7
click at [506, 102] on button "IMPRESSORA" at bounding box center [509, 106] width 83 height 18
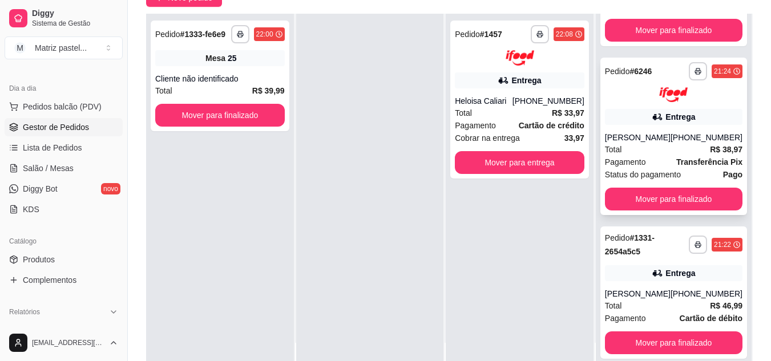
scroll to position [144, 0]
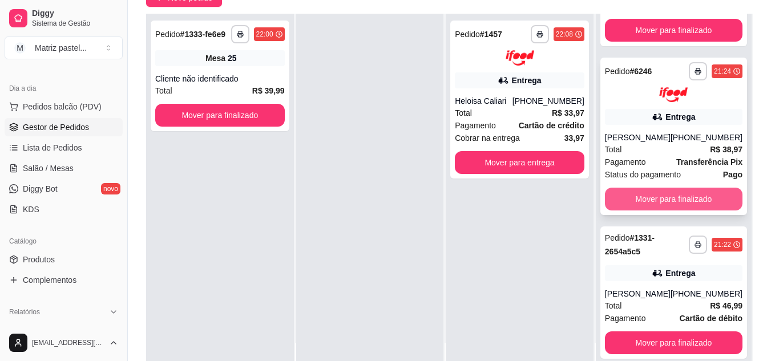
click at [646, 197] on button "Mover para finalizado" at bounding box center [674, 199] width 138 height 23
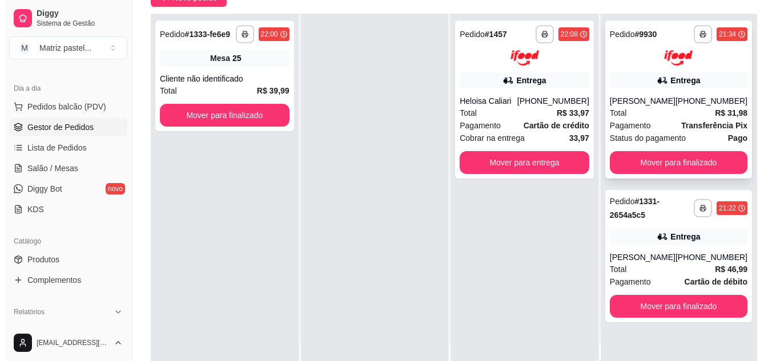
scroll to position [0, 0]
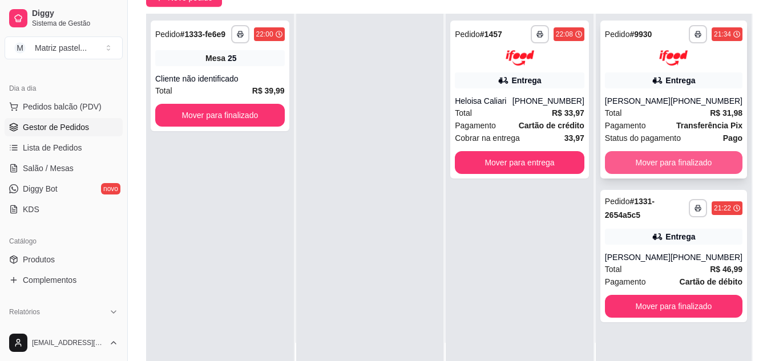
click at [649, 166] on button "Mover para finalizado" at bounding box center [674, 162] width 138 height 23
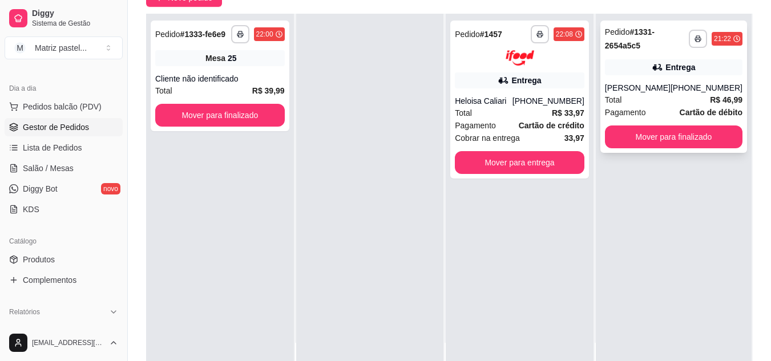
click at [660, 96] on div "Total R$ 46,99" at bounding box center [674, 100] width 138 height 13
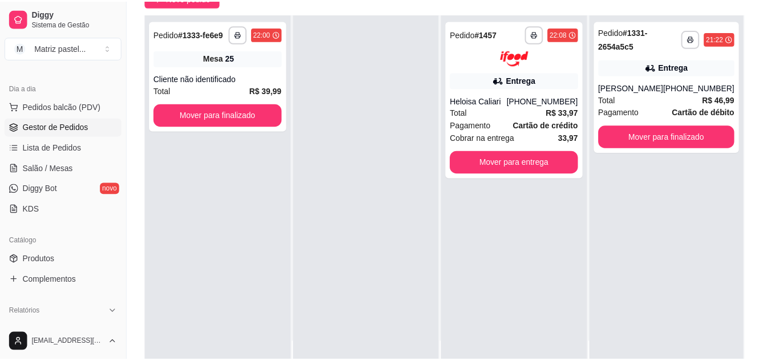
scroll to position [170, 0]
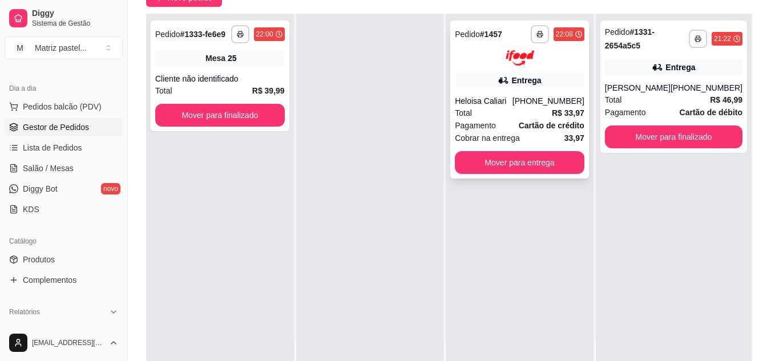
click at [528, 168] on button "Mover para entrega" at bounding box center [520, 162] width 130 height 23
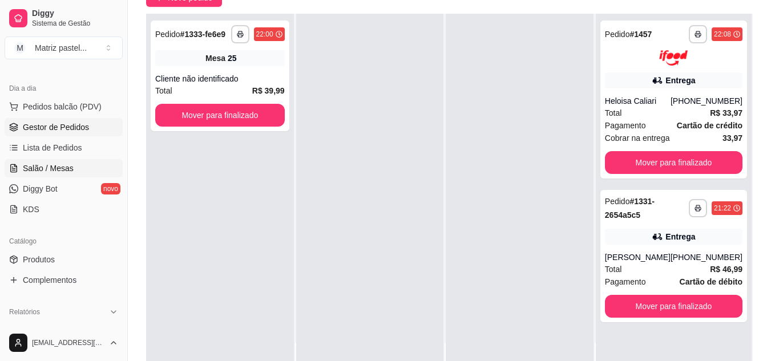
click at [30, 168] on span "Salão / Mesas" at bounding box center [48, 168] width 51 height 11
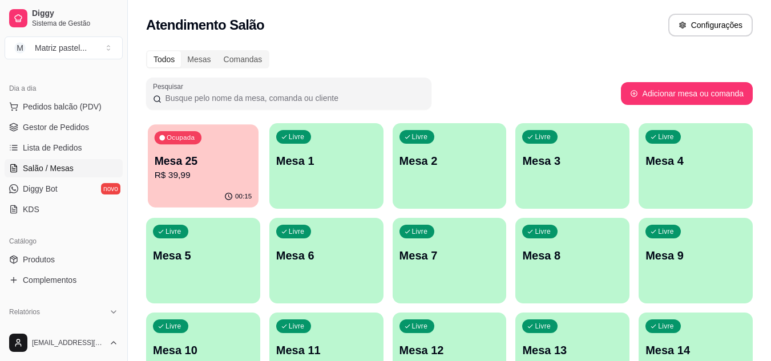
click at [224, 159] on p "Mesa 25" at bounding box center [204, 161] width 98 height 15
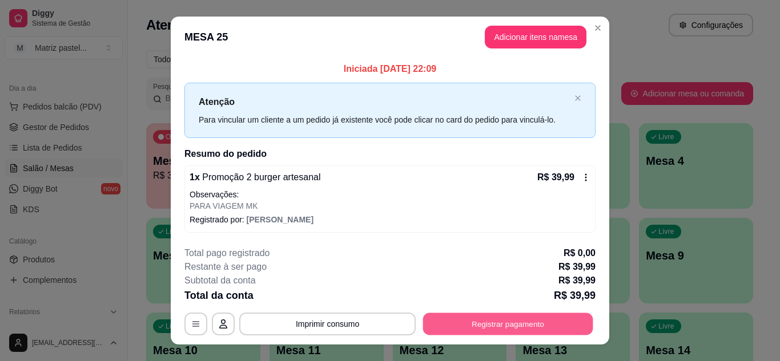
click at [486, 323] on button "Registrar pagamento" at bounding box center [508, 324] width 170 height 22
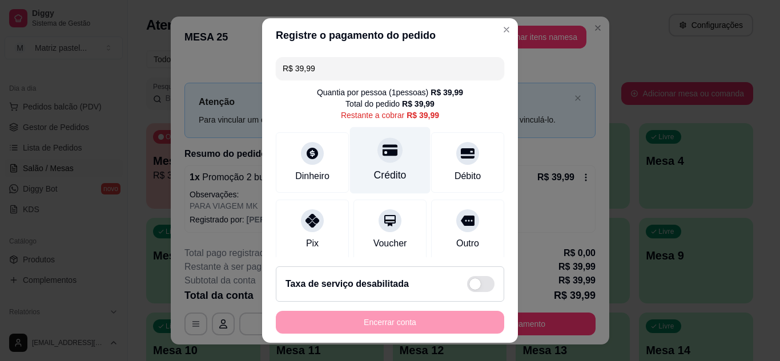
click at [382, 156] on icon at bounding box center [389, 149] width 15 height 11
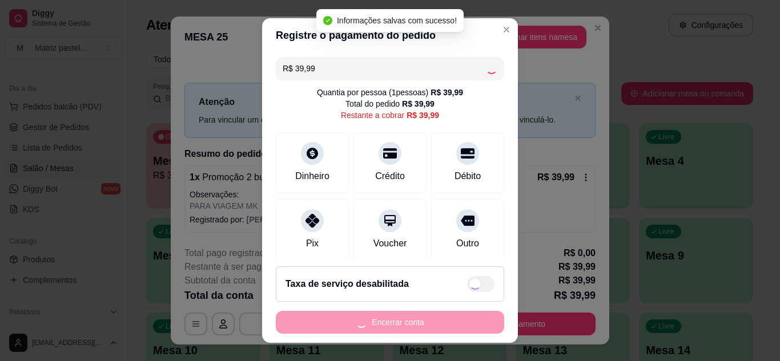
type input "R$ 0,00"
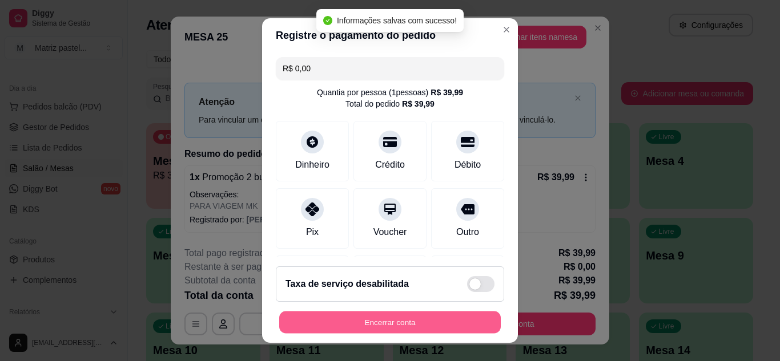
click at [439, 319] on button "Encerrar conta" at bounding box center [389, 323] width 221 height 22
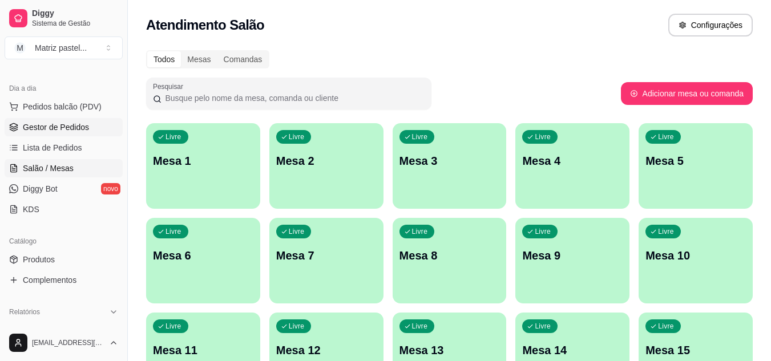
click at [31, 126] on span "Gestor de Pedidos" at bounding box center [56, 127] width 66 height 11
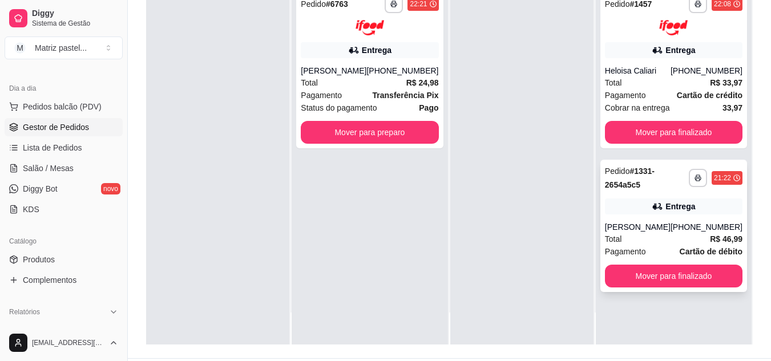
scroll to position [171, 0]
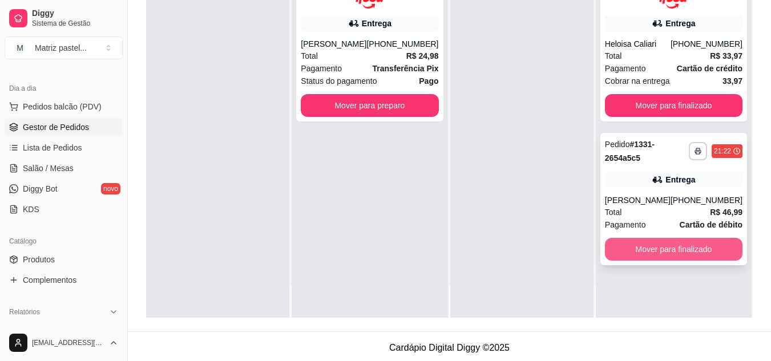
click at [630, 254] on button "Mover para finalizado" at bounding box center [674, 249] width 138 height 23
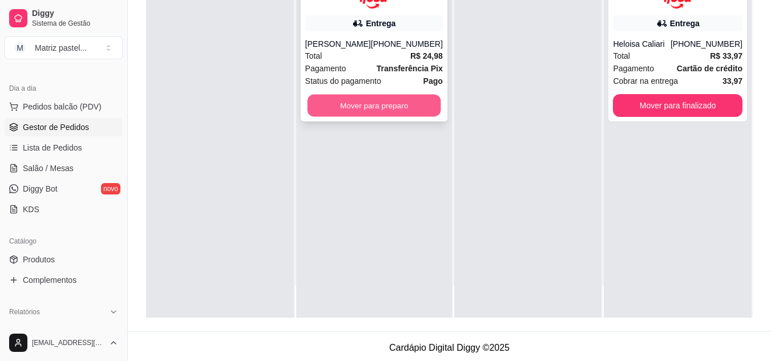
click at [395, 115] on button "Mover para preparo" at bounding box center [374, 105] width 134 height 22
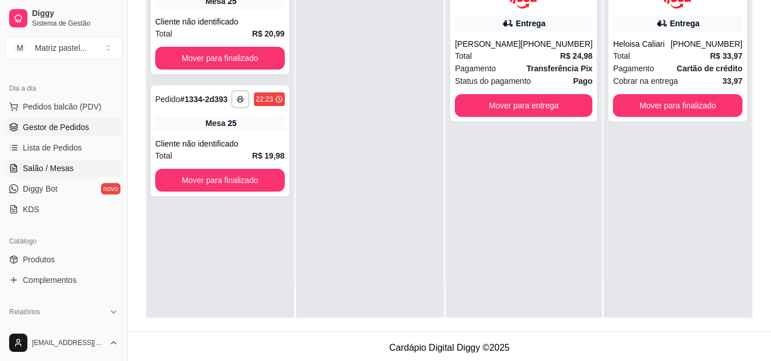
click at [36, 168] on span "Salão / Mesas" at bounding box center [48, 168] width 51 height 11
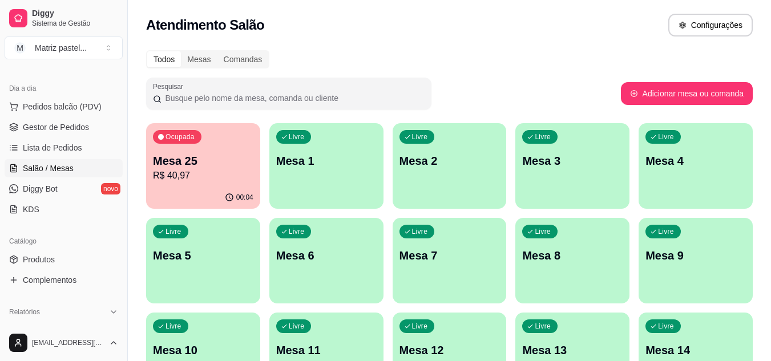
click at [174, 186] on div "Ocupada Mesa 25 R$ 40,97" at bounding box center [203, 154] width 114 height 63
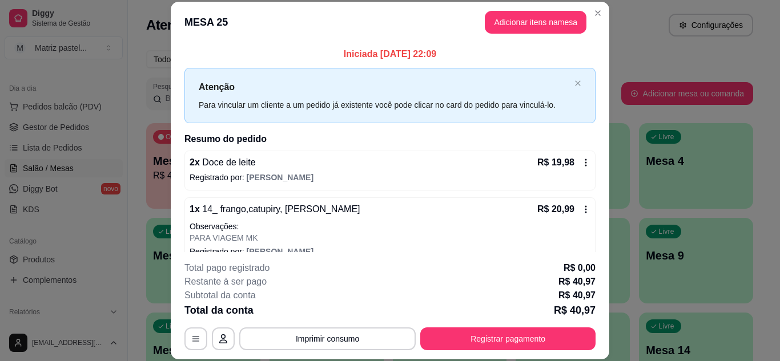
scroll to position [17, 0]
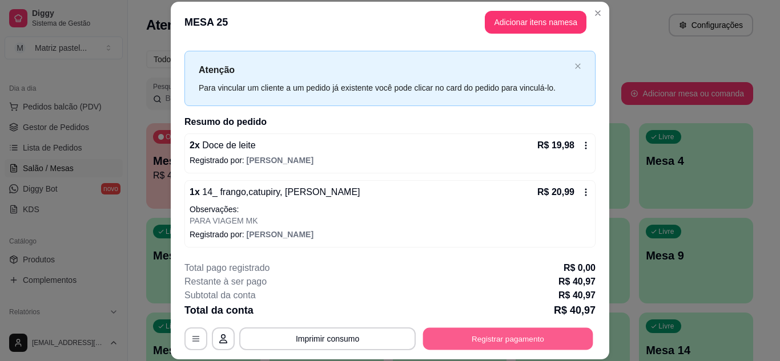
click at [459, 339] on button "Registrar pagamento" at bounding box center [508, 339] width 170 height 22
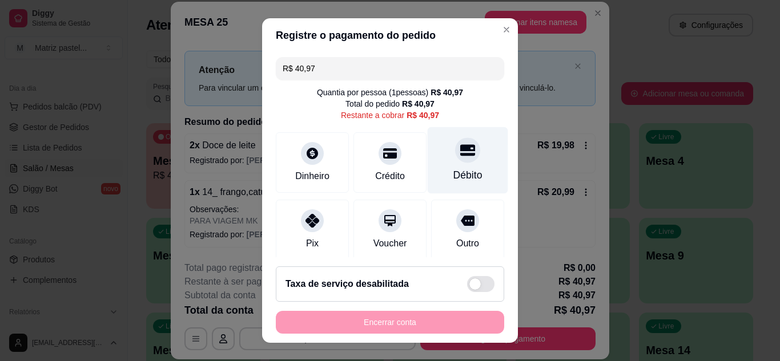
click at [460, 150] on icon at bounding box center [467, 149] width 15 height 11
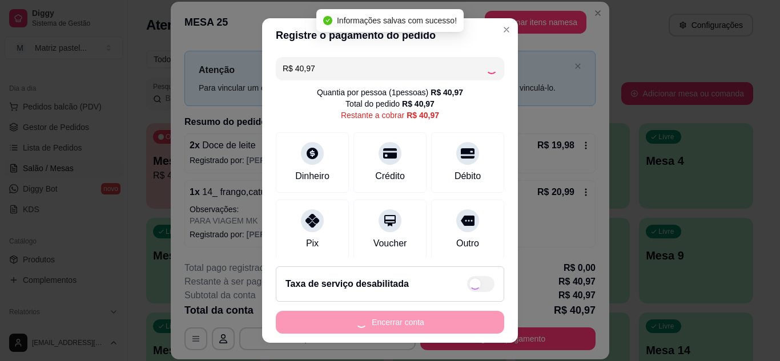
type input "R$ 0,00"
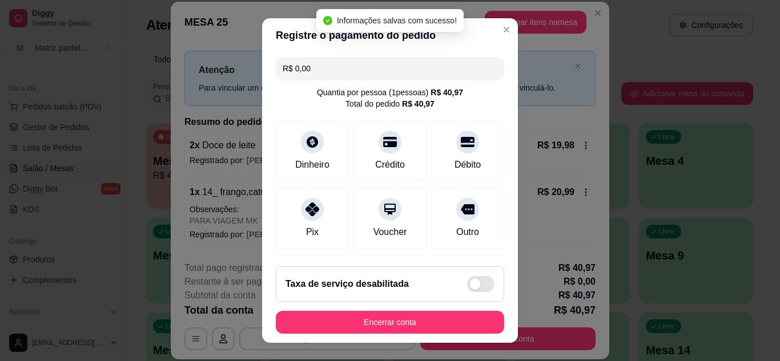
click at [401, 335] on footer "Taxa de serviço desabilitada Encerrar conta" at bounding box center [390, 300] width 256 height 86
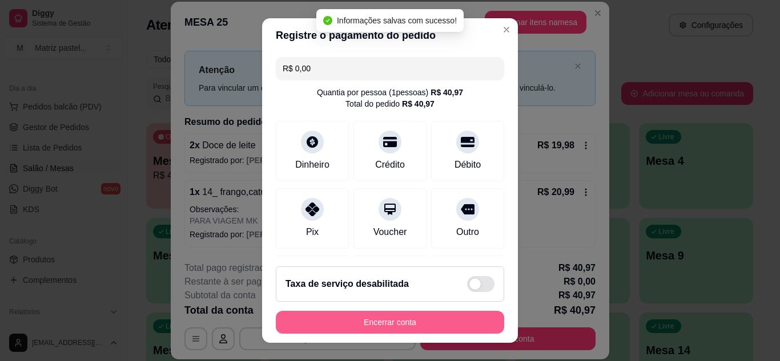
click at [400, 329] on button "Encerrar conta" at bounding box center [390, 322] width 228 height 23
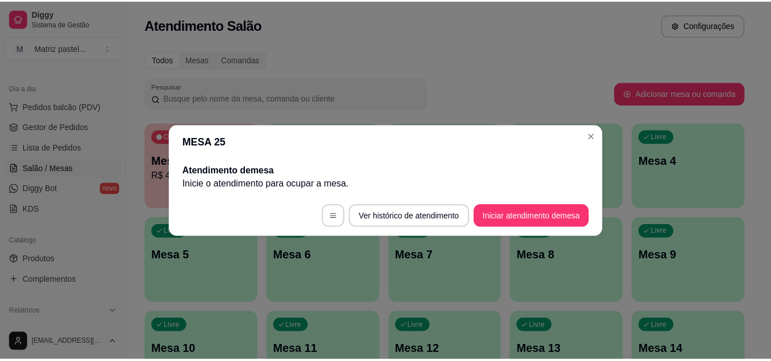
scroll to position [0, 0]
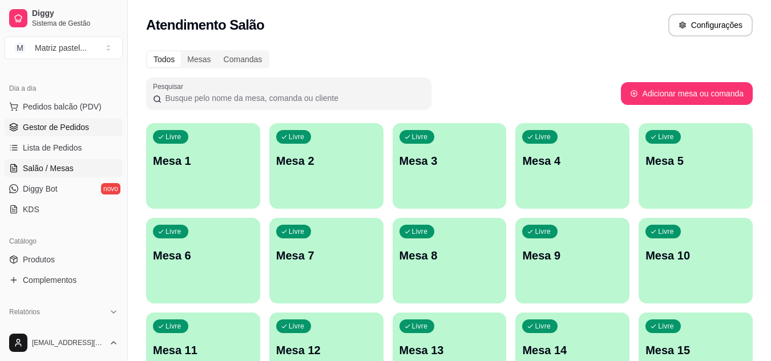
click at [35, 130] on span "Gestor de Pedidos" at bounding box center [56, 127] width 66 height 11
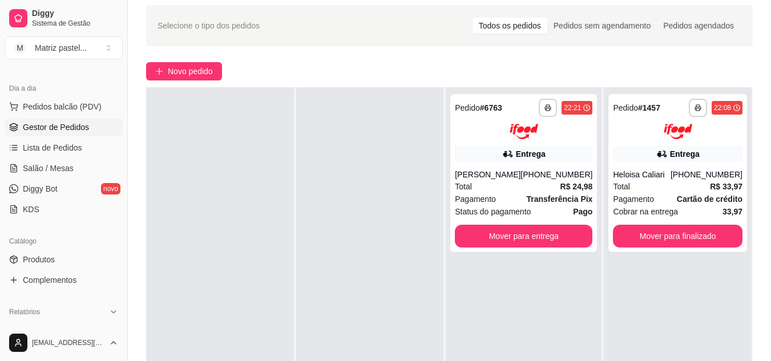
scroll to position [57, 0]
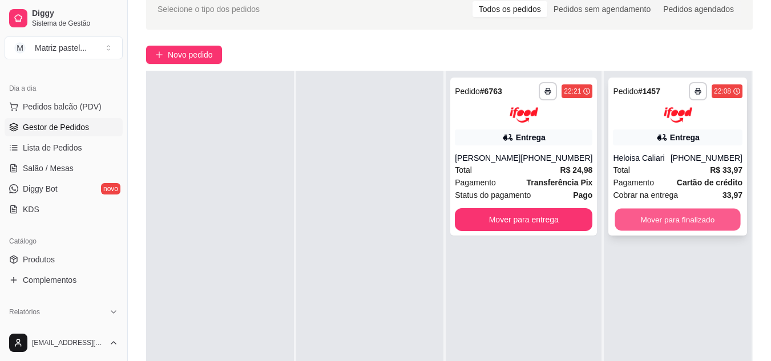
click at [652, 222] on button "Mover para finalizado" at bounding box center [678, 219] width 126 height 22
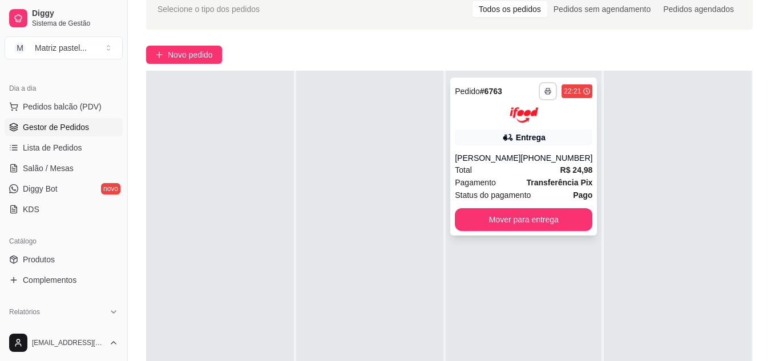
click at [545, 93] on icon "button" at bounding box center [548, 91] width 7 height 7
click at [515, 134] on button "IMPRESSORA" at bounding box center [509, 131] width 83 height 18
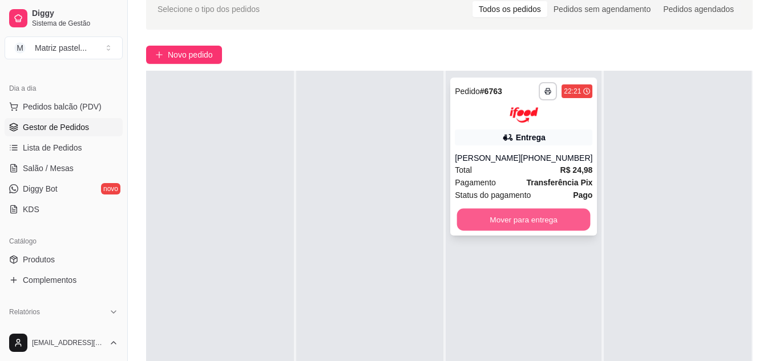
click at [554, 214] on button "Mover para entrega" at bounding box center [524, 219] width 134 height 22
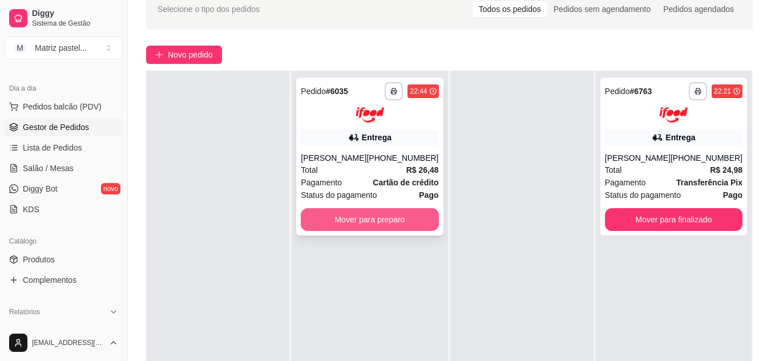
click at [388, 214] on button "Mover para preparo" at bounding box center [370, 219] width 138 height 23
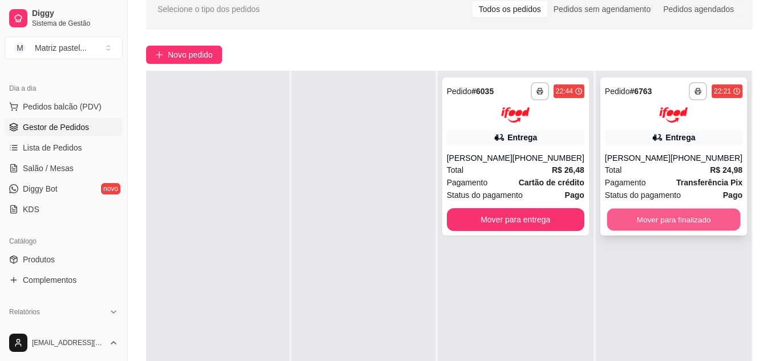
click at [662, 217] on button "Mover para finalizado" at bounding box center [674, 219] width 134 height 22
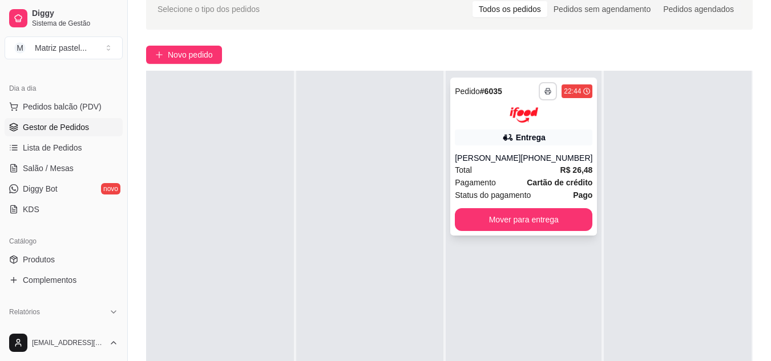
click at [539, 93] on button "button" at bounding box center [548, 91] width 18 height 18
click at [526, 128] on button "IMPRESSORA" at bounding box center [509, 131] width 83 height 18
click at [520, 175] on div "Total R$ 26,48" at bounding box center [524, 170] width 138 height 13
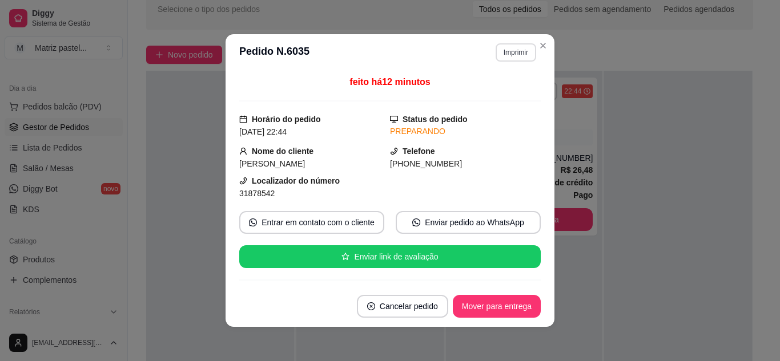
click at [509, 52] on button "Imprimir" at bounding box center [515, 52] width 41 height 18
click at [497, 96] on button "IMPRESSORA" at bounding box center [491, 92] width 80 height 18
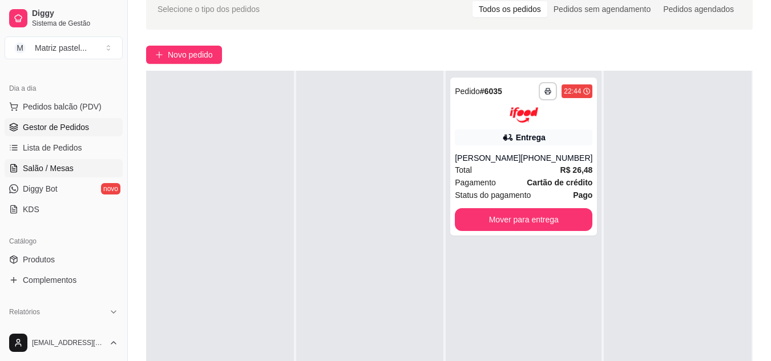
click at [46, 166] on span "Salão / Mesas" at bounding box center [48, 168] width 51 height 11
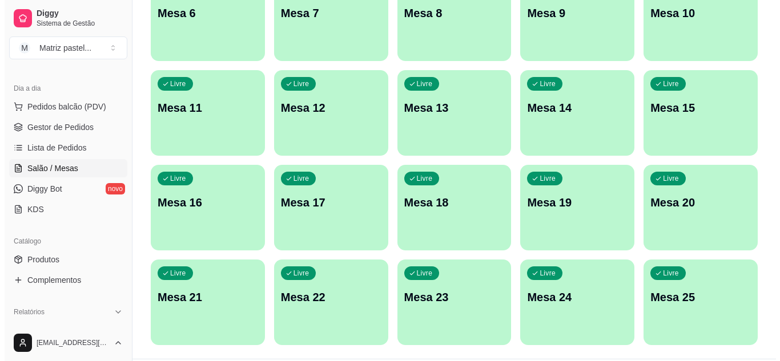
scroll to position [273, 0]
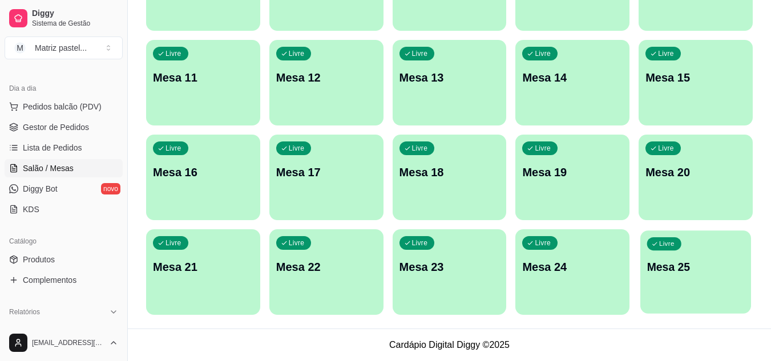
click at [651, 262] on p "Mesa 25" at bounding box center [696, 267] width 98 height 15
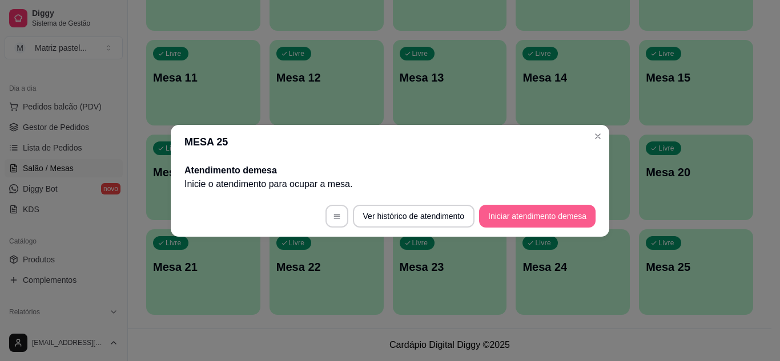
click at [502, 218] on button "Iniciar atendimento de mesa" at bounding box center [537, 216] width 116 height 23
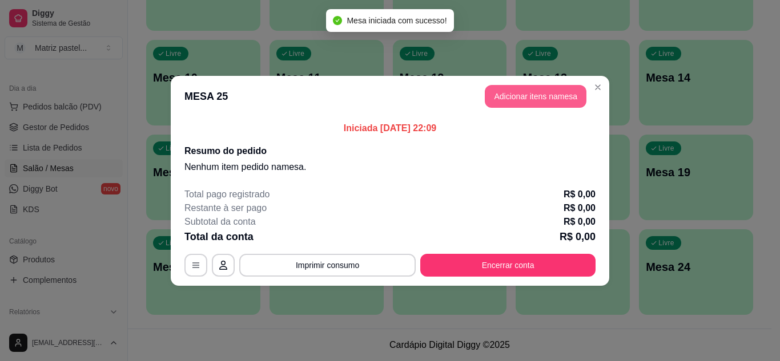
click at [507, 96] on button "Adicionar itens na mesa" at bounding box center [536, 96] width 102 height 23
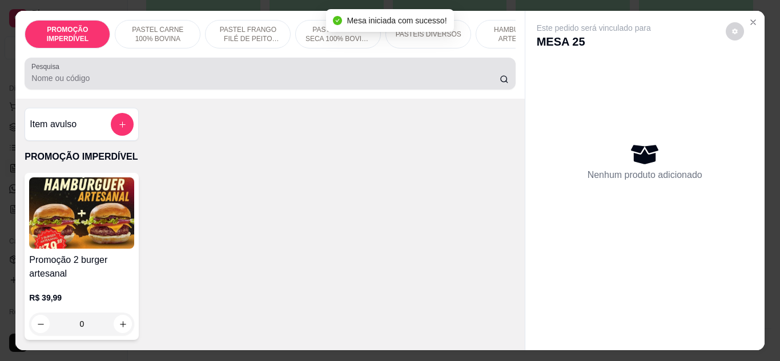
click at [286, 66] on div "Pesquisa" at bounding box center [270, 74] width 490 height 32
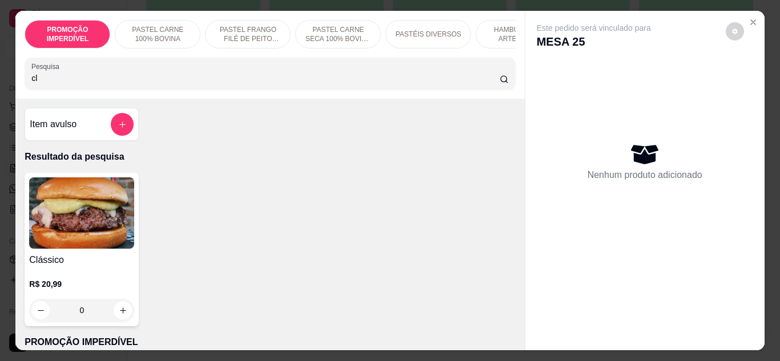
type input "cl"
click at [123, 310] on div "0" at bounding box center [81, 310] width 105 height 23
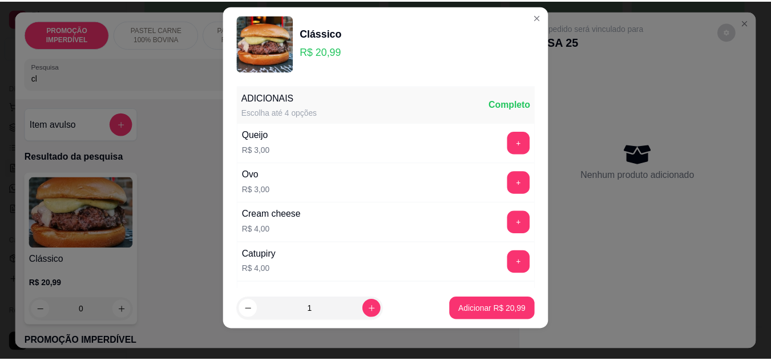
scroll to position [18, 0]
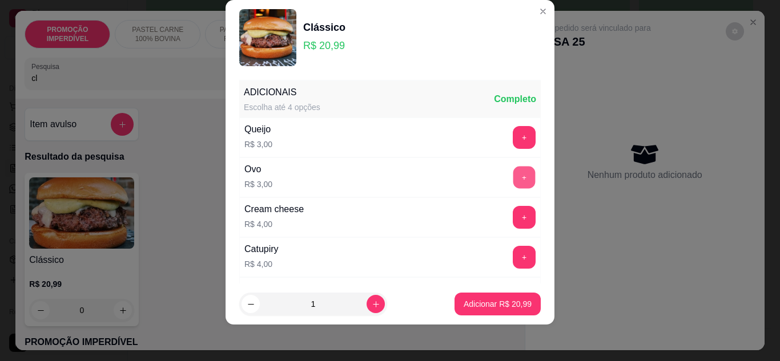
click at [513, 168] on button "+" at bounding box center [524, 177] width 22 height 22
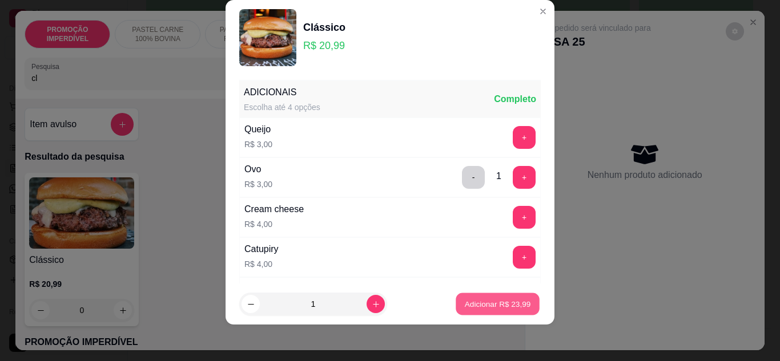
click at [495, 305] on p "Adicionar R$ 23,99" at bounding box center [498, 304] width 66 height 11
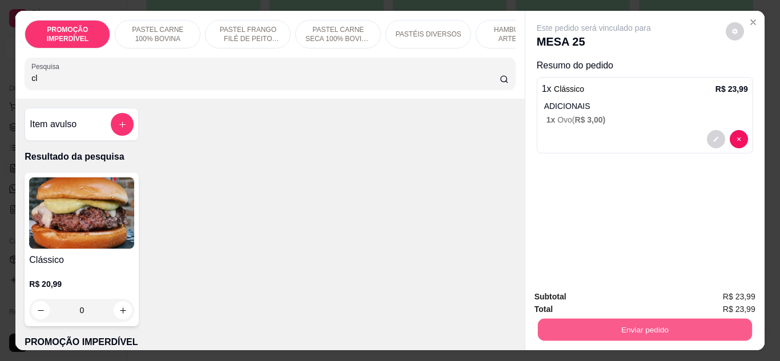
click at [569, 323] on button "Enviar pedido" at bounding box center [644, 330] width 214 height 22
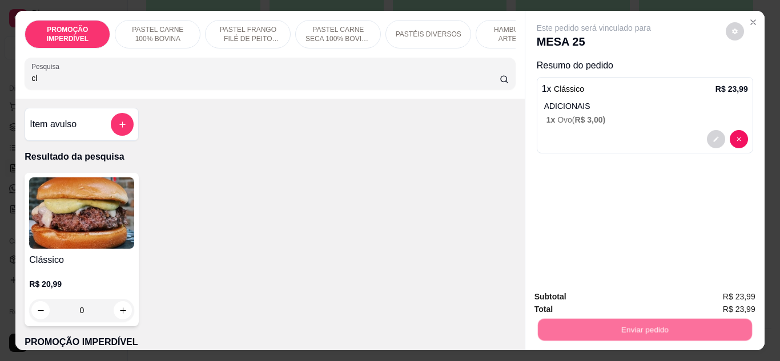
click at [567, 301] on button "Não registrar e enviar pedido" at bounding box center [606, 298] width 119 height 22
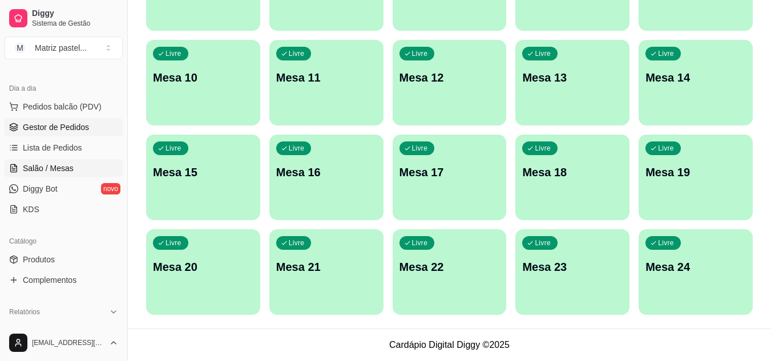
click at [63, 130] on span "Gestor de Pedidos" at bounding box center [56, 127] width 66 height 11
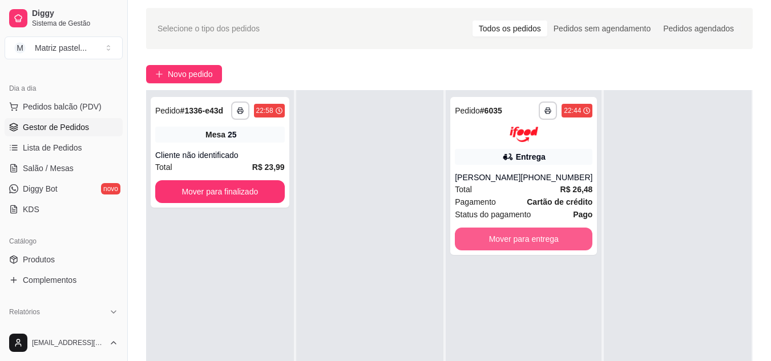
scroll to position [57, 0]
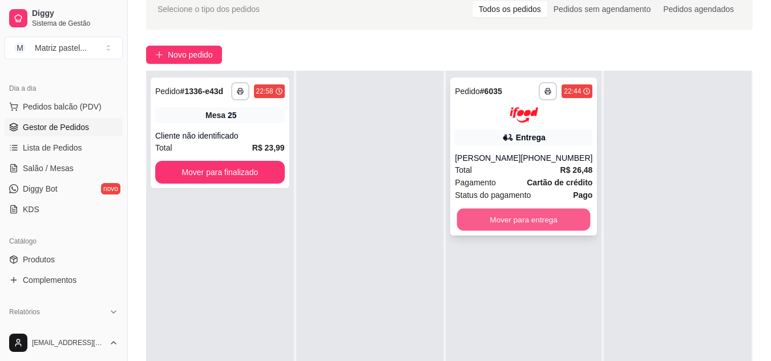
click at [495, 219] on button "Mover para entrega" at bounding box center [524, 219] width 134 height 22
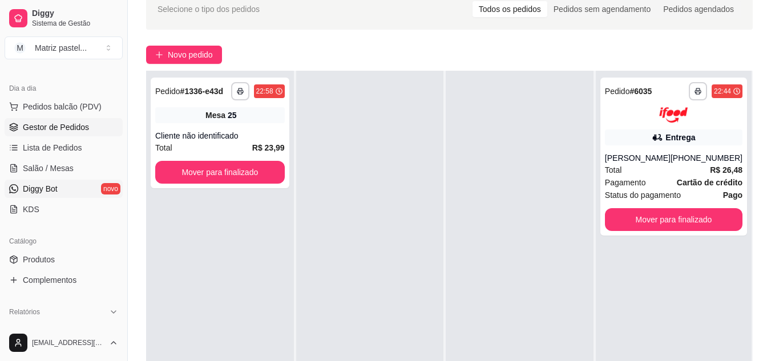
click at [64, 167] on span "Salão / Mesas" at bounding box center [48, 168] width 51 height 11
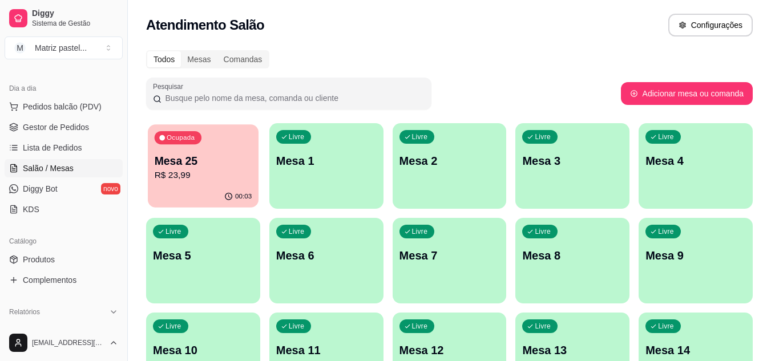
click at [172, 170] on p "R$ 23,99" at bounding box center [204, 175] width 98 height 13
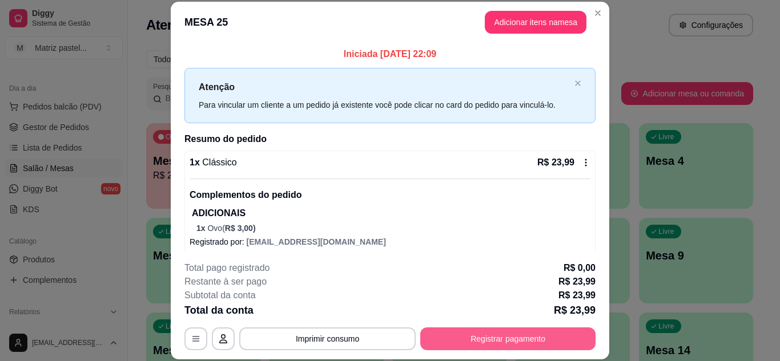
click at [462, 336] on button "Registrar pagamento" at bounding box center [507, 339] width 175 height 23
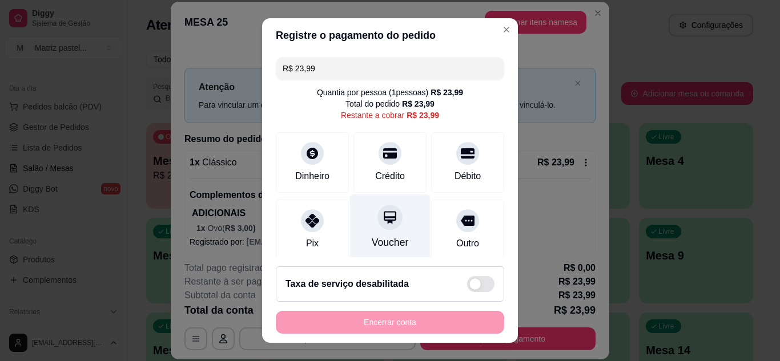
scroll to position [57, 0]
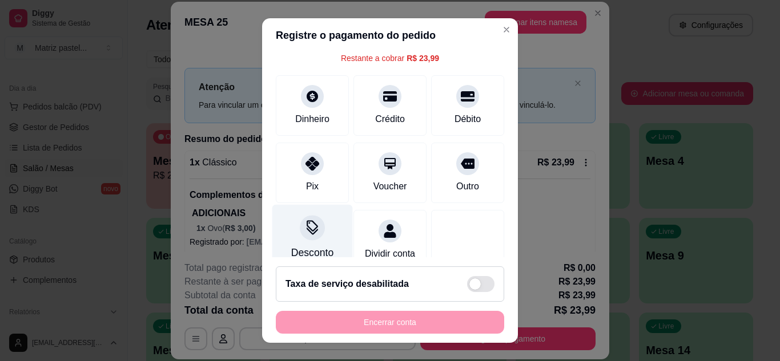
click at [312, 246] on div "Desconto" at bounding box center [312, 252] width 42 height 15
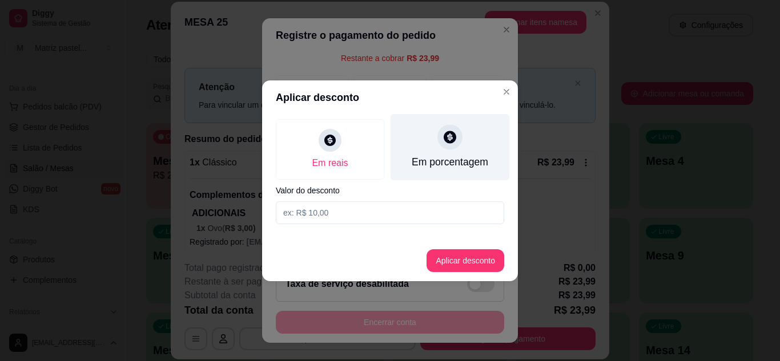
drag, startPoint x: 438, startPoint y: 143, endPoint x: 418, endPoint y: 178, distance: 39.7
click at [439, 143] on div "Em porcentagem" at bounding box center [449, 147] width 119 height 67
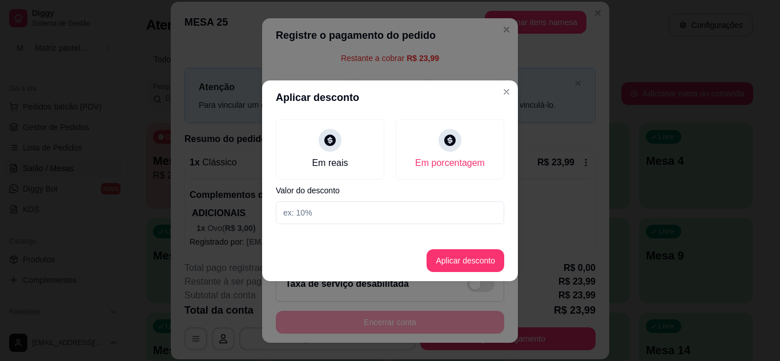
click at [401, 209] on input at bounding box center [390, 213] width 228 height 23
type input "10"
click at [458, 252] on button "Aplicar desconto" at bounding box center [465, 260] width 78 height 23
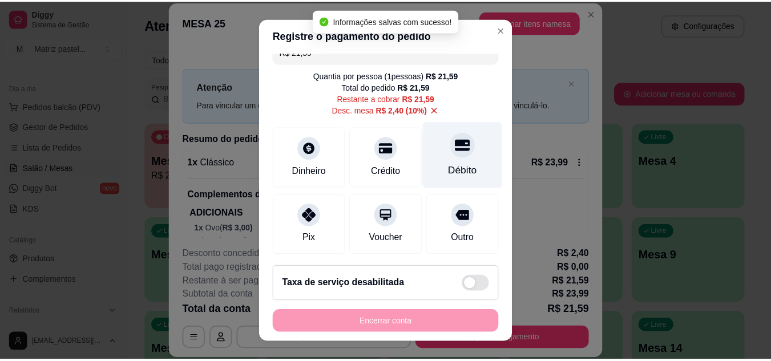
scroll to position [0, 0]
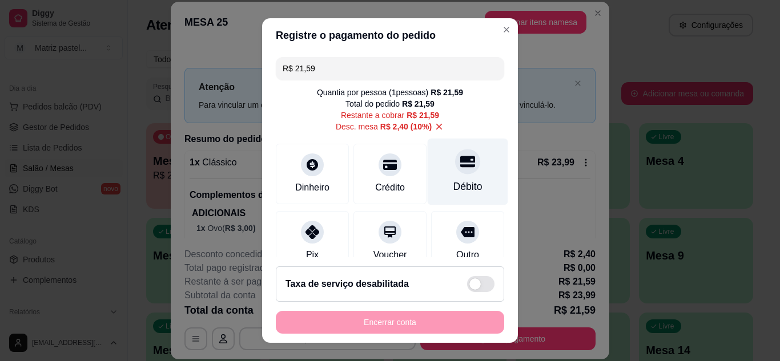
click at [453, 180] on div "Débito" at bounding box center [467, 186] width 29 height 15
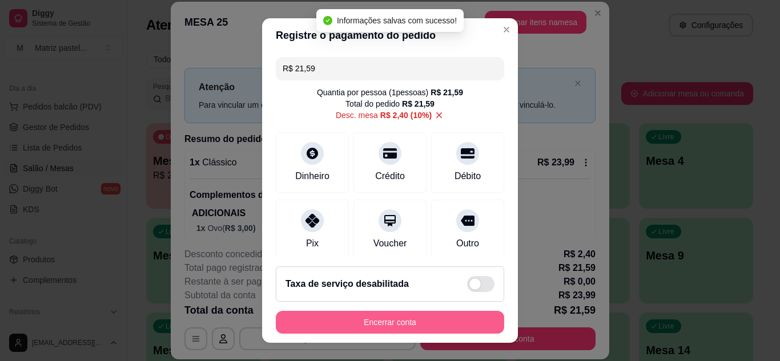
type input "R$ 0,00"
click at [398, 313] on button "Encerrar conta" at bounding box center [389, 323] width 221 height 22
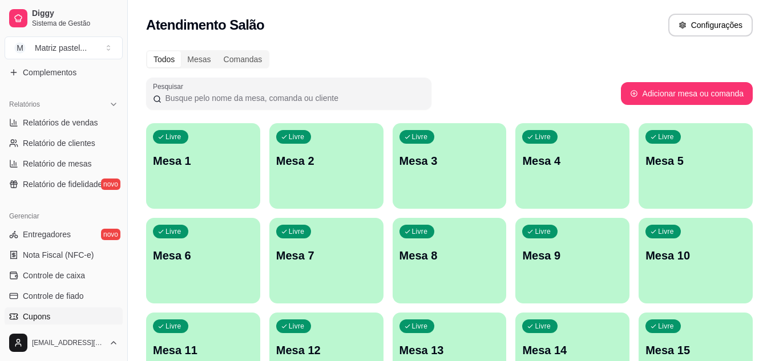
scroll to position [342, 0]
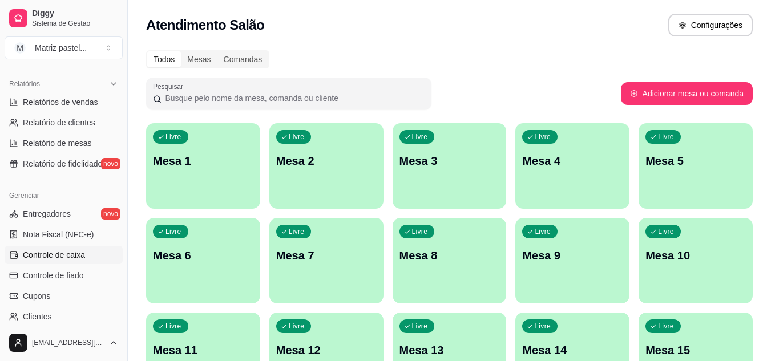
click at [61, 252] on span "Controle de caixa" at bounding box center [54, 254] width 62 height 11
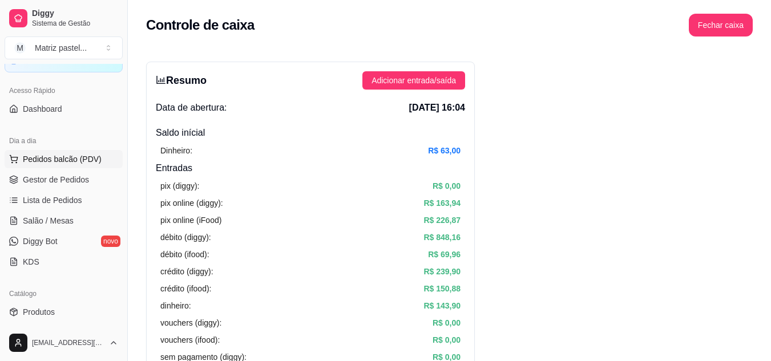
scroll to position [57, 0]
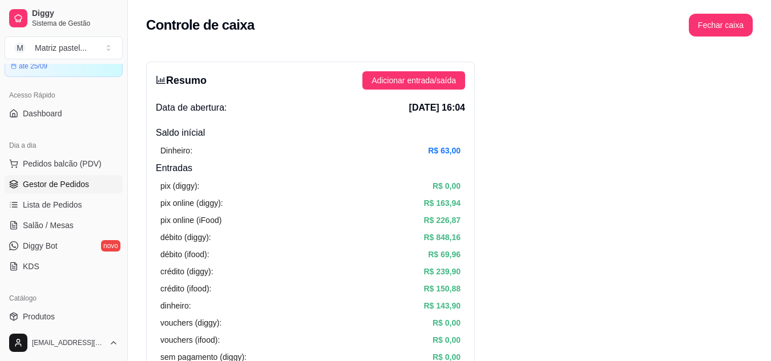
click at [54, 183] on span "Gestor de Pedidos" at bounding box center [56, 184] width 66 height 11
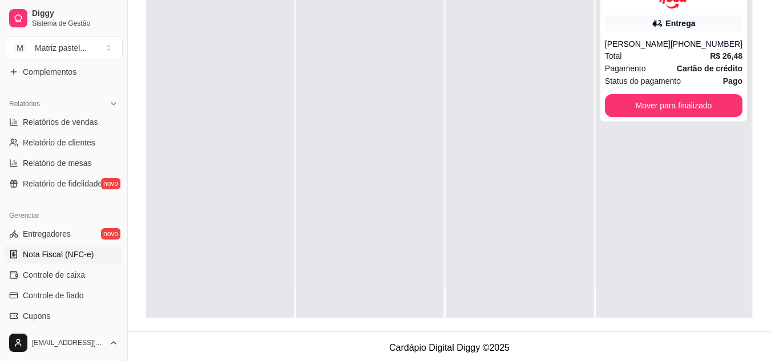
scroll to position [342, 0]
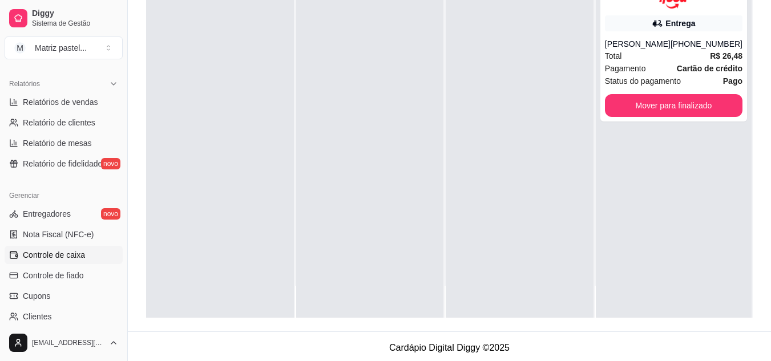
click at [58, 250] on span "Controle de caixa" at bounding box center [54, 254] width 62 height 11
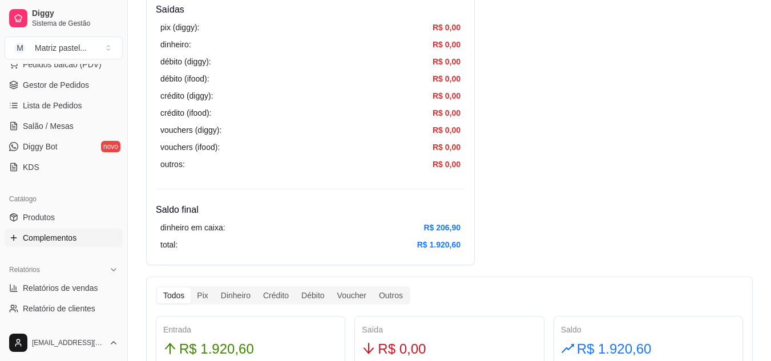
scroll to position [118, 0]
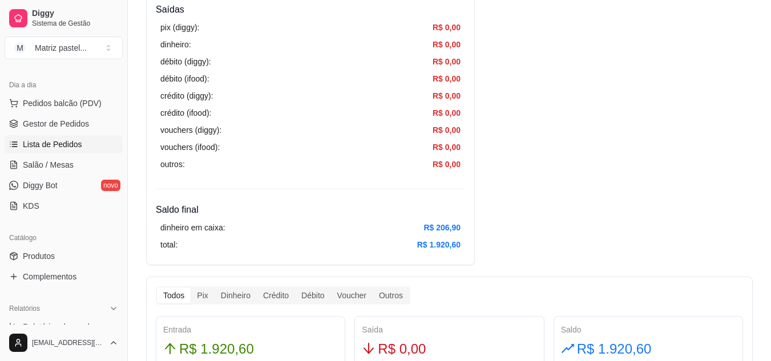
click at [60, 146] on span "Lista de Pedidos" at bounding box center [52, 144] width 59 height 11
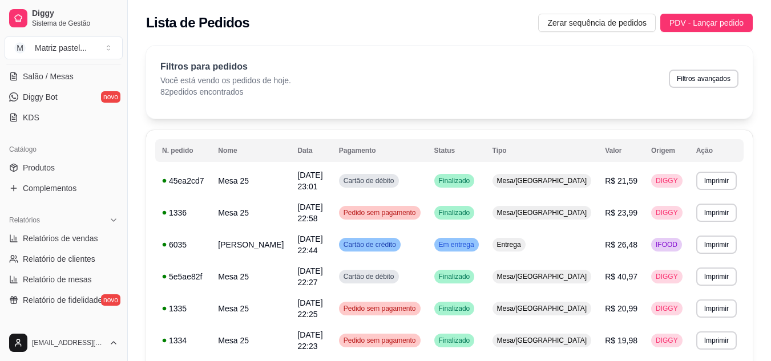
scroll to position [232, 0]
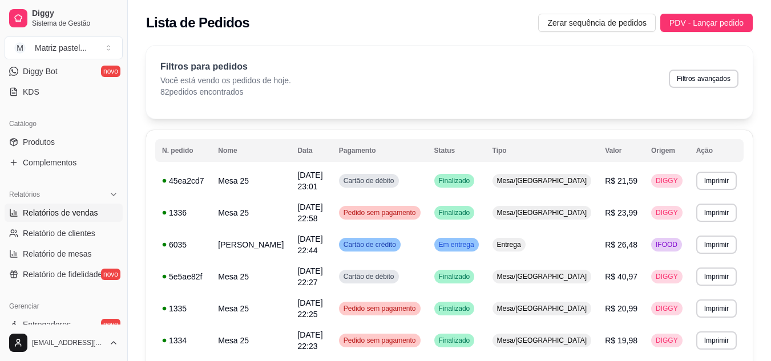
click at [51, 213] on span "Relatórios de vendas" at bounding box center [60, 212] width 75 height 11
select select "ALL"
select select "0"
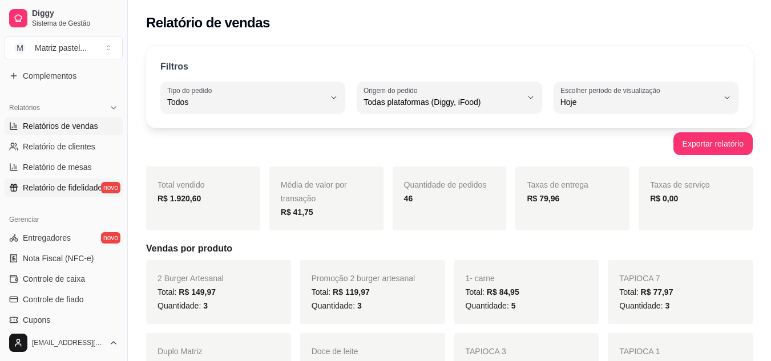
scroll to position [346, 0]
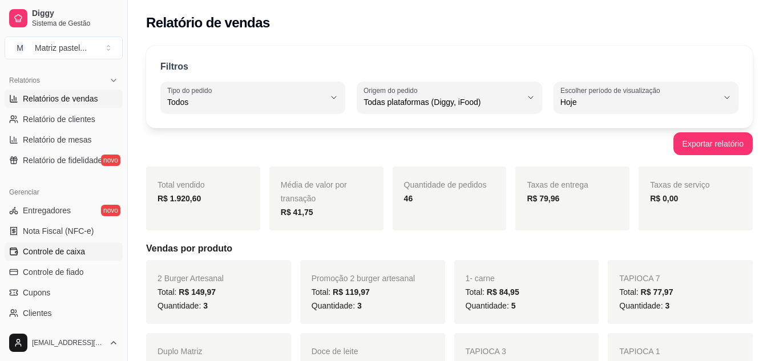
click at [59, 245] on link "Controle de caixa" at bounding box center [64, 252] width 118 height 18
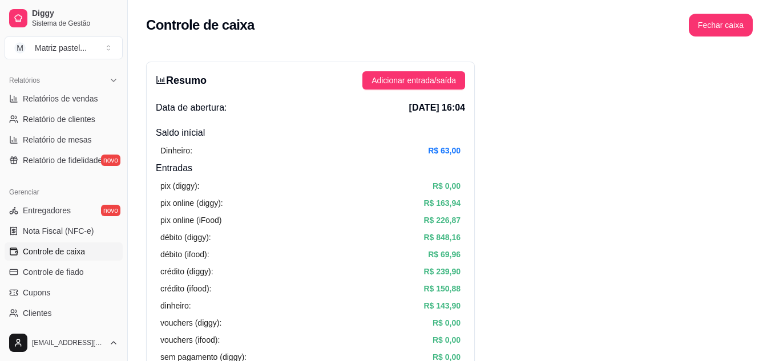
scroll to position [3, 0]
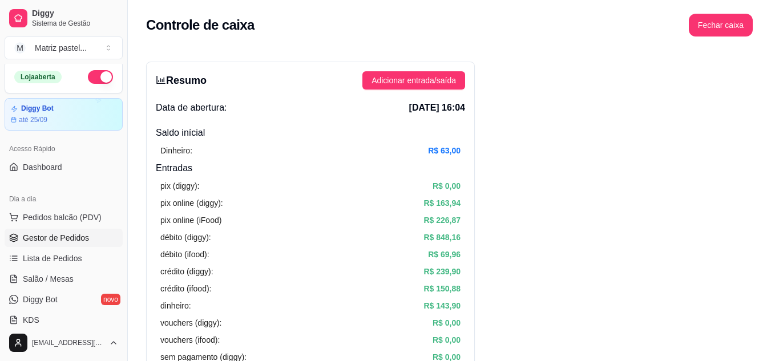
click at [59, 241] on span "Gestor de Pedidos" at bounding box center [56, 237] width 66 height 11
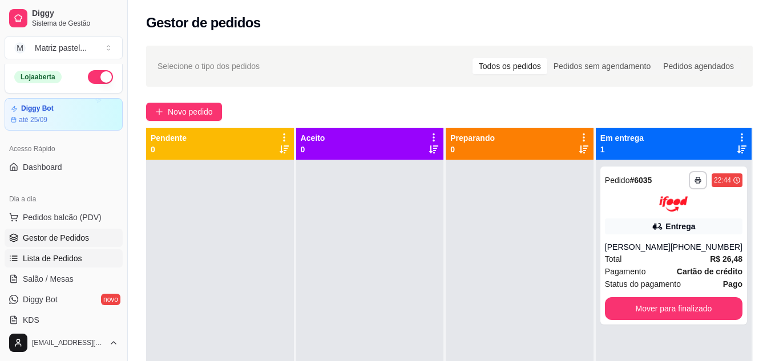
scroll to position [61, 0]
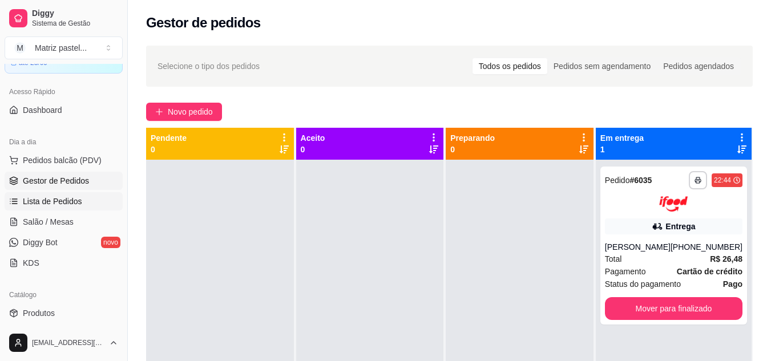
click at [46, 208] on link "Lista de Pedidos" at bounding box center [64, 201] width 118 height 18
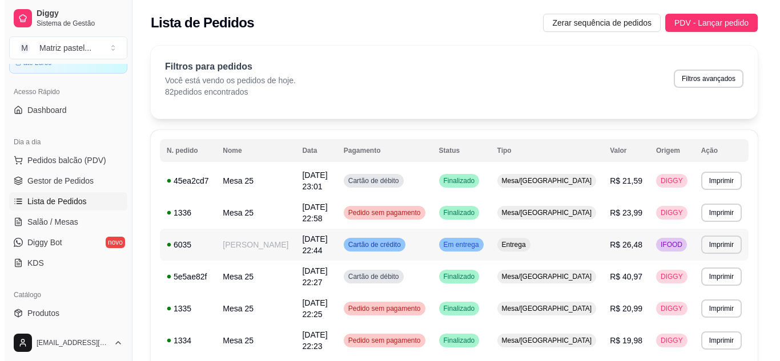
scroll to position [57, 0]
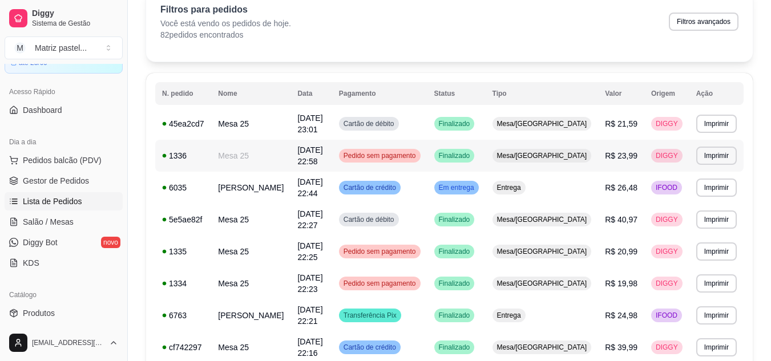
click at [309, 154] on td "[DATE] 22:58" at bounding box center [311, 156] width 41 height 32
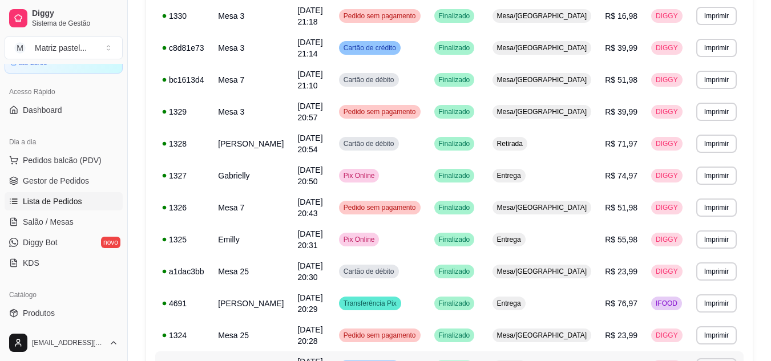
scroll to position [651, 0]
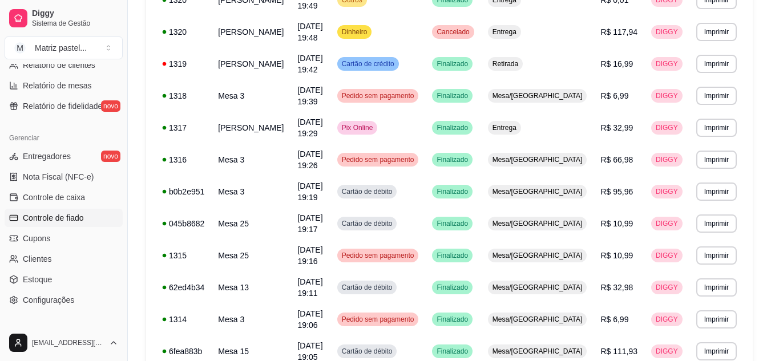
scroll to position [403, 0]
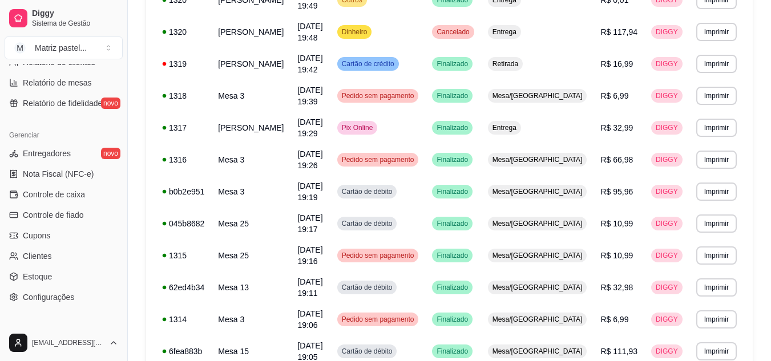
click at [57, 204] on ul "Entregadores novo Nota Fiscal (NFC-e) Controle de caixa Controle de fiado Cupon…" at bounding box center [64, 225] width 118 height 162
click at [50, 201] on link "Controle de caixa" at bounding box center [64, 195] width 118 height 18
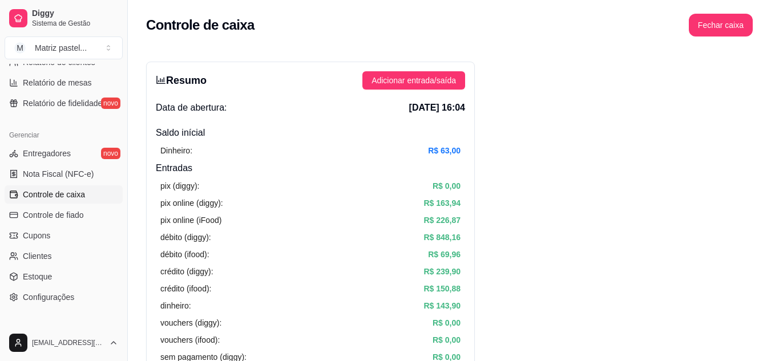
scroll to position [42, 0]
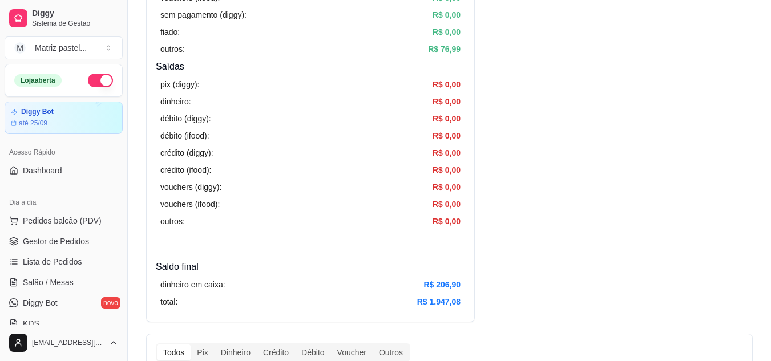
scroll to position [403, 0]
